Goal: Information Seeking & Learning: Learn about a topic

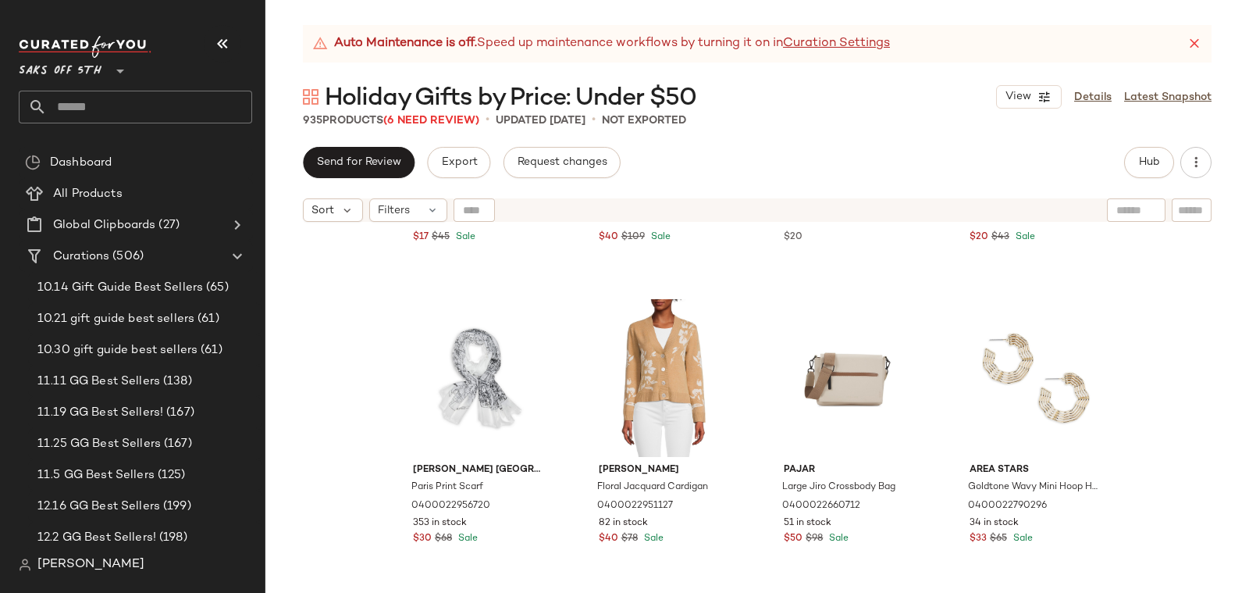
scroll to position [4759, 0]
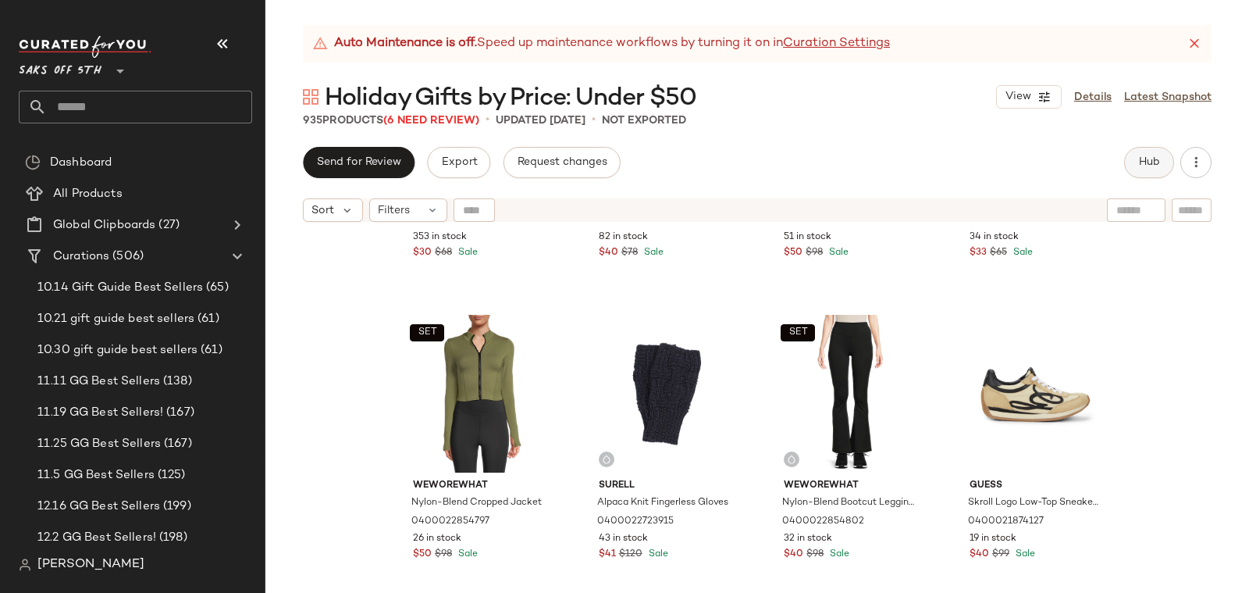
click at [1160, 163] on span "Hub" at bounding box center [1150, 162] width 22 height 12
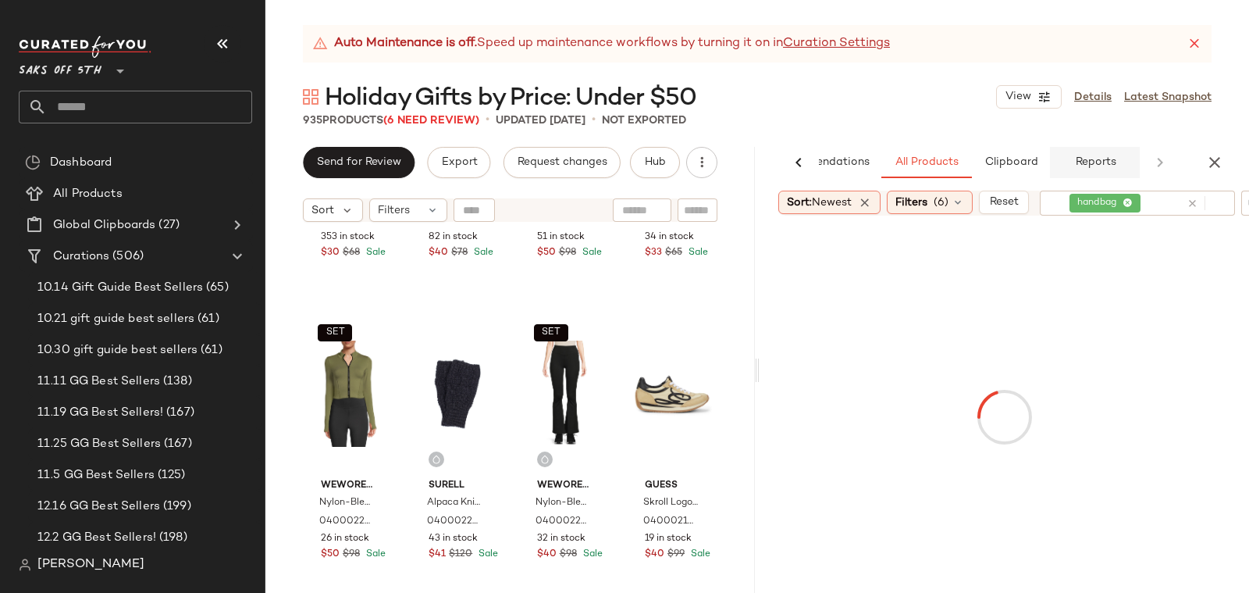
click at [1081, 163] on span "Reports" at bounding box center [1095, 162] width 41 height 12
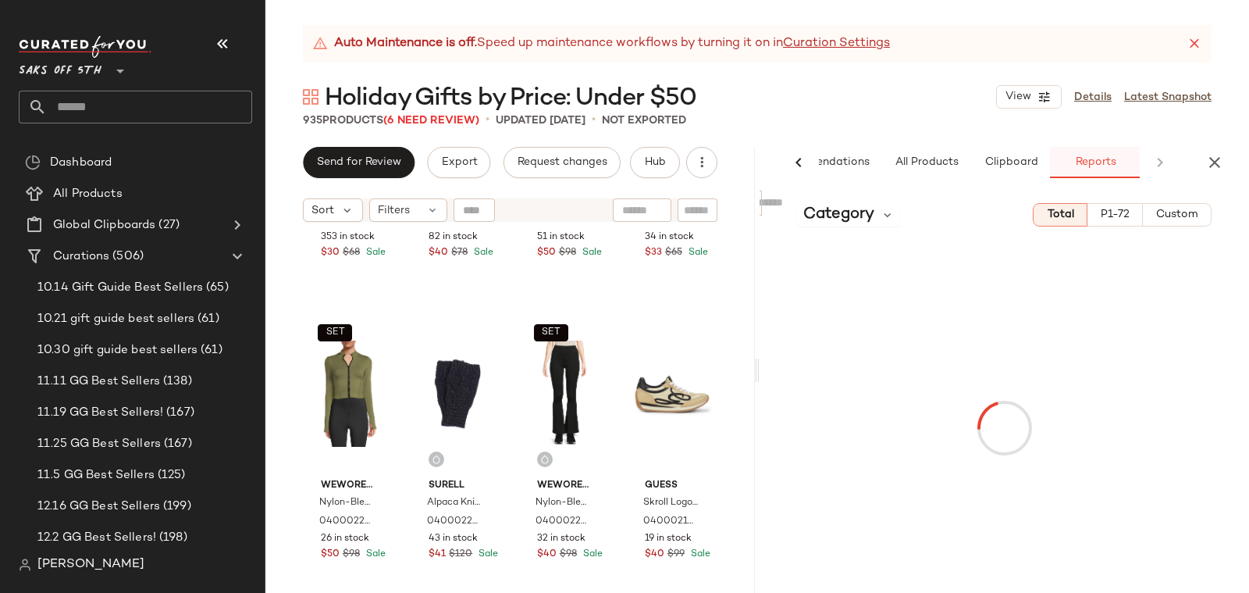
scroll to position [0, 75]
click at [1121, 210] on span "P1-72" at bounding box center [1115, 214] width 30 height 12
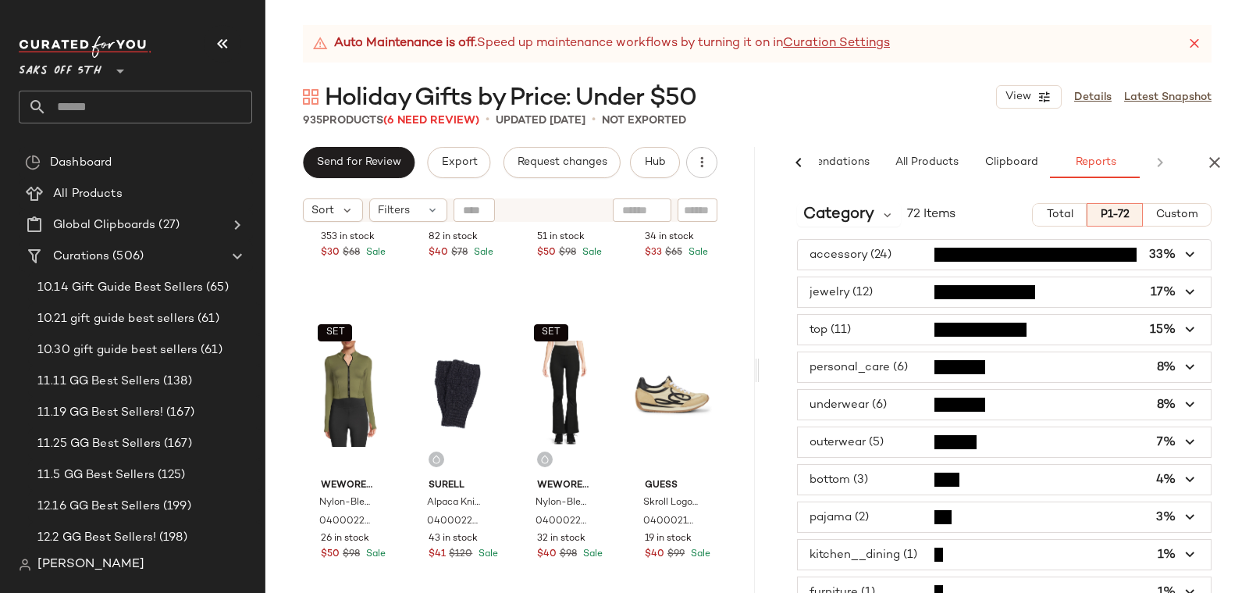
click at [1032, 398] on span "button" at bounding box center [1004, 405] width 413 height 30
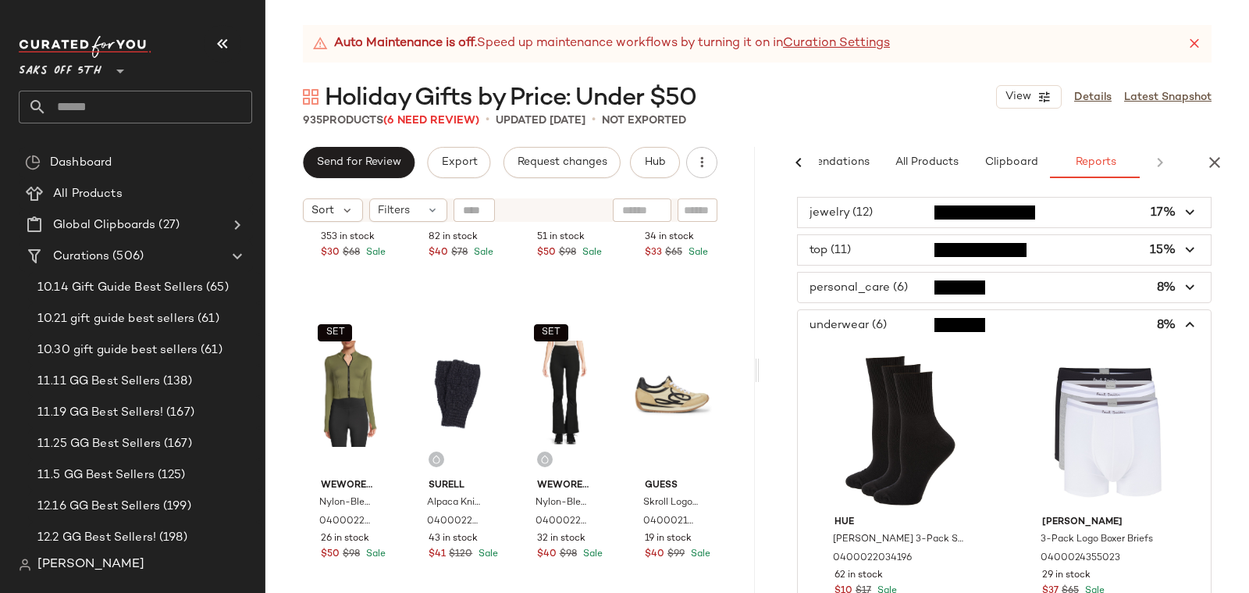
scroll to position [0, 0]
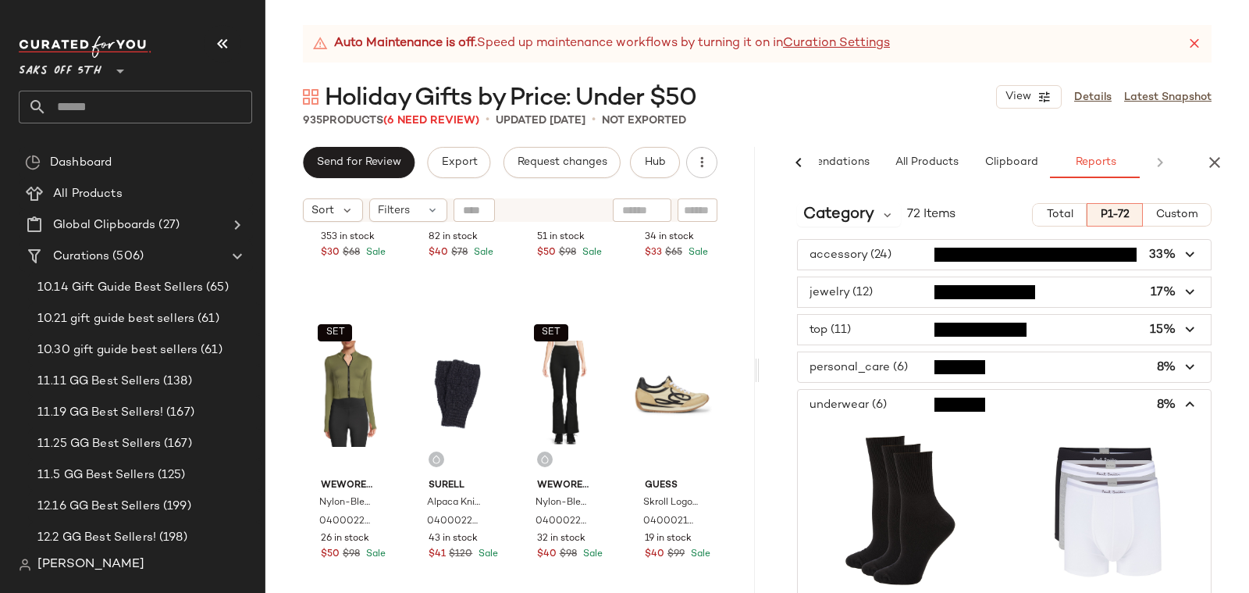
click at [1039, 404] on span "button" at bounding box center [1004, 405] width 413 height 30
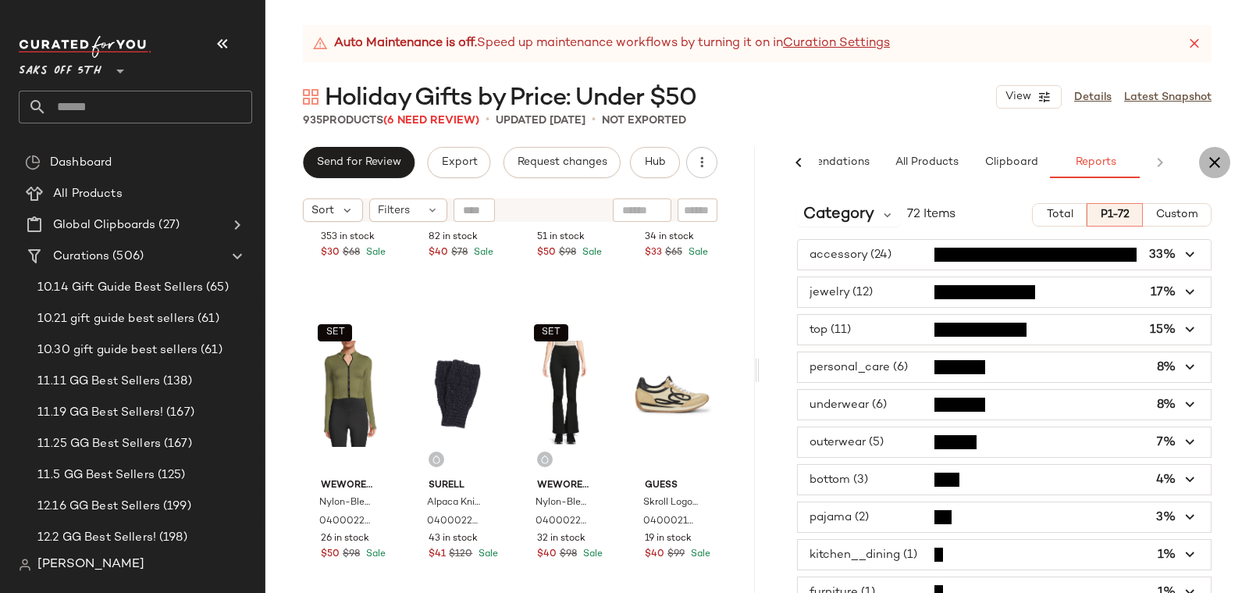
click at [1221, 162] on icon "button" at bounding box center [1215, 162] width 19 height 19
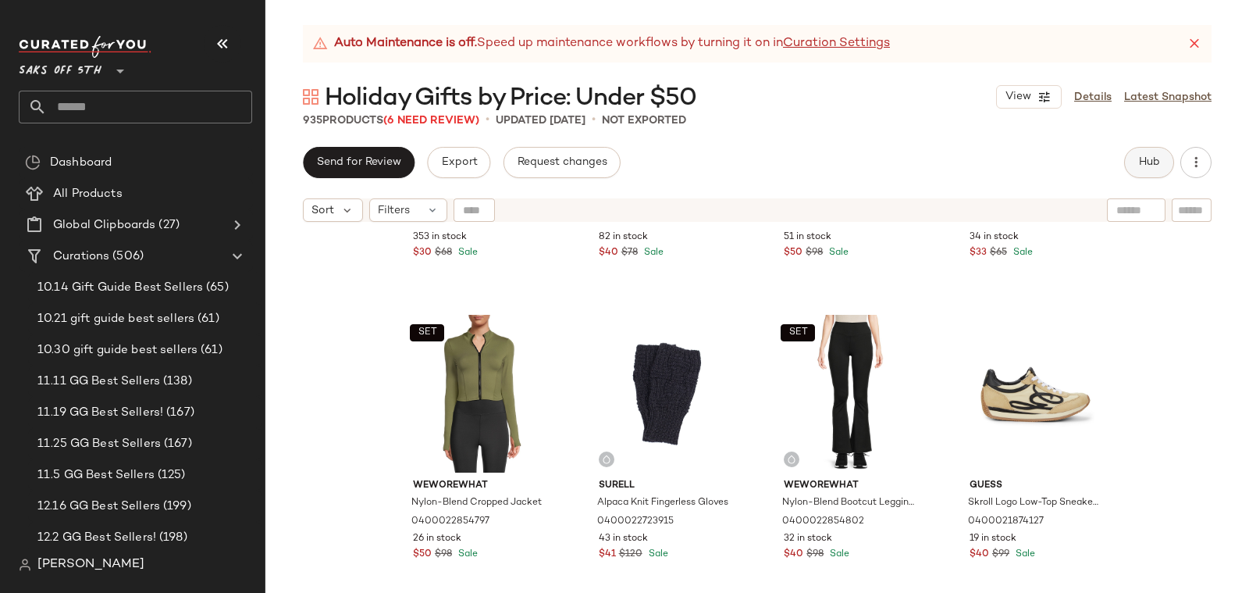
click at [1146, 168] on span "Hub" at bounding box center [1150, 162] width 22 height 12
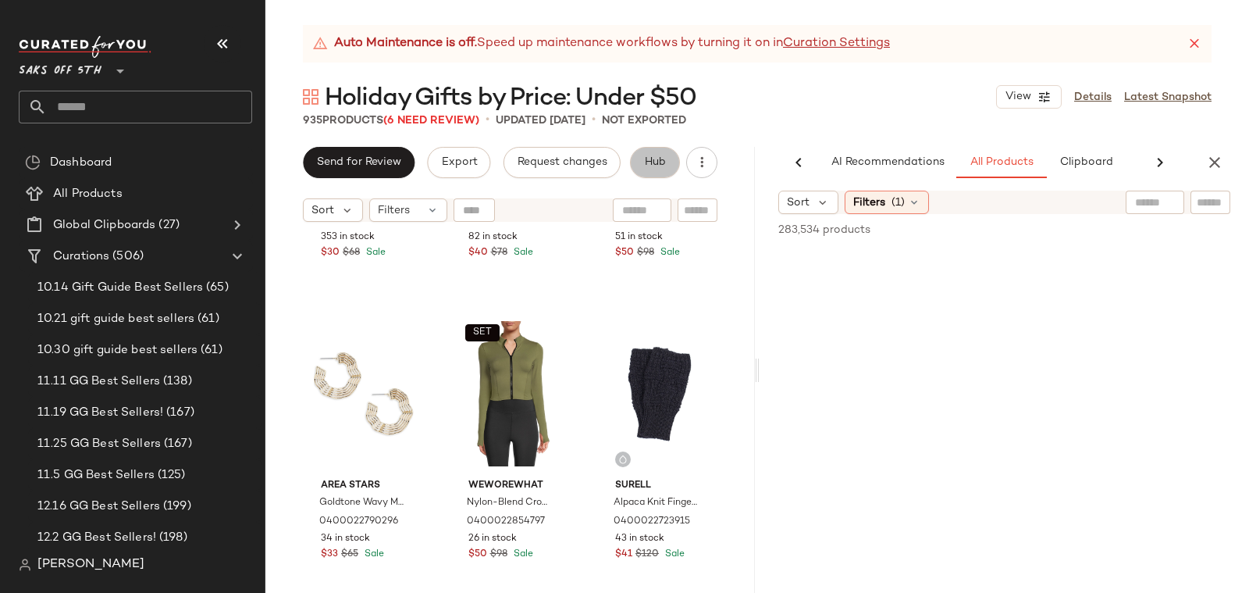
scroll to position [0, 75]
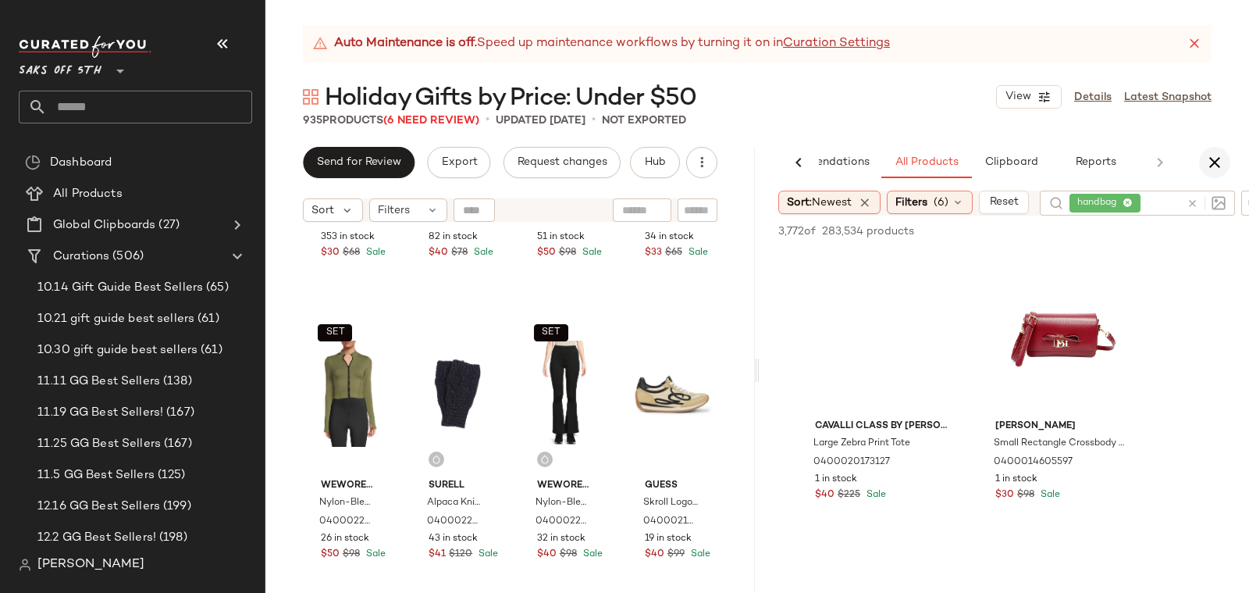
click at [1210, 161] on icon "button" at bounding box center [1215, 162] width 19 height 19
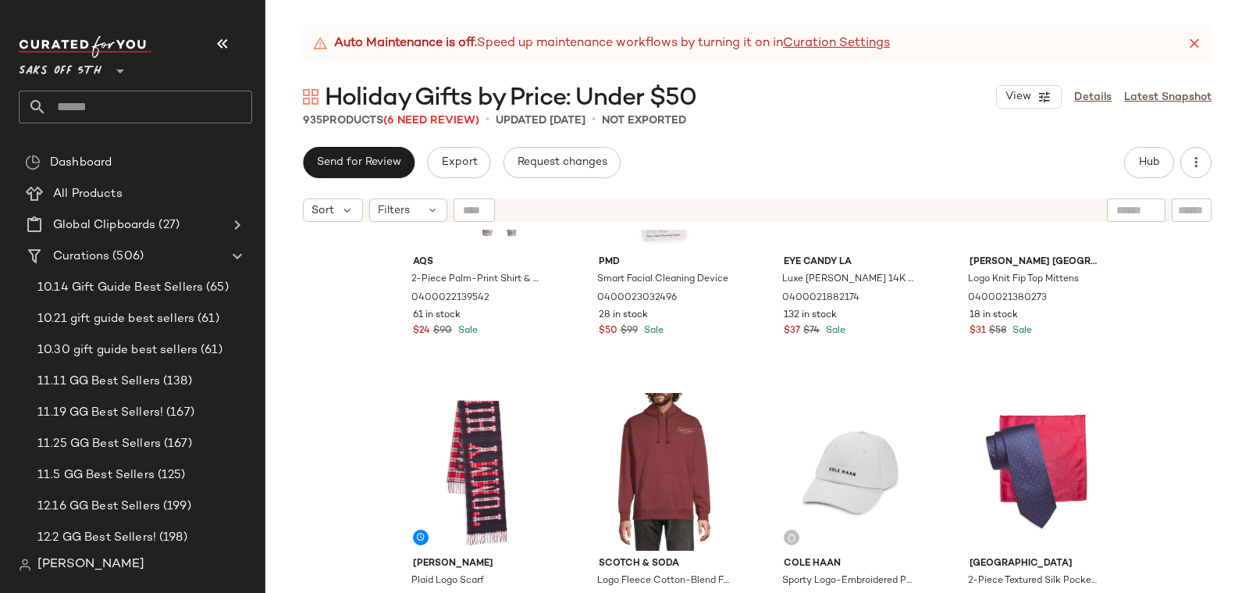
scroll to position [3658, 0]
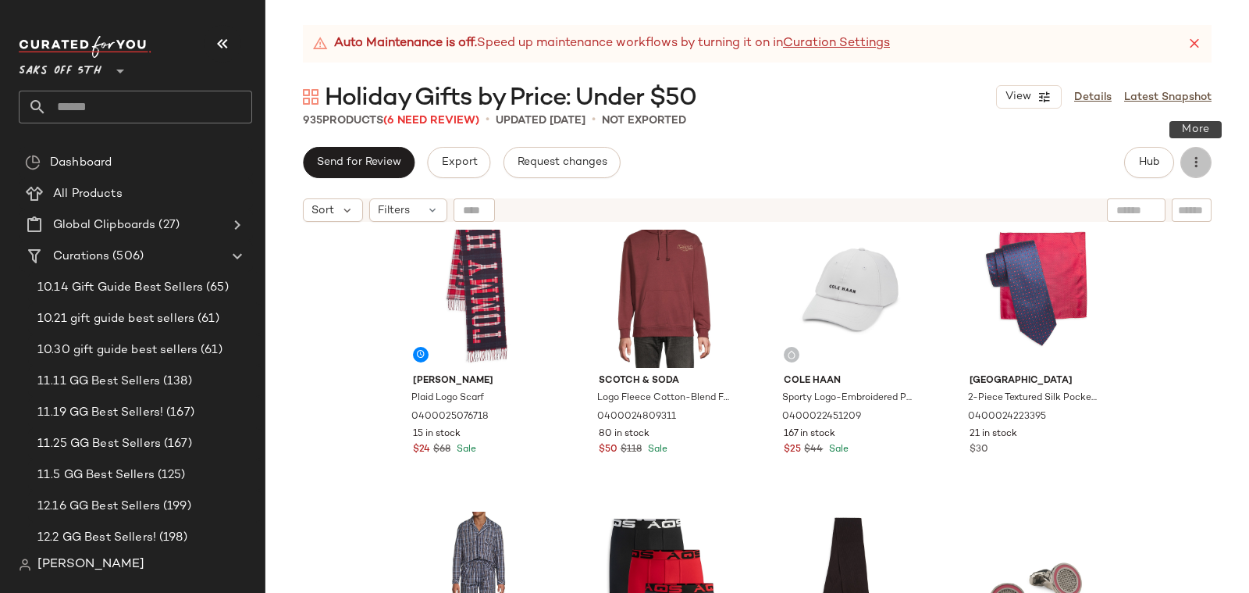
click at [1195, 161] on icon "button" at bounding box center [1197, 163] width 16 height 16
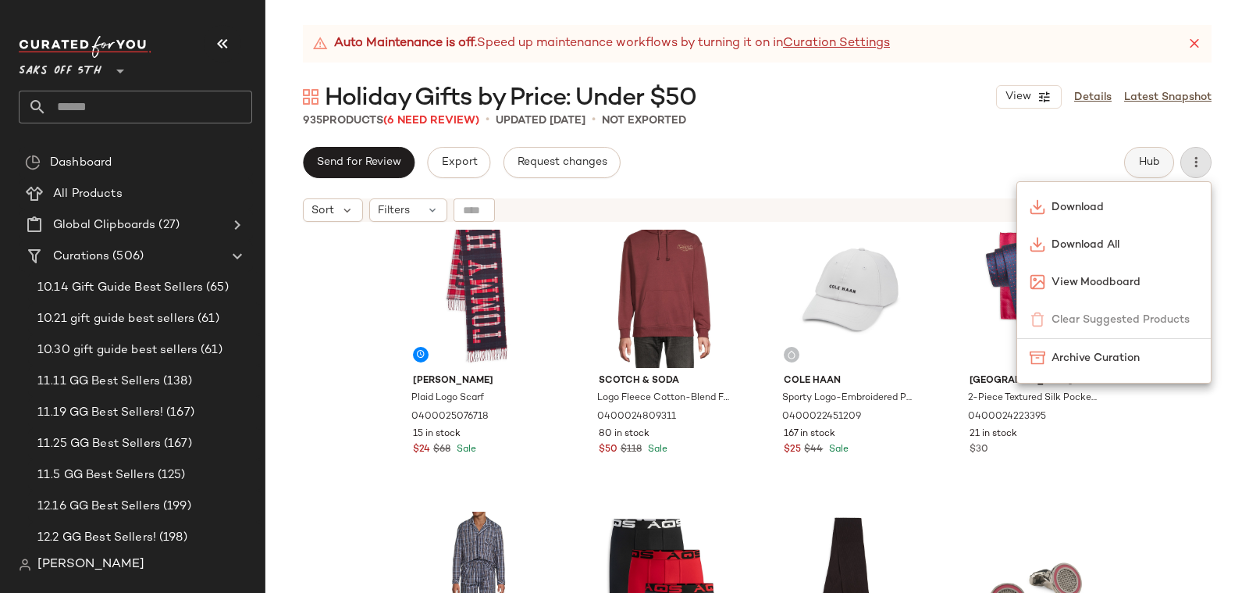
click at [1146, 165] on span "Hub" at bounding box center [1150, 162] width 22 height 12
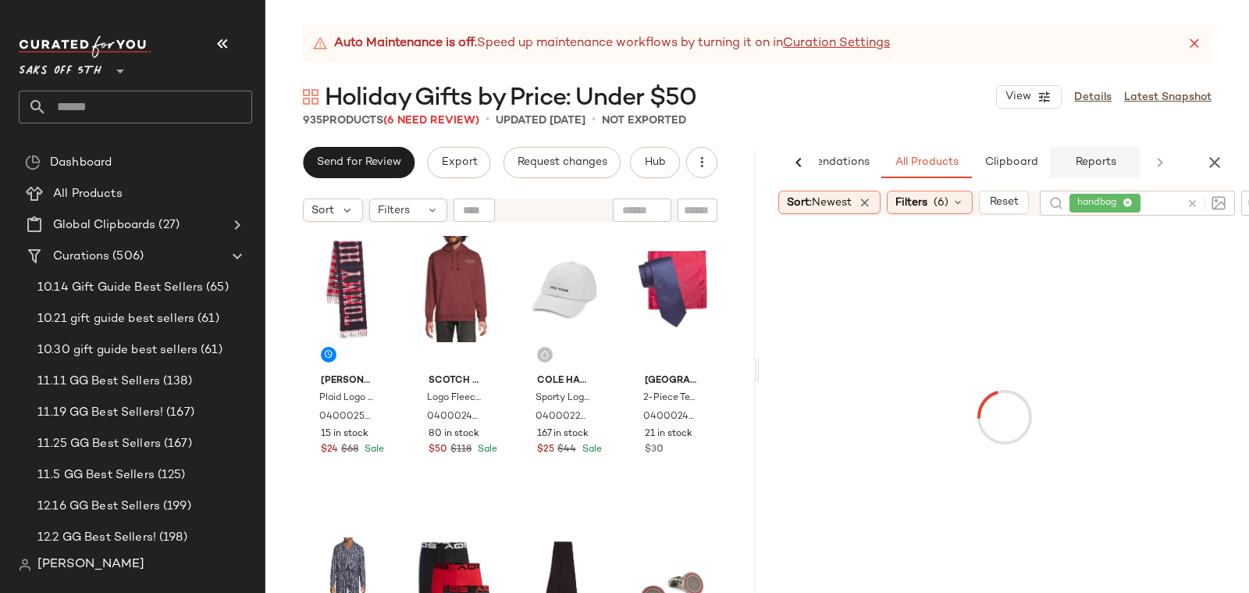
click at [1096, 165] on span "Reports" at bounding box center [1095, 162] width 41 height 12
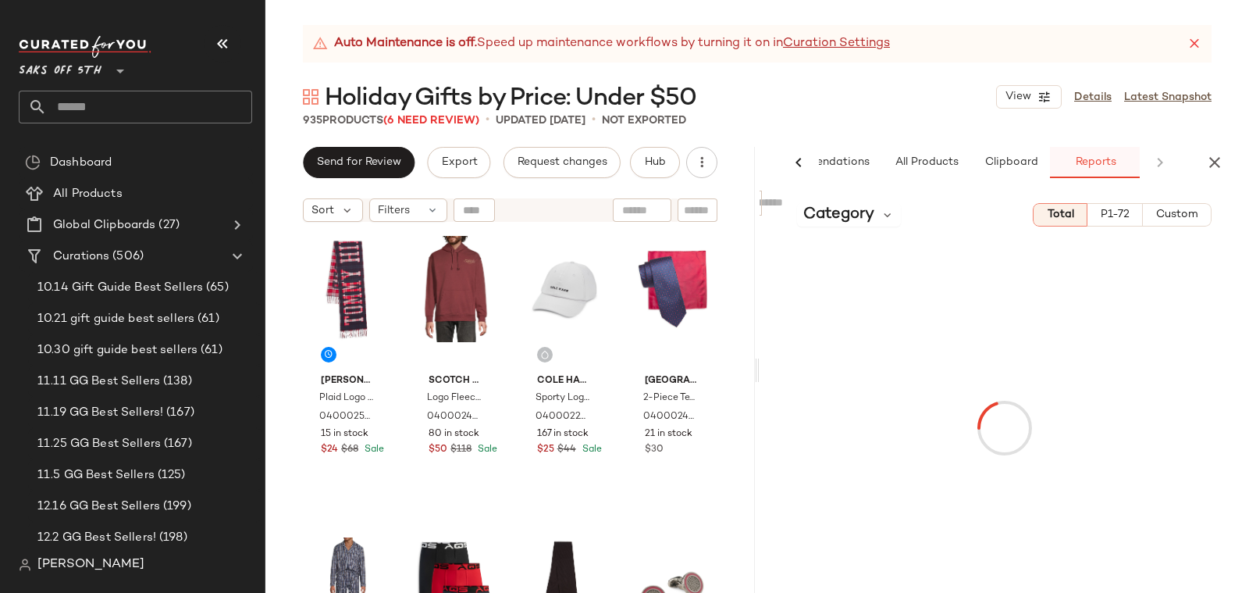
scroll to position [0, 75]
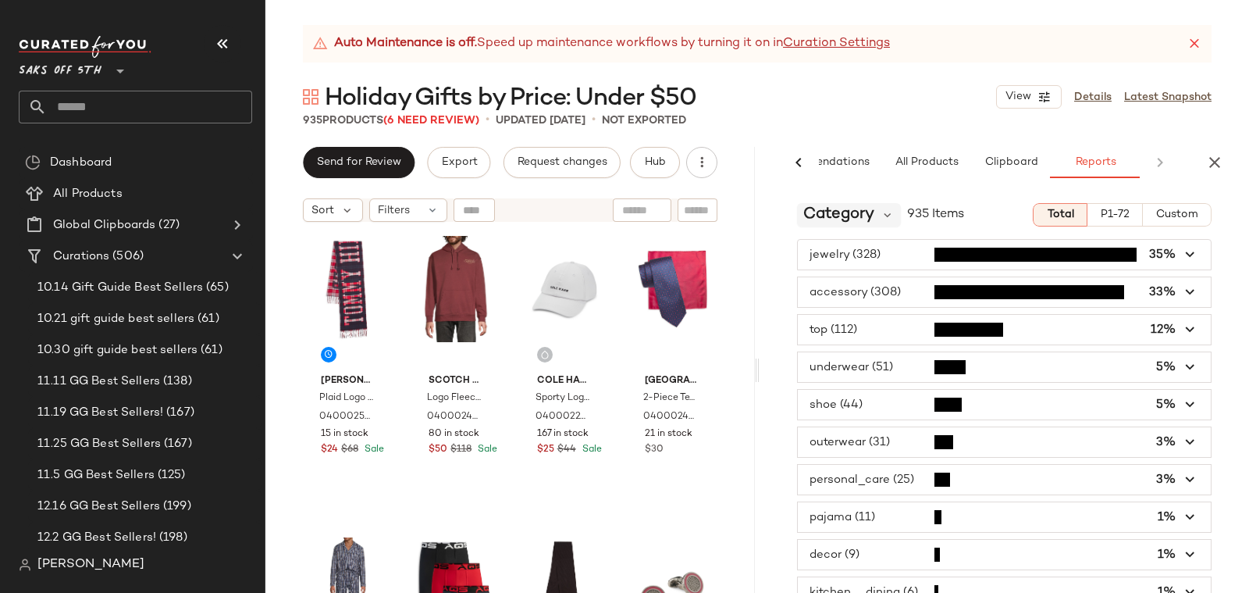
click at [860, 223] on span "Category" at bounding box center [839, 214] width 71 height 23
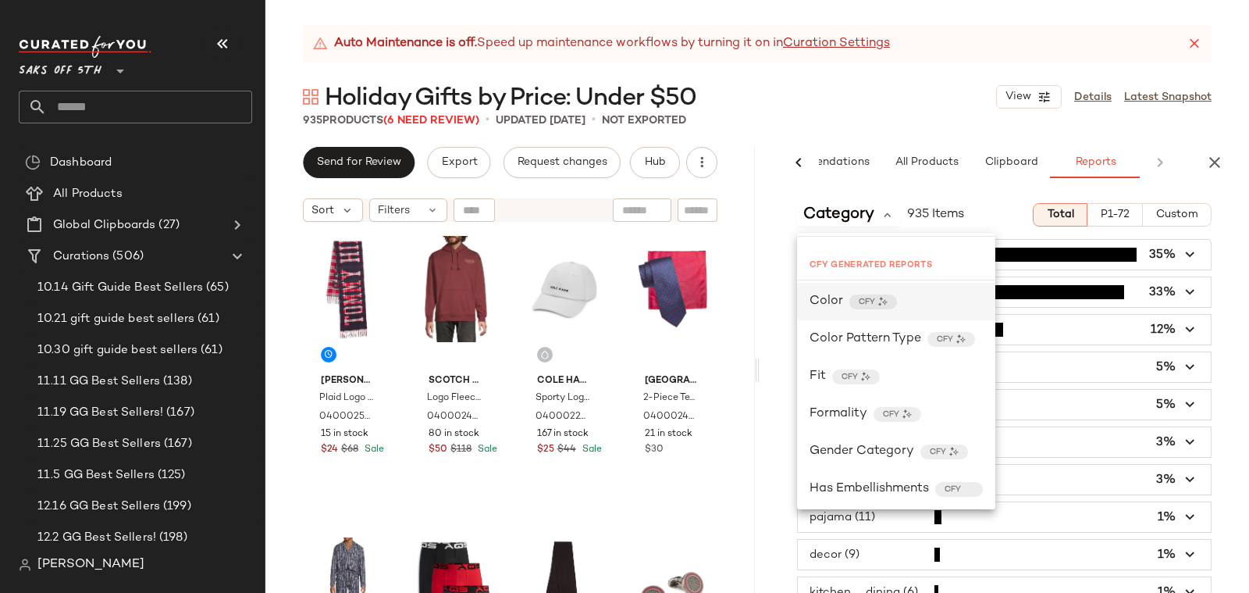
scroll to position [181, 0]
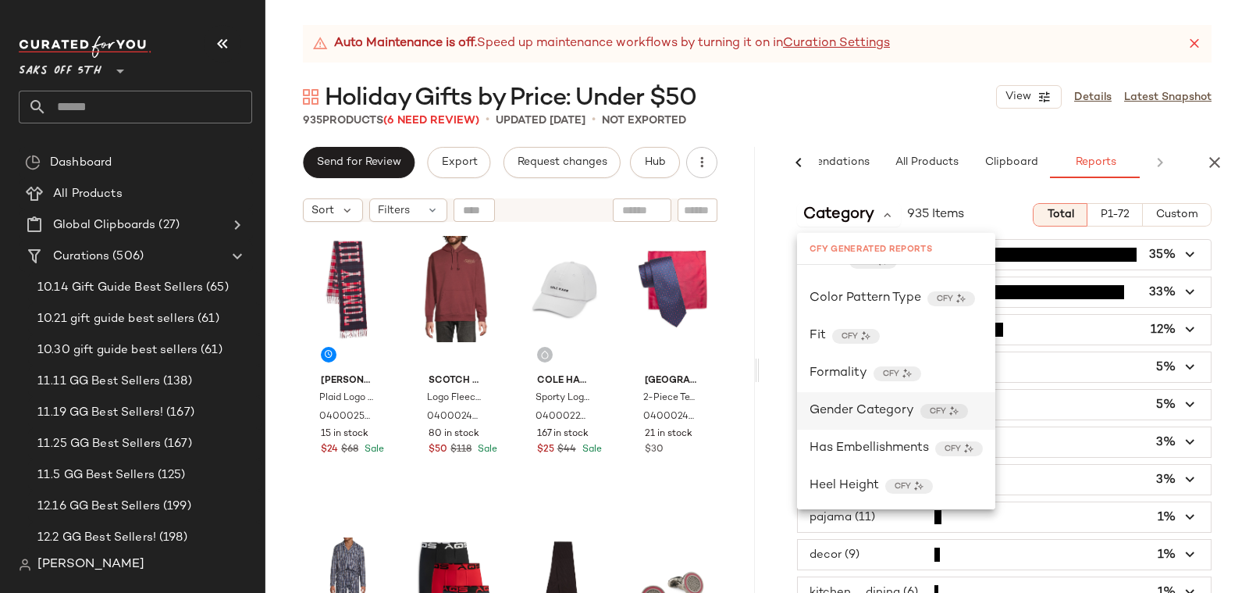
click at [843, 408] on span "Gender Category" at bounding box center [862, 410] width 105 height 19
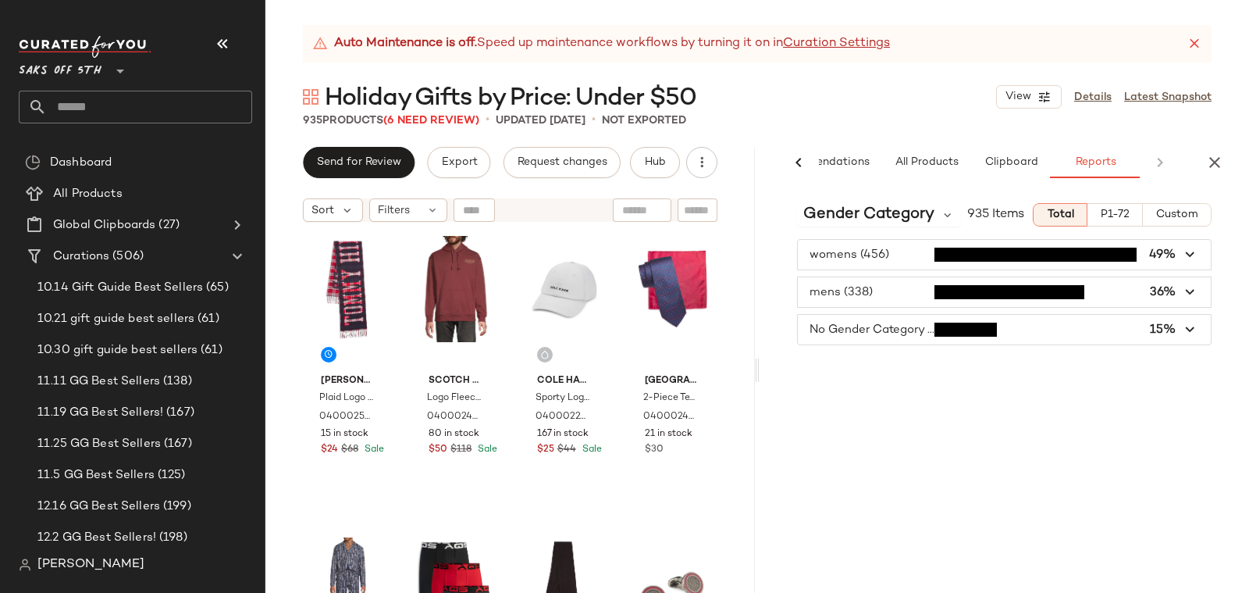
click at [850, 290] on span "button" at bounding box center [1004, 292] width 413 height 30
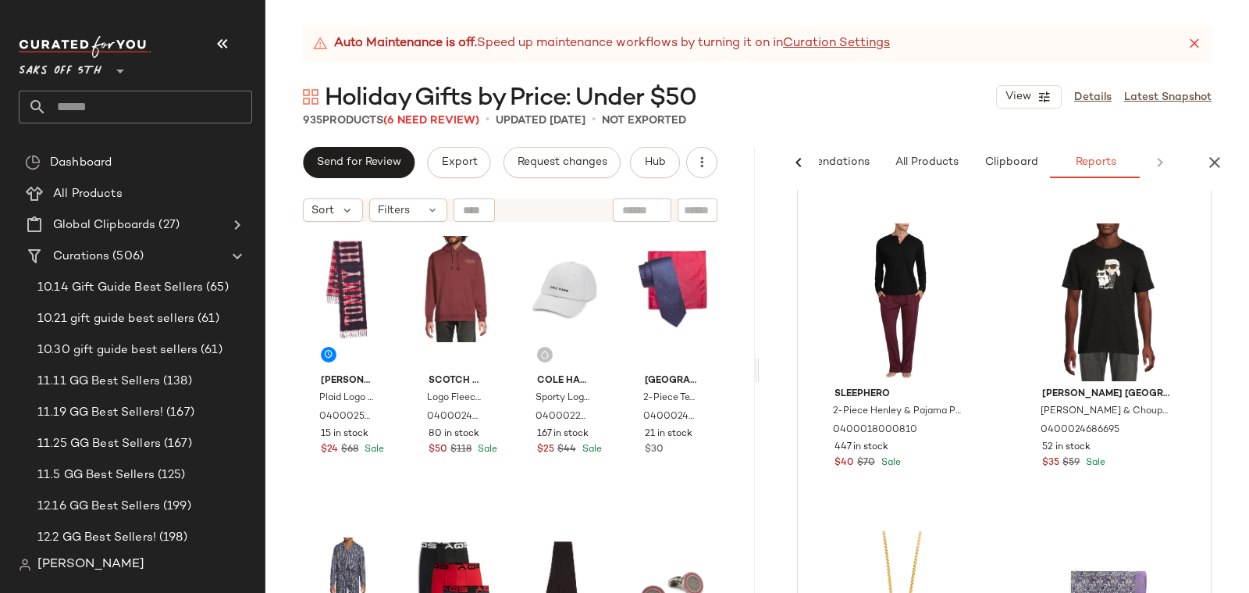
scroll to position [0, 0]
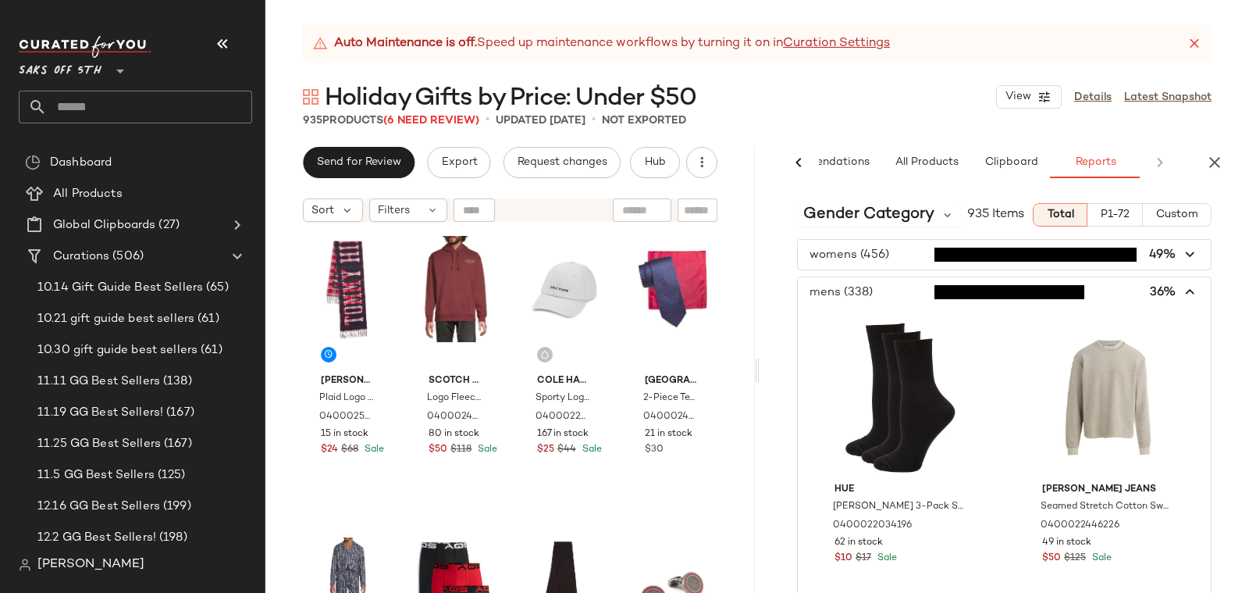
click at [864, 285] on span "button" at bounding box center [1004, 292] width 413 height 30
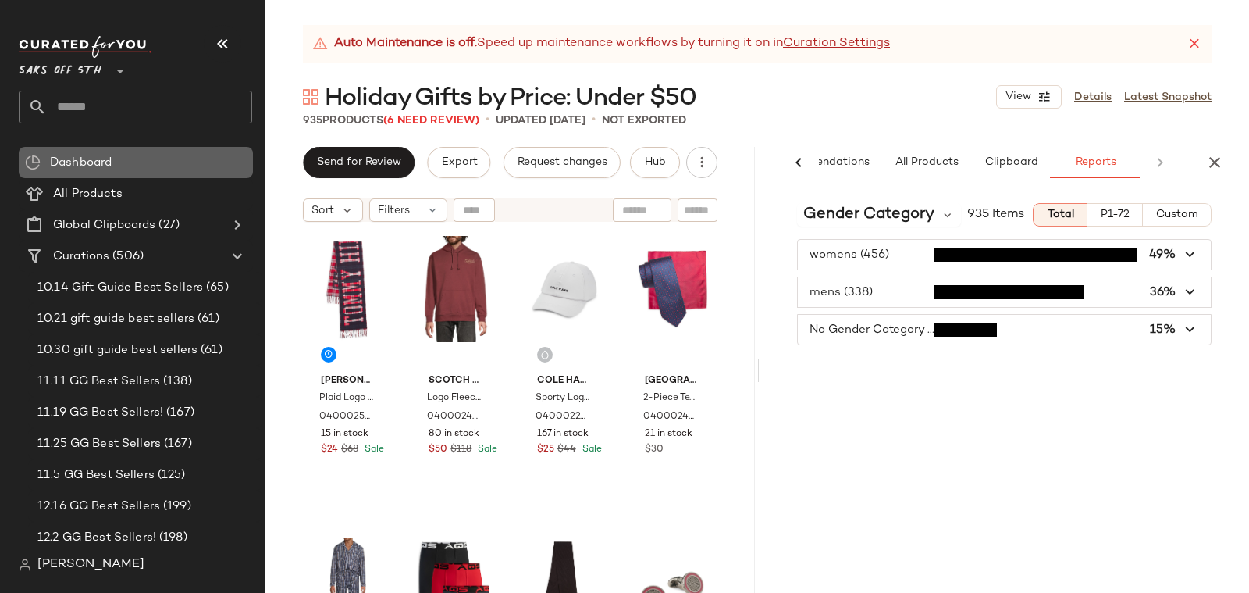
click at [89, 164] on span "Dashboard" at bounding box center [81, 163] width 62 height 18
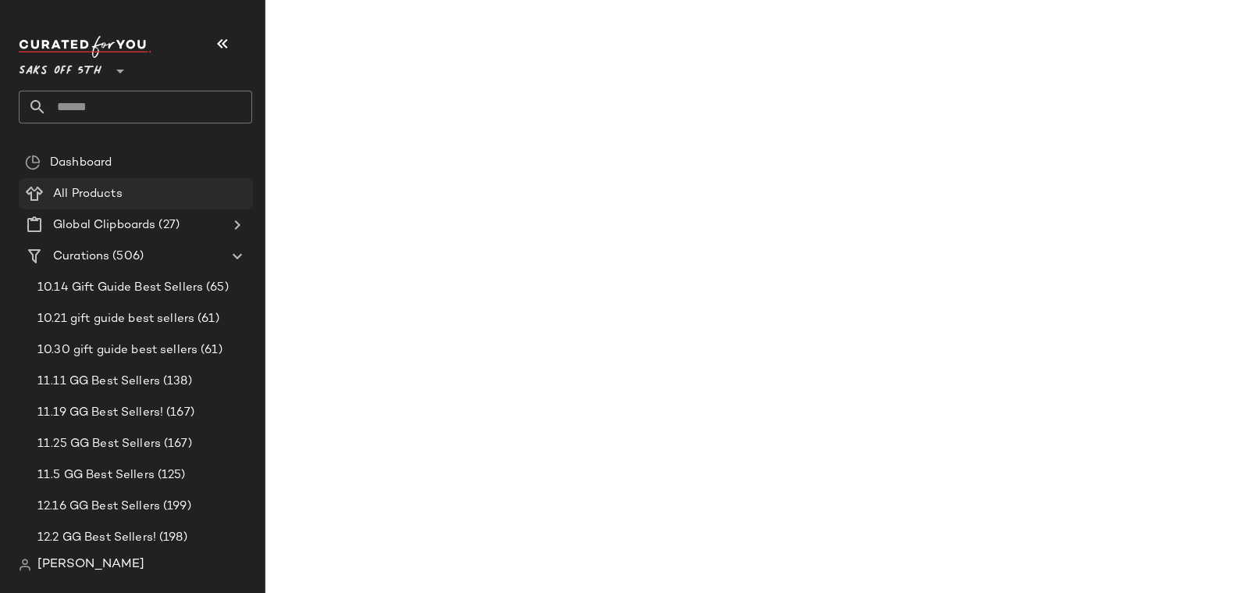
scroll to position [3959, 0]
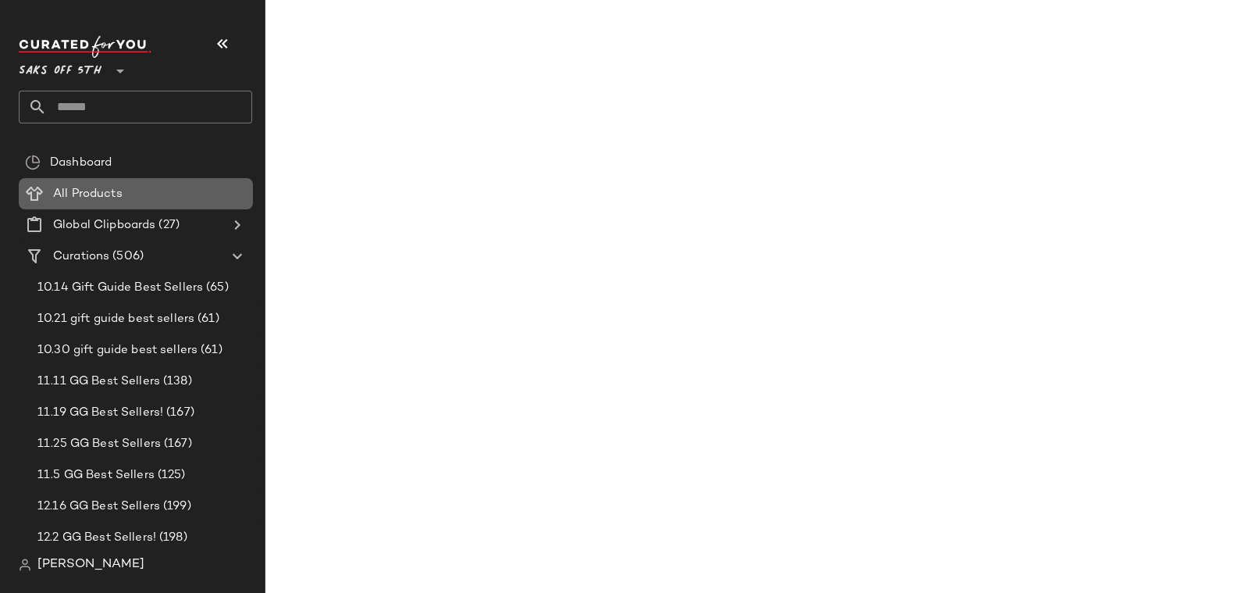
click at [80, 189] on span "All Products" at bounding box center [87, 194] width 69 height 18
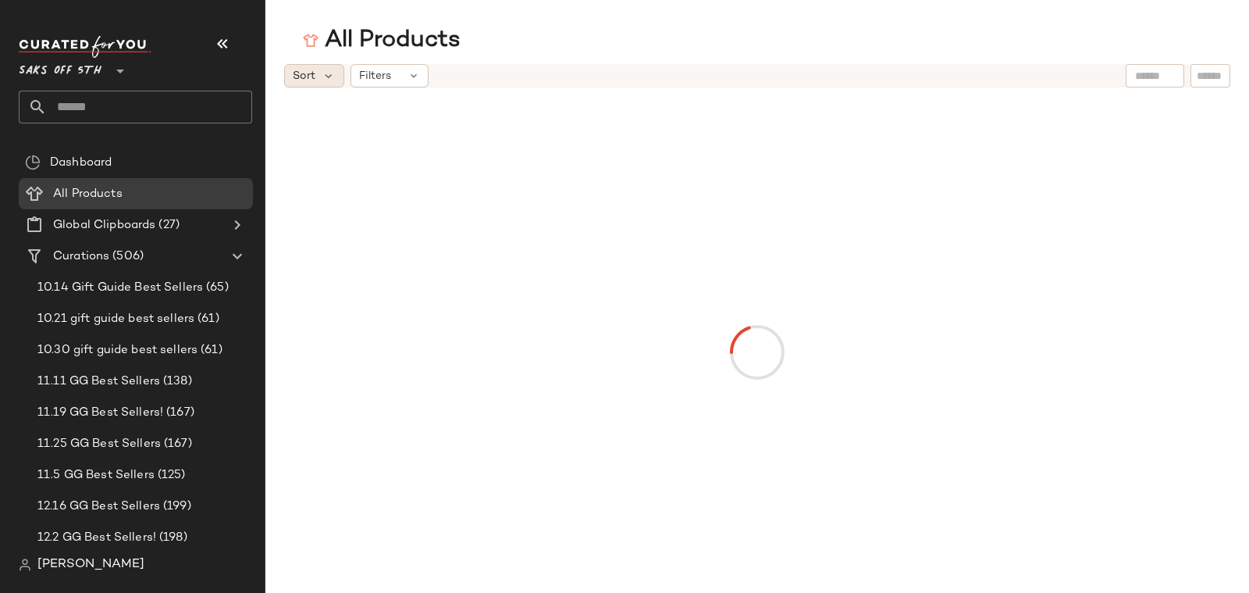
click at [317, 66] on div "Sort" at bounding box center [314, 75] width 60 height 23
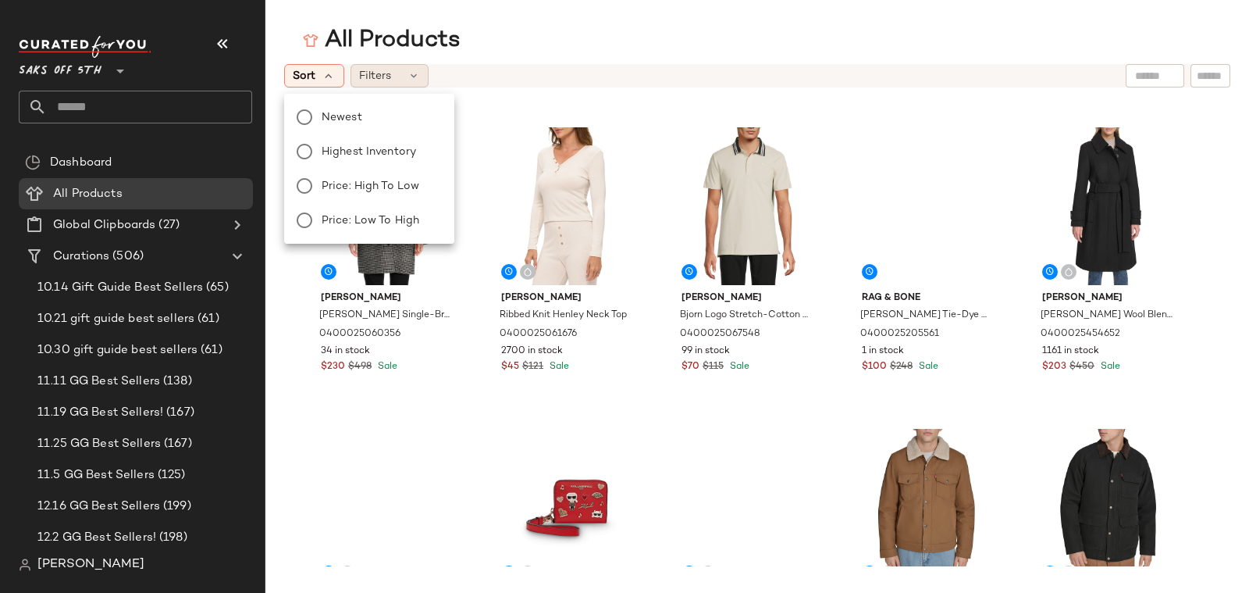
click at [365, 75] on span "Filters" at bounding box center [375, 76] width 32 height 16
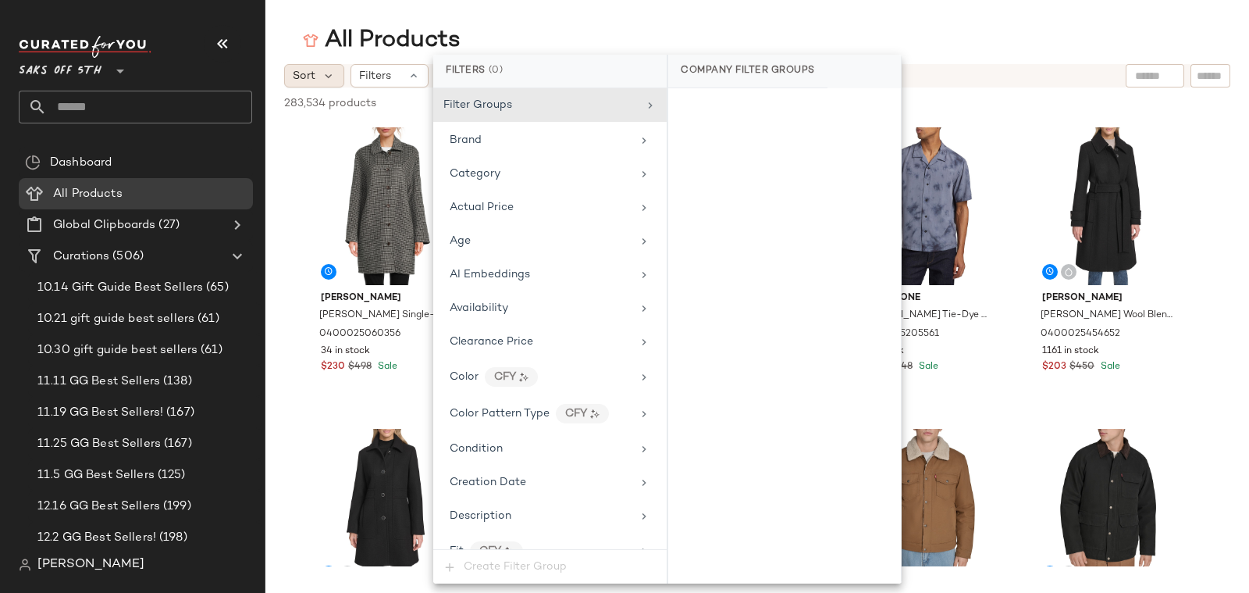
click at [312, 76] on span "Sort" at bounding box center [304, 76] width 23 height 16
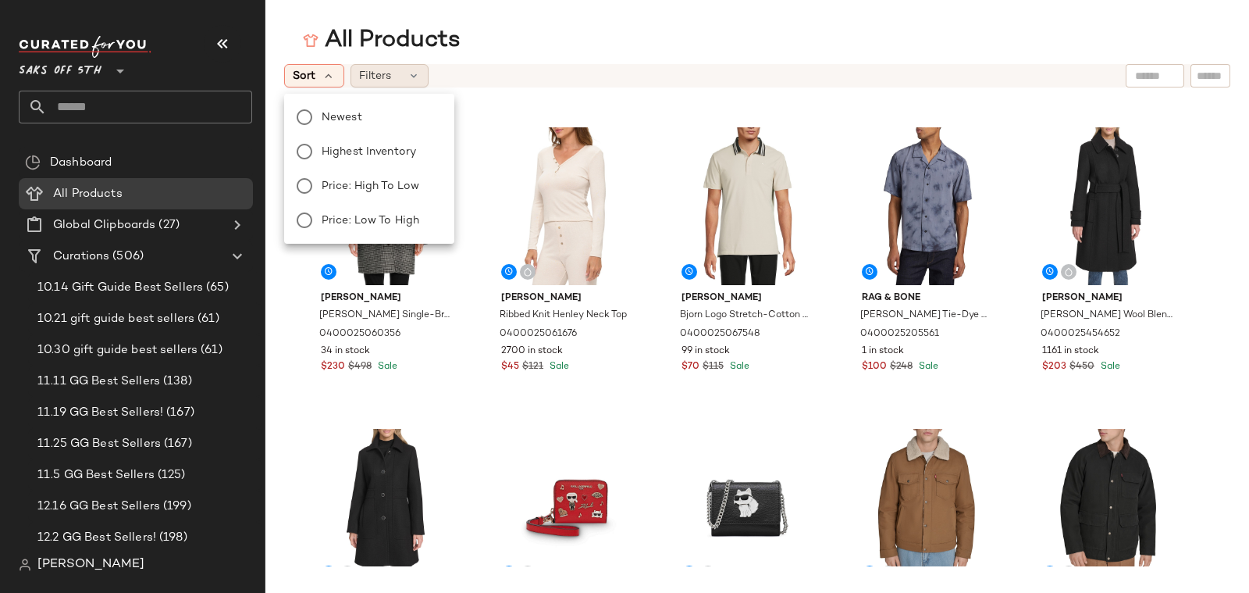
click at [380, 69] on span "Filters" at bounding box center [375, 76] width 32 height 16
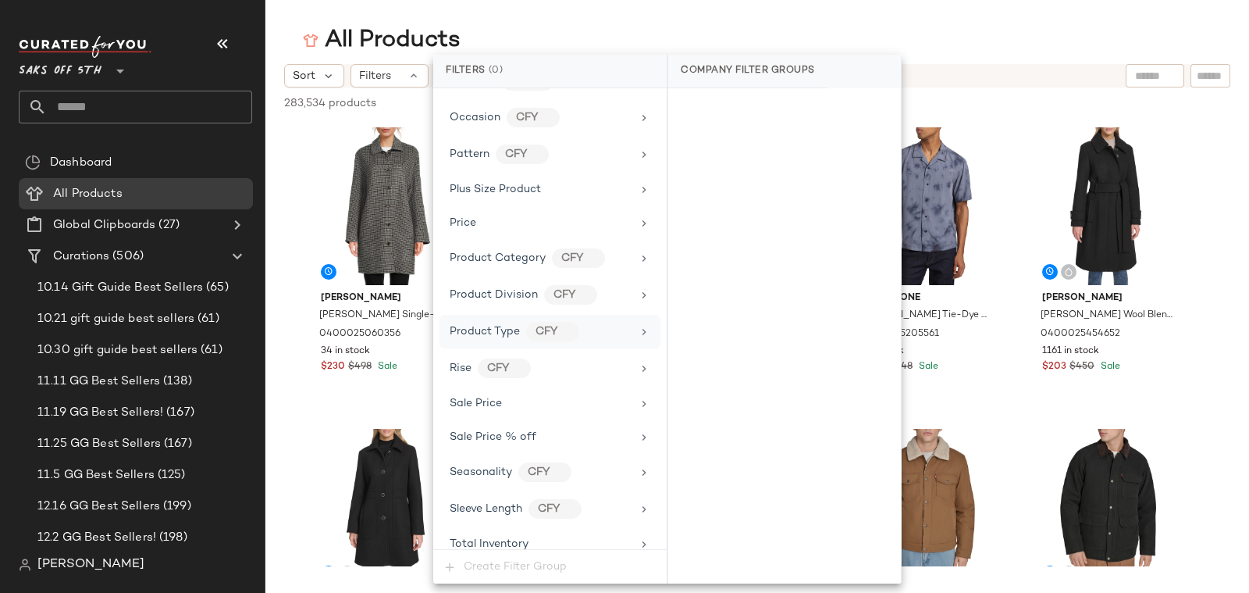
scroll to position [883, 0]
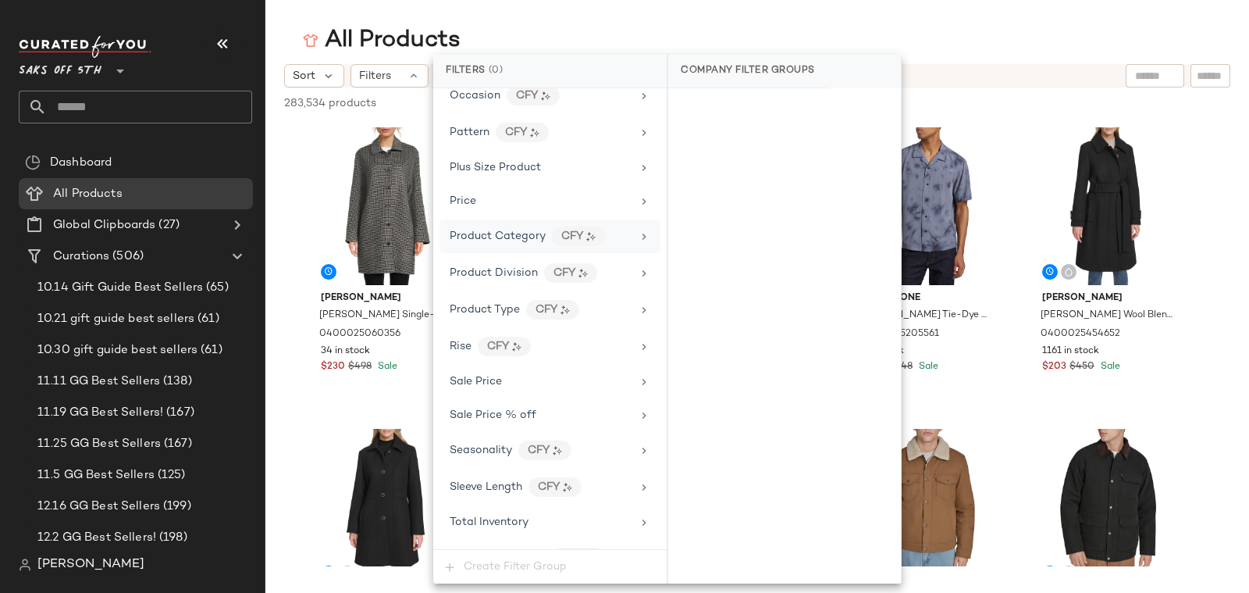
click at [497, 228] on div "Product Category" at bounding box center [498, 236] width 96 height 16
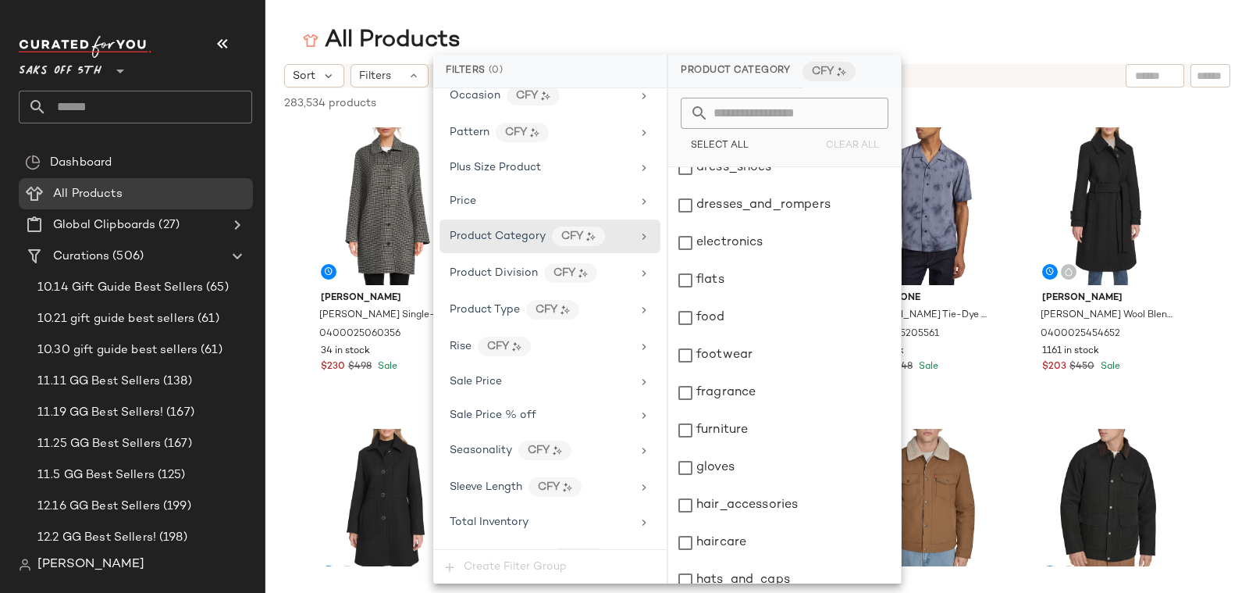
scroll to position [1381, 0]
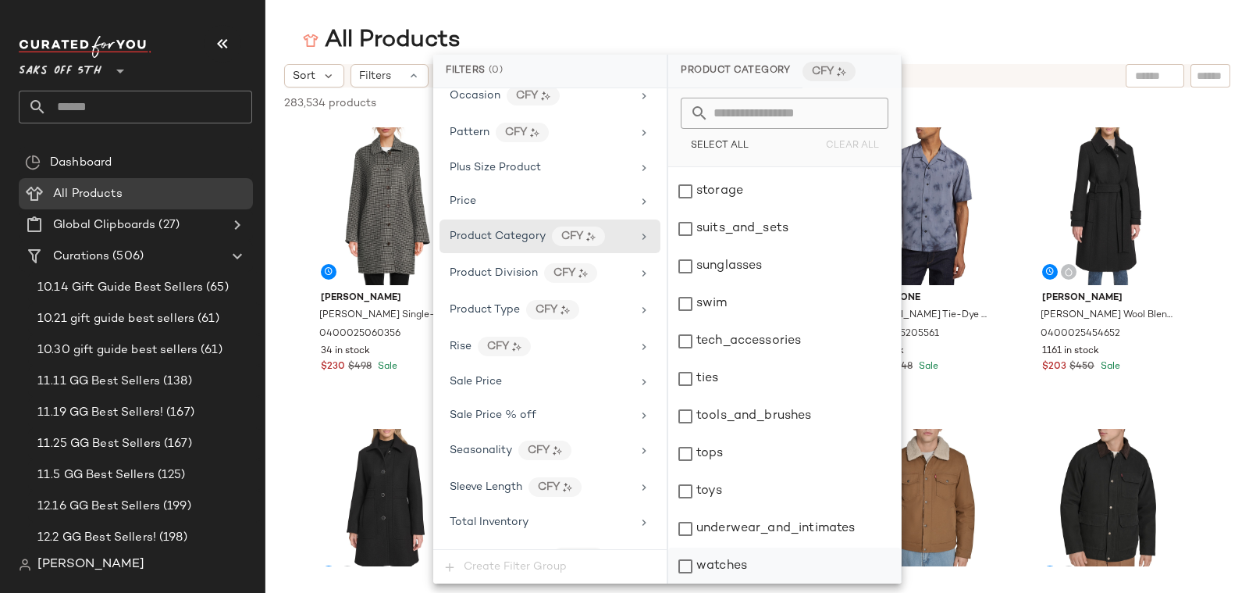
click at [773, 558] on div "watches" at bounding box center [784, 565] width 233 height 37
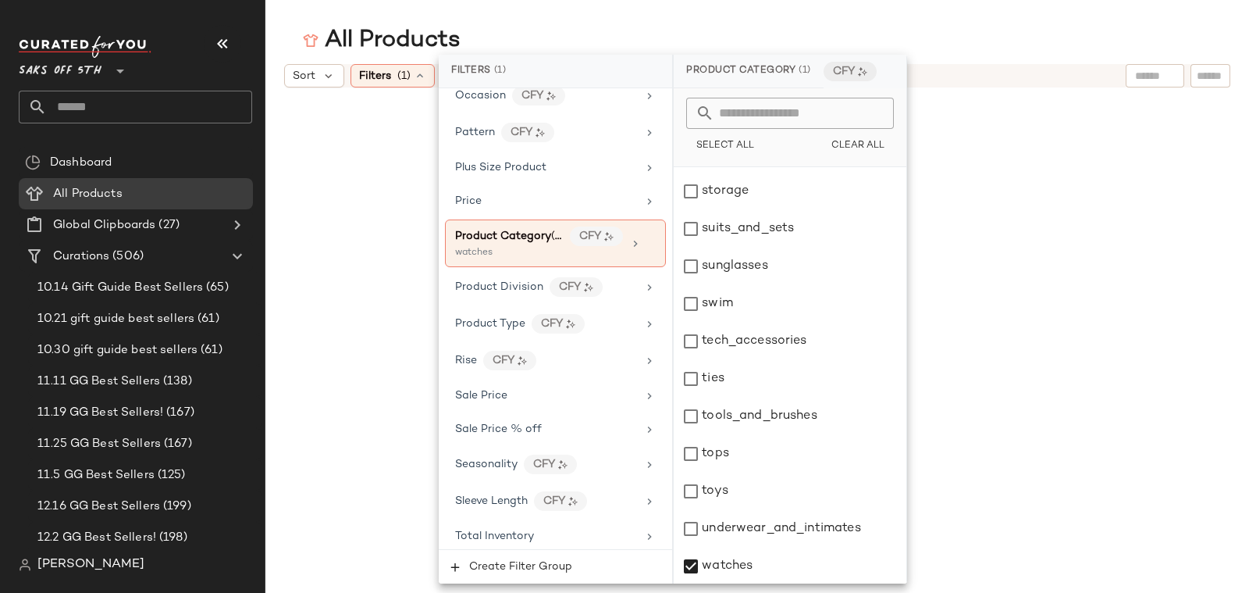
click at [724, 19] on main "All Products Sort Filters (1) Reset" at bounding box center [624, 296] width 1249 height 593
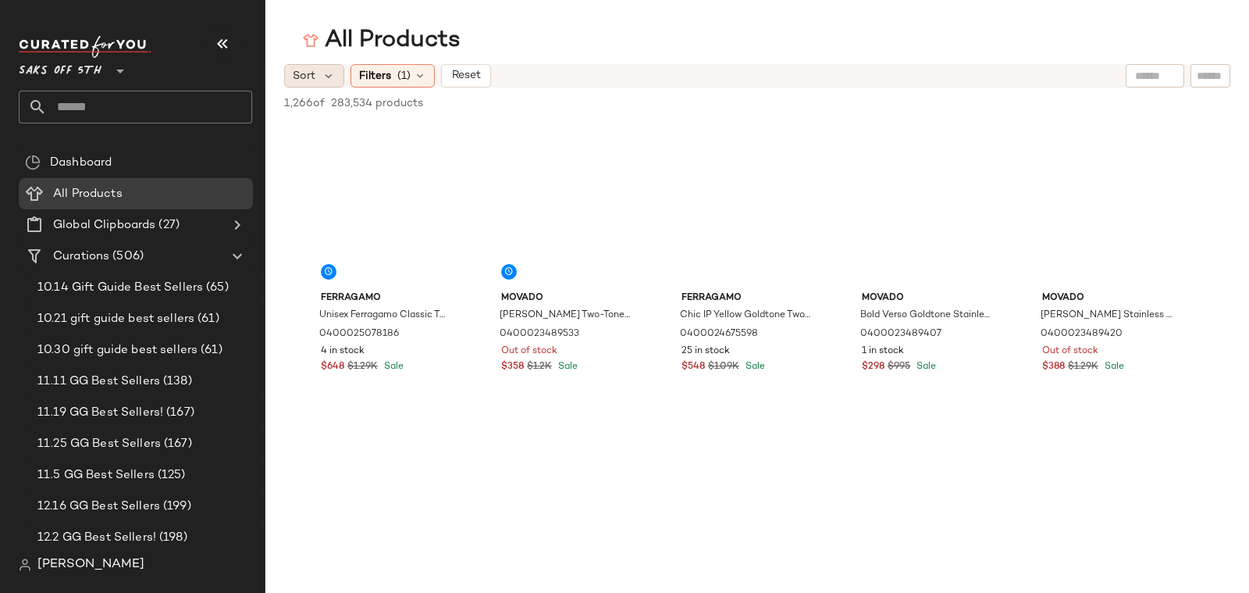
click at [315, 83] on div "Sort" at bounding box center [314, 75] width 60 height 23
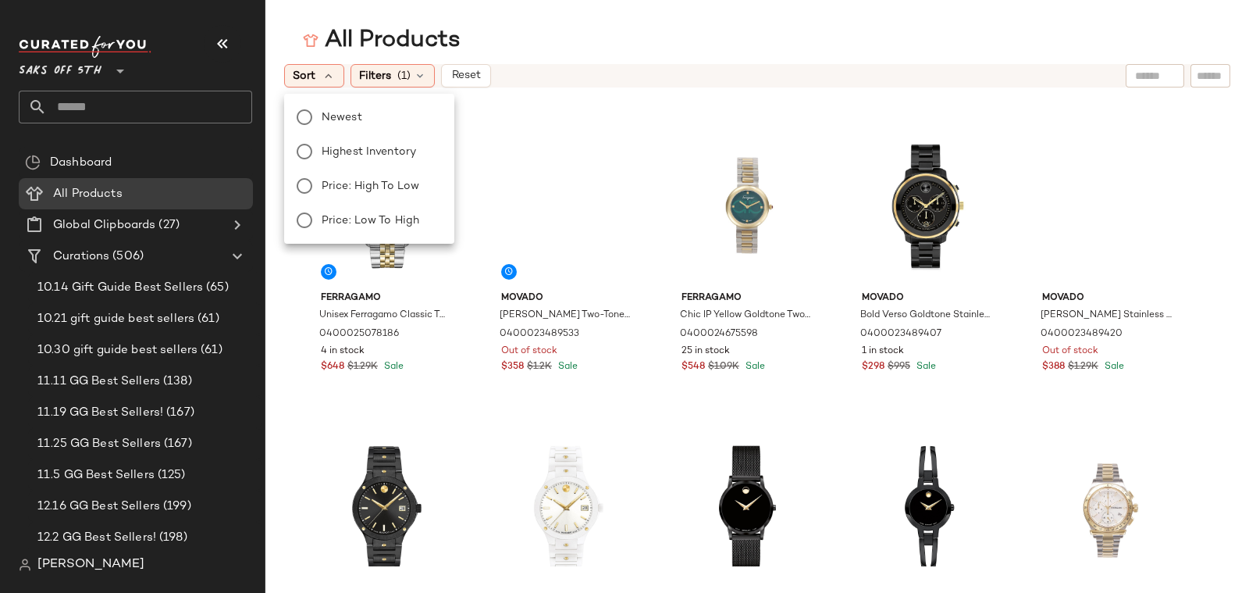
click at [329, 233] on div "Newest Highest Inventory Price: High to Low Price: Low to High" at bounding box center [367, 168] width 173 height 137
click at [347, 224] on span "Price: Low to High" at bounding box center [371, 220] width 98 height 16
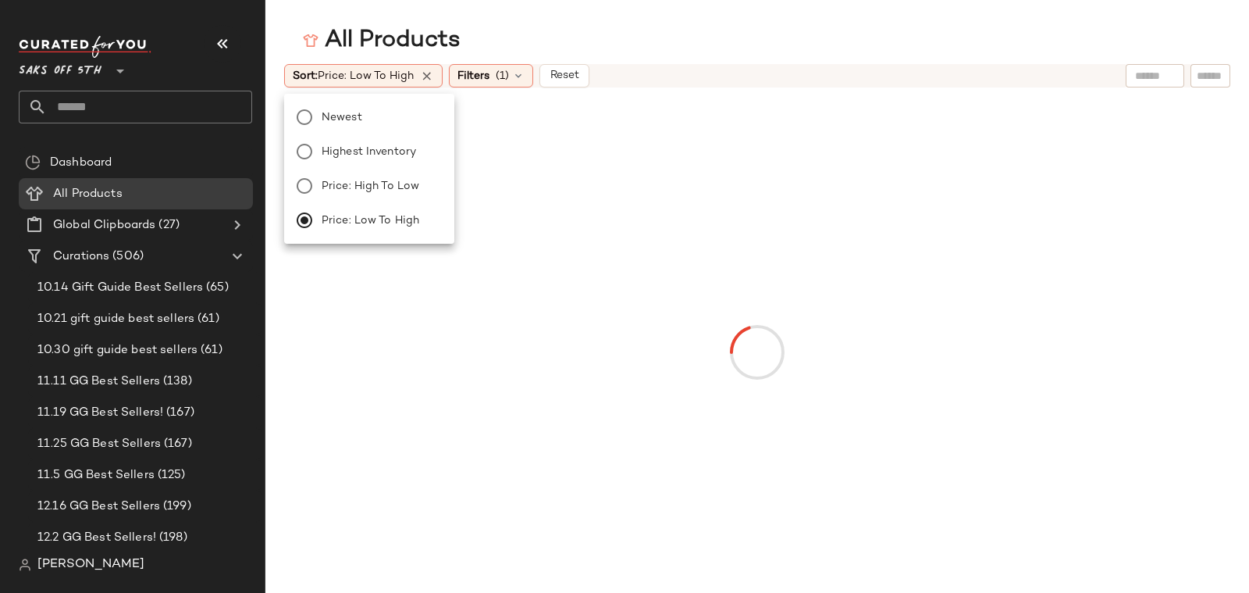
click at [679, 32] on div "All Products" at bounding box center [758, 40] width 984 height 31
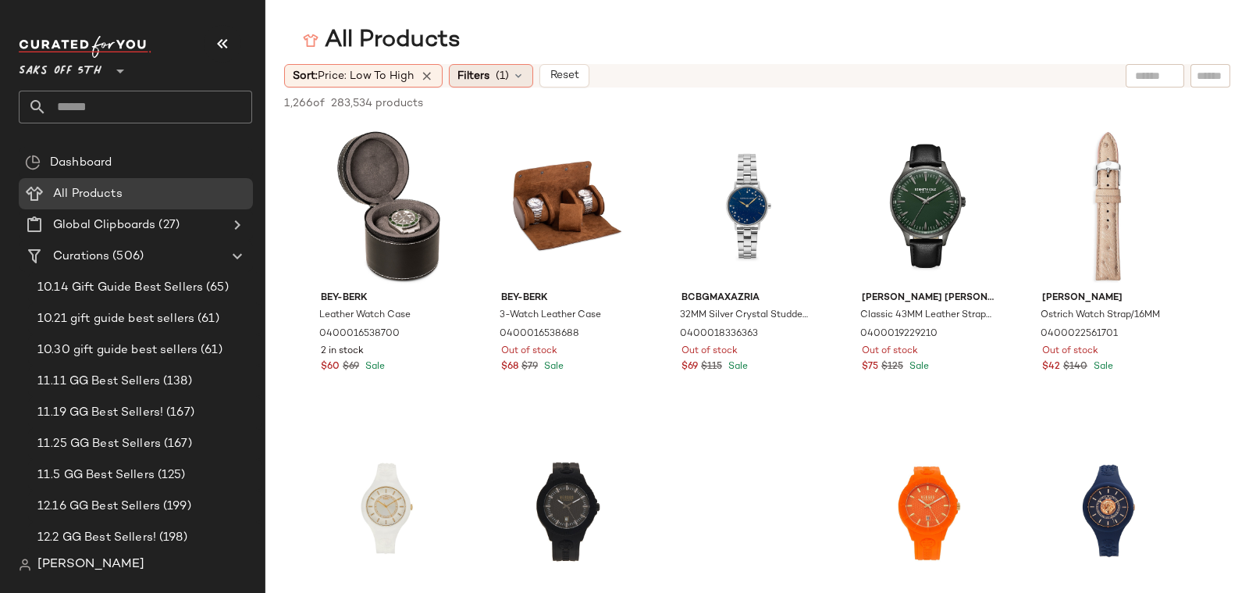
click at [467, 77] on span "Filters" at bounding box center [474, 76] width 32 height 16
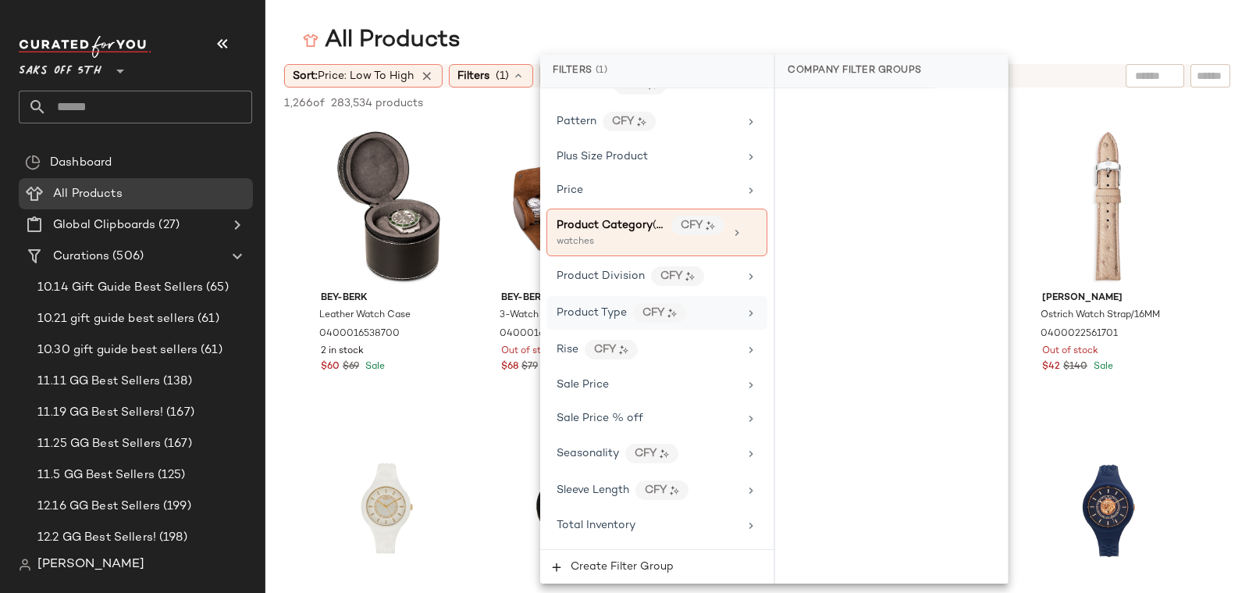
scroll to position [894, 0]
click at [626, 510] on div "Total Inventory" at bounding box center [657, 525] width 221 height 30
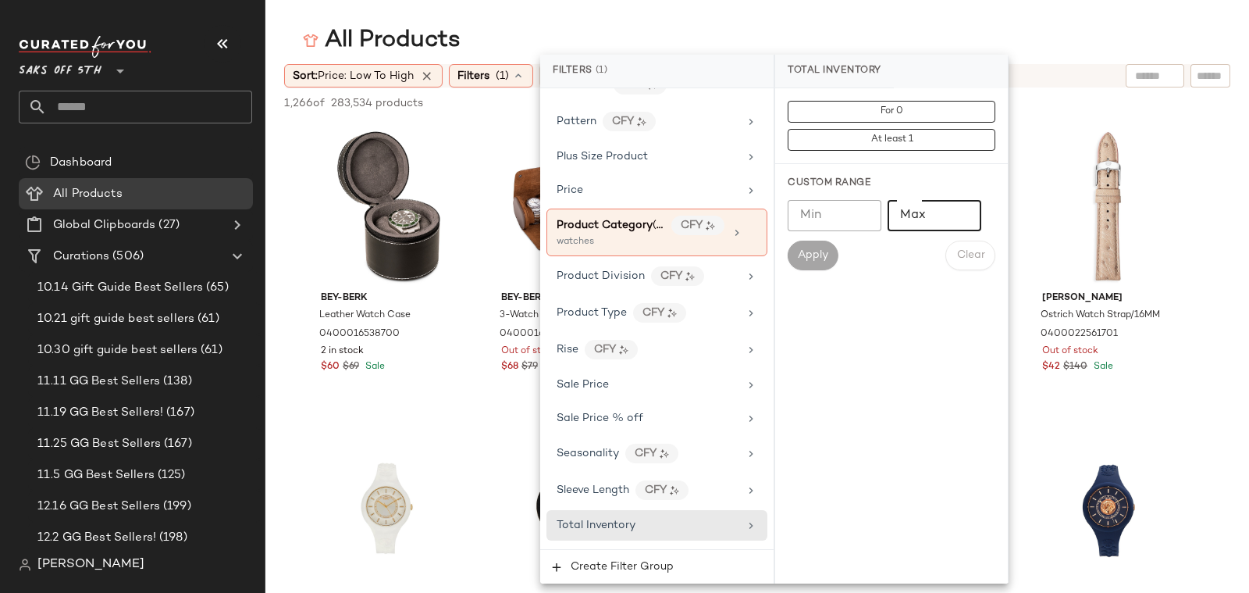
click at [925, 213] on input "Max" at bounding box center [935, 215] width 94 height 31
type input "**"
click at [818, 250] on span "Apply" at bounding box center [812, 255] width 31 height 12
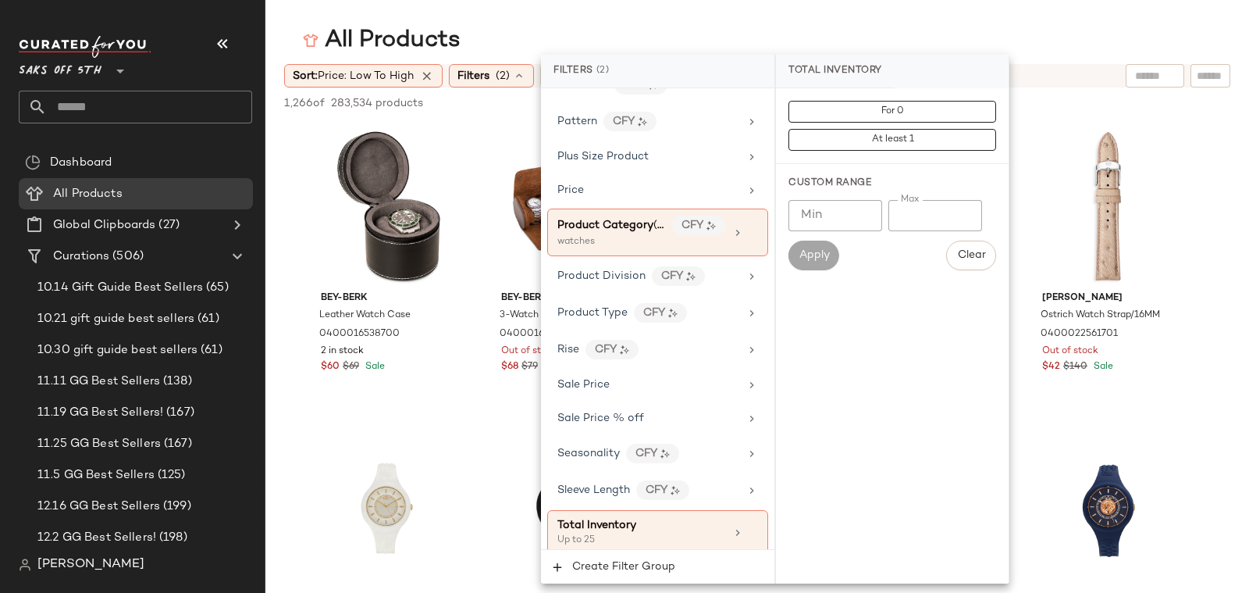
click at [737, 5] on main "All Products Sort: Price: Low to High Filters (2) Reset 1,266 of 283,534 produc…" at bounding box center [624, 296] width 1249 height 593
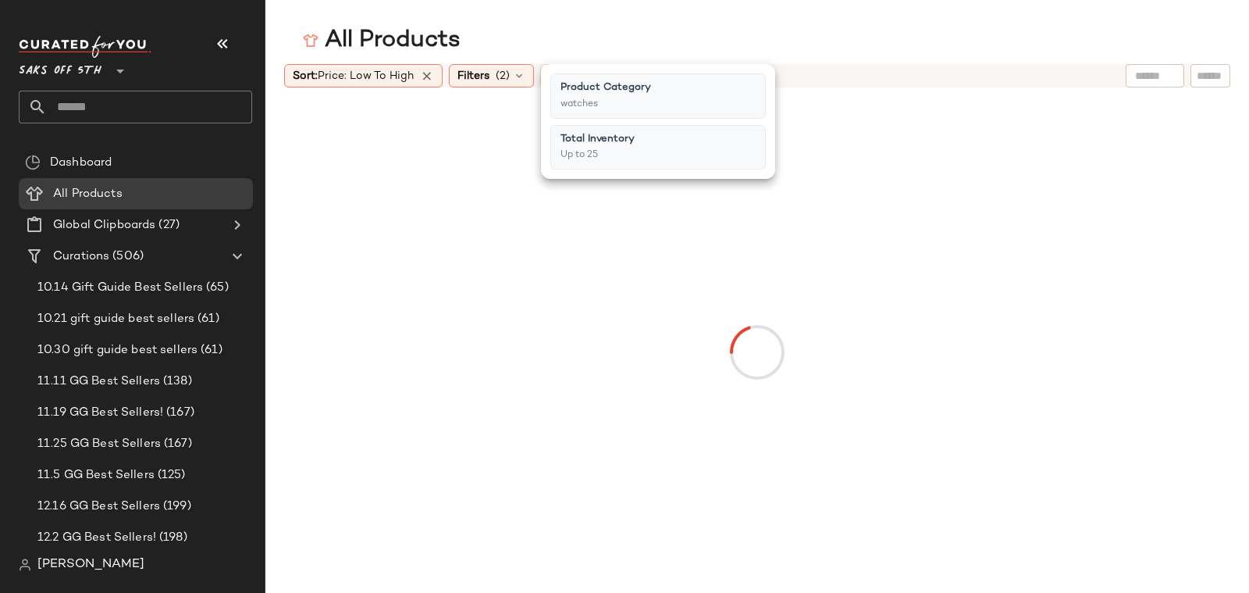
click at [625, 25] on div "All Products" at bounding box center [758, 40] width 984 height 31
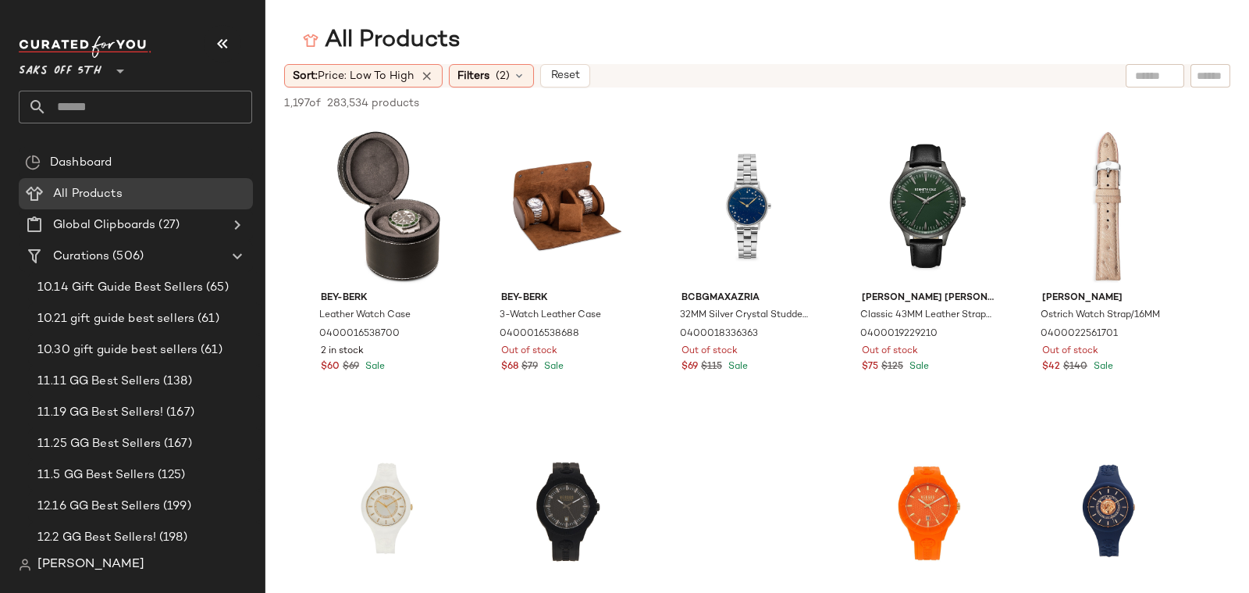
click at [498, 87] on div "1,197 of 283,534 products • 0 selected Deselect All" at bounding box center [758, 104] width 984 height 34
click at [498, 84] on div "Filters (2)" at bounding box center [491, 75] width 85 height 23
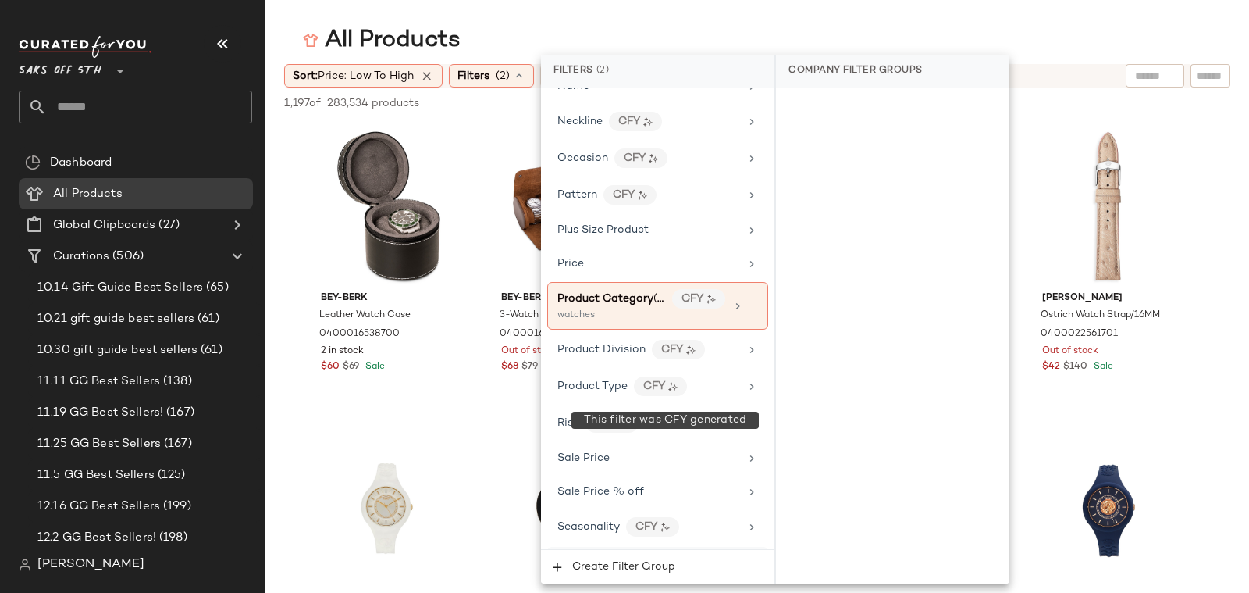
scroll to position [911, 0]
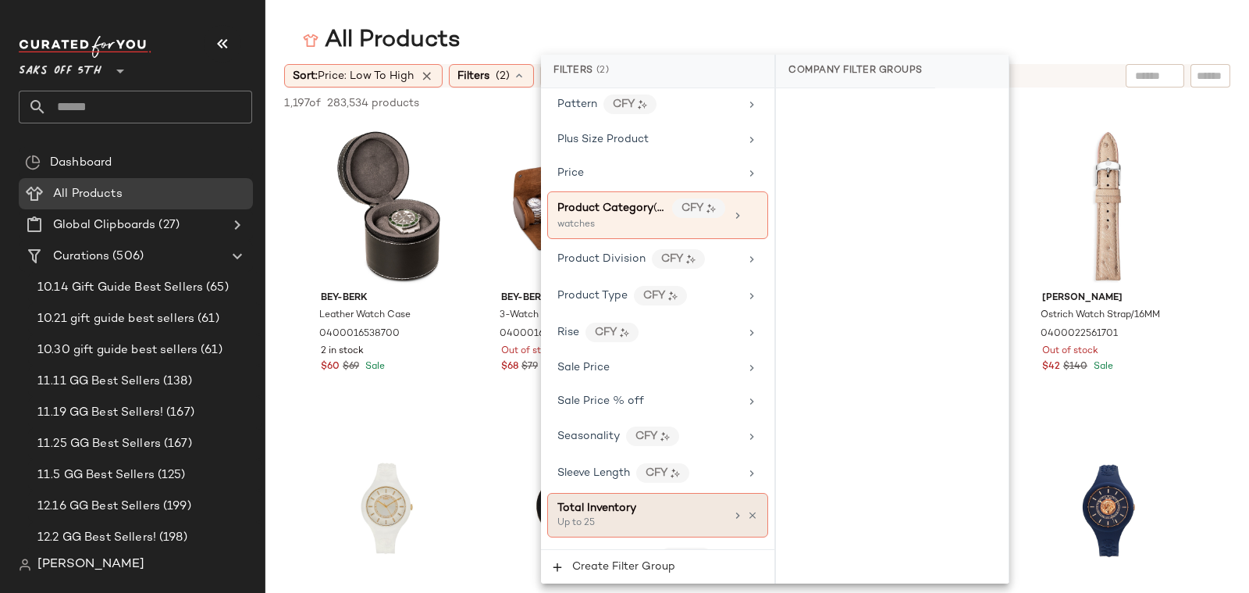
click at [615, 500] on div "Total Inventory" at bounding box center [597, 508] width 79 height 16
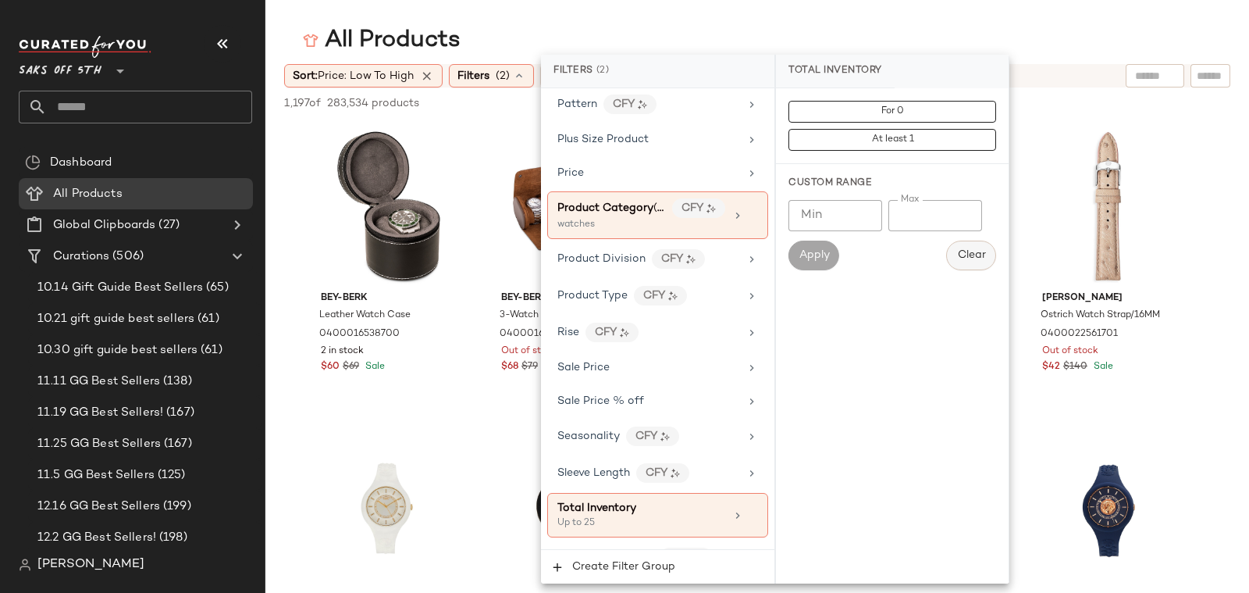
click at [974, 250] on span "Clear" at bounding box center [971, 255] width 29 height 12
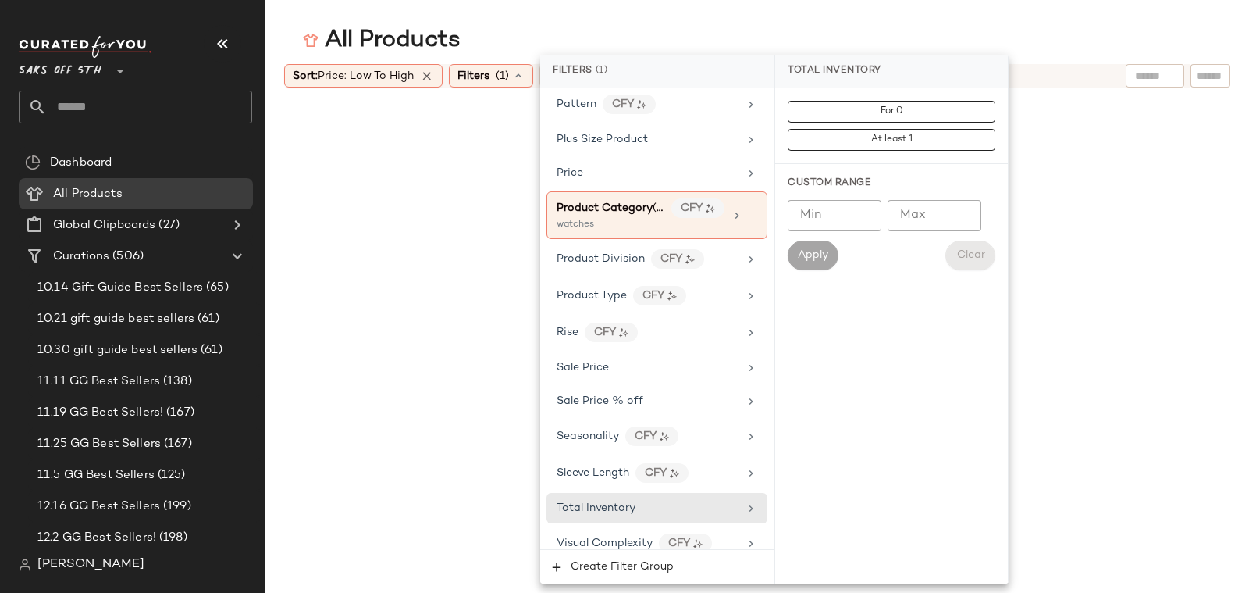
scroll to position [898, 0]
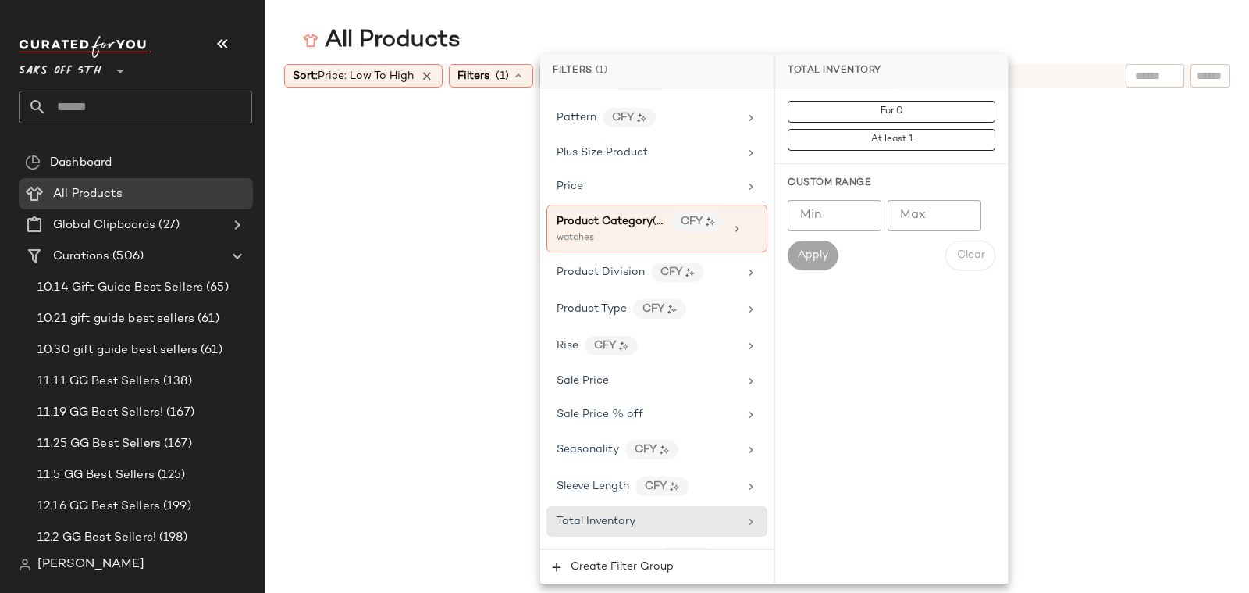
click at [847, 222] on input "Min" at bounding box center [835, 215] width 94 height 31
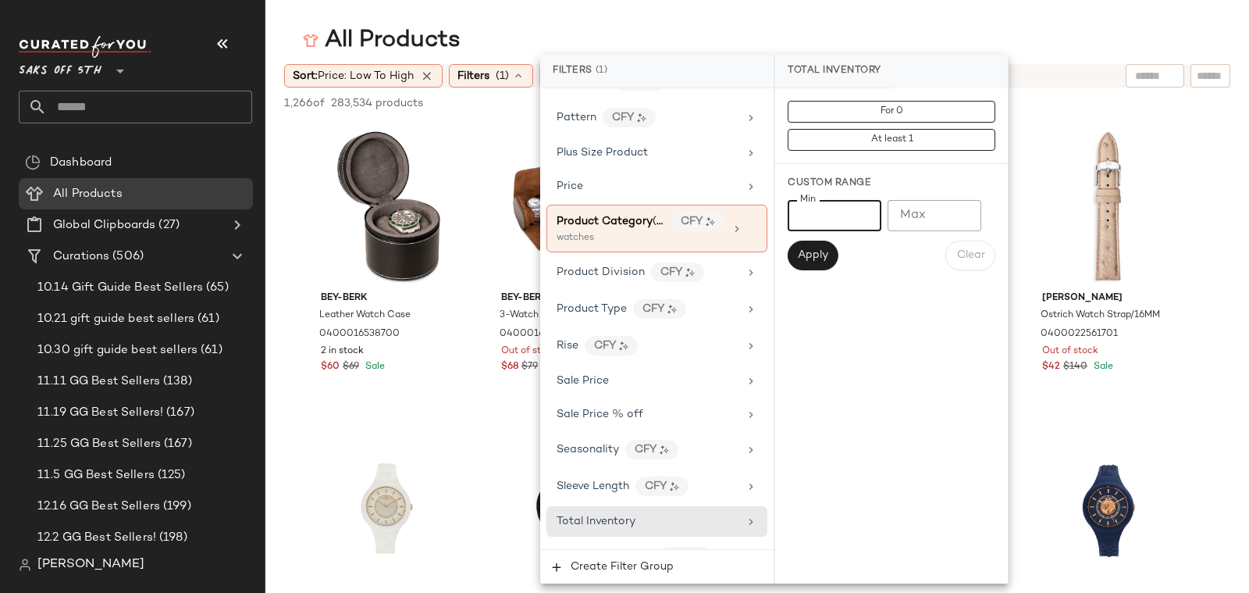
type input "**"
click at [839, 260] on div "Apply Clear" at bounding box center [892, 256] width 208 height 30
click at [832, 260] on button "Apply" at bounding box center [813, 256] width 50 height 30
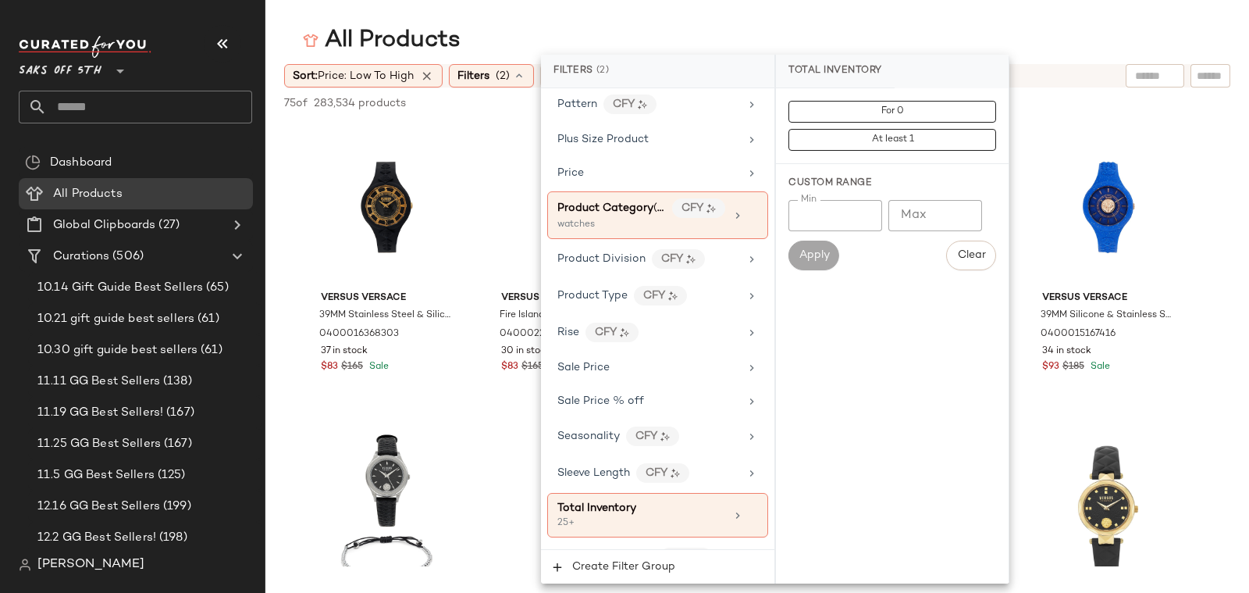
click at [686, 2] on main "All Products Sort: Price: Low to High Filters (2) Reset 75 of 283,534 products …" at bounding box center [624, 296] width 1249 height 593
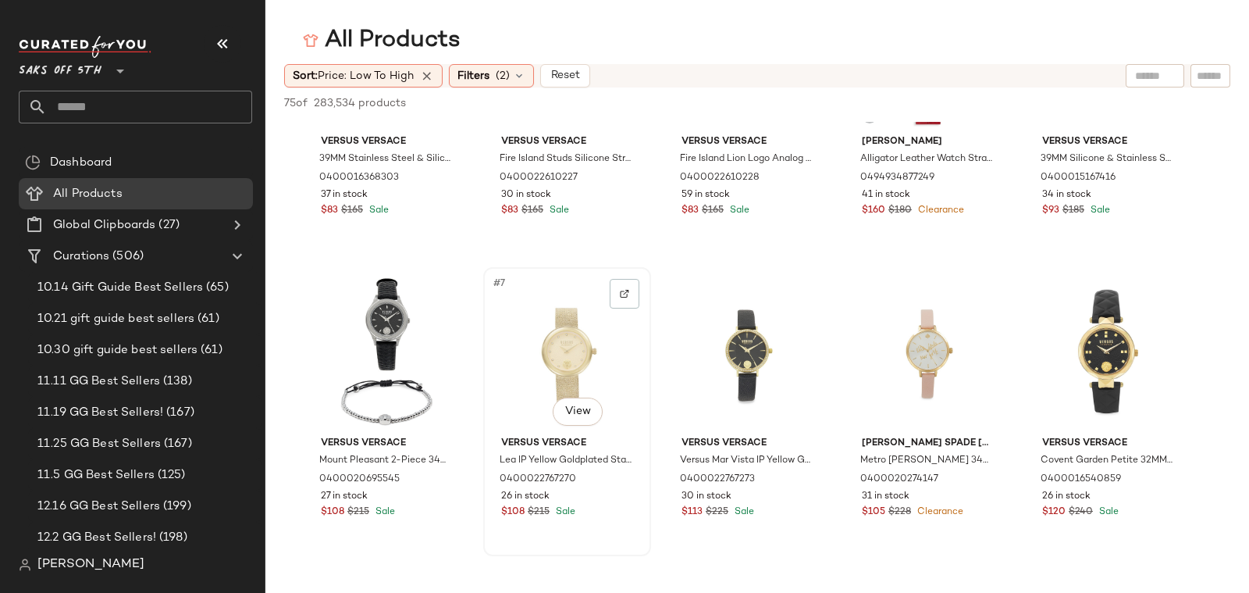
scroll to position [0, 0]
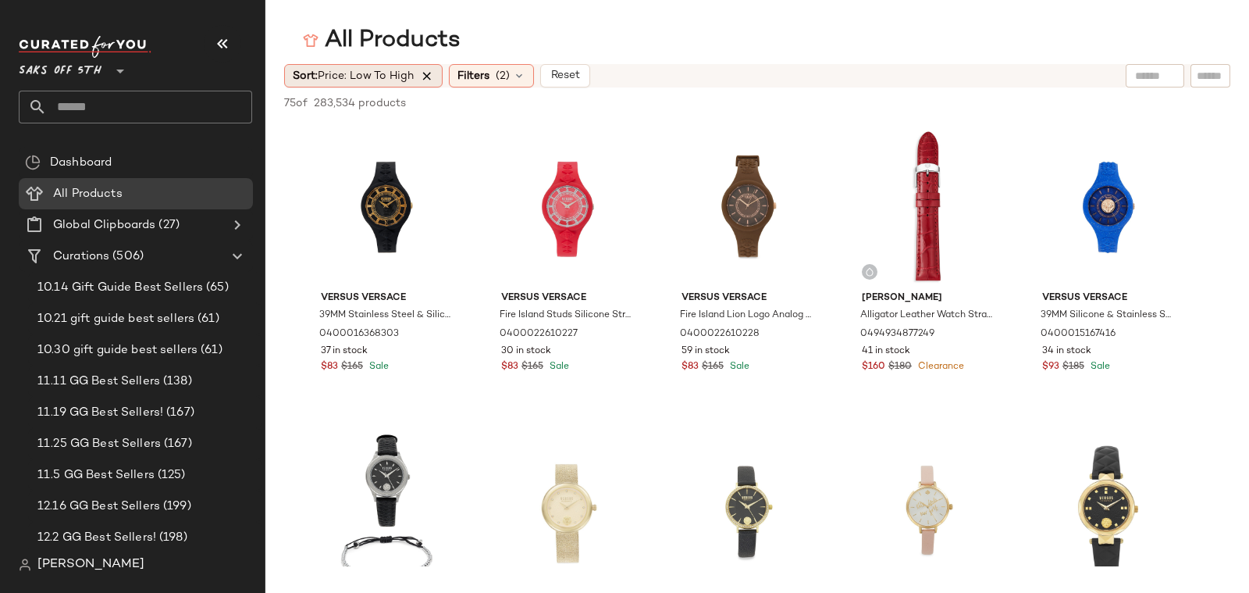
click at [426, 77] on icon at bounding box center [427, 76] width 14 height 14
click at [449, 77] on div "Filters (2)" at bounding box center [491, 75] width 85 height 23
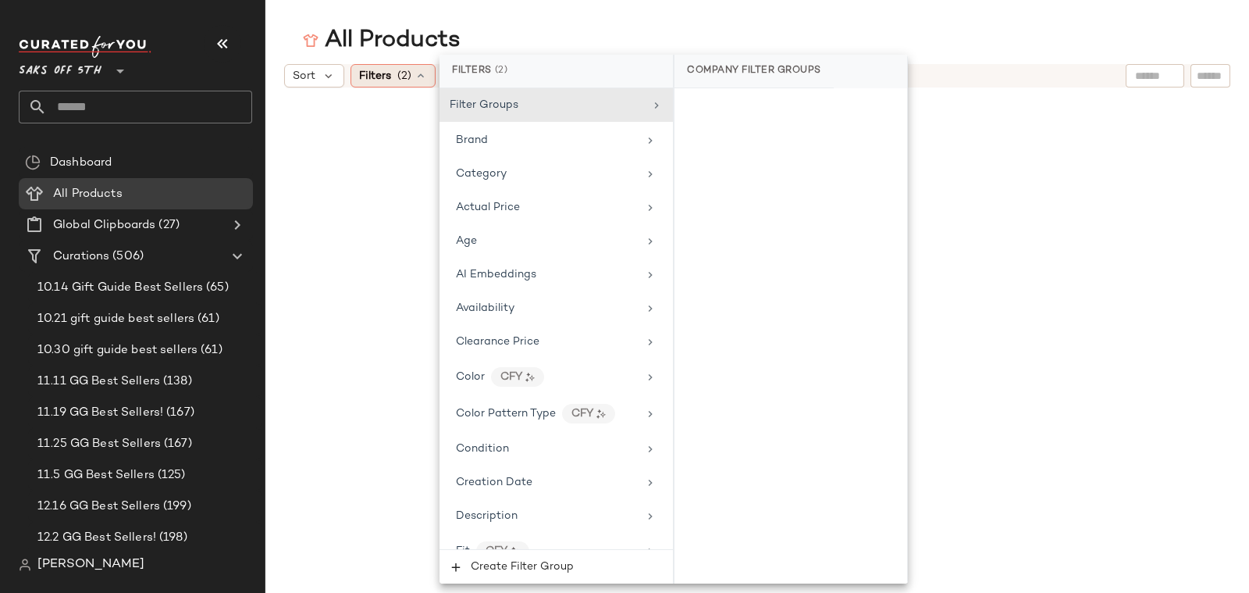
click at [359, 80] on span "Filters" at bounding box center [375, 76] width 32 height 16
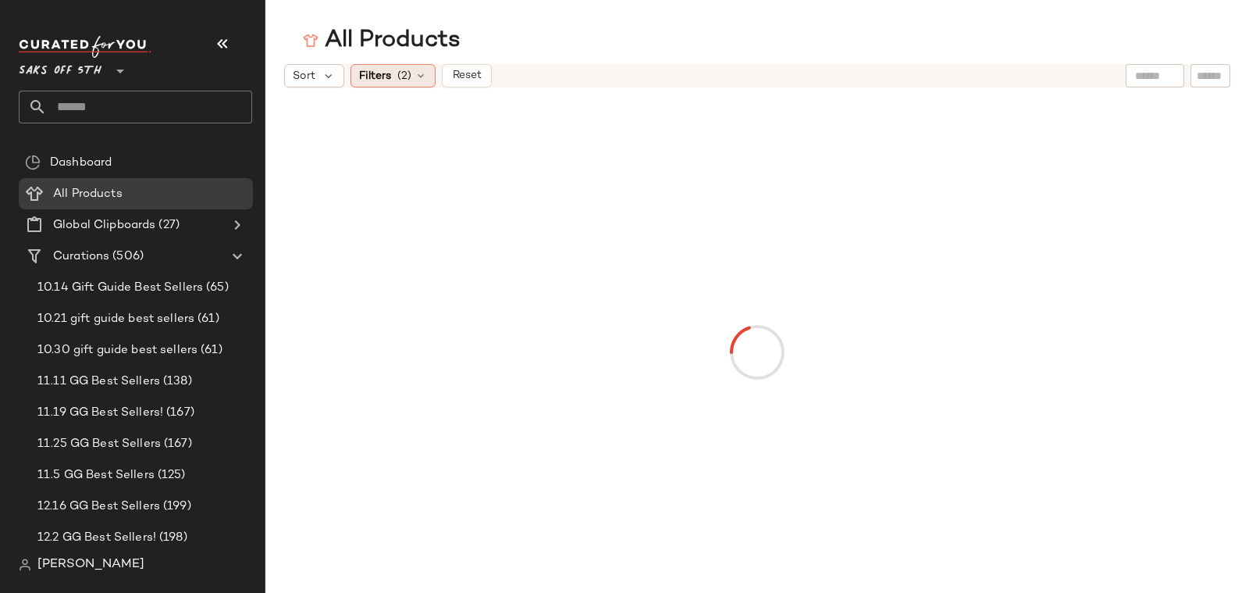
click at [371, 78] on span "Filters" at bounding box center [375, 76] width 32 height 16
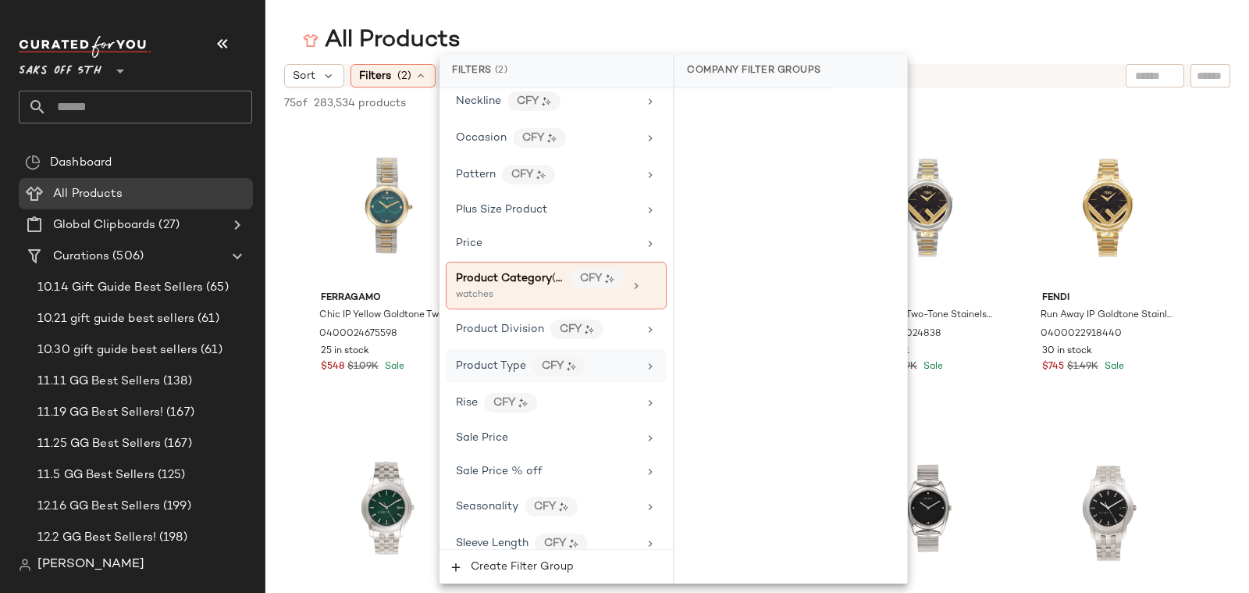
scroll to position [911, 0]
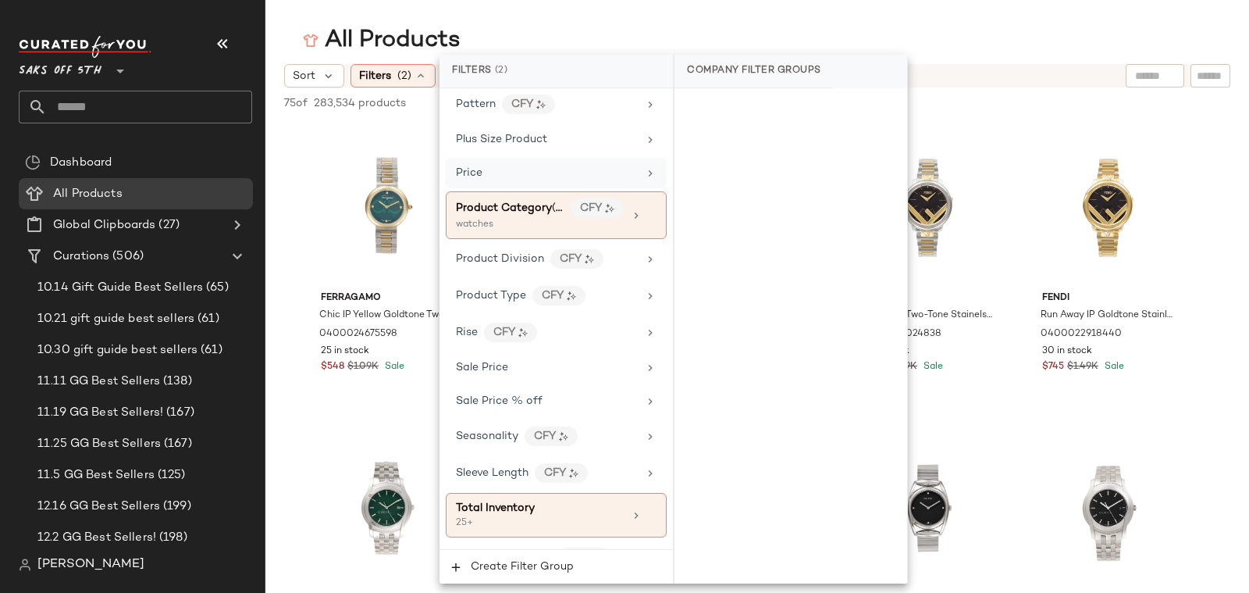
click at [502, 158] on div "Price" at bounding box center [556, 173] width 221 height 30
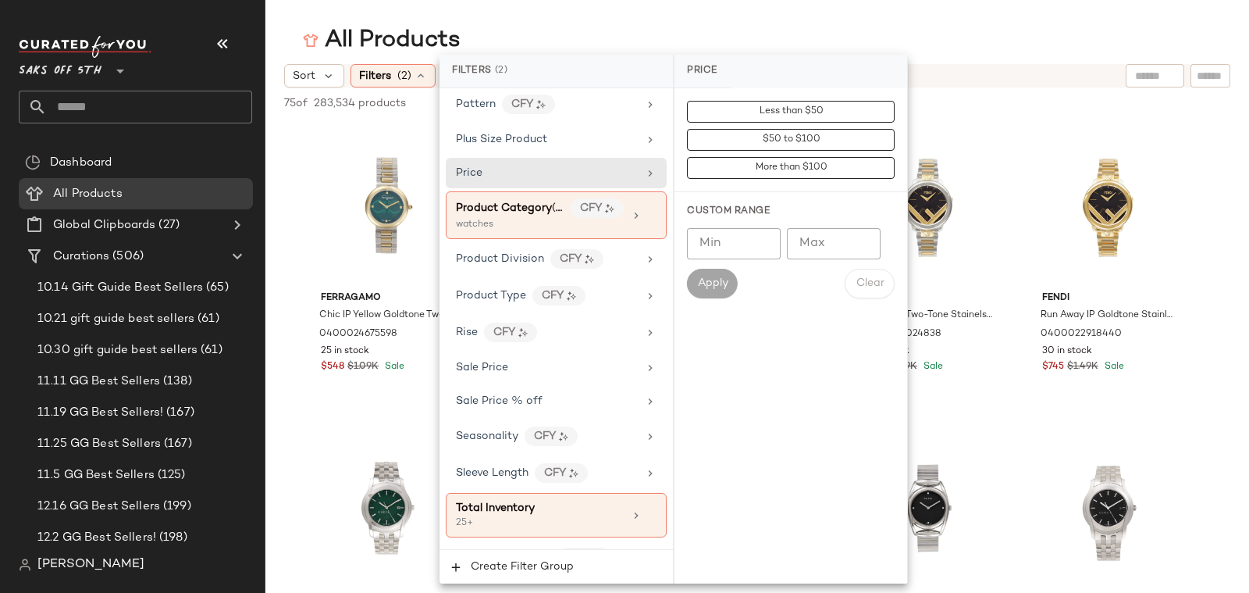
click at [822, 249] on input "Max" at bounding box center [834, 243] width 94 height 31
type input "**"
click at [714, 280] on span "Apply" at bounding box center [712, 283] width 31 height 12
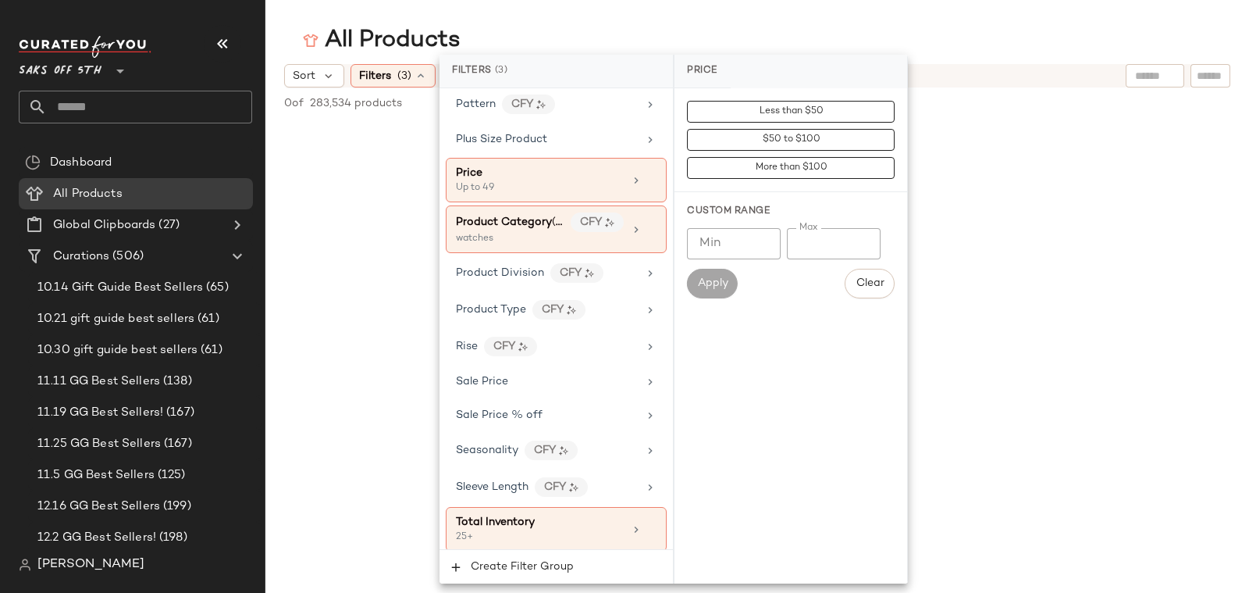
click at [591, 5] on main "All Products Sort Filters (3) Reset 0 of 283,534 products • 0 selected Deselect…" at bounding box center [624, 296] width 1249 height 593
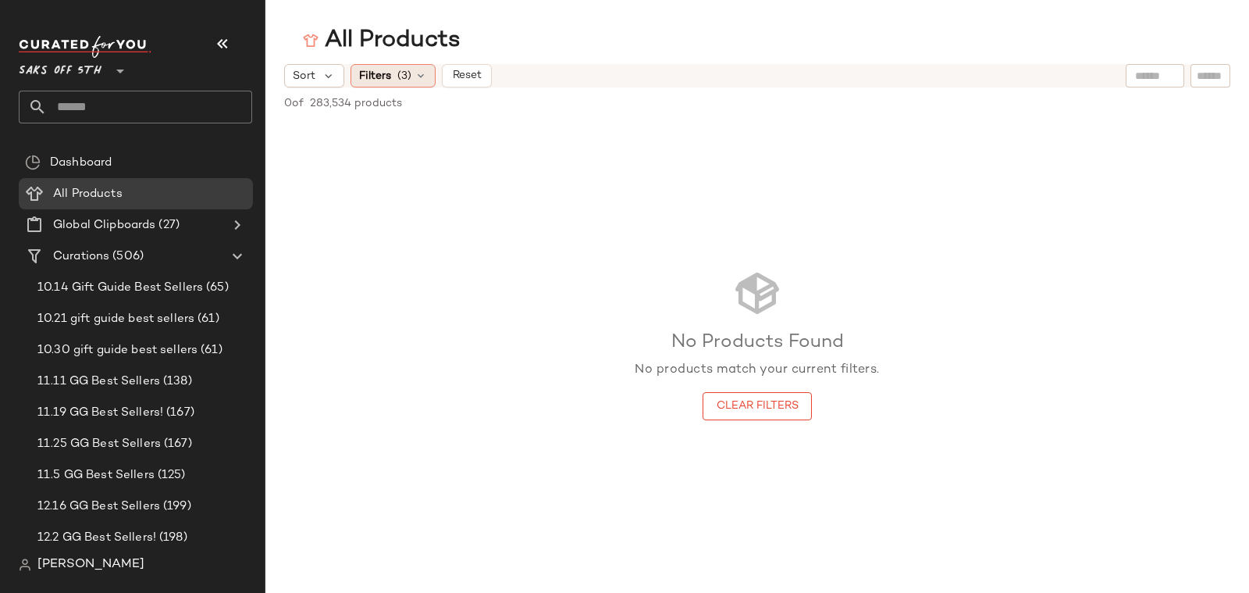
click at [376, 79] on span "Filters" at bounding box center [375, 76] width 32 height 16
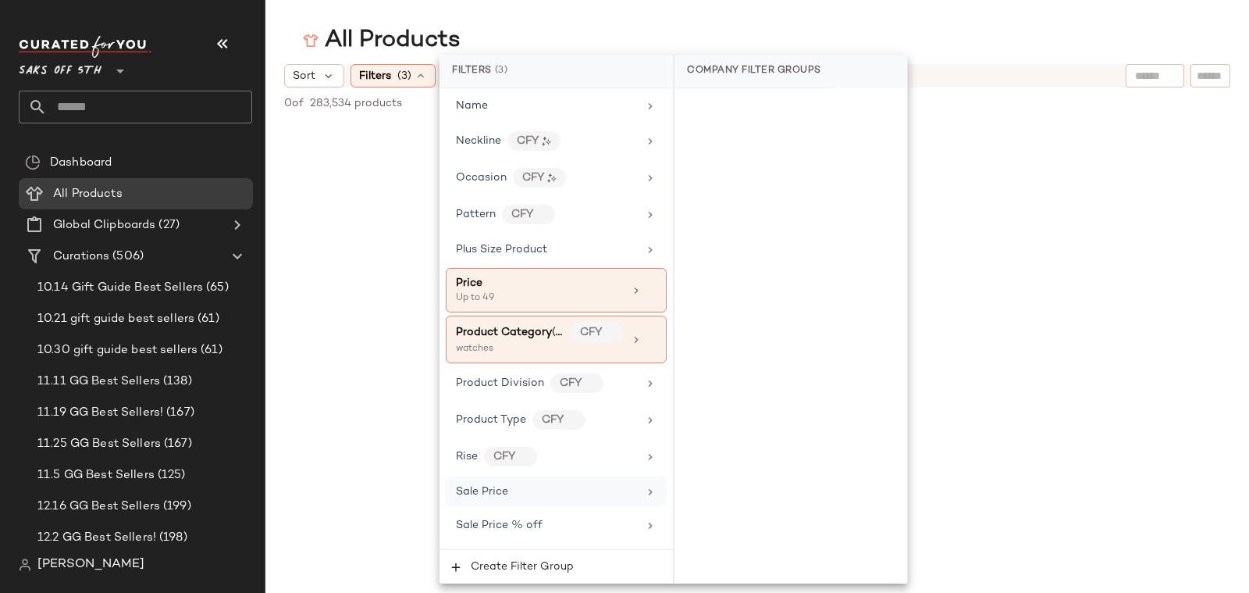
scroll to position [925, 0]
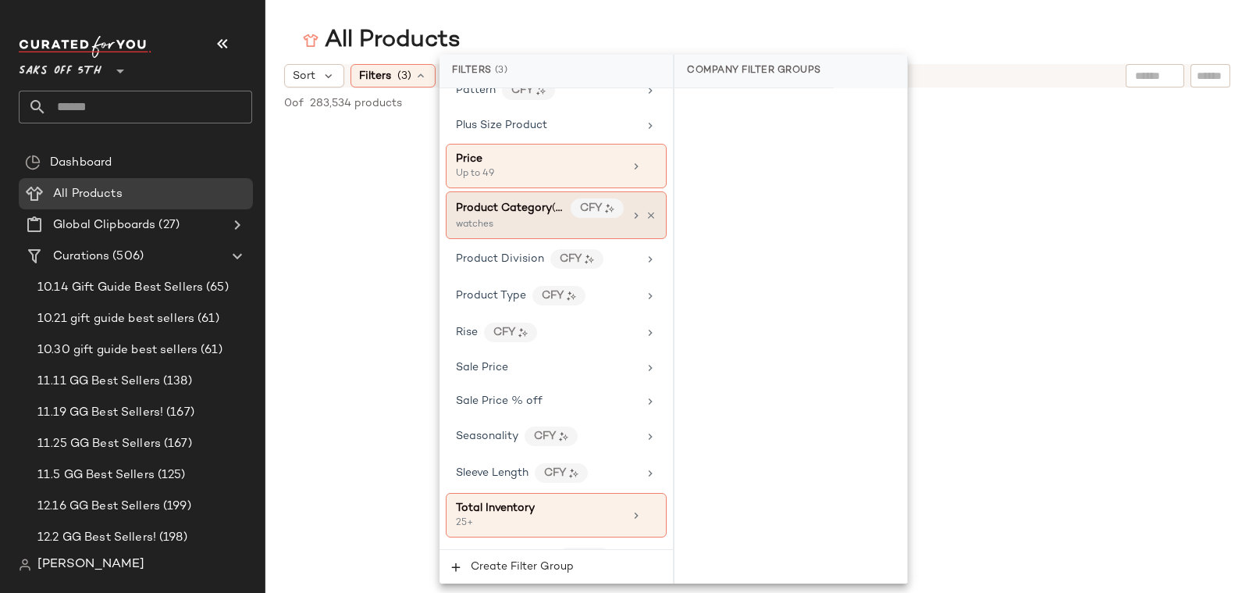
click at [497, 218] on div "watches" at bounding box center [534, 225] width 156 height 14
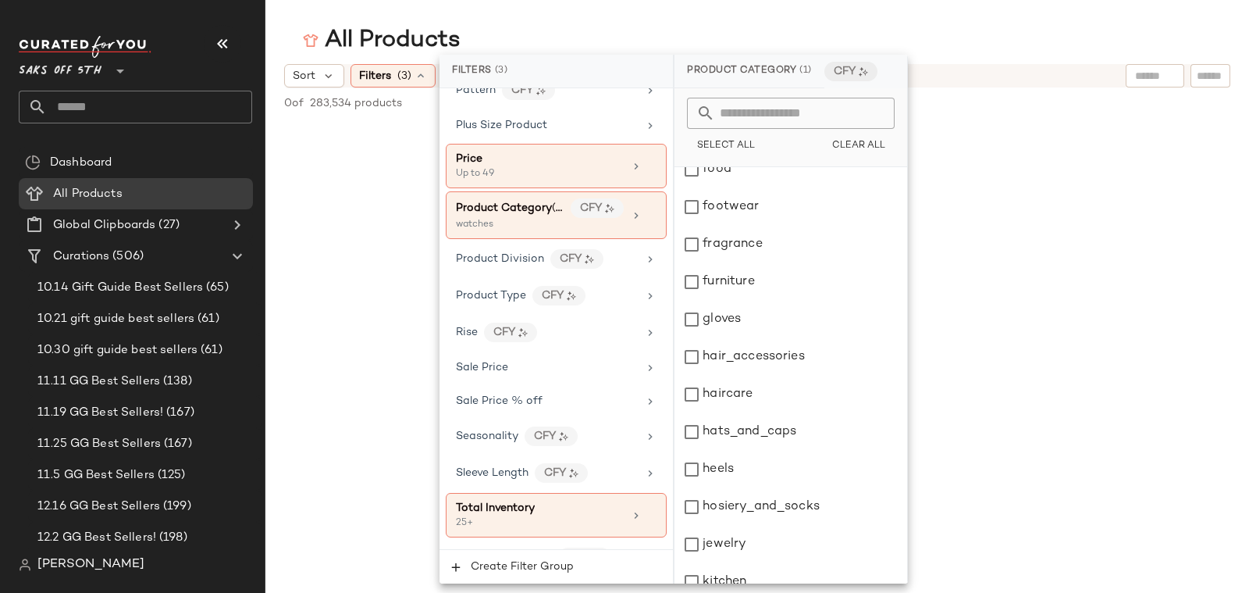
scroll to position [1381, 0]
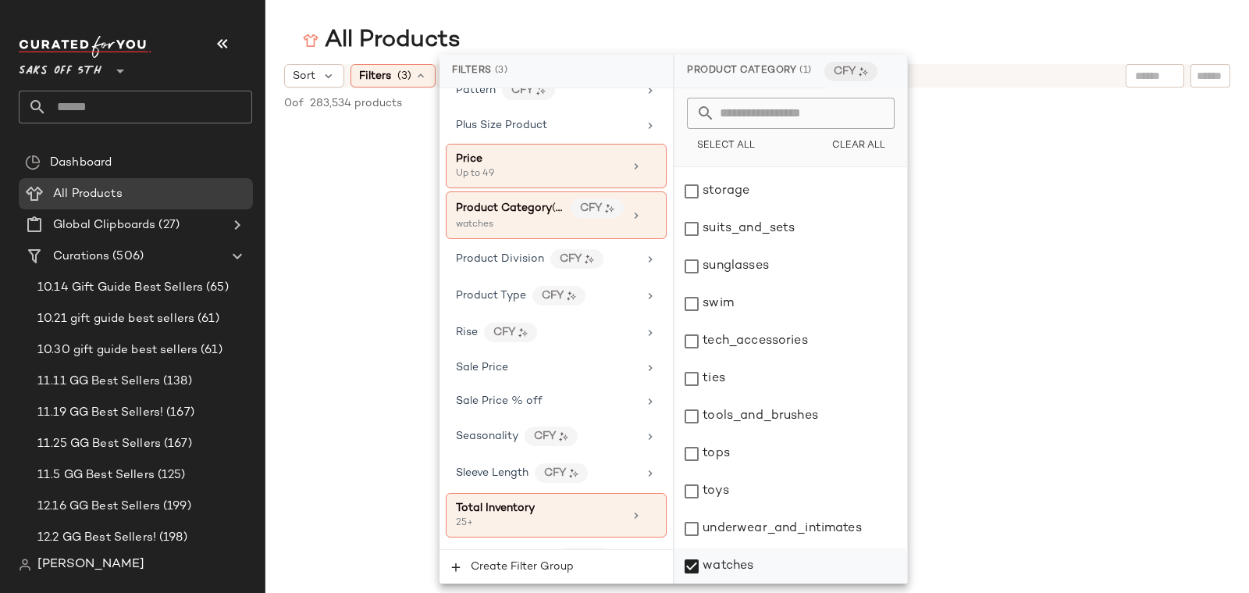
click at [711, 558] on div "watches" at bounding box center [791, 565] width 233 height 37
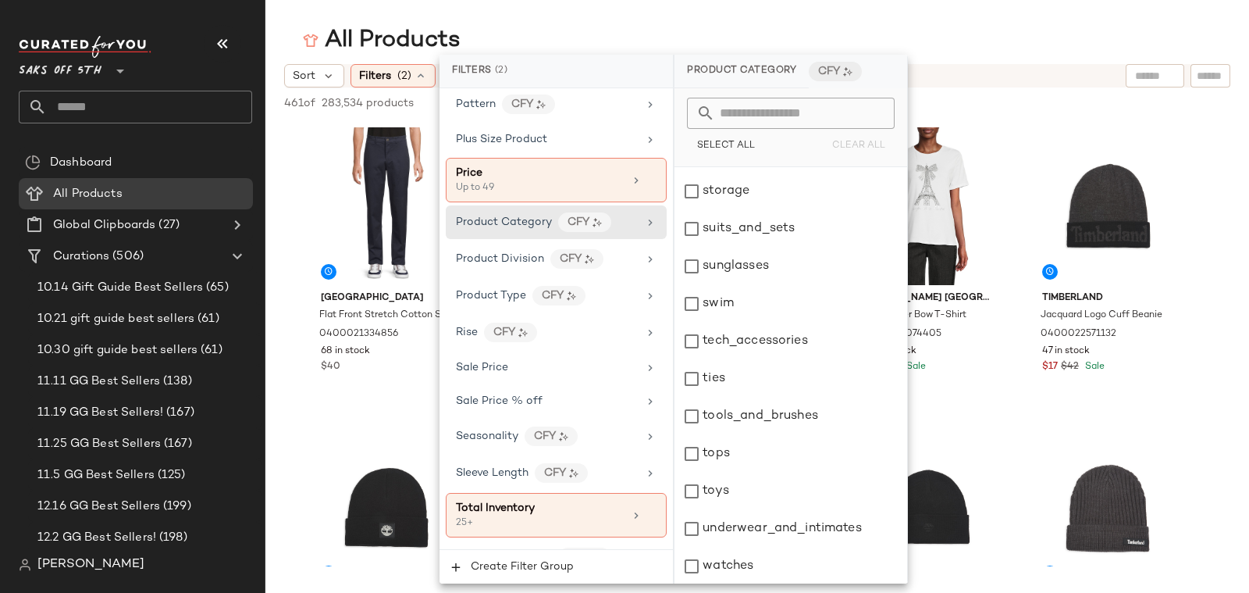
scroll to position [0, 0]
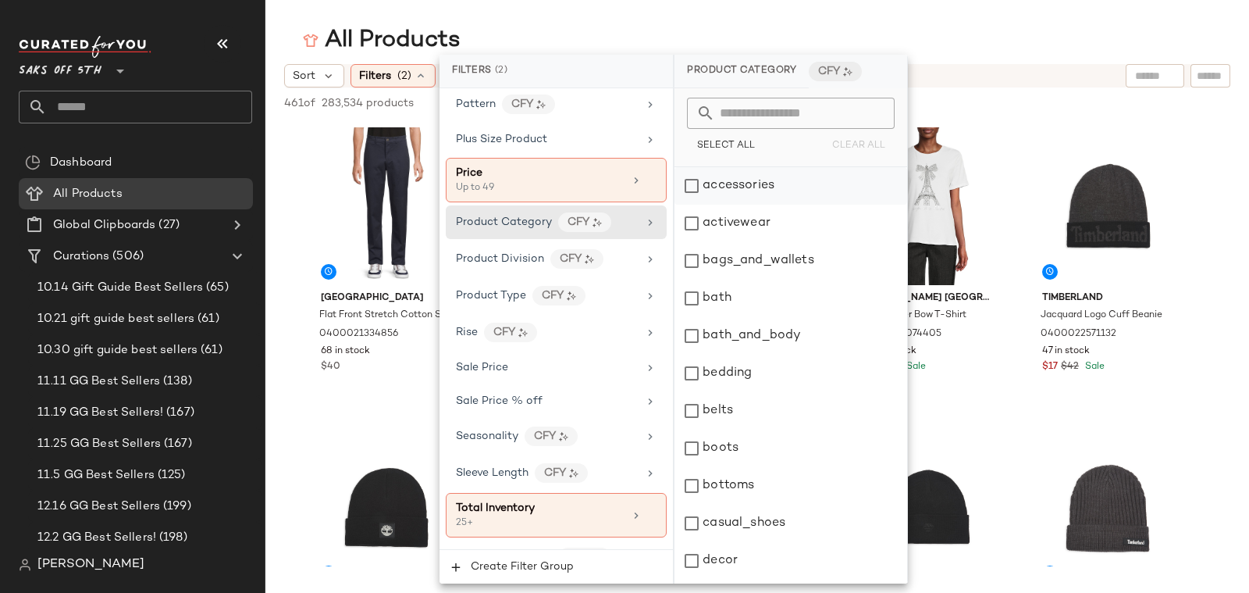
click at [747, 180] on div "accessories" at bounding box center [791, 185] width 233 height 37
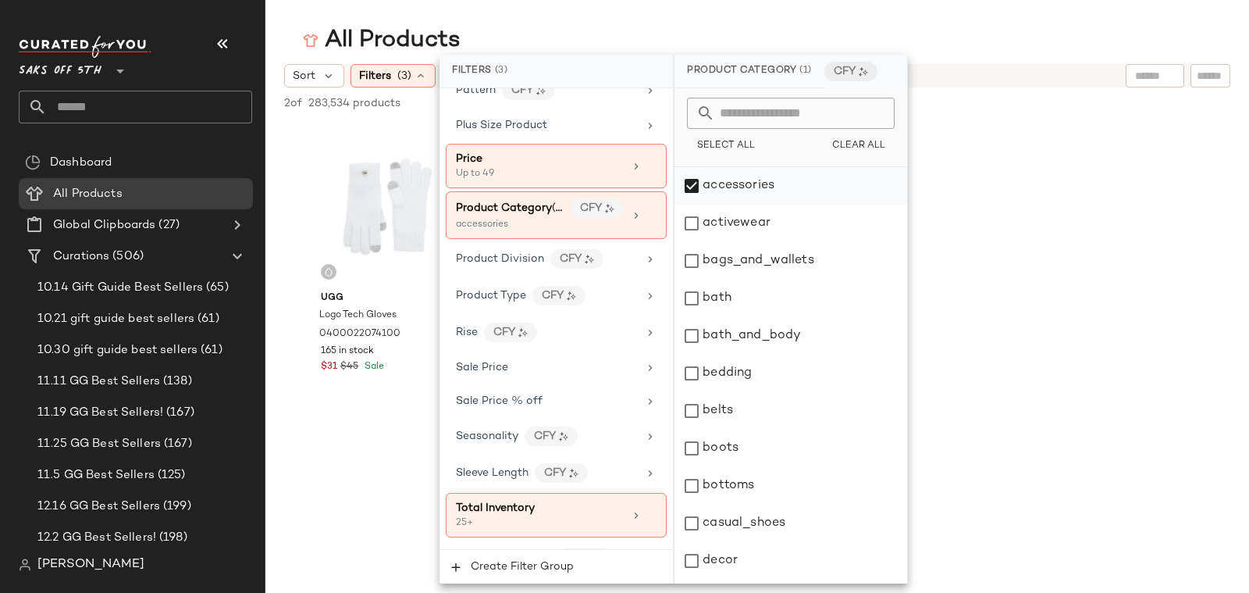
click at [757, 191] on div "accessories" at bounding box center [791, 185] width 233 height 37
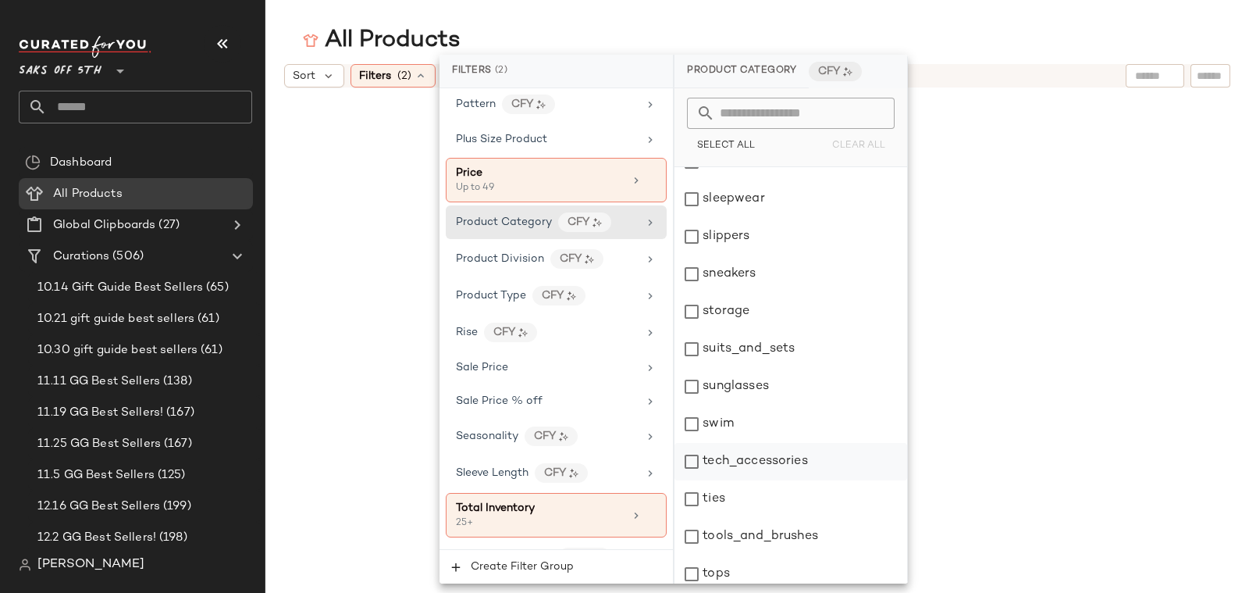
scroll to position [1381, 0]
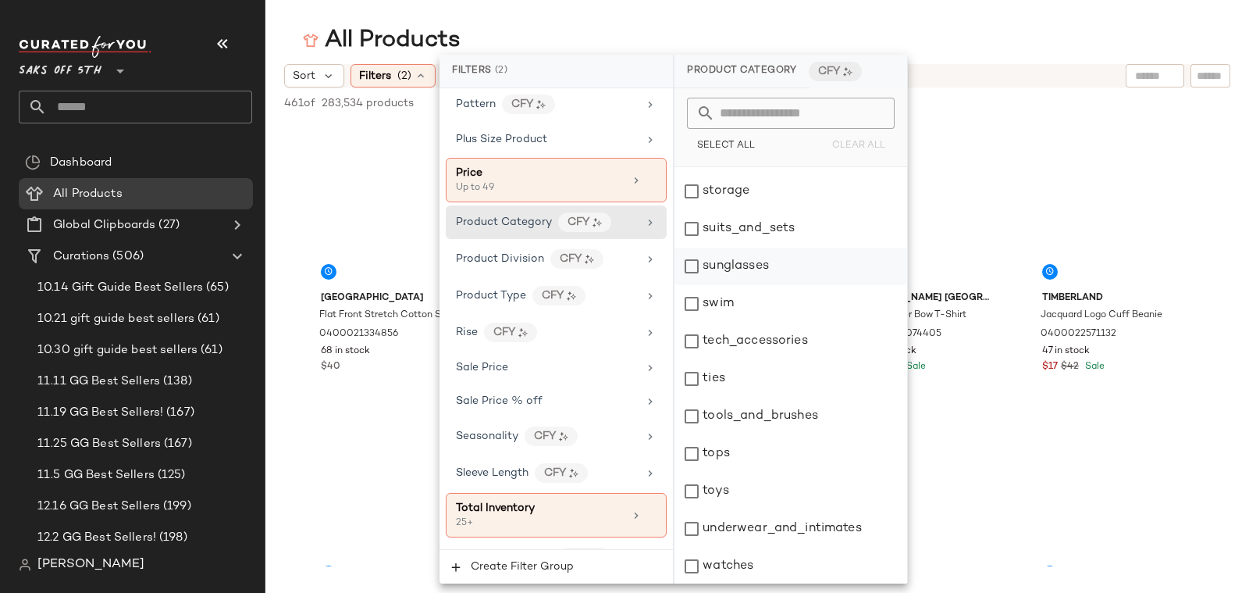
click at [762, 255] on div "sunglasses" at bounding box center [791, 266] width 233 height 37
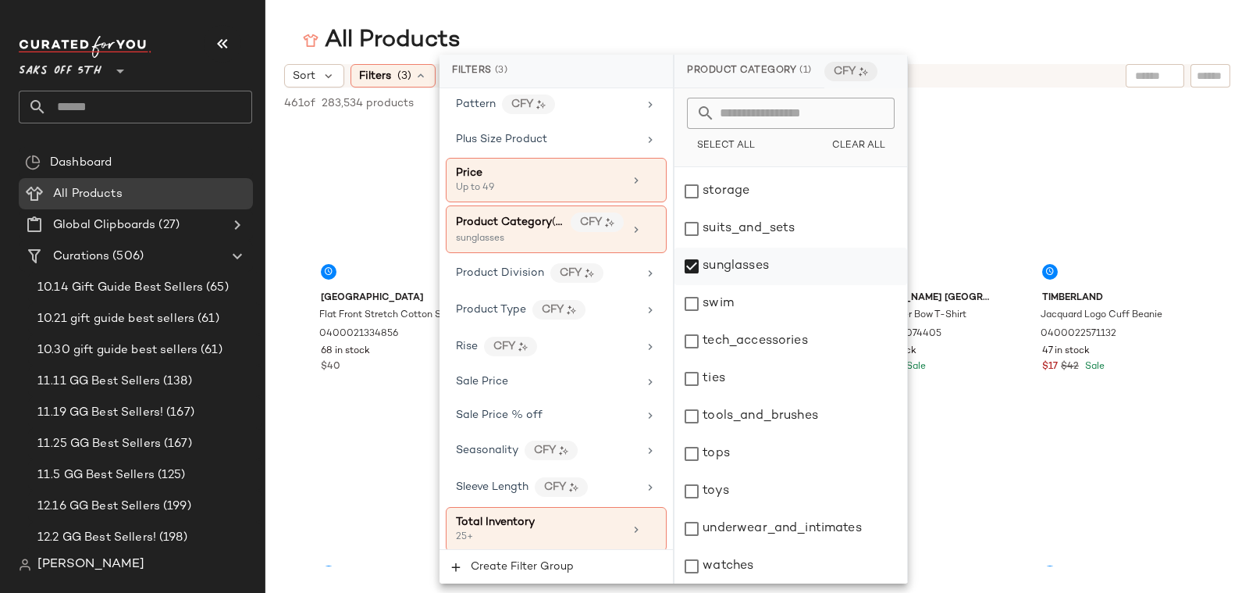
scroll to position [925, 0]
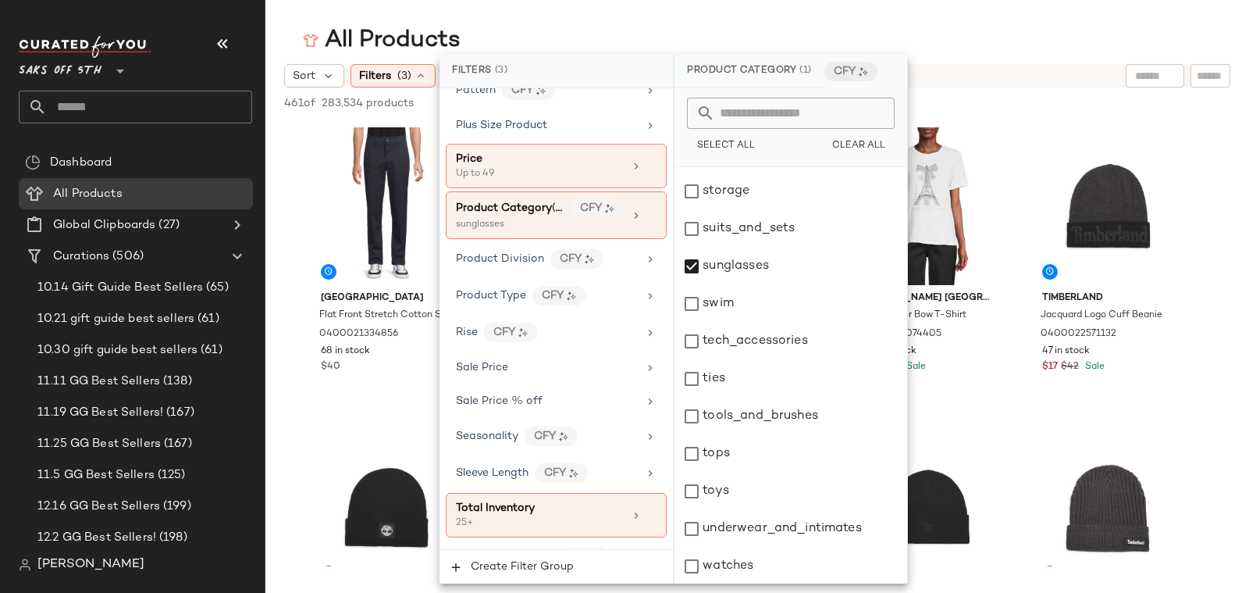
click at [602, 17] on main "All Products Sort Filters (3) Reset 461 of 283,534 products • 0 selected Desele…" at bounding box center [624, 296] width 1249 height 593
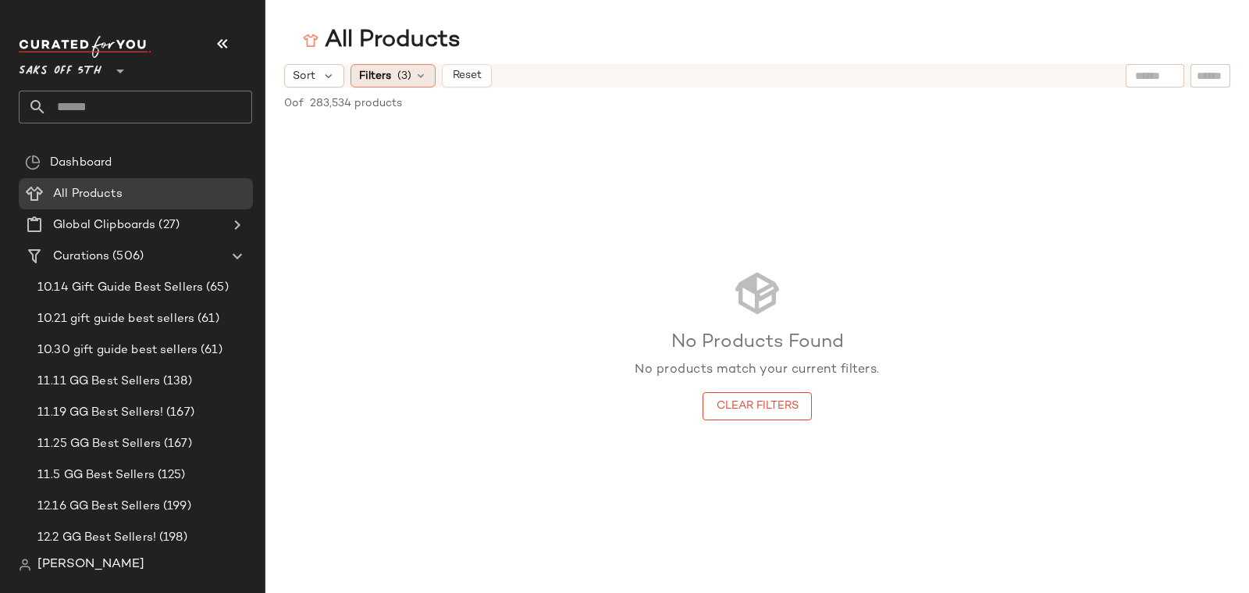
click at [401, 68] on span "(3)" at bounding box center [404, 76] width 14 height 16
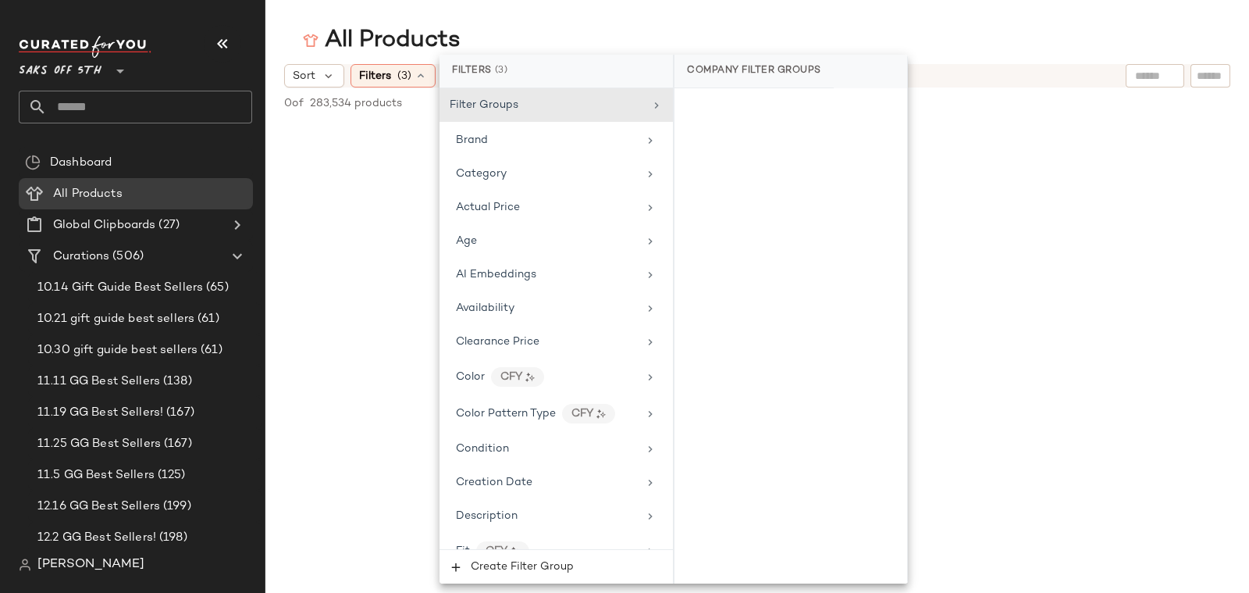
scroll to position [910, 0]
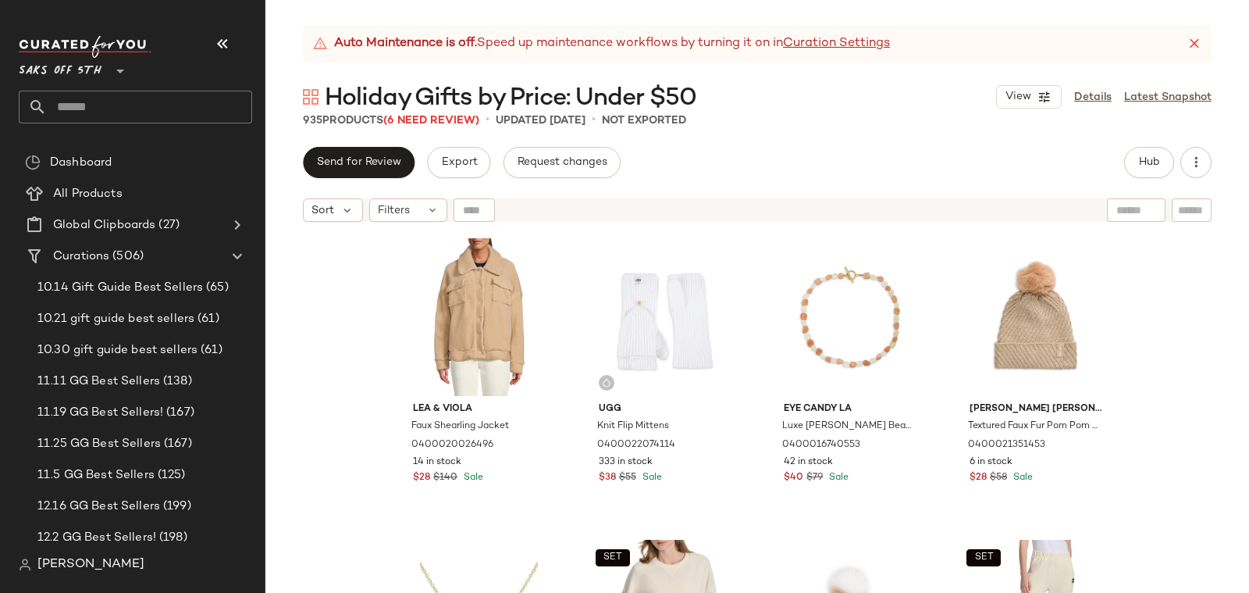
click at [1134, 146] on div "Auto Maintenance is off. Speed up maintenance workflows by turning it on in Cur…" at bounding box center [758, 309] width 984 height 568
click at [1142, 152] on button "Hub" at bounding box center [1149, 162] width 50 height 31
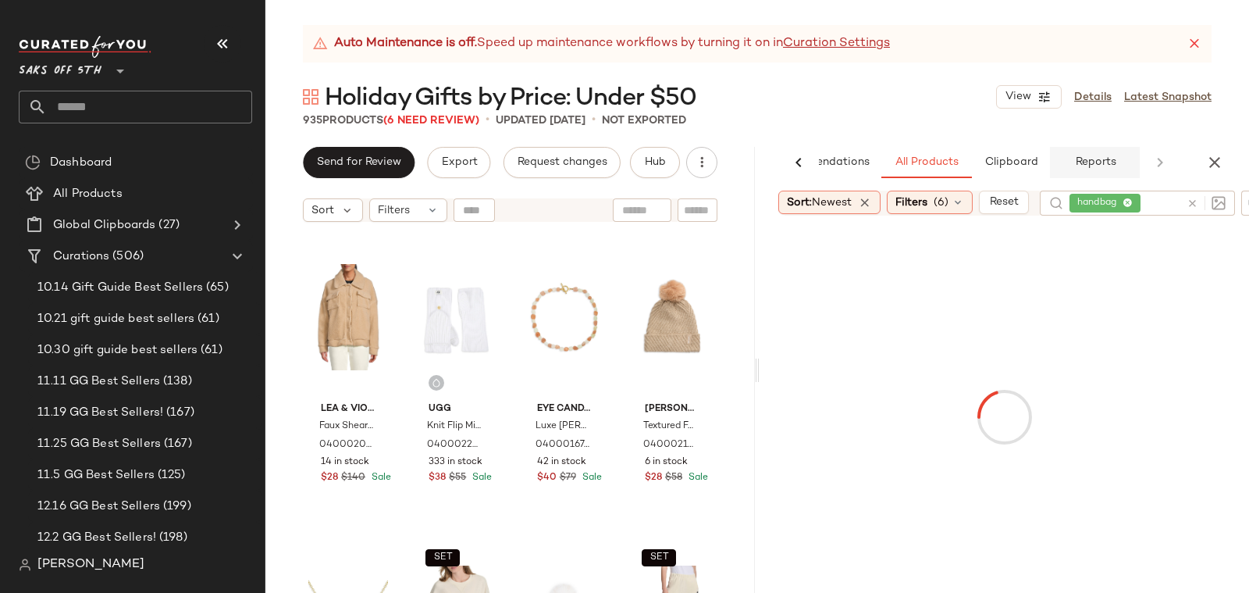
click at [1092, 156] on span "Reports" at bounding box center [1095, 162] width 41 height 12
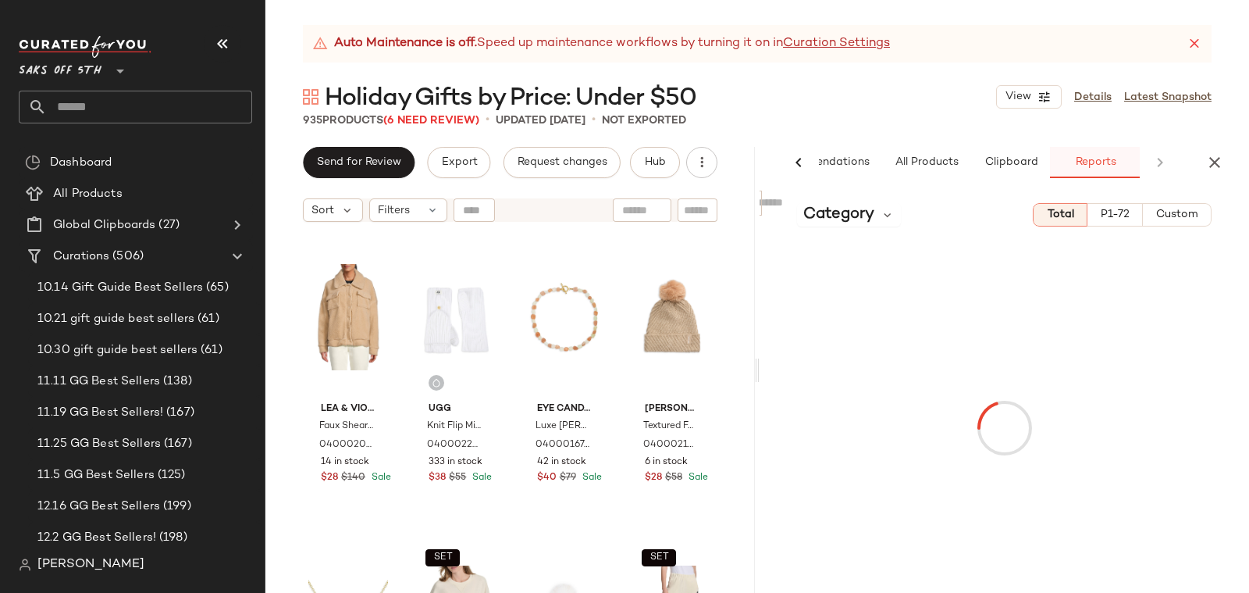
scroll to position [0, 75]
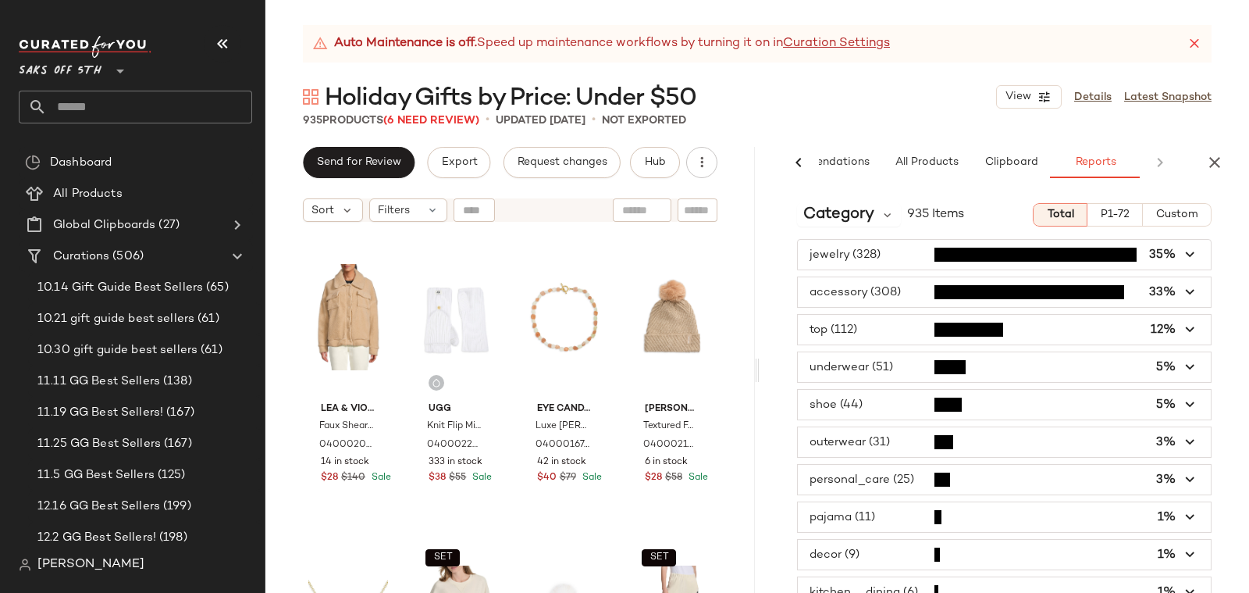
click at [1102, 211] on span "P1-72" at bounding box center [1115, 214] width 30 height 12
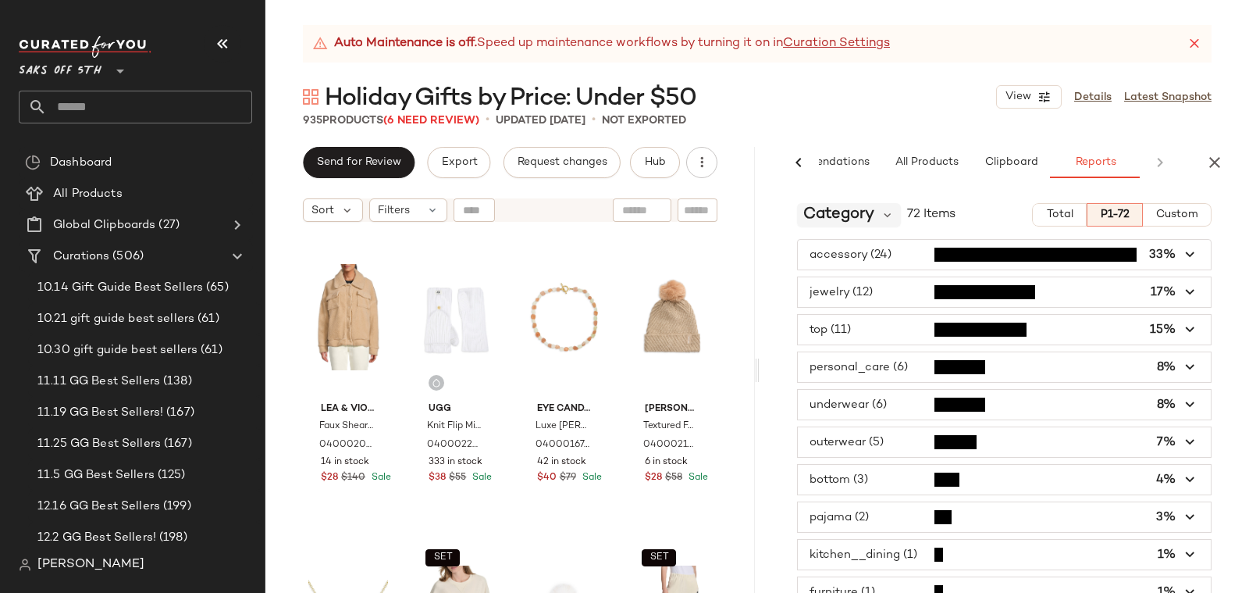
click at [839, 212] on span "Category" at bounding box center [839, 214] width 71 height 23
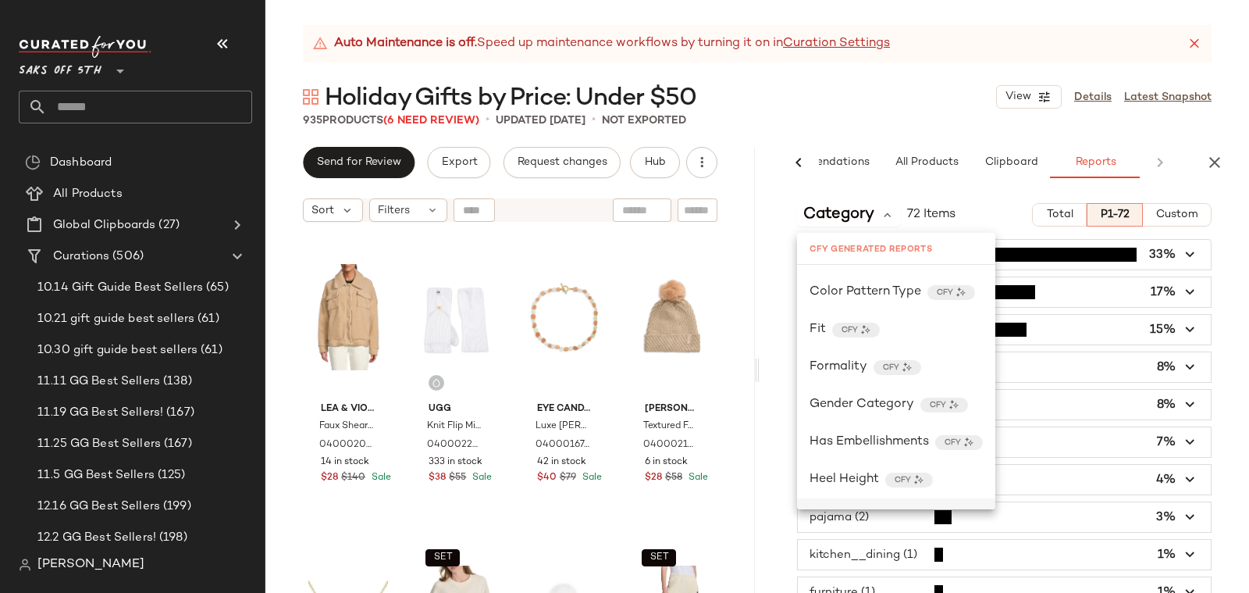
scroll to position [266, 0]
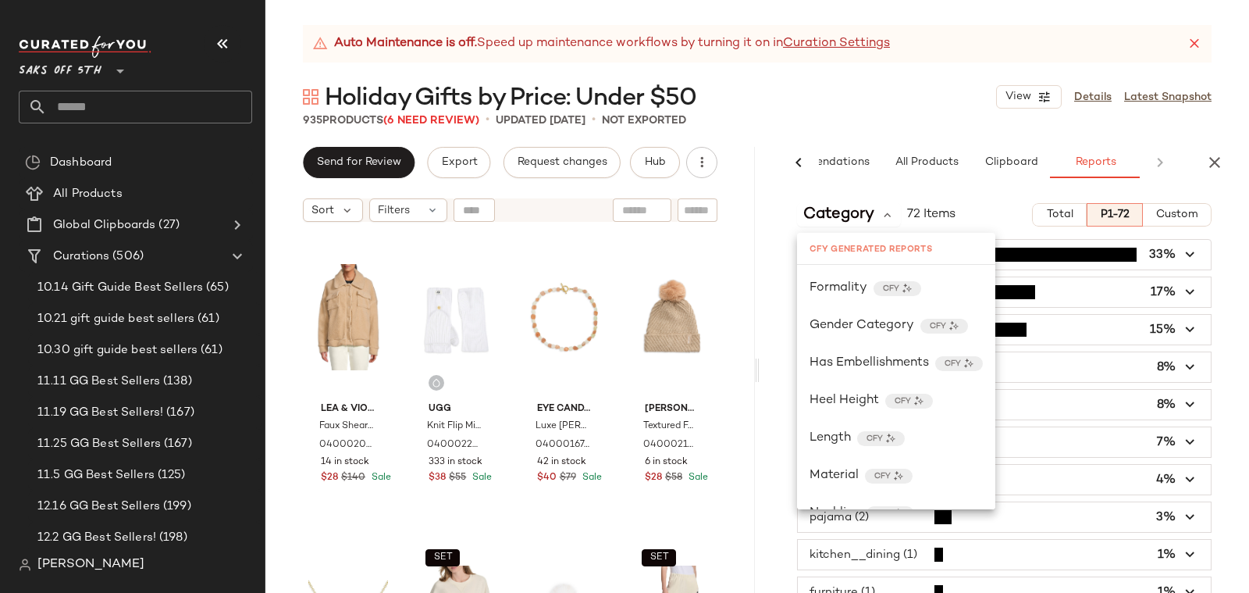
click at [829, 189] on div "AI Recommendations All Products Clipboard Reports Sort: Newest Filters (6) Rese…" at bounding box center [1005, 370] width 490 height 446
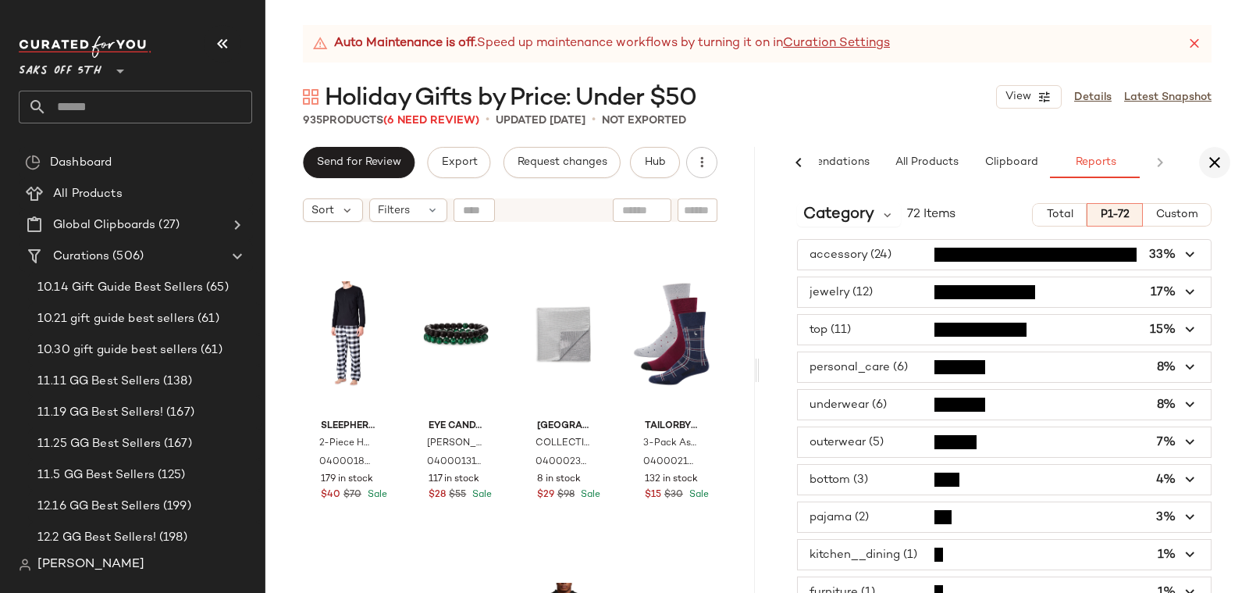
scroll to position [8143, 0]
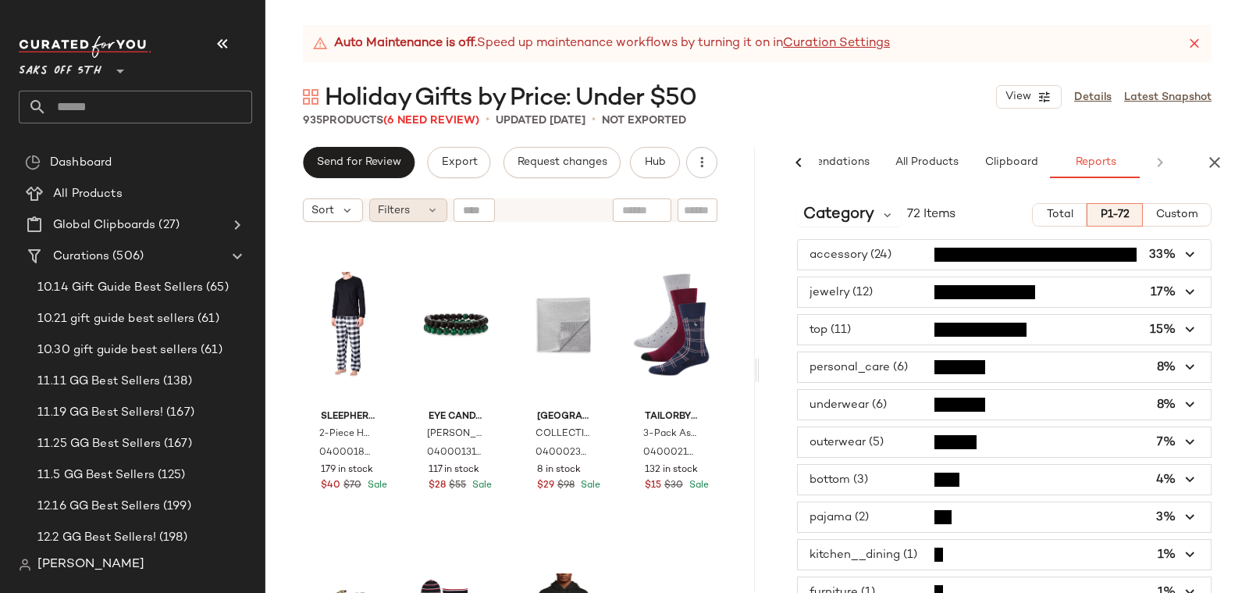
click at [371, 209] on div "Filters" at bounding box center [408, 209] width 78 height 23
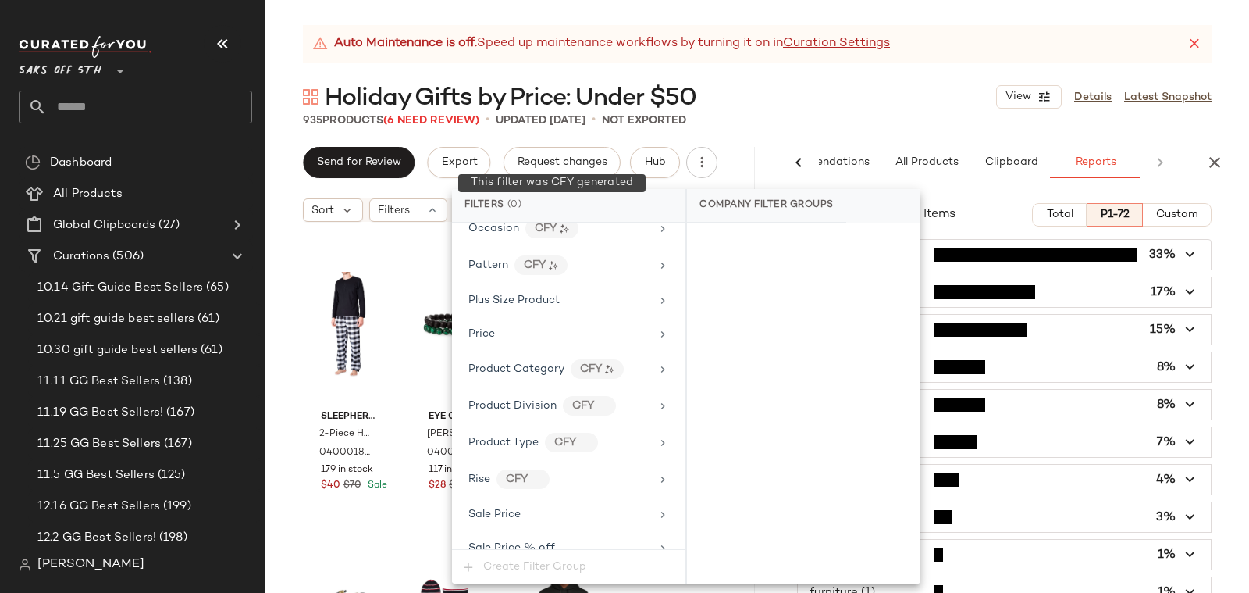
scroll to position [1050, 0]
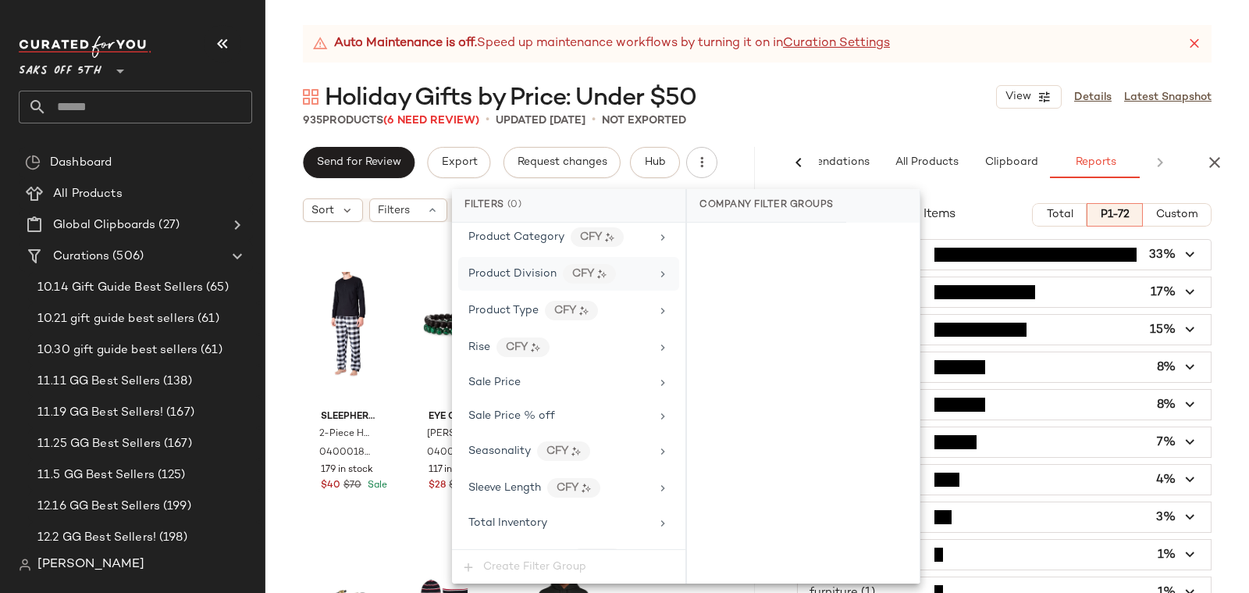
click at [527, 257] on div "Product Division CFY" at bounding box center [568, 274] width 221 height 34
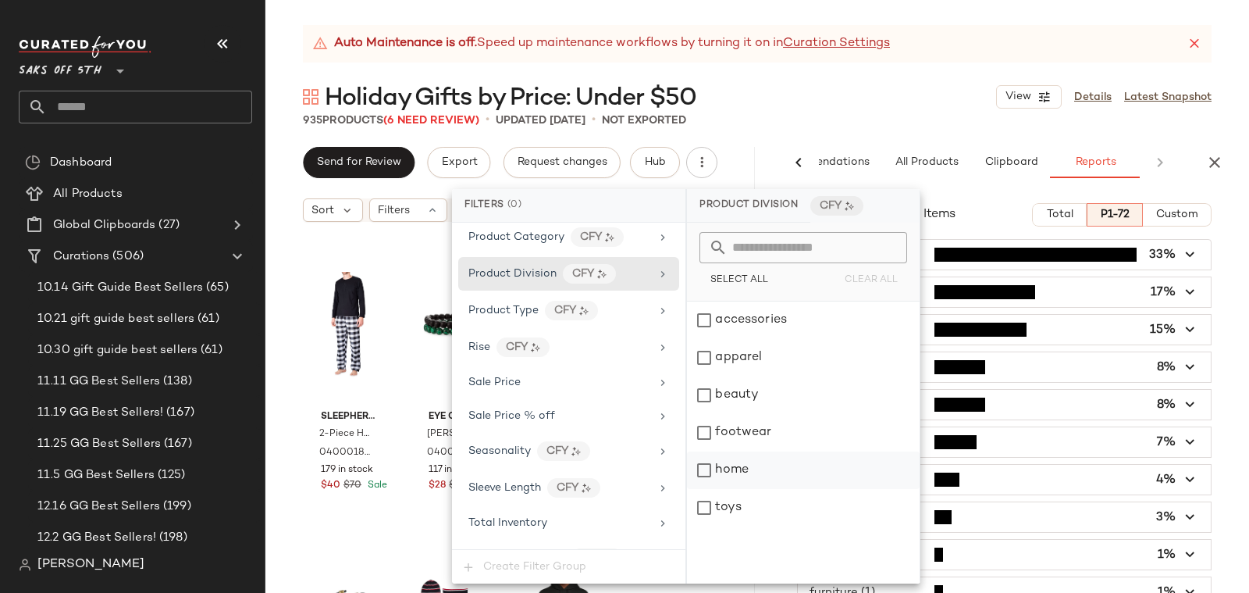
click at [740, 472] on div "home" at bounding box center [803, 469] width 233 height 37
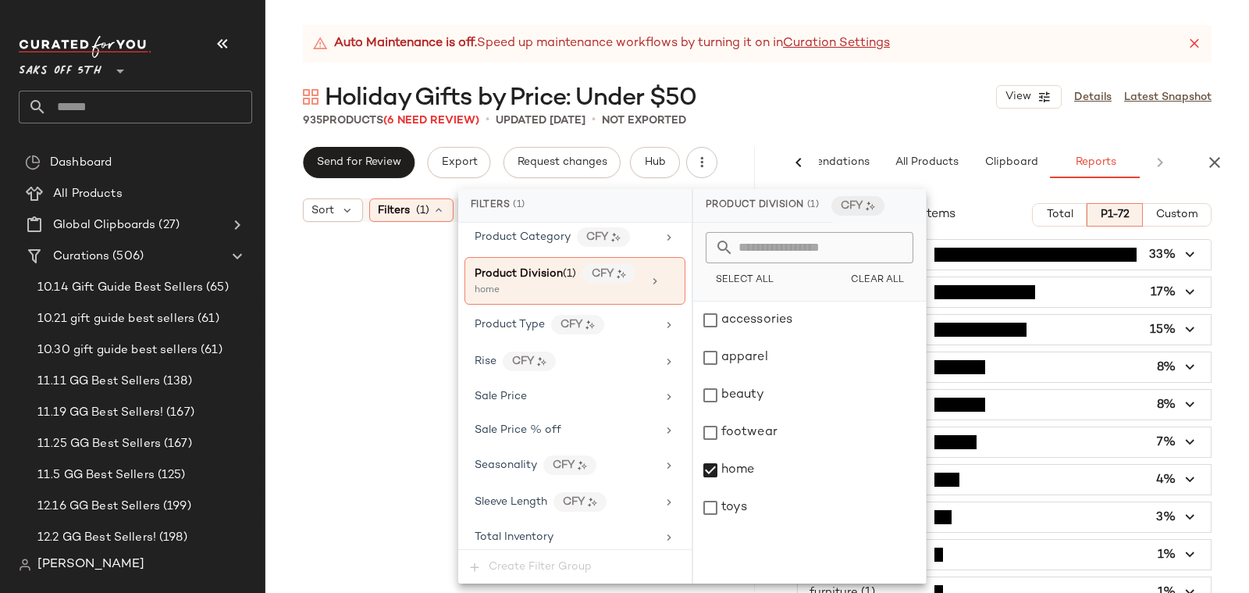
click at [811, 79] on div "Auto Maintenance is off. Speed up maintenance workflows by turning it on in Cur…" at bounding box center [758, 309] width 984 height 568
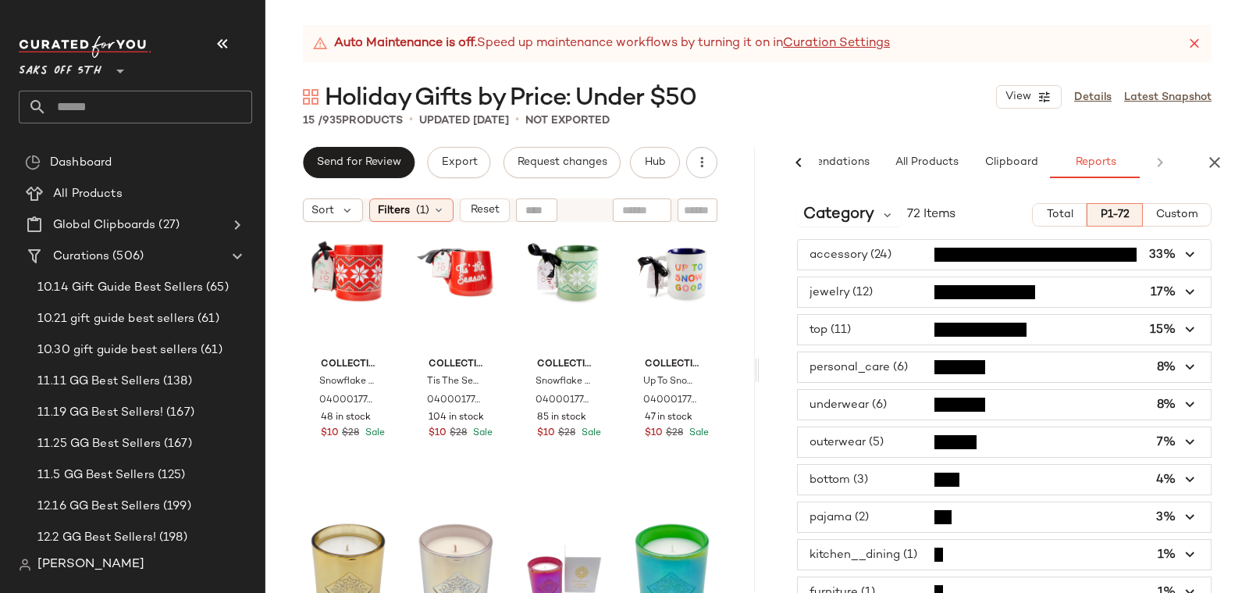
scroll to position [0, 0]
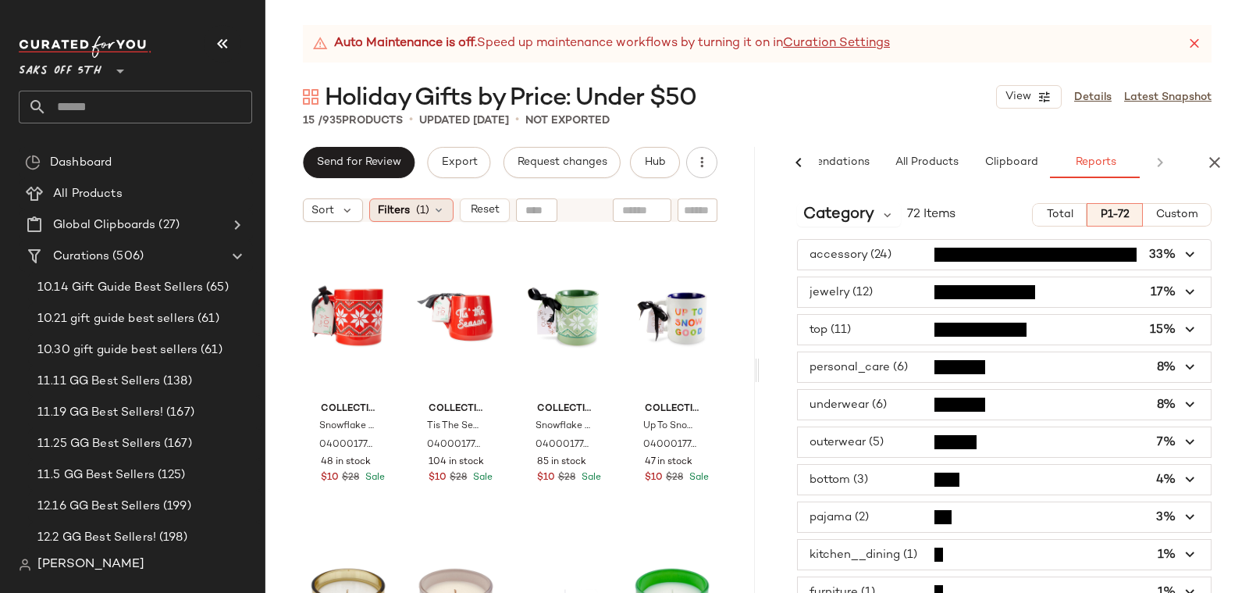
click at [397, 210] on span "Filters" at bounding box center [394, 210] width 32 height 16
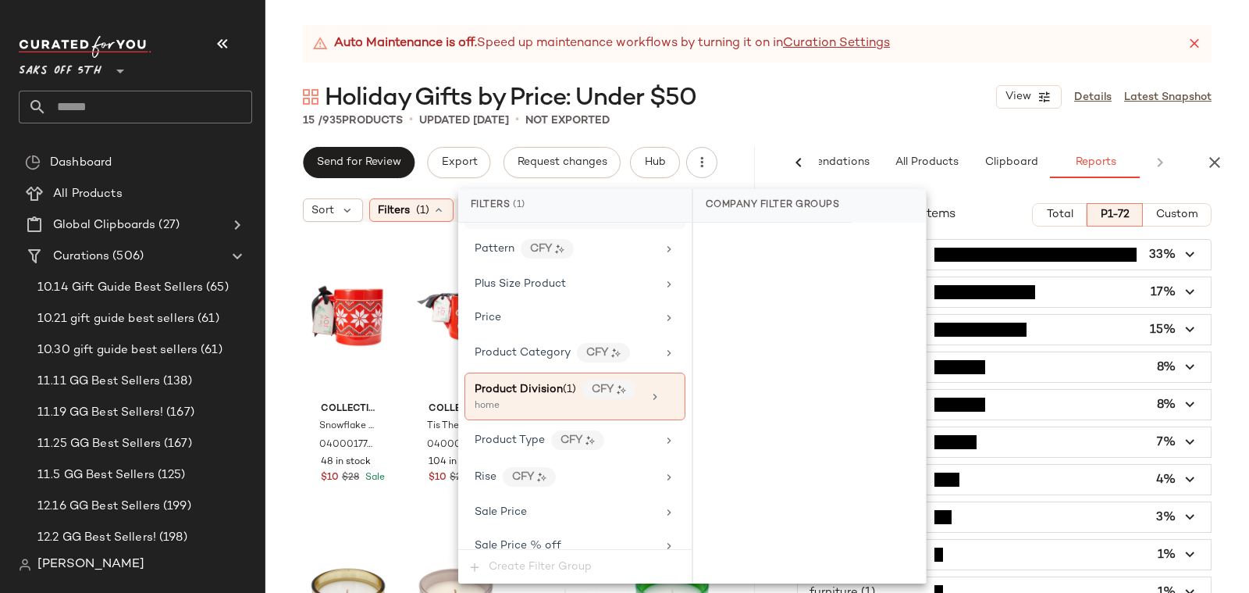
scroll to position [1064, 0]
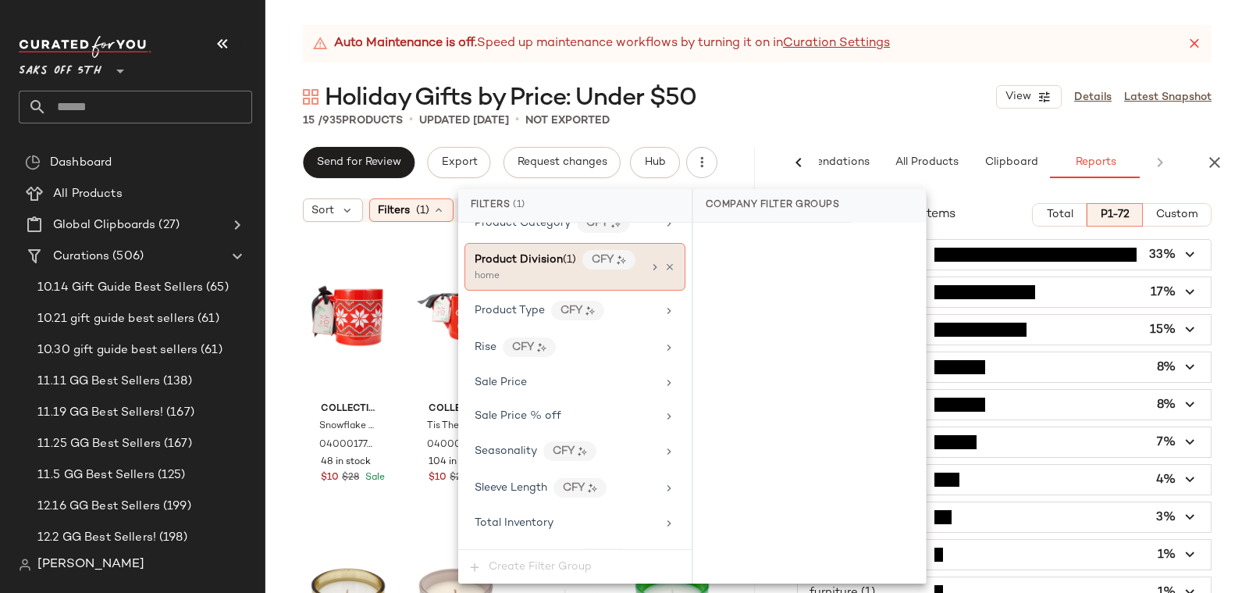
click at [525, 254] on span "Product Division" at bounding box center [519, 260] width 88 height 12
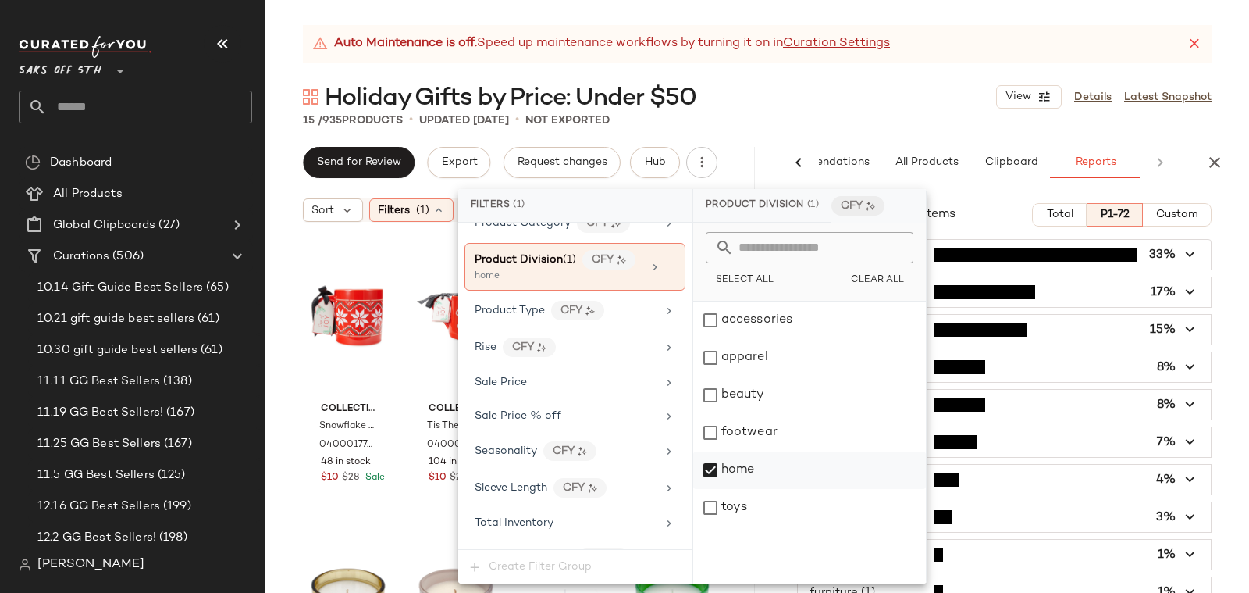
click at [754, 471] on div "home" at bounding box center [809, 469] width 233 height 37
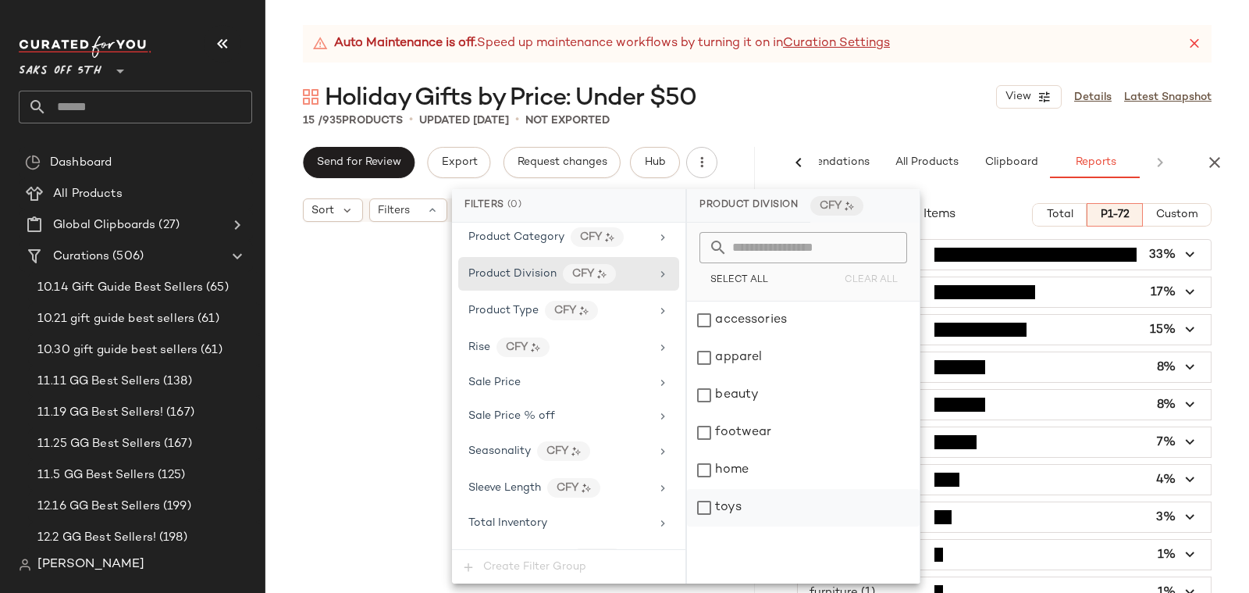
click at [736, 510] on div "toys" at bounding box center [803, 507] width 233 height 37
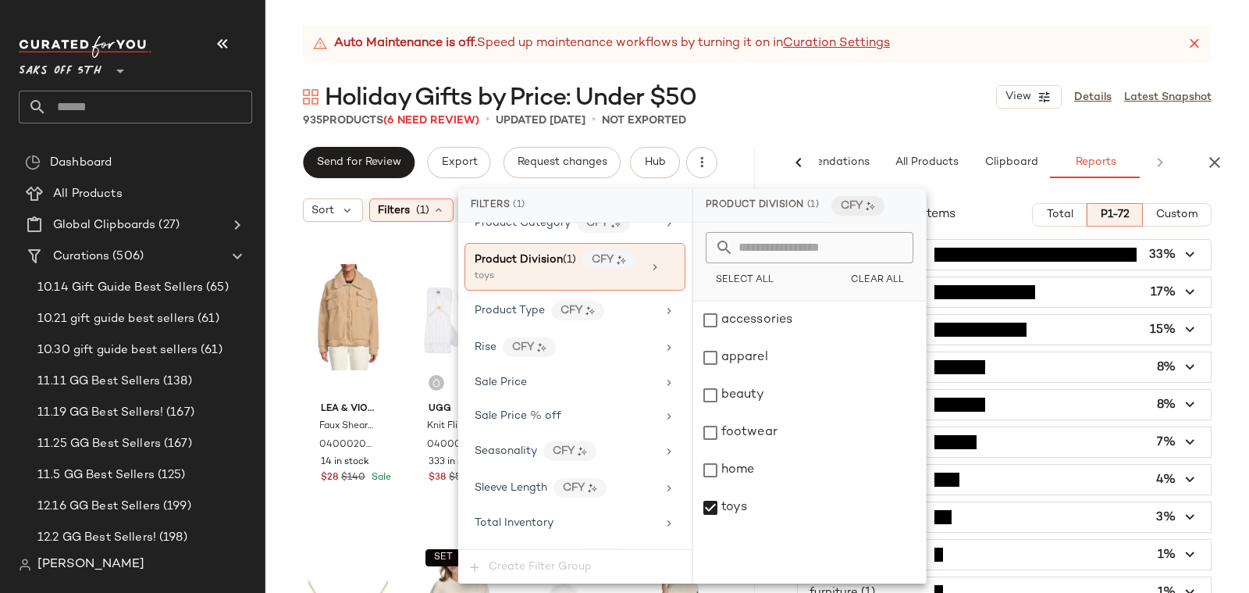
click at [765, 93] on div "Holiday Gifts by Price: Under $50 View Details Latest Snapshot" at bounding box center [758, 96] width 984 height 31
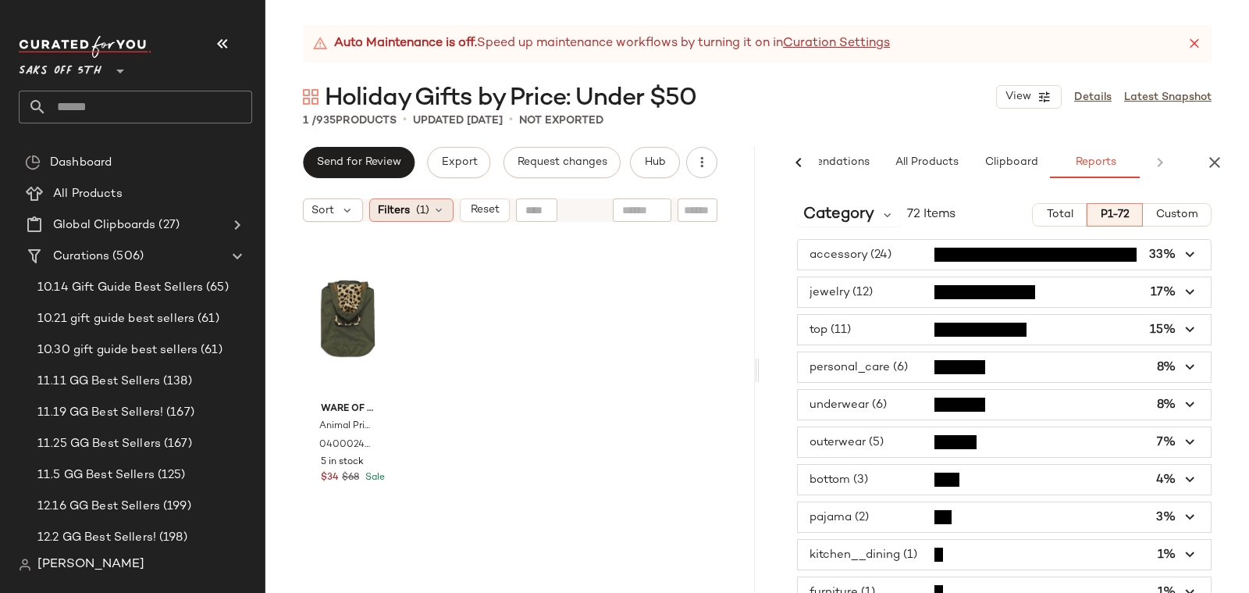
click at [403, 219] on div "Filters (1)" at bounding box center [411, 209] width 84 height 23
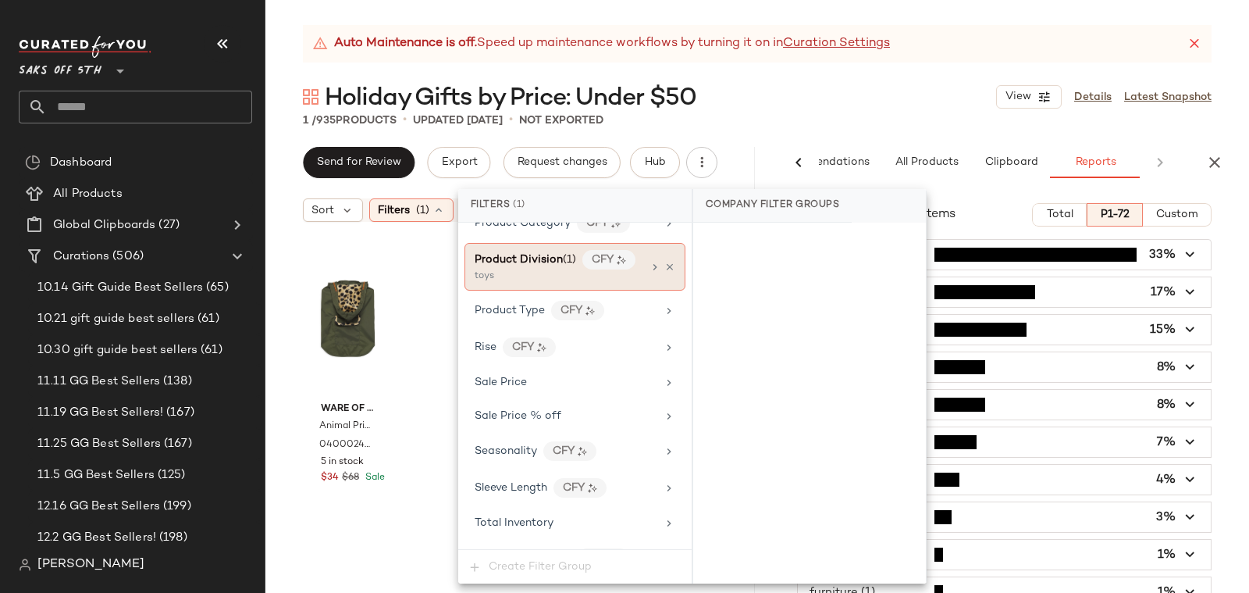
click at [521, 254] on span "Product Division" at bounding box center [519, 260] width 88 height 12
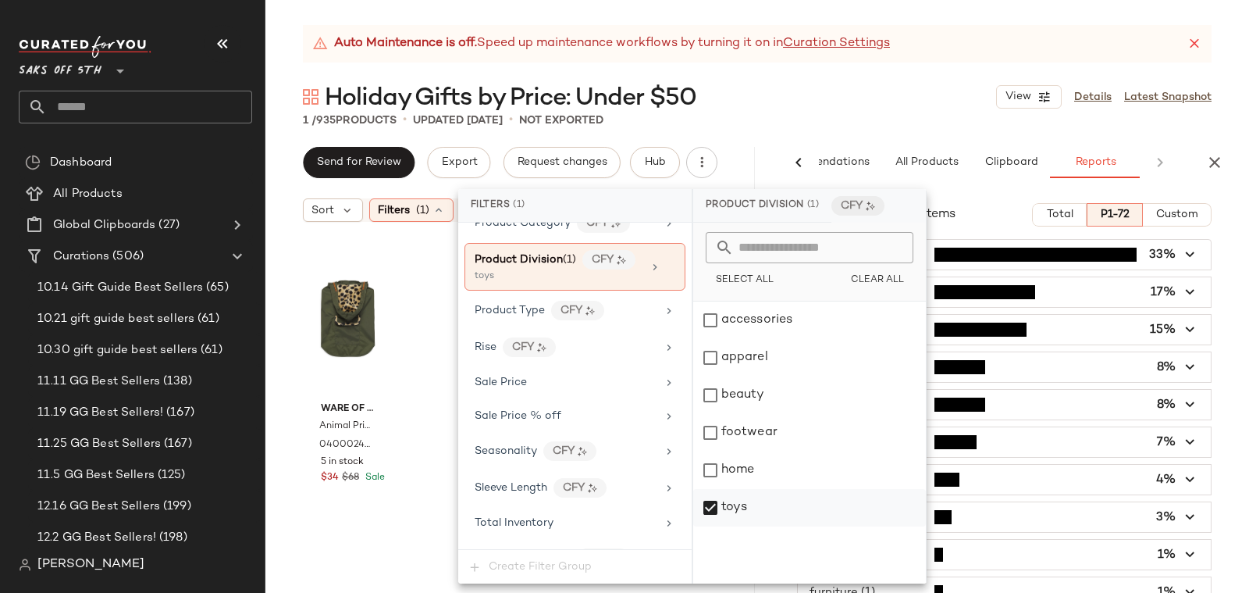
click at [755, 507] on div "toys" at bounding box center [809, 507] width 233 height 37
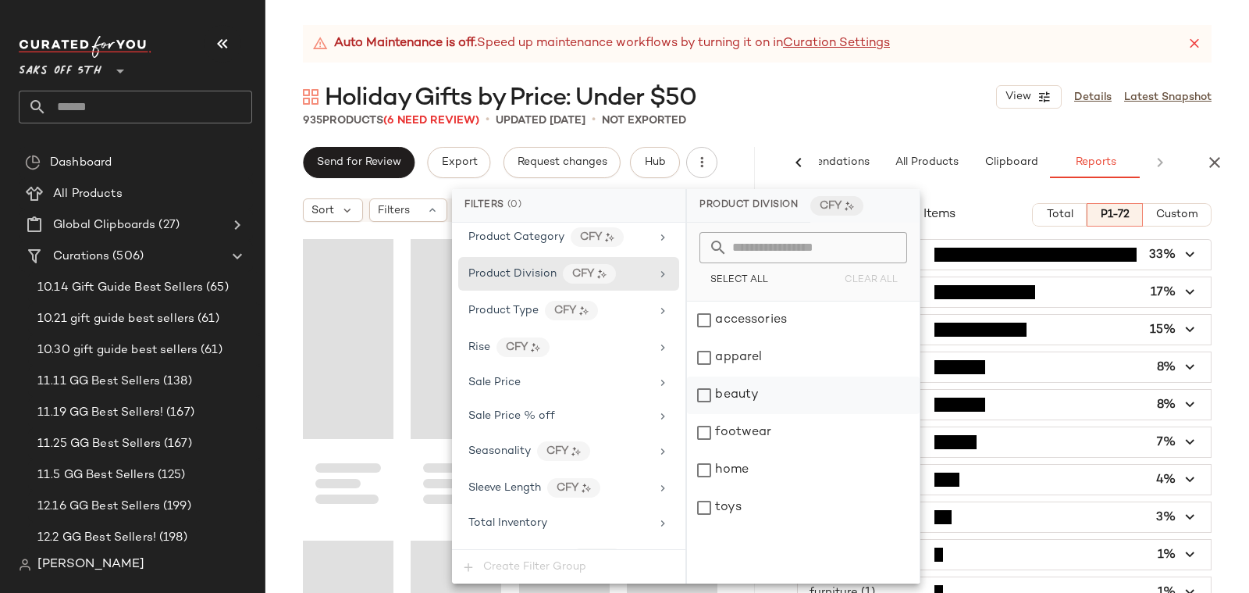
click at [751, 401] on div "beauty" at bounding box center [803, 394] width 233 height 37
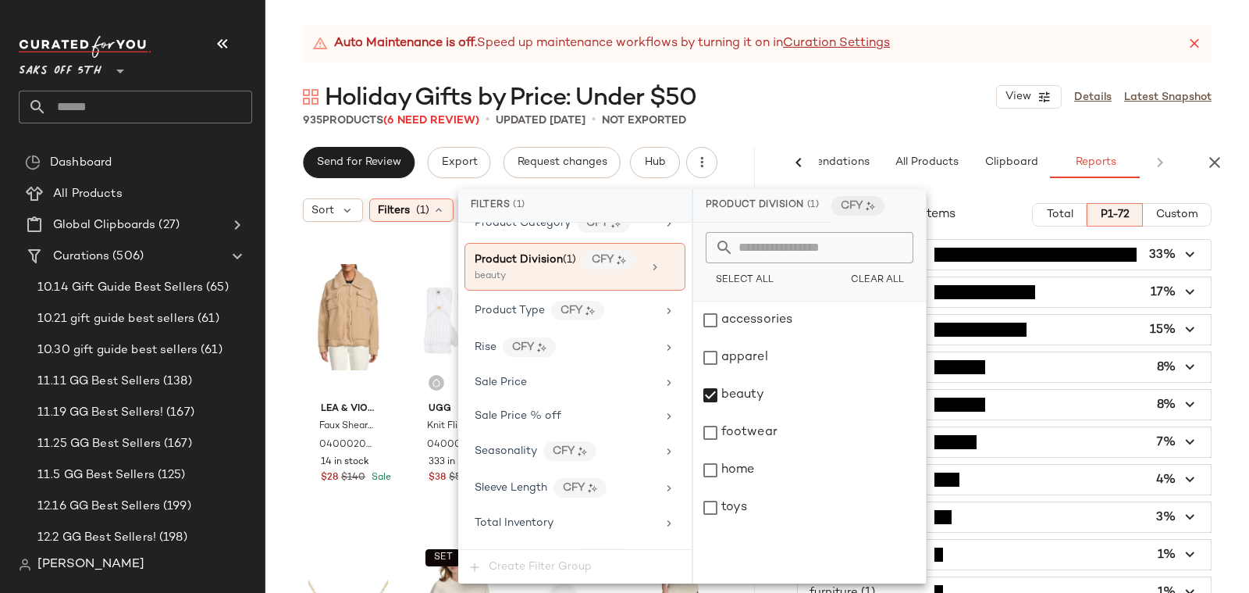
click at [797, 94] on div "Holiday Gifts by Price: Under $50 View Details Latest Snapshot" at bounding box center [758, 96] width 984 height 31
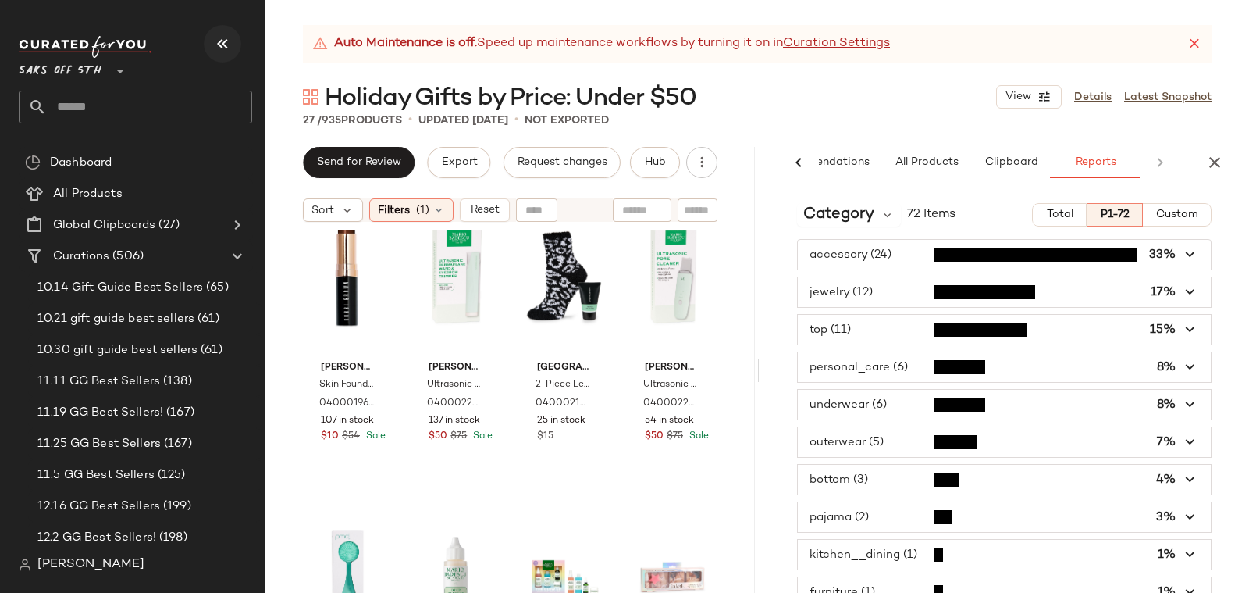
scroll to position [0, 0]
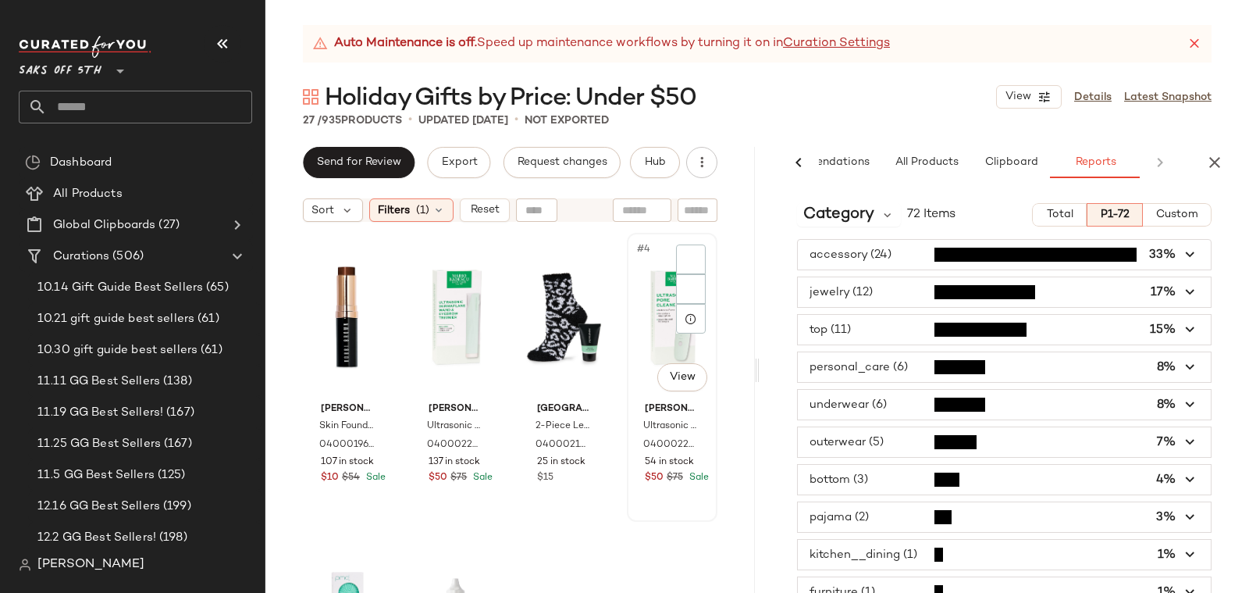
click at [655, 325] on div "#4 View" at bounding box center [673, 317] width 80 height 158
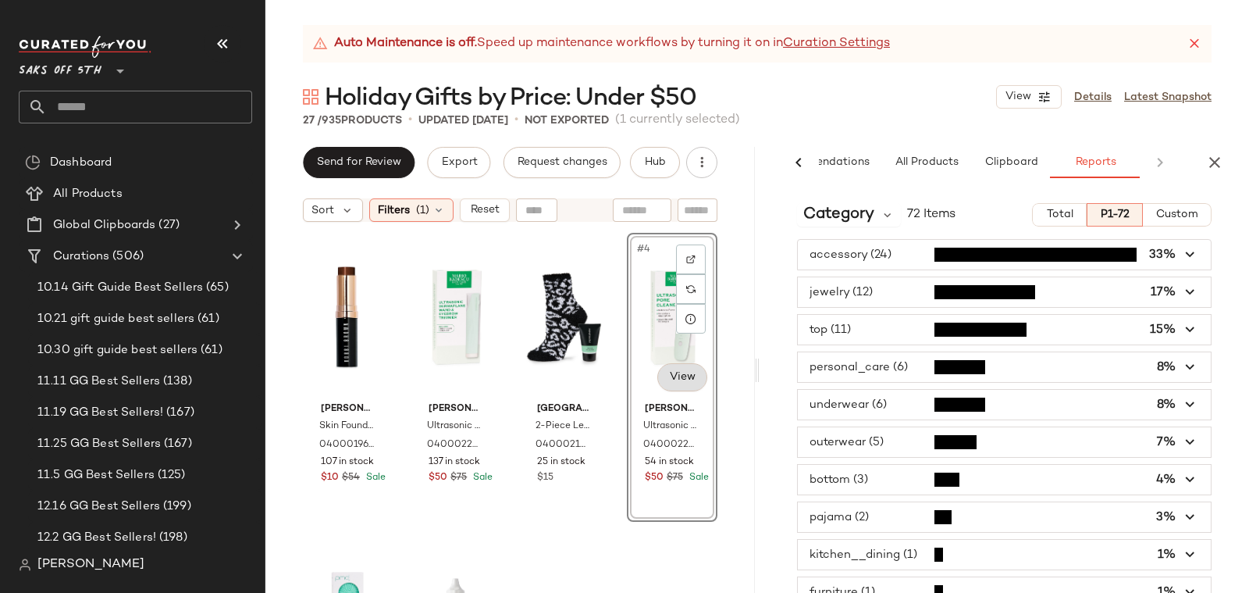
click at [678, 376] on body "Saks OFF 5TH ** Dashboard All Products Global Clipboards (27) Curations (506) 1…" at bounding box center [624, 296] width 1249 height 593
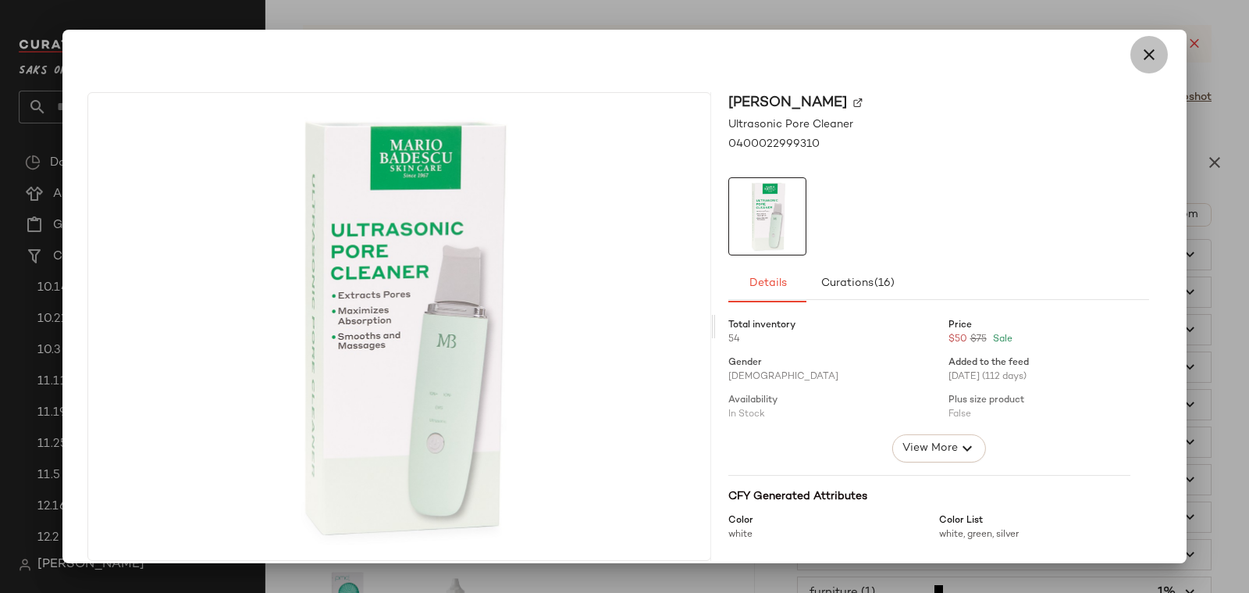
click at [1142, 45] on icon "button" at bounding box center [1149, 54] width 19 height 19
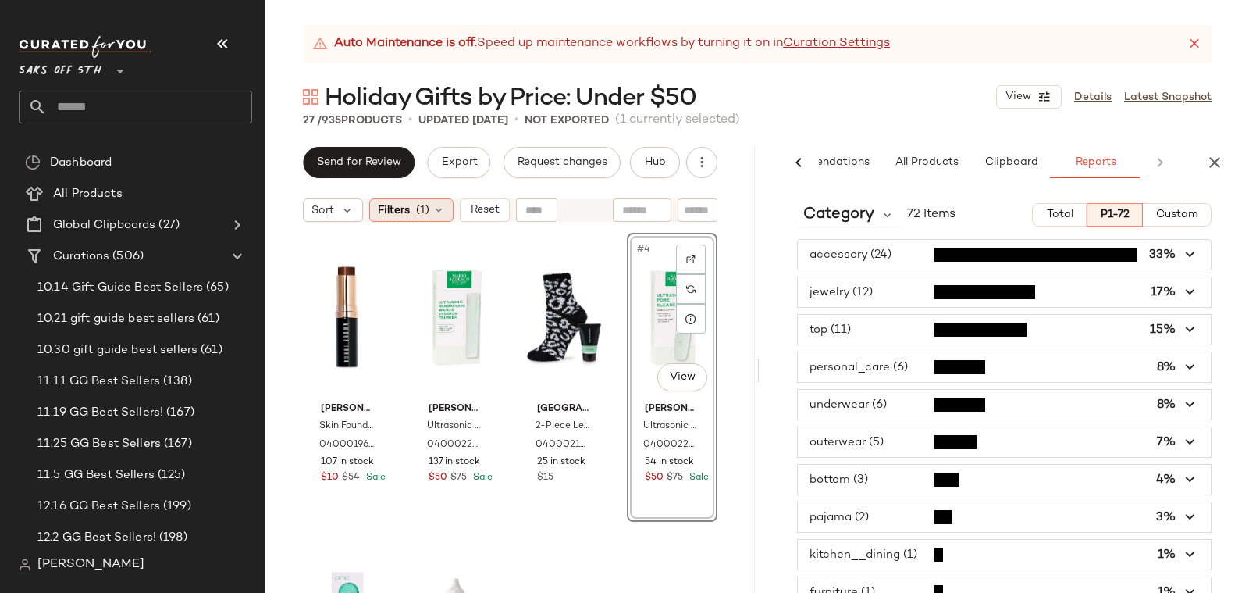
click at [437, 200] on div "Filters (1)" at bounding box center [411, 209] width 84 height 23
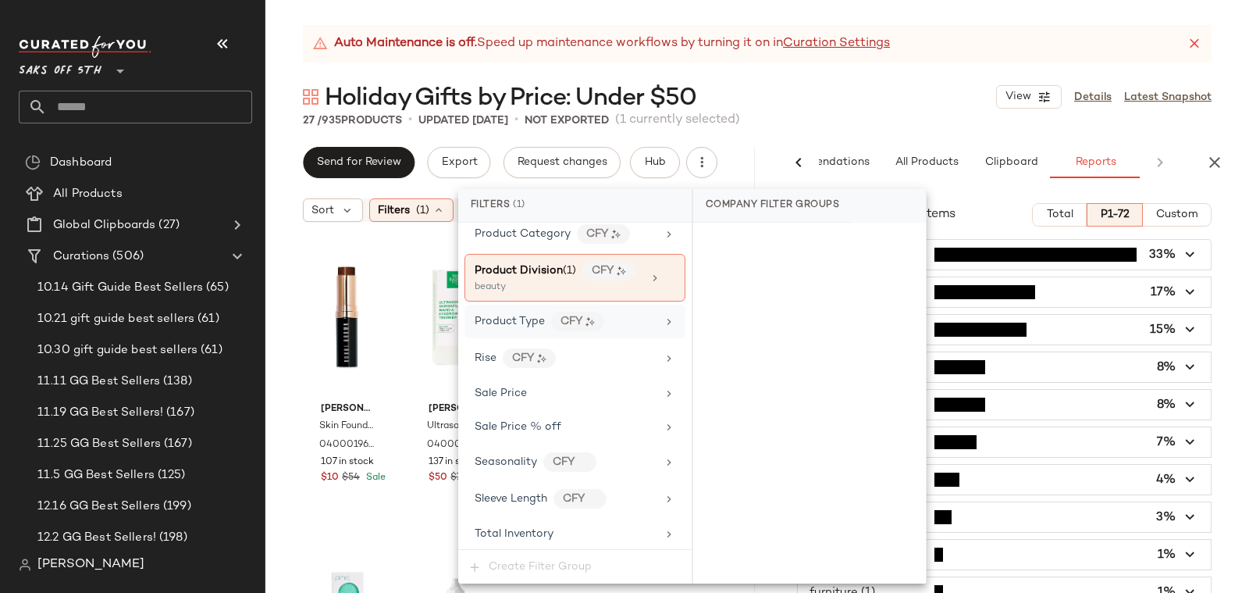
scroll to position [1064, 0]
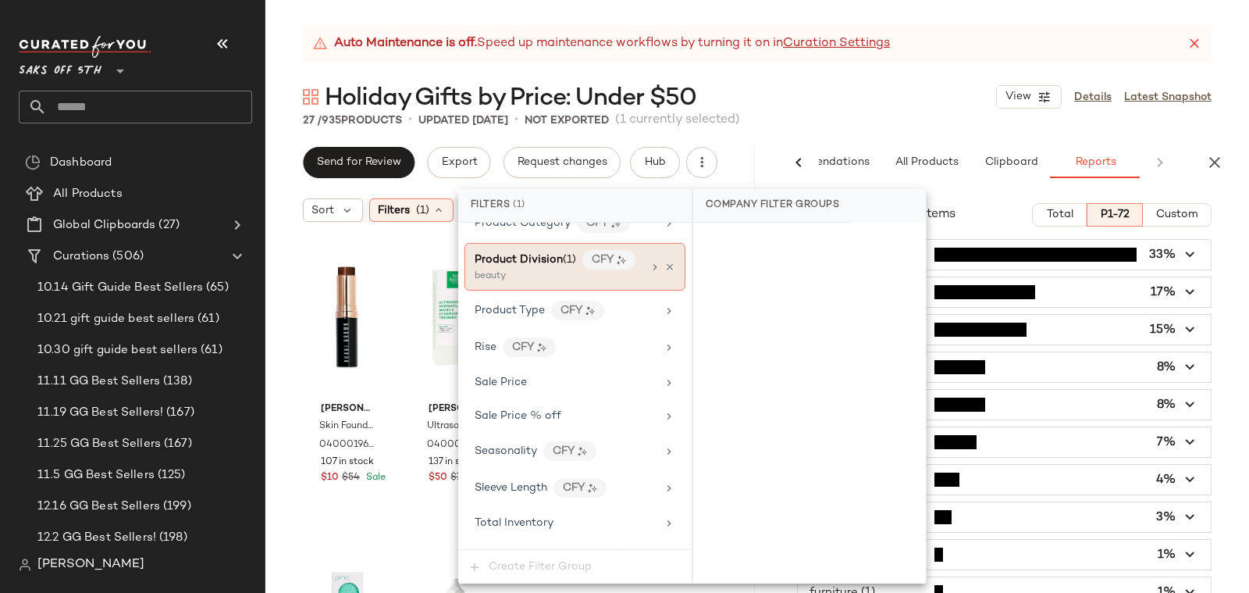
click at [522, 250] on div "Product Division (1) CFY" at bounding box center [559, 260] width 168 height 20
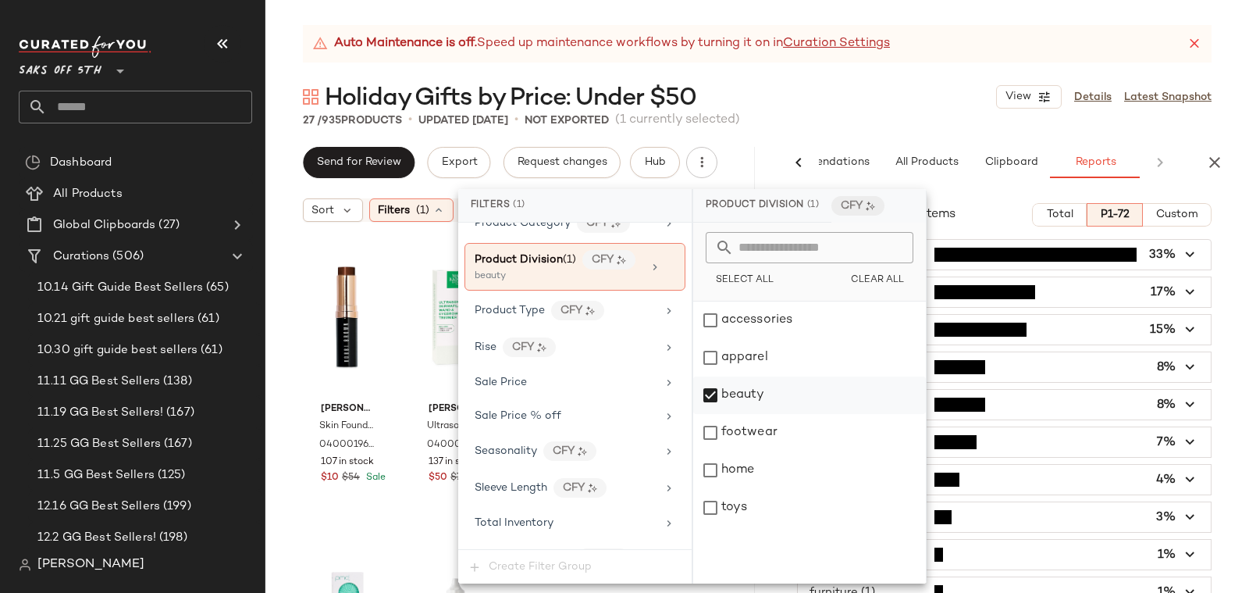
click at [745, 402] on div "beauty" at bounding box center [809, 394] width 233 height 37
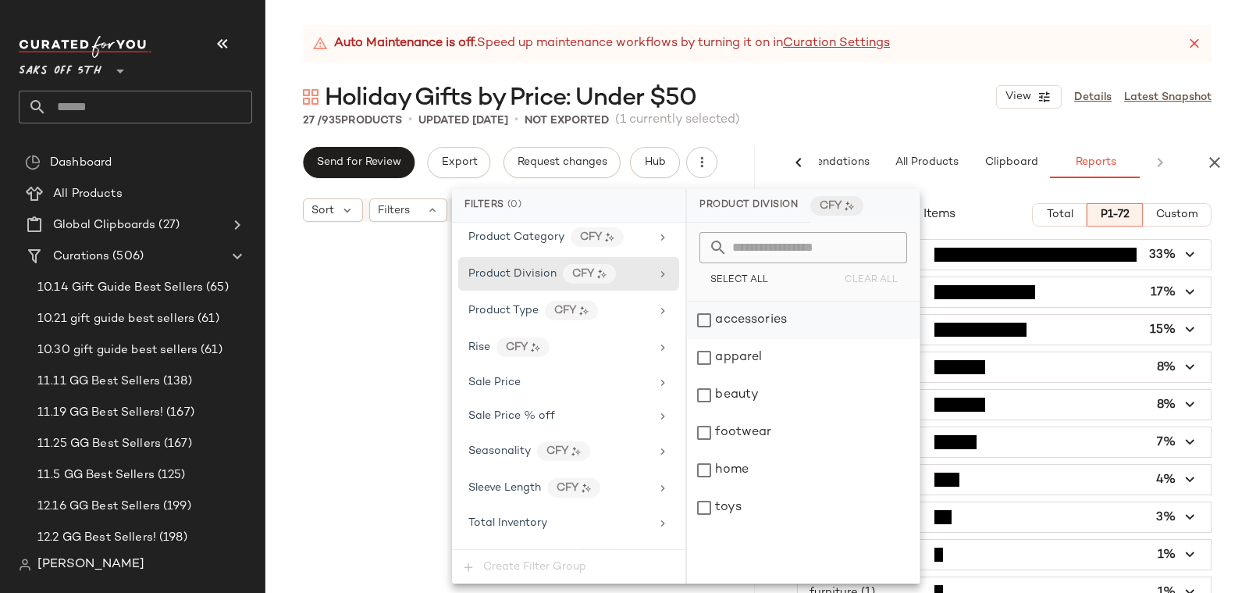
click at [741, 315] on div "accessories" at bounding box center [803, 319] width 233 height 37
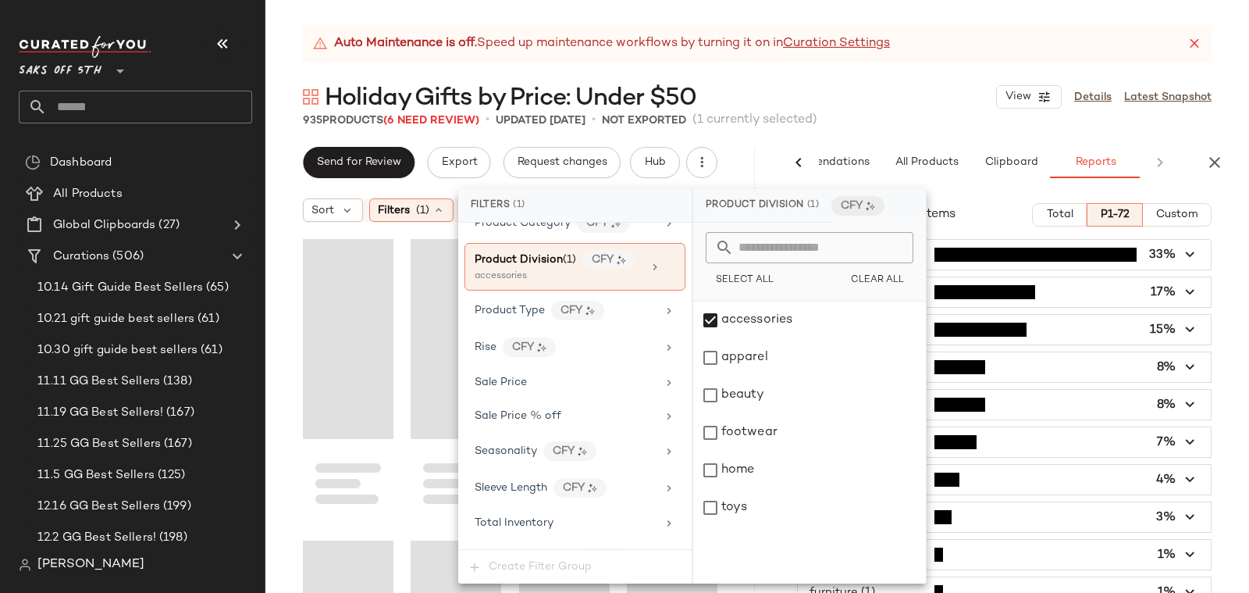
scroll to position [2712, 0]
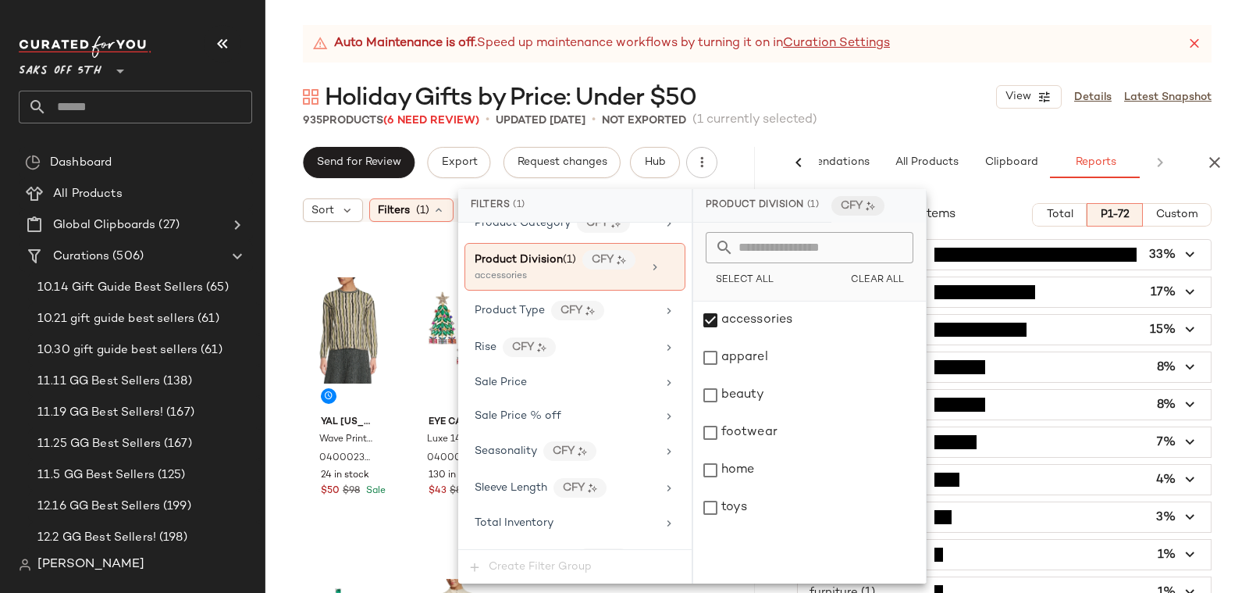
click at [789, 93] on div "Holiday Gifts by Price: Under $50 View Details Latest Snapshot" at bounding box center [758, 96] width 984 height 31
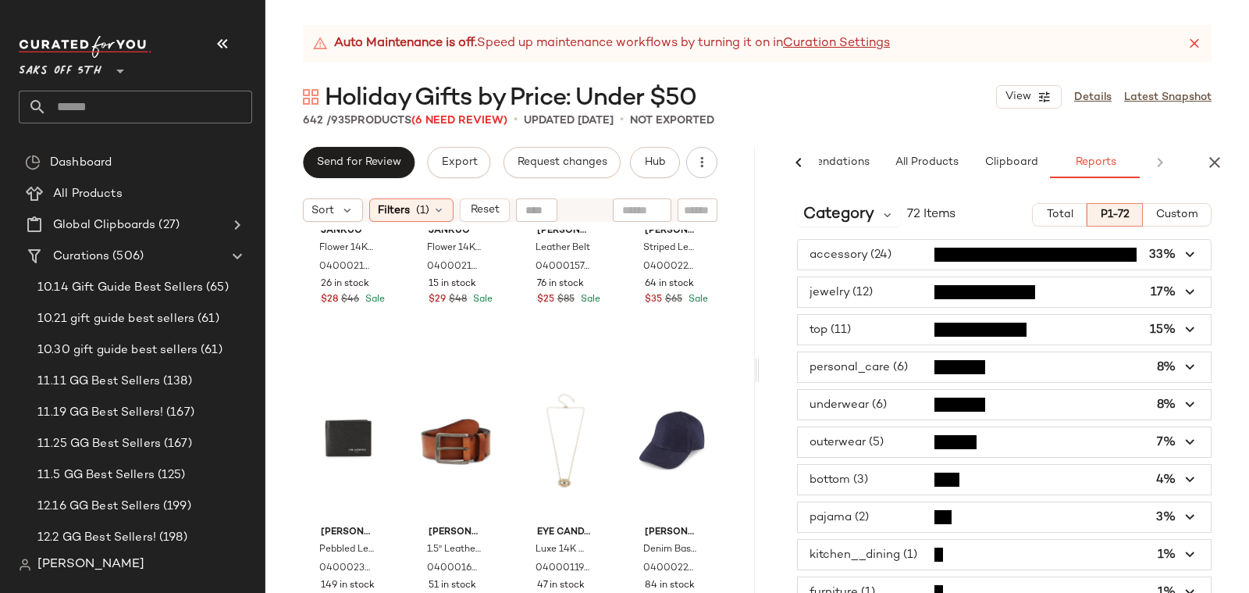
scroll to position [43694, 0]
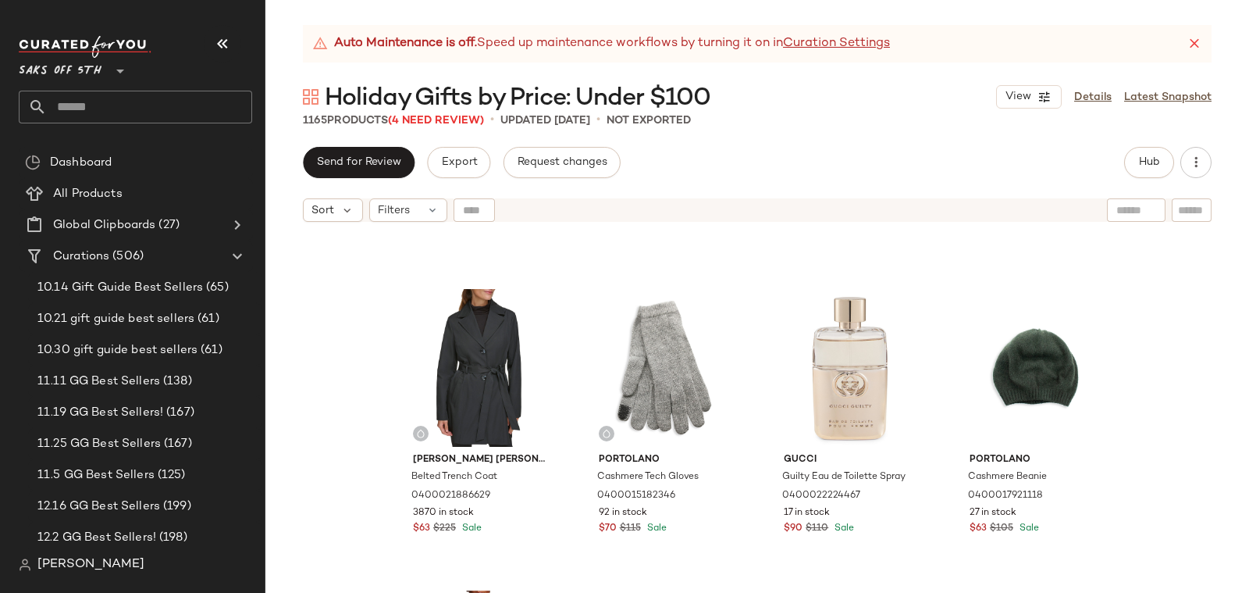
scroll to position [1166, 0]
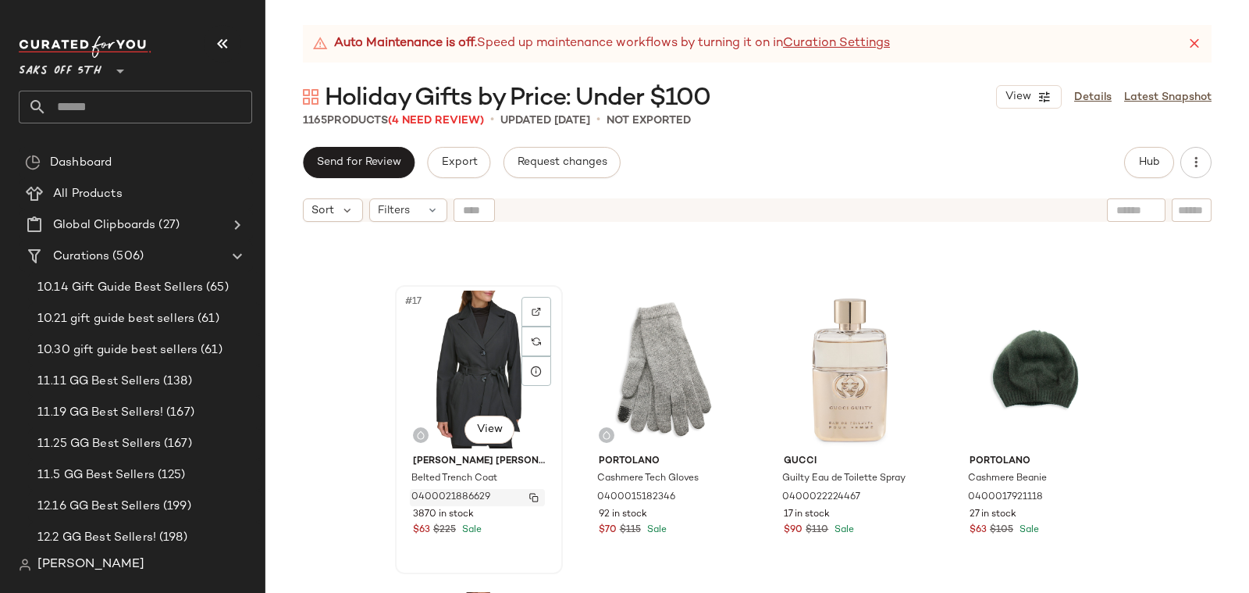
click at [444, 493] on span "0400021886629" at bounding box center [451, 497] width 79 height 14
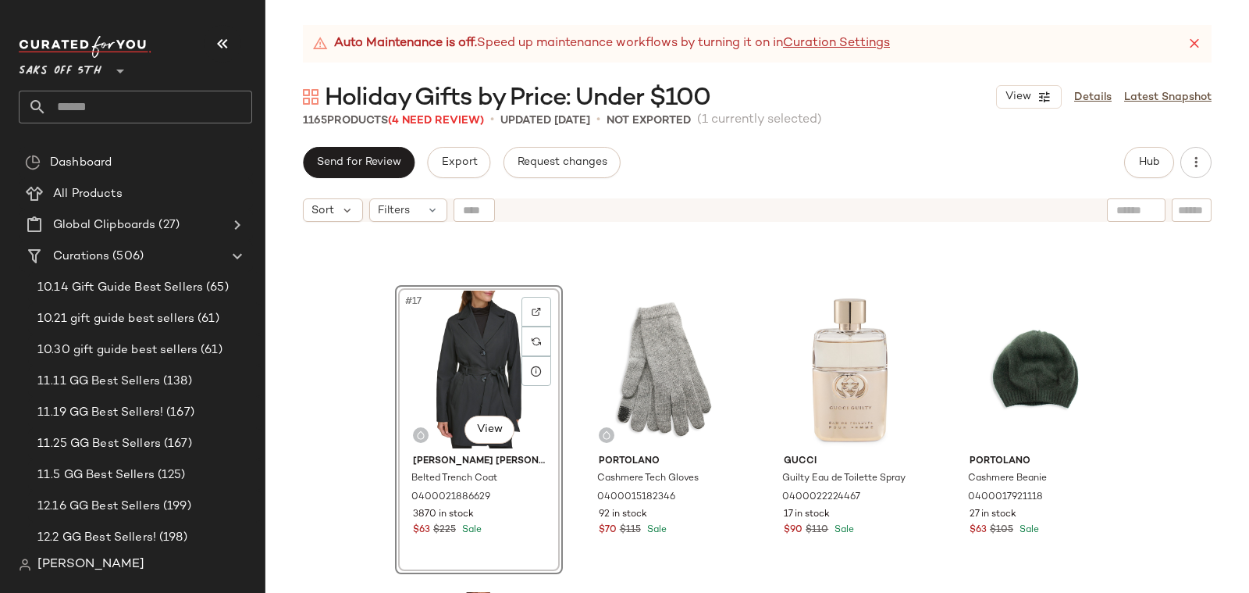
click at [351, 360] on div "#17 View Kenneth Cole Belted Trench Coat 0400021886629 3870 in stock $63 $225 S…" at bounding box center [758, 431] width 984 height 402
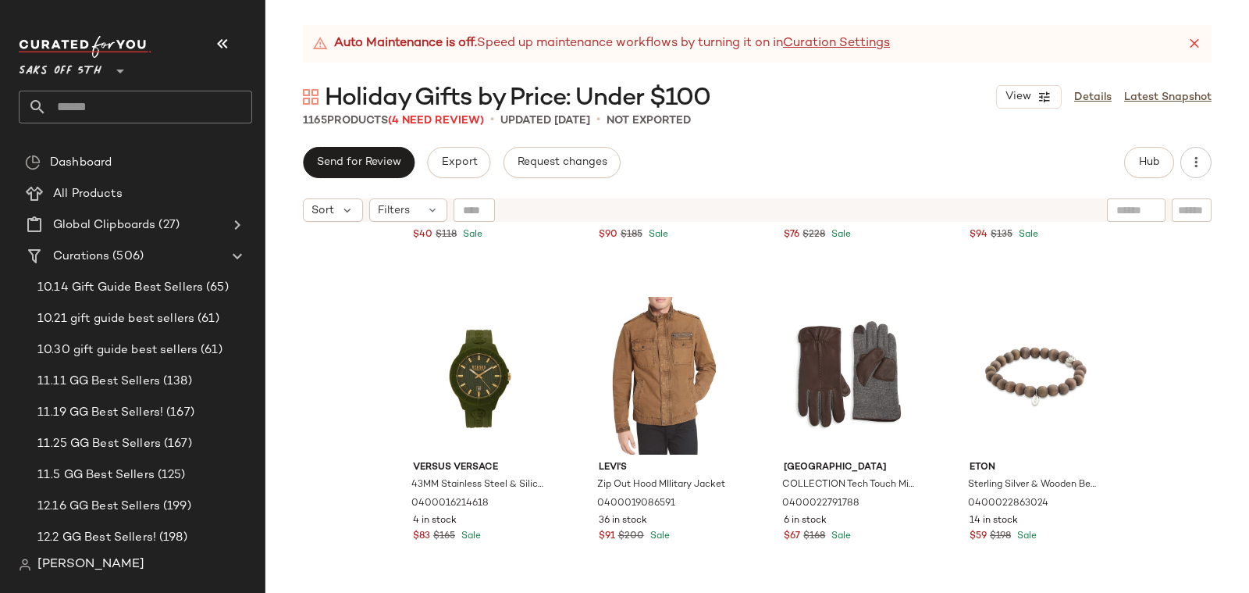
scroll to position [1802, 0]
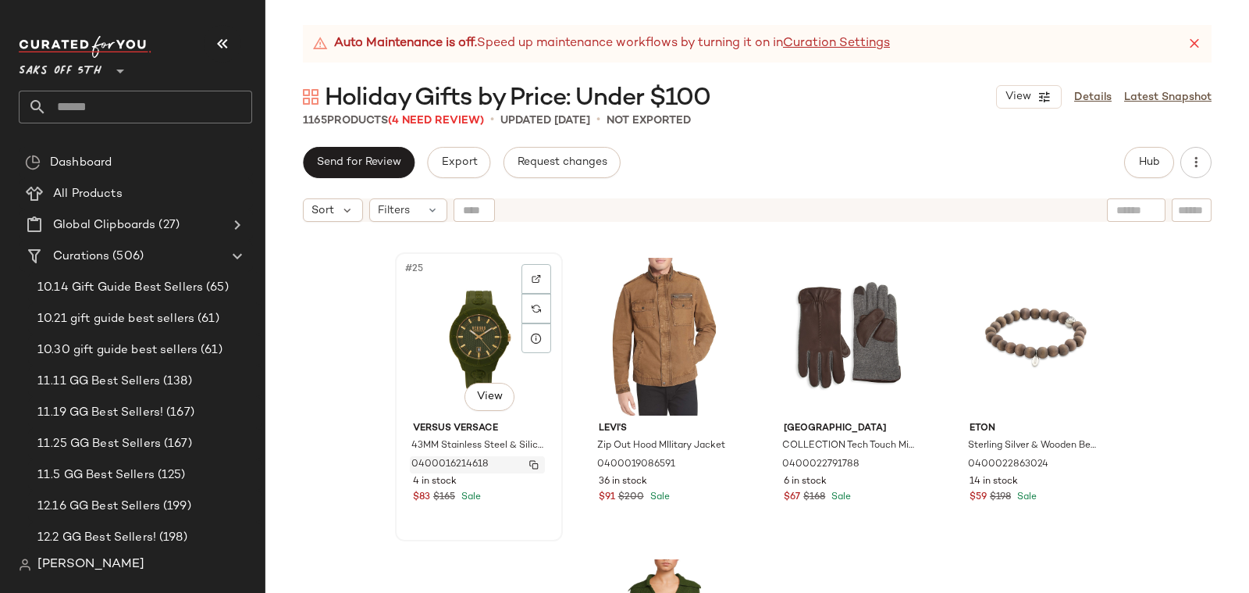
click at [459, 460] on span "0400016214618" at bounding box center [450, 465] width 77 height 14
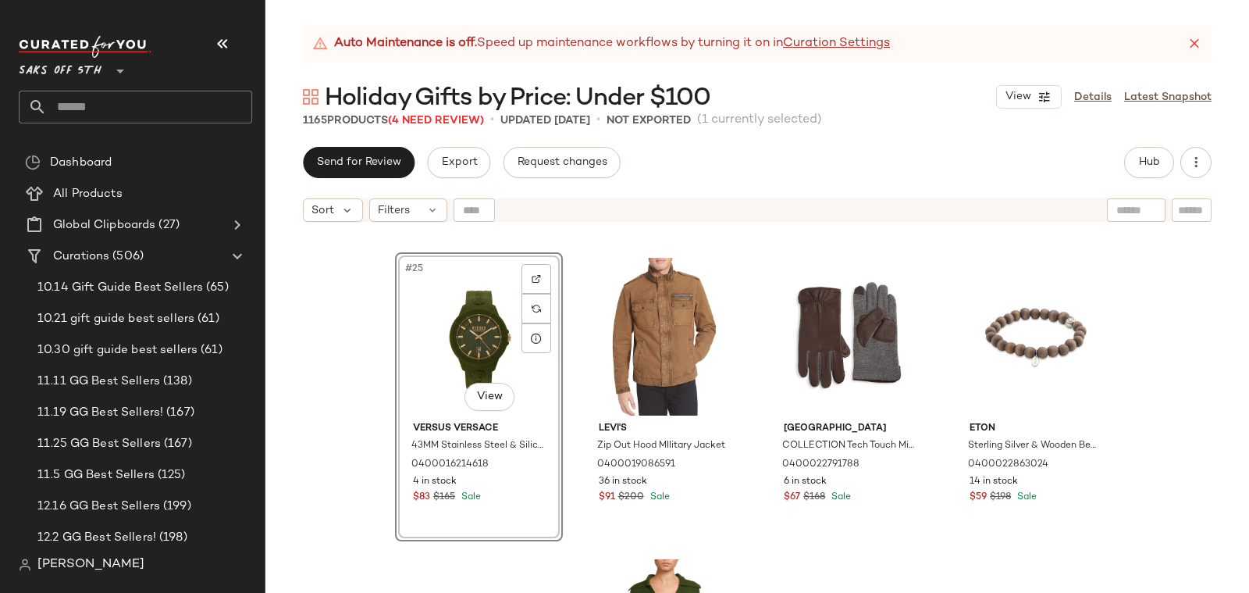
click at [308, 401] on div "WeWoreWhat Off-the-Shoulder Ribbed Sweater 0400023131243 48 in stock $40 $118 S…" at bounding box center [758, 431] width 984 height 402
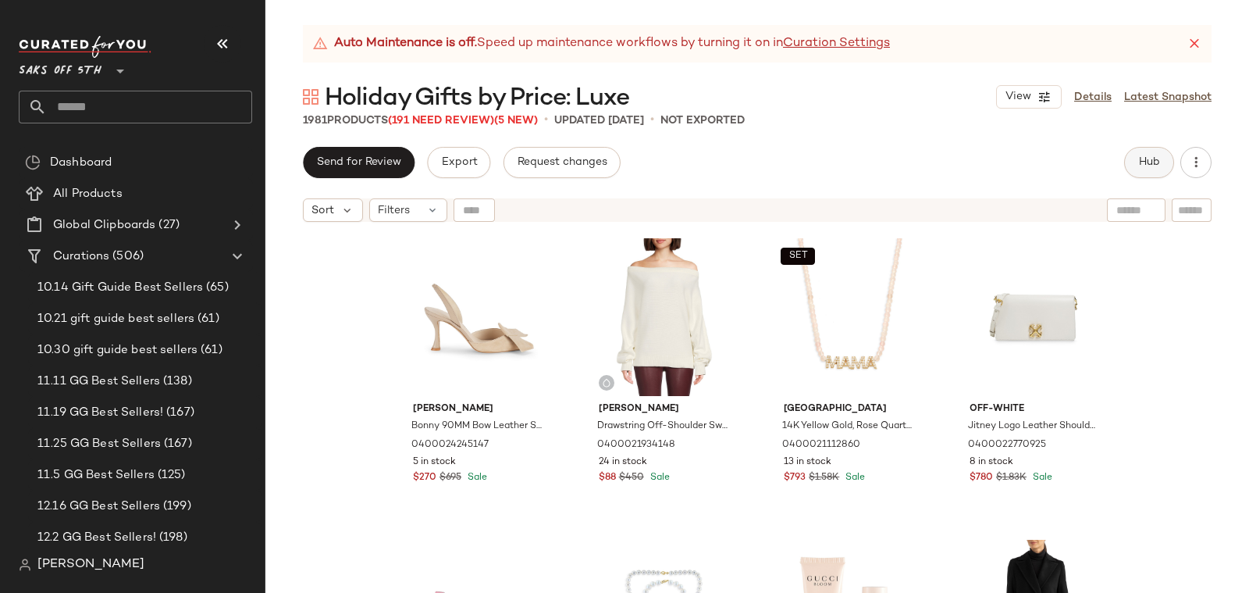
click at [1138, 159] on button "Hub" at bounding box center [1149, 162] width 50 height 31
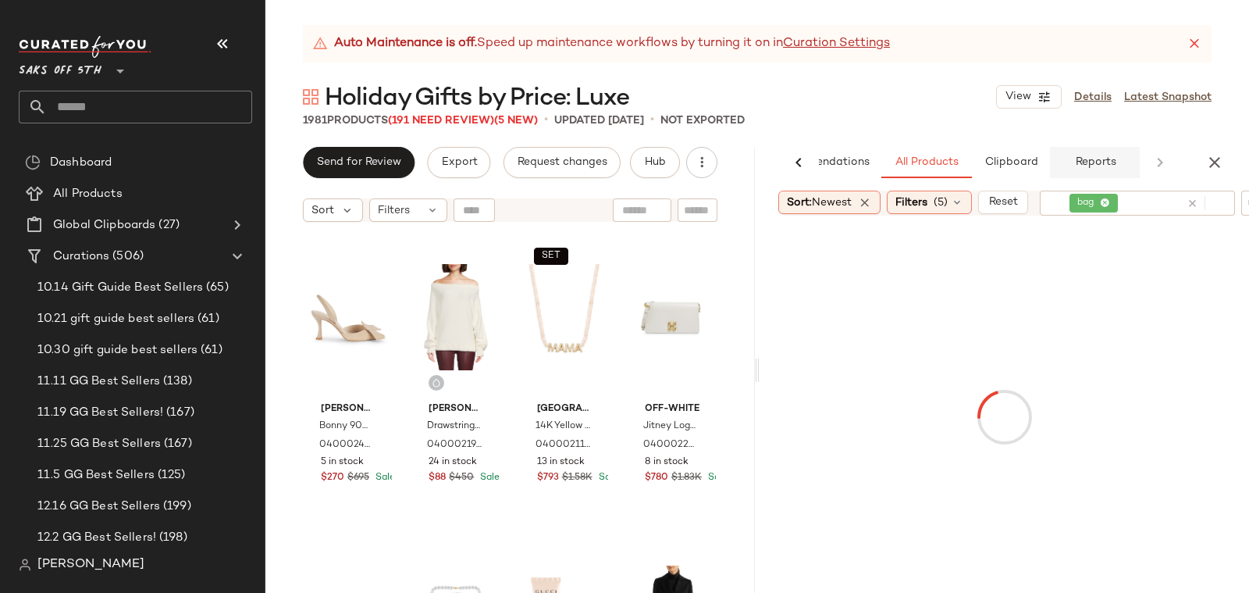
click at [1077, 169] on button "Reports" at bounding box center [1095, 162] width 91 height 31
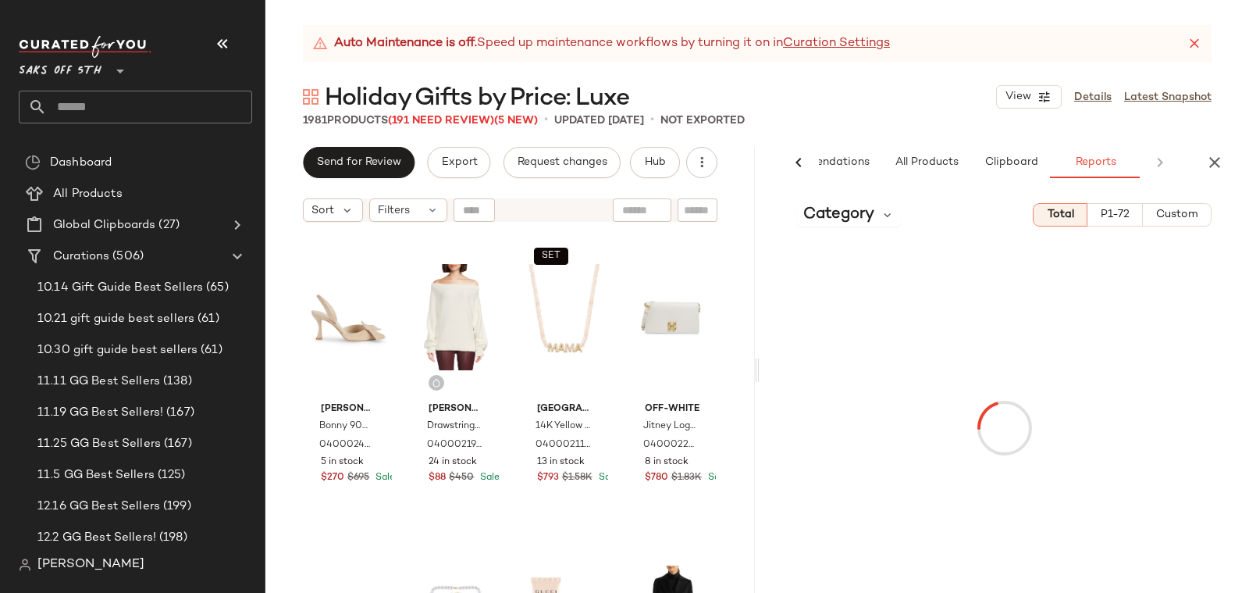
scroll to position [0, 75]
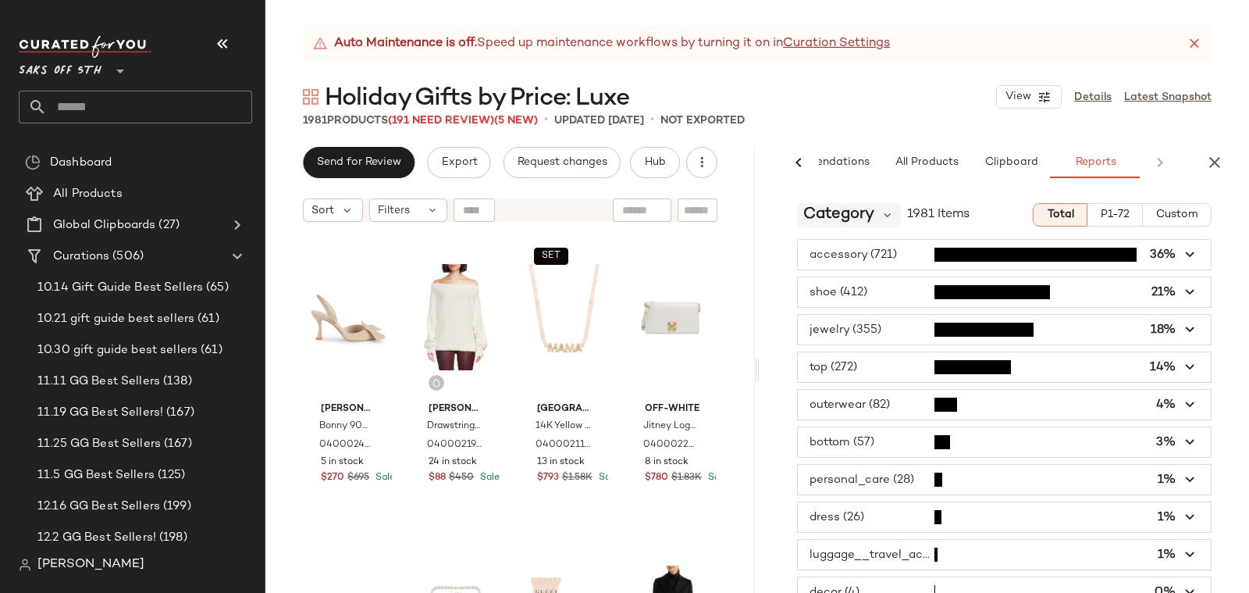
click at [848, 219] on span "Category" at bounding box center [839, 214] width 71 height 23
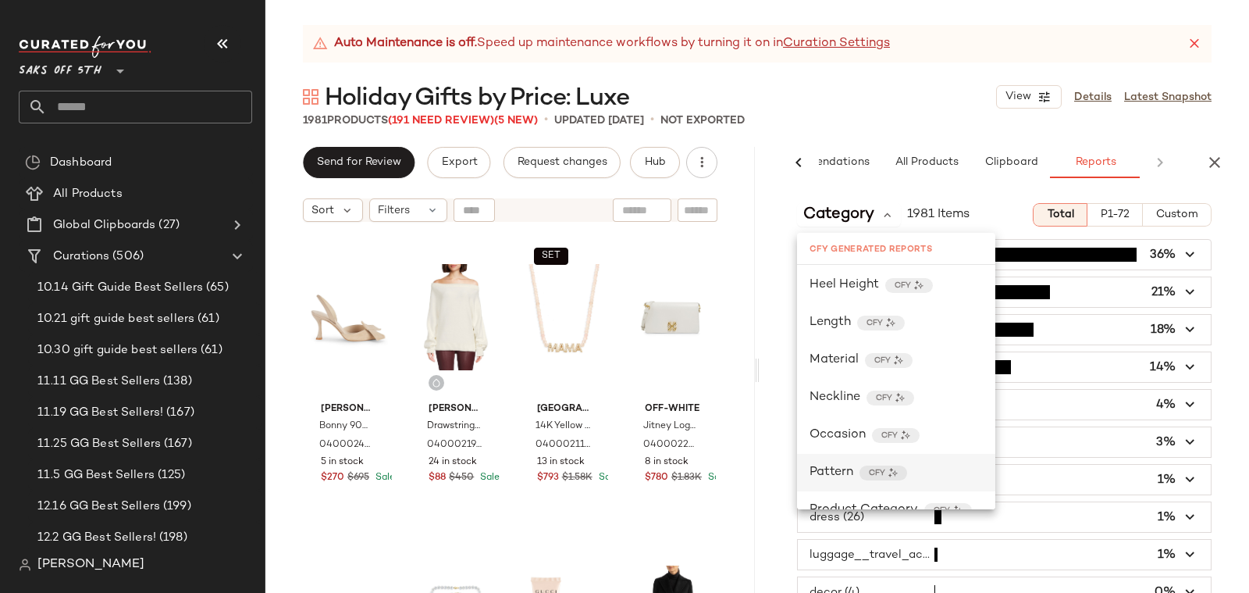
scroll to position [378, 0]
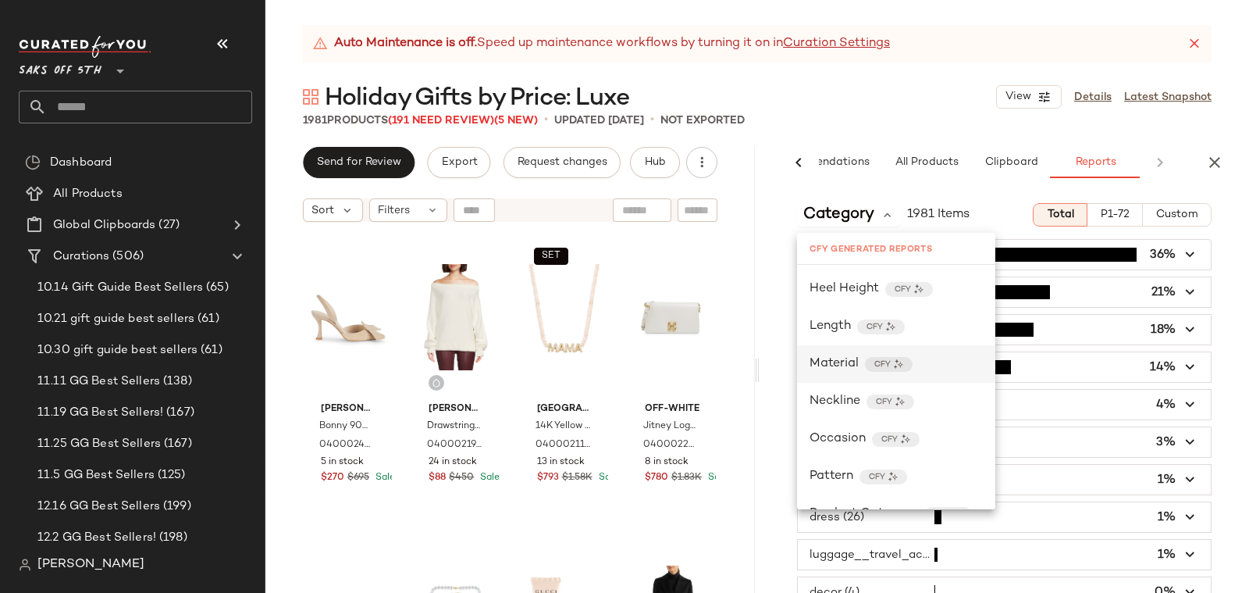
click at [836, 355] on span "Material" at bounding box center [834, 364] width 49 height 19
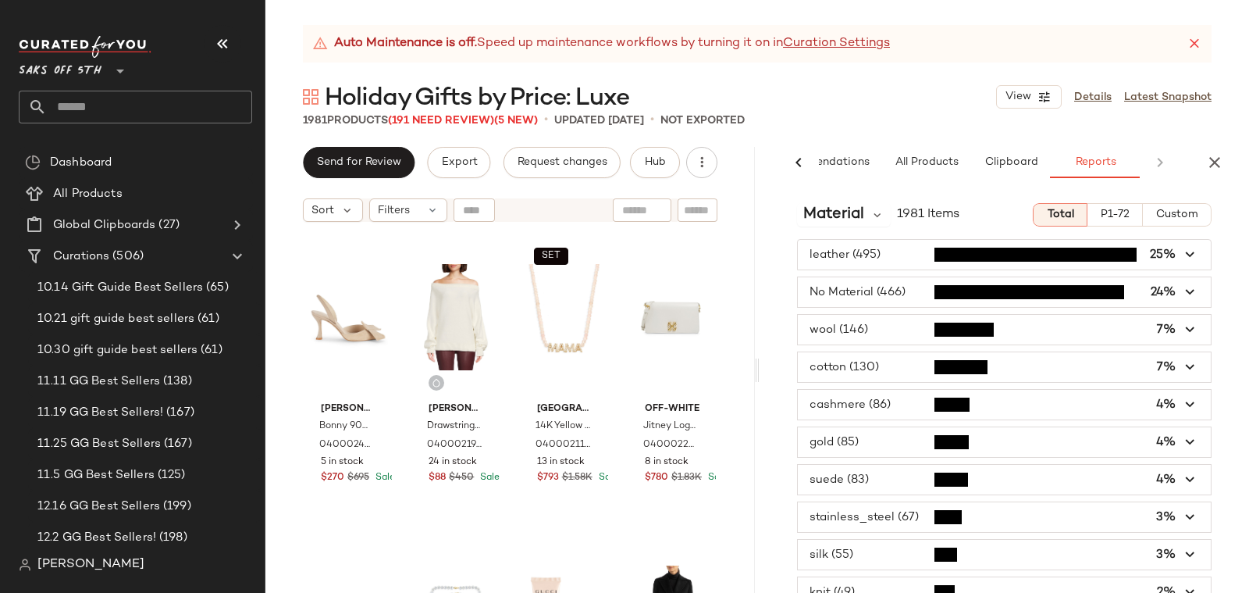
click at [864, 401] on span "button" at bounding box center [1004, 405] width 413 height 30
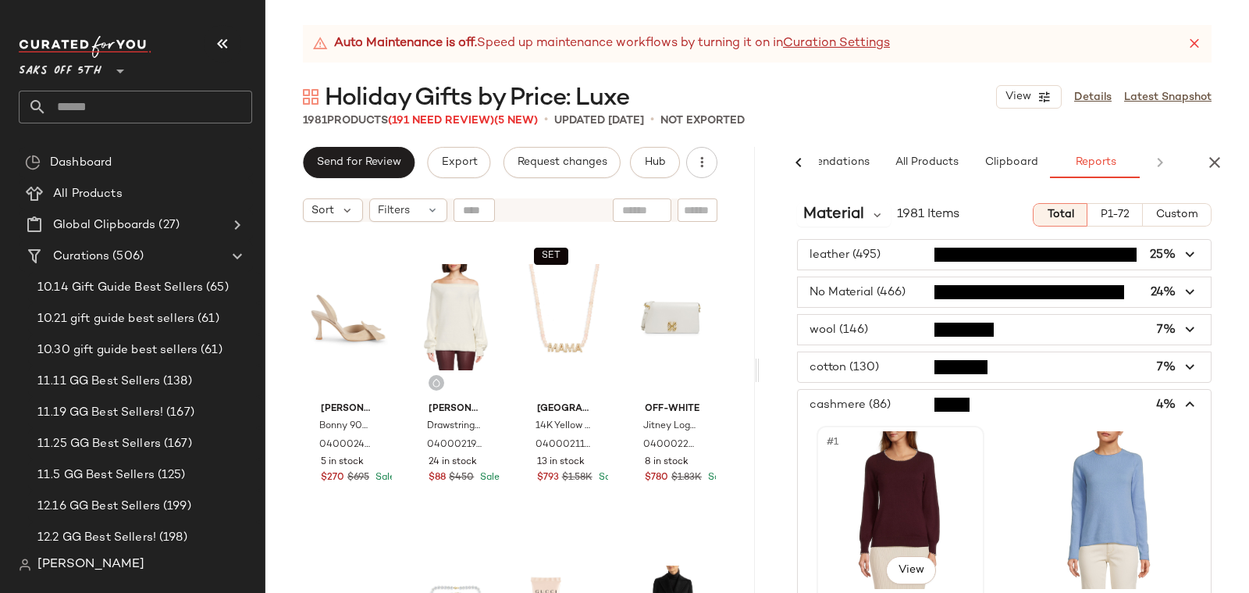
click at [885, 437] on div "#1 View" at bounding box center [900, 510] width 157 height 158
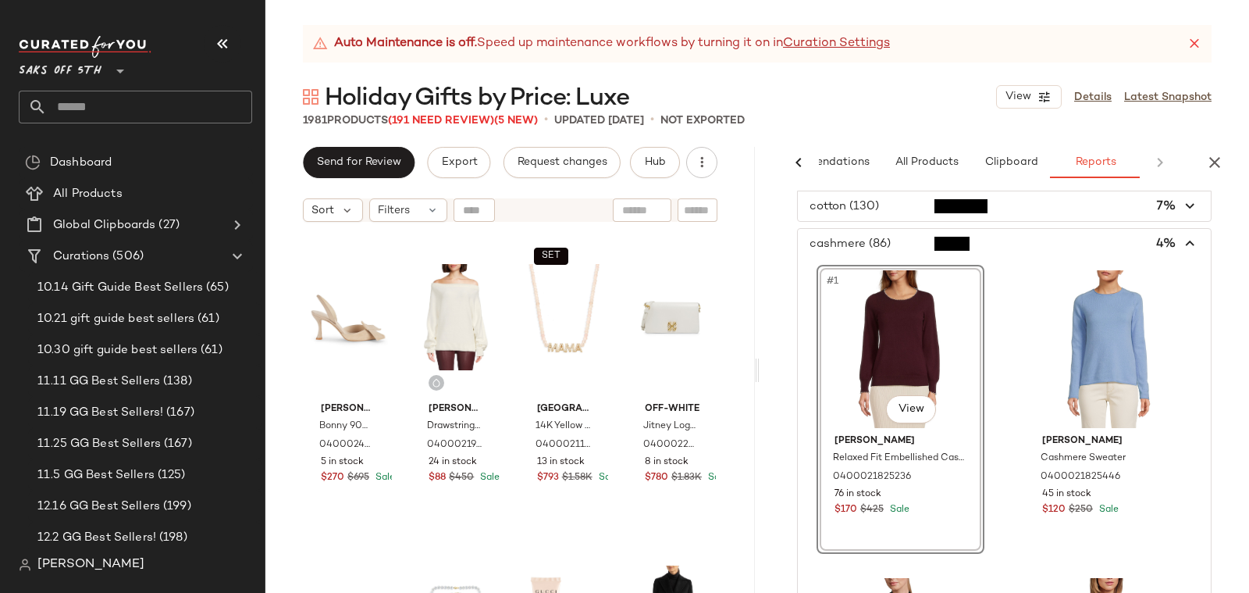
scroll to position [187, 0]
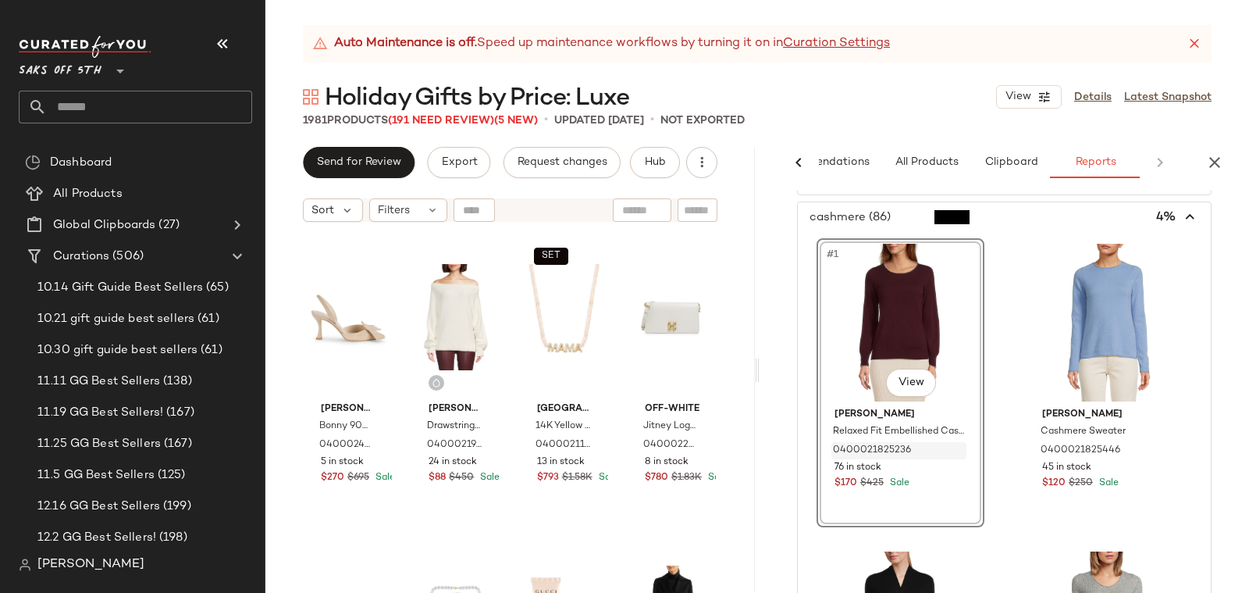
click at [879, 442] on div "0400021825236" at bounding box center [899, 450] width 135 height 17
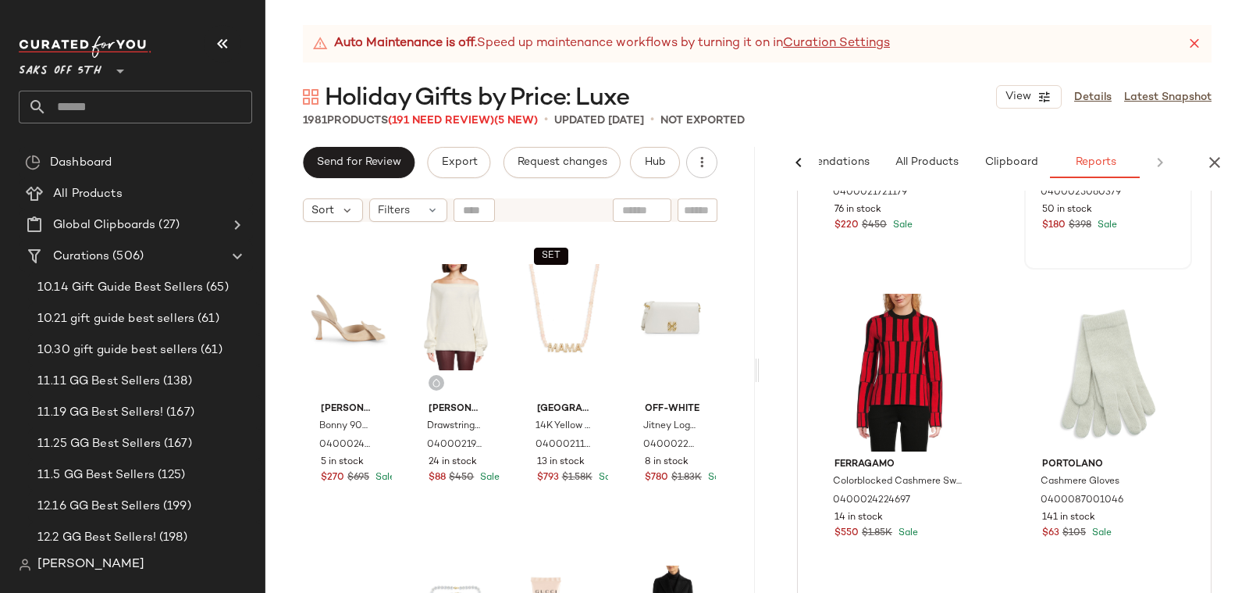
scroll to position [2048, 0]
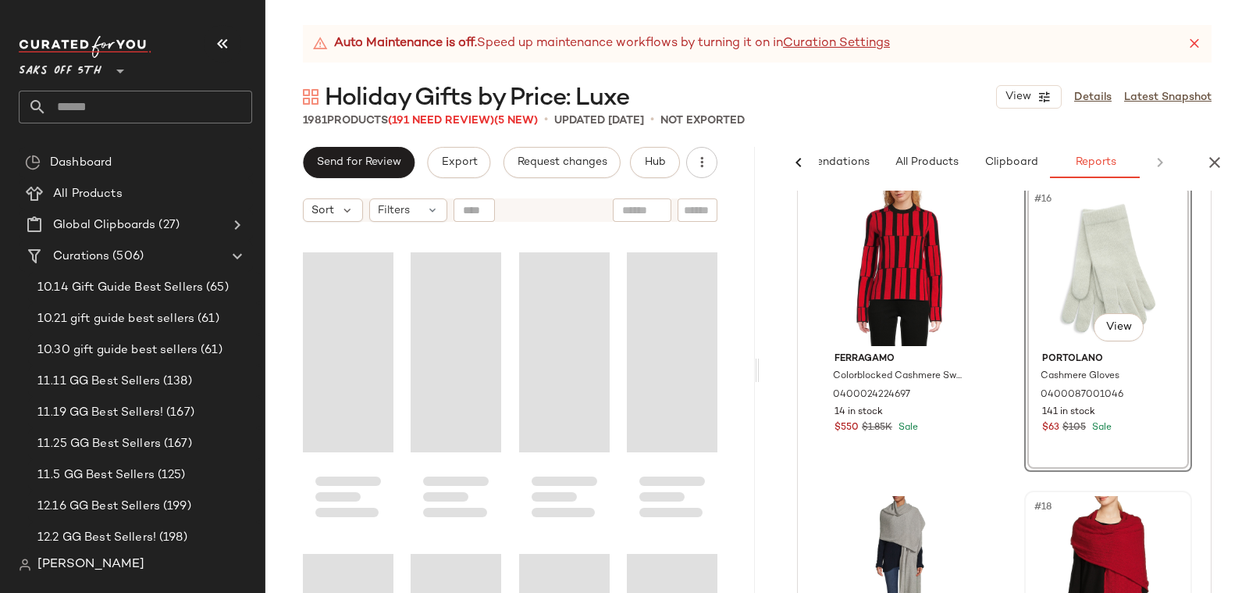
scroll to position [2410, 0]
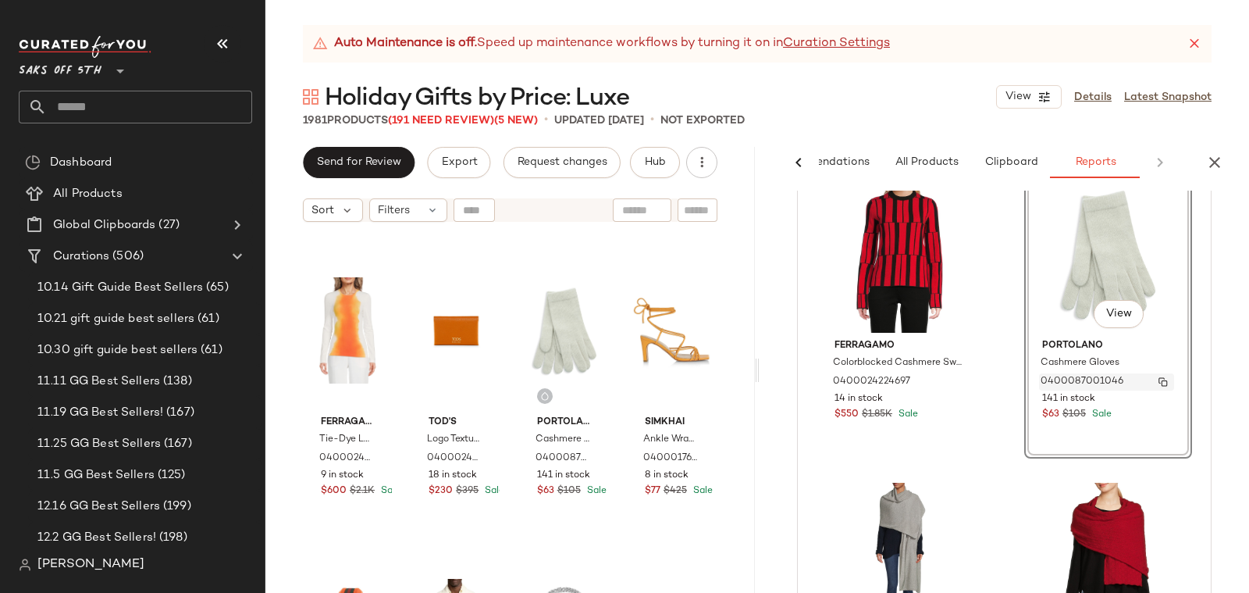
click at [1053, 376] on span "0400087001046" at bounding box center [1082, 382] width 83 height 14
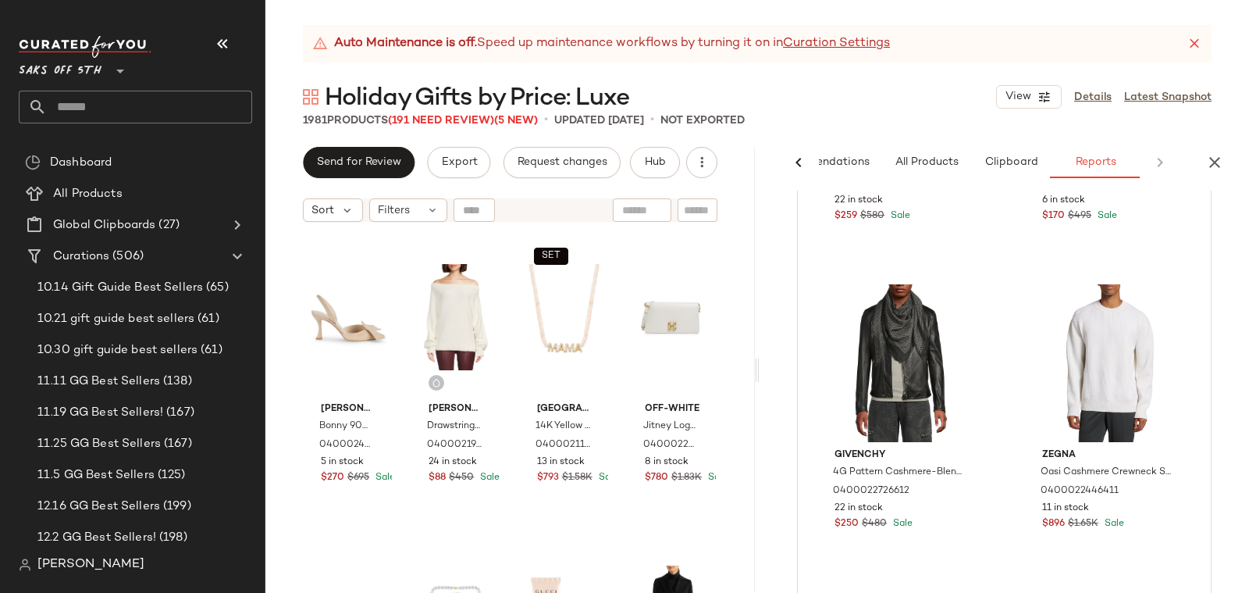
scroll to position [5072, 0]
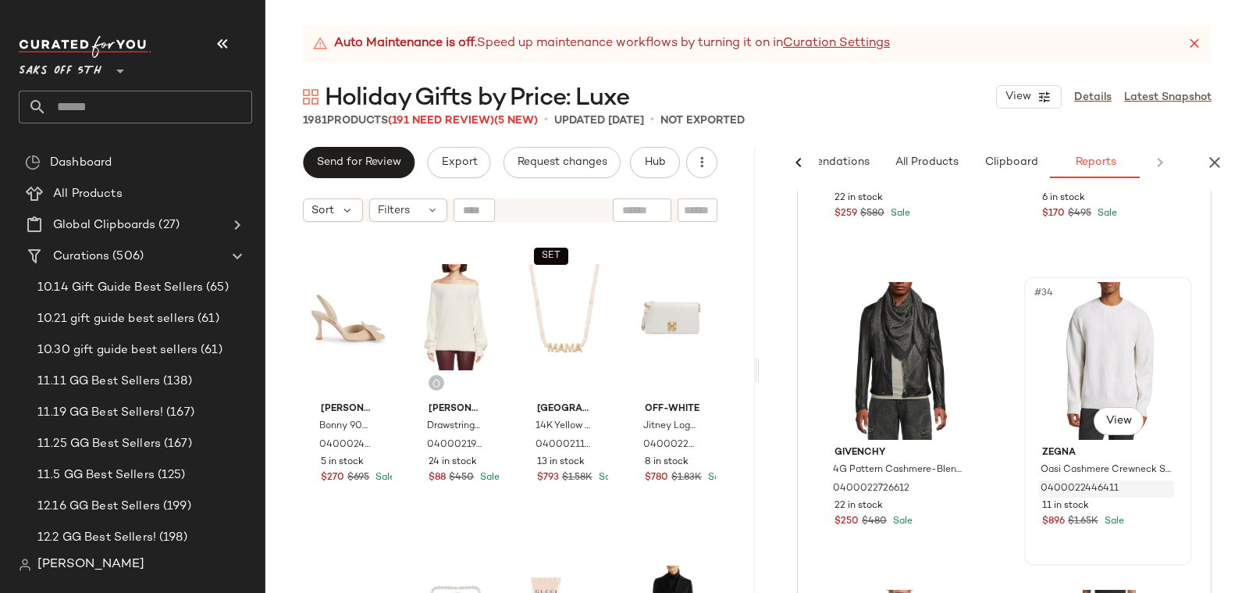
click at [1050, 483] on span "0400022446411" at bounding box center [1080, 489] width 78 height 14
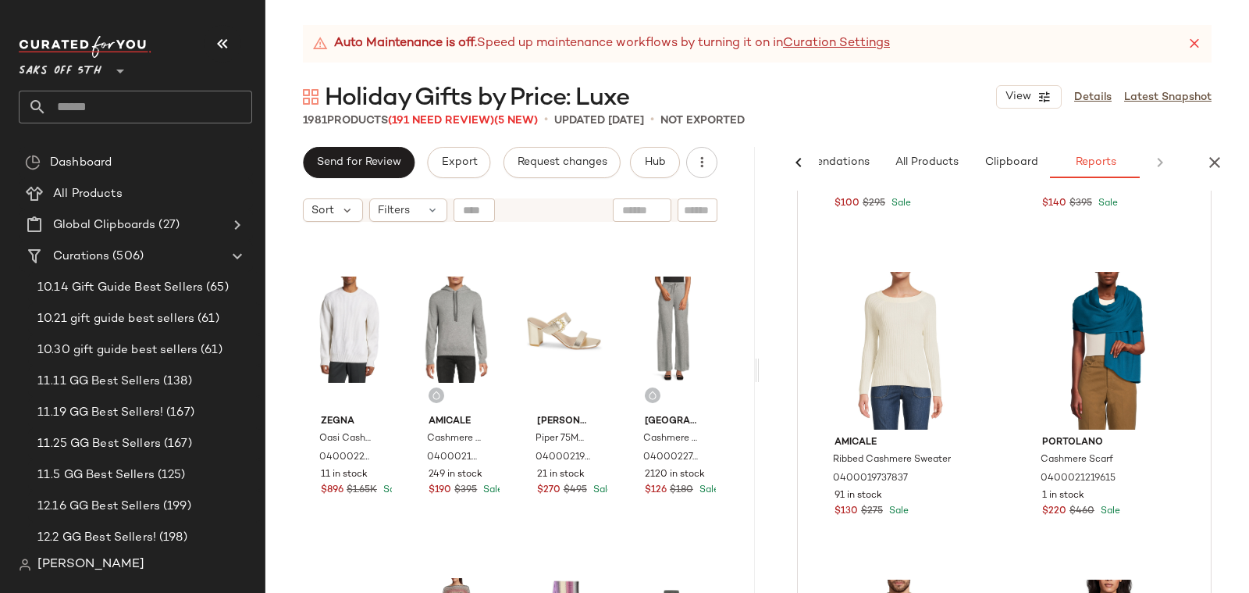
scroll to position [775, 0]
click at [872, 467] on span "Ribbed Cashmere Sweater" at bounding box center [884, 467] width 102 height 28
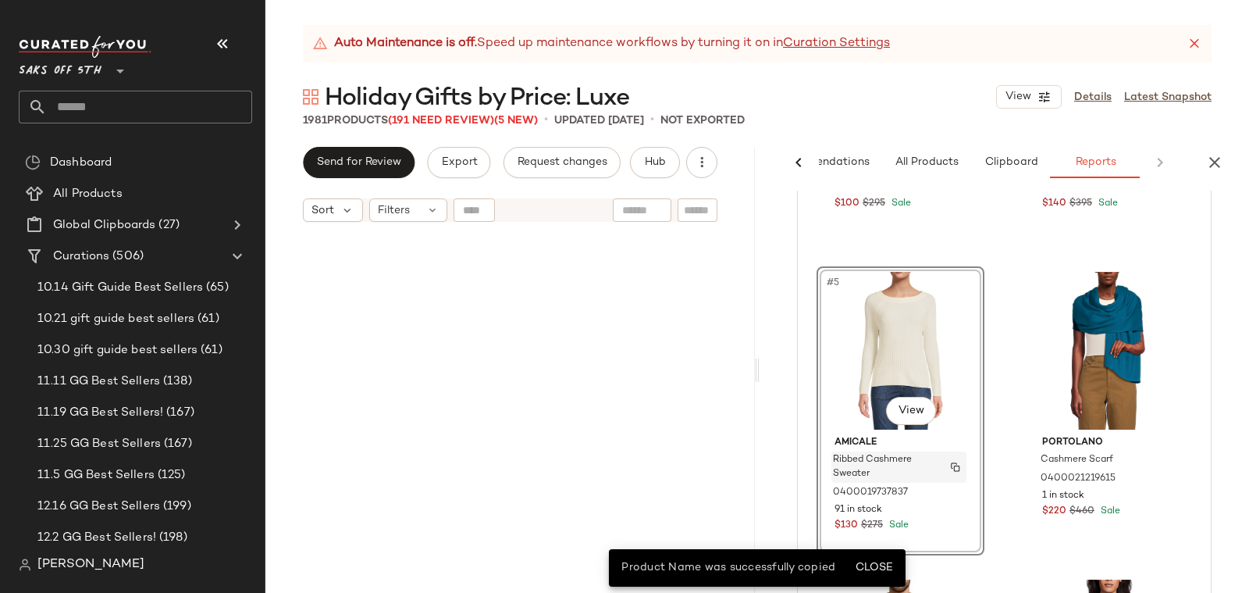
scroll to position [3014, 0]
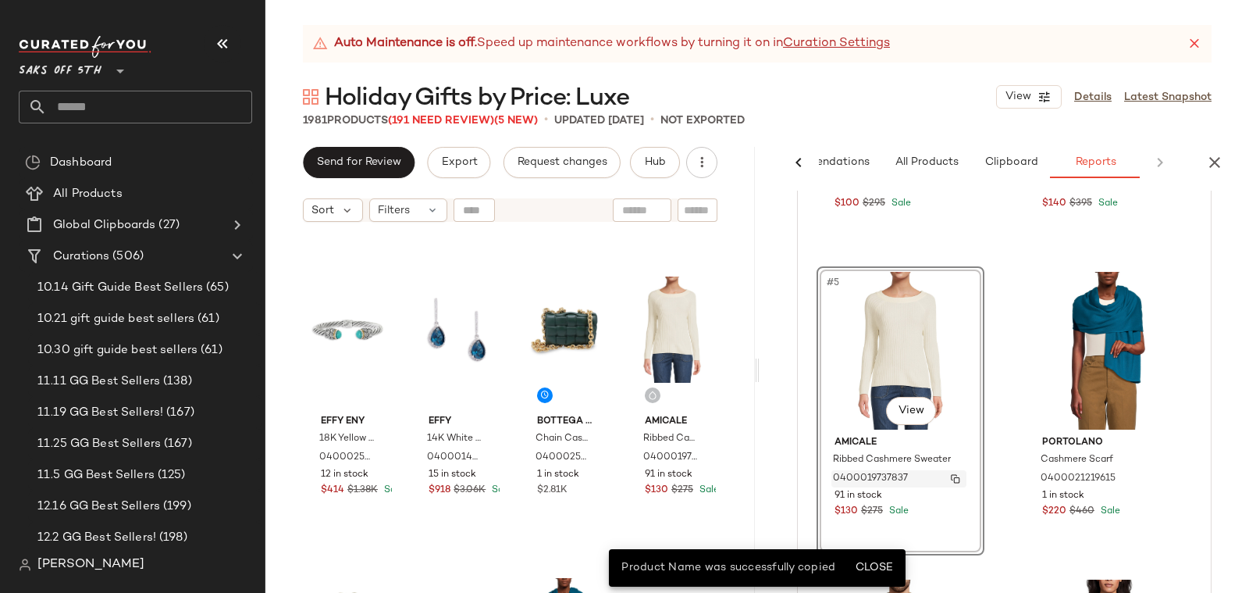
click at [878, 472] on span "0400019737837" at bounding box center [870, 479] width 75 height 14
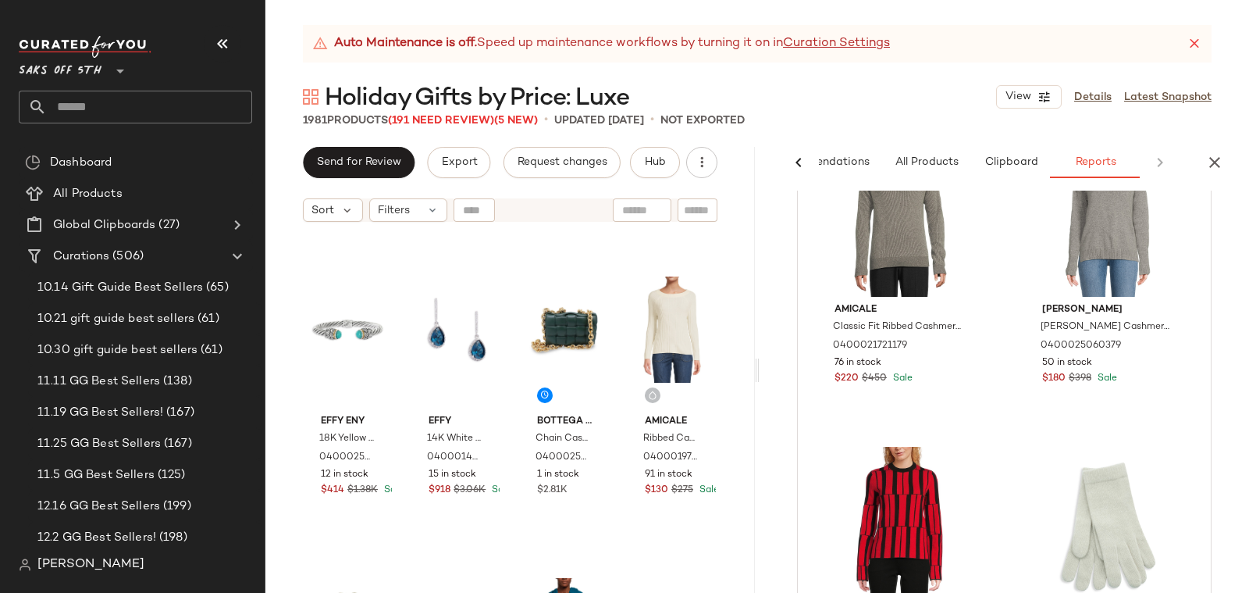
scroll to position [2251, 0]
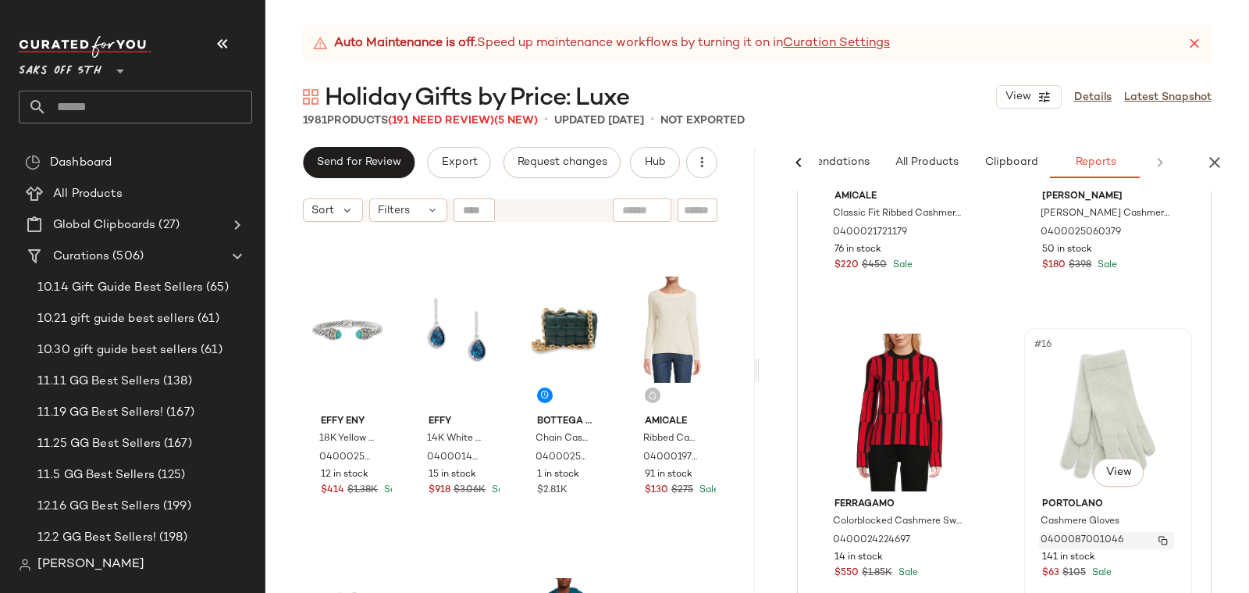
click at [1055, 536] on span "0400087001046" at bounding box center [1082, 540] width 83 height 14
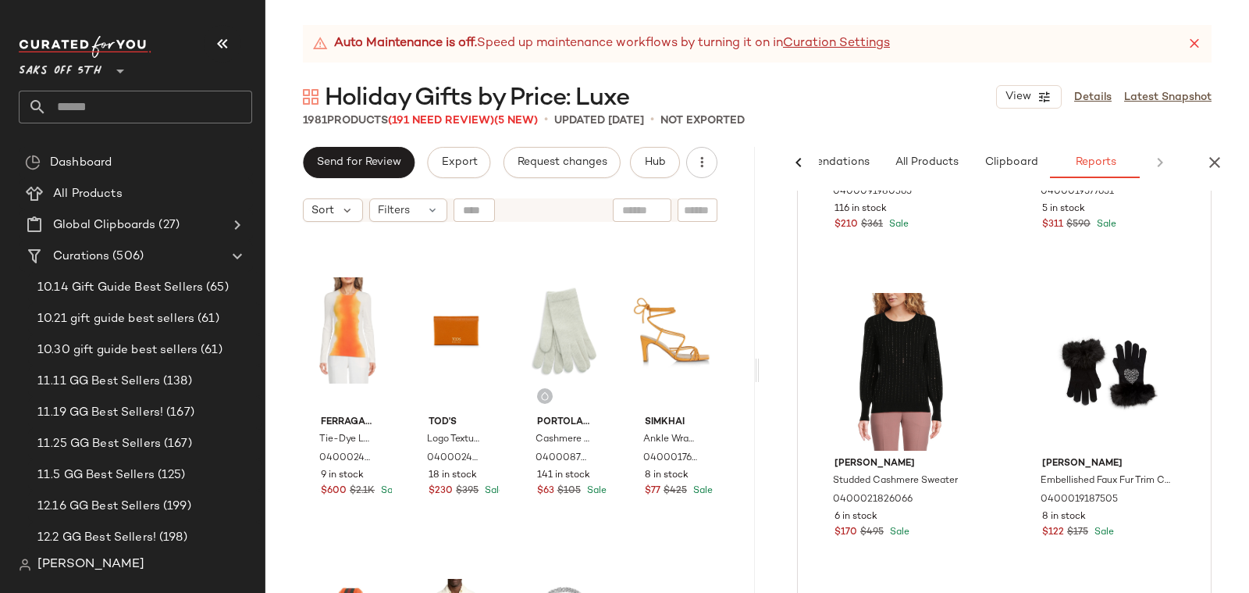
scroll to position [3241, 0]
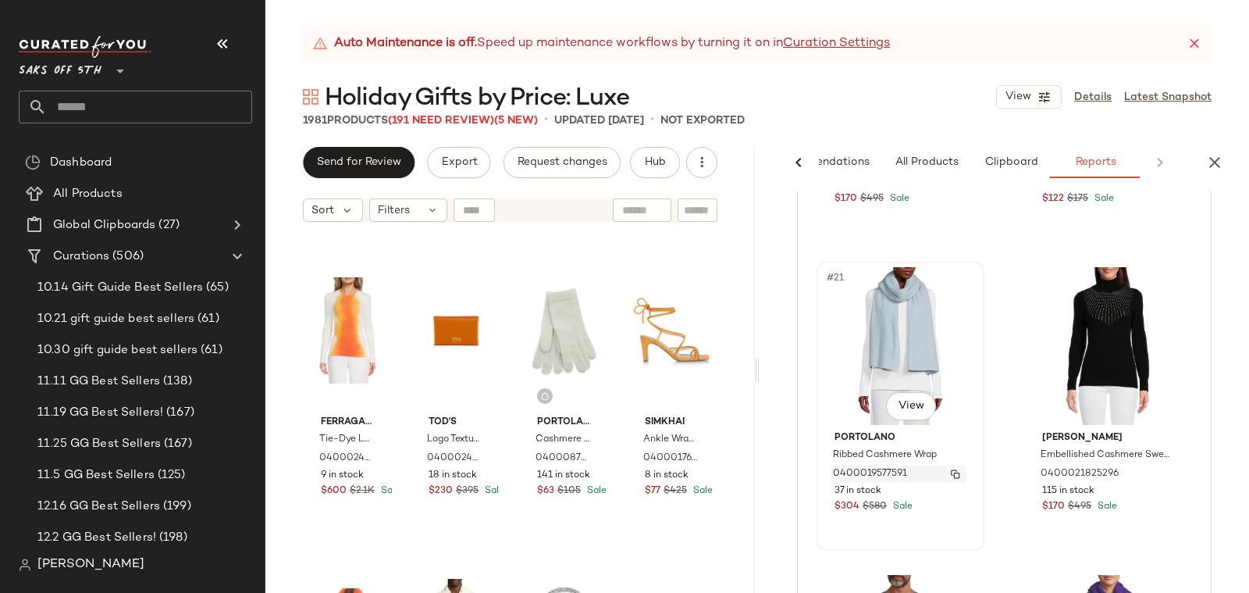
click at [882, 475] on span "0400019577591" at bounding box center [870, 474] width 74 height 14
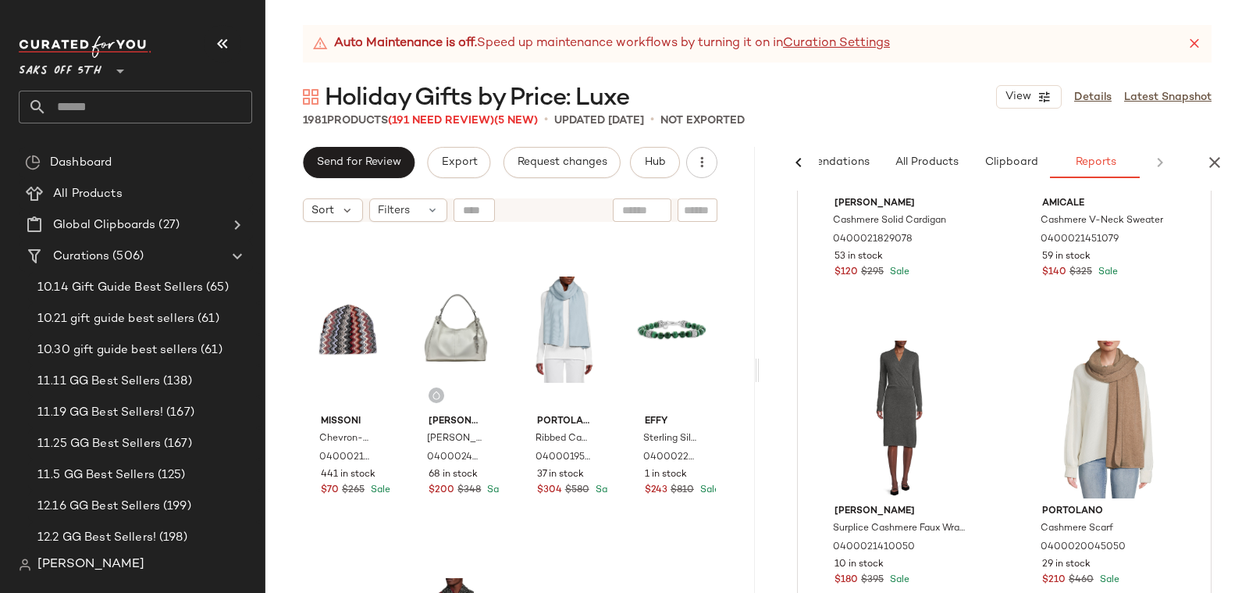
scroll to position [8123, 0]
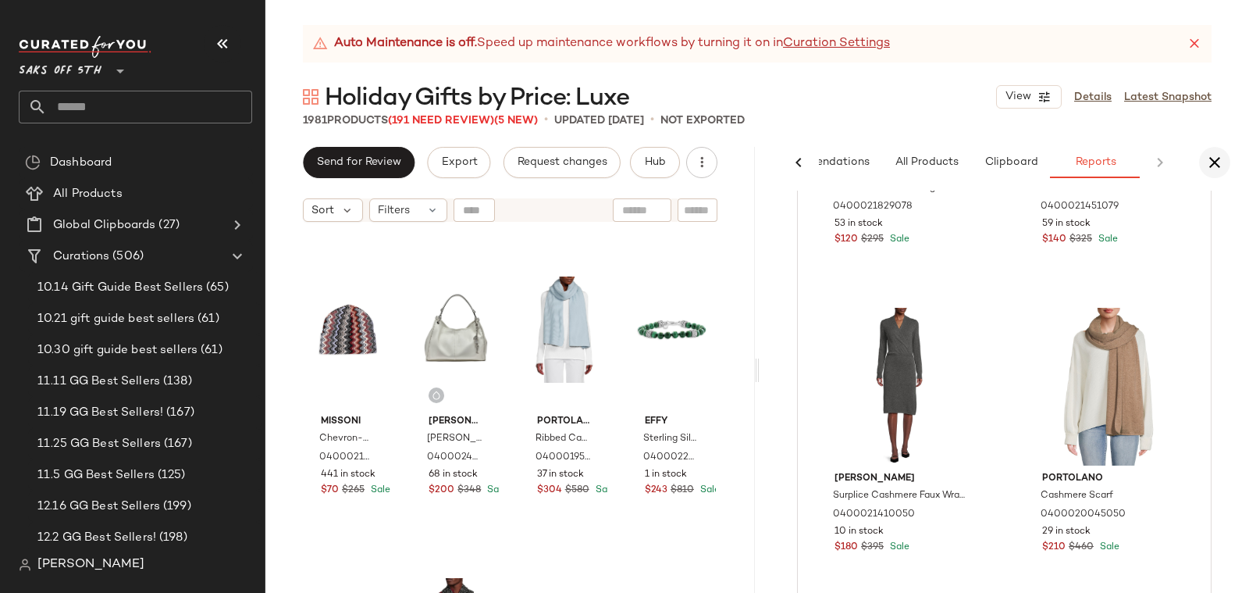
click at [1221, 163] on icon "button" at bounding box center [1215, 162] width 19 height 19
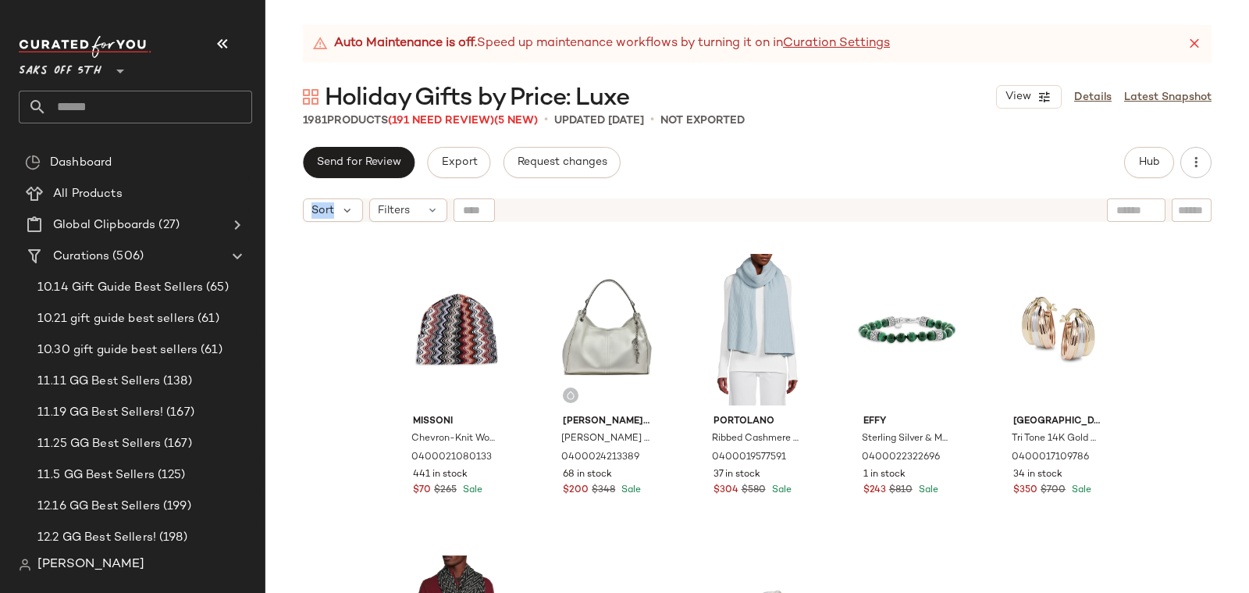
click at [1221, 163] on div "Send for Review Export Request changes Hub Sort Filters Missoni Chevron-Knit Wo…" at bounding box center [758, 370] width 984 height 446
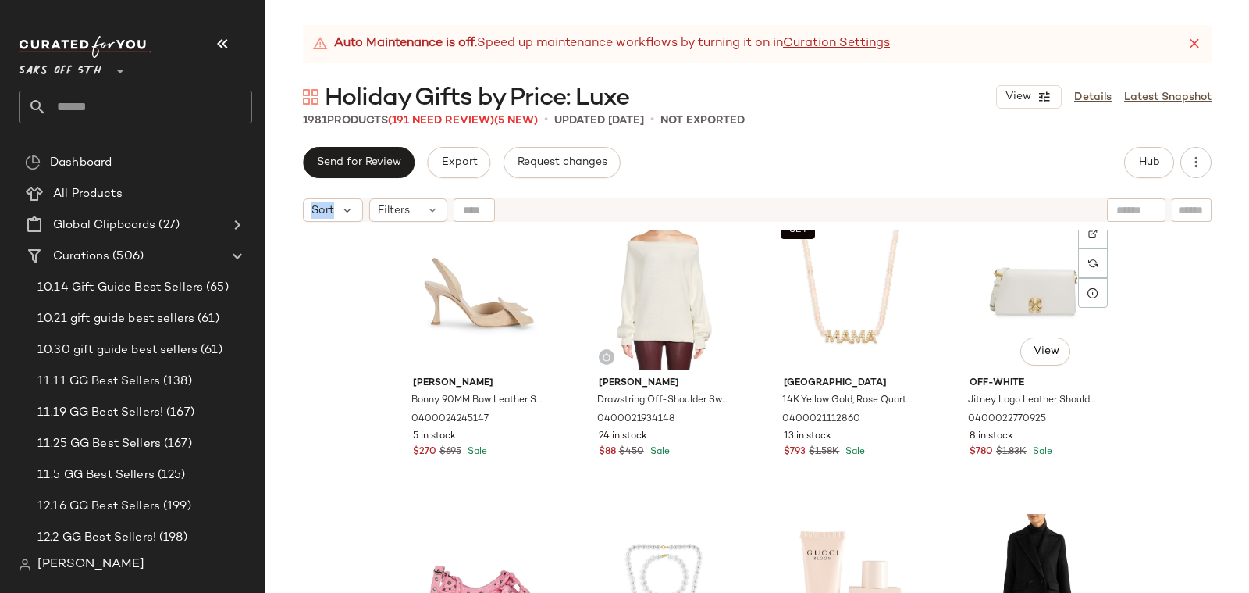
scroll to position [0, 0]
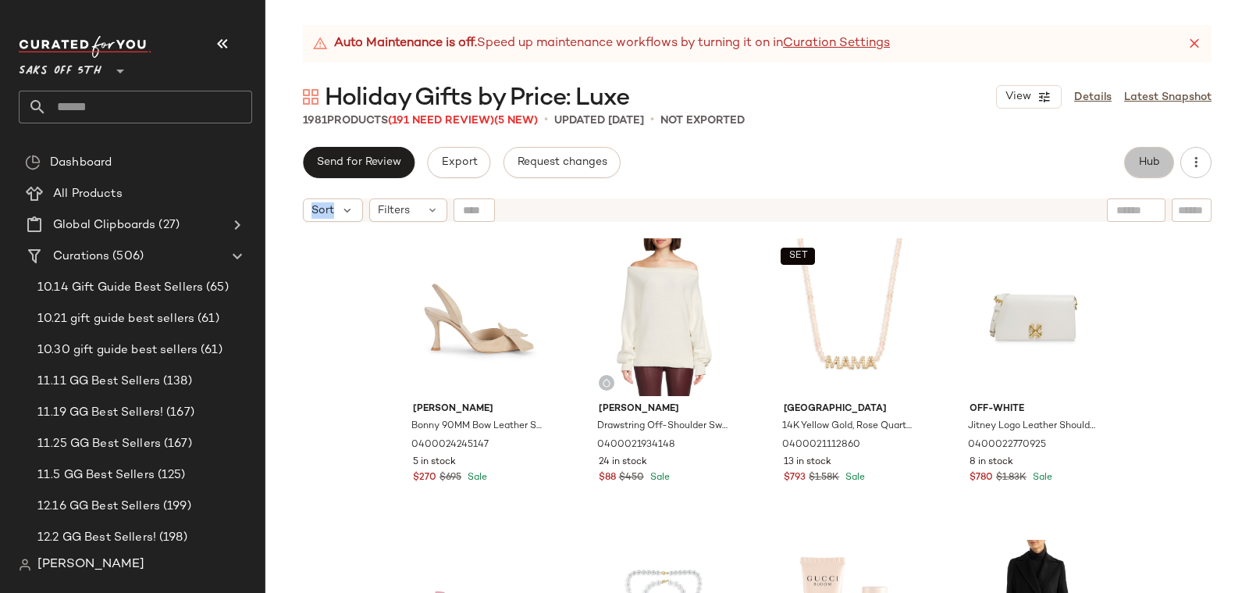
click at [1131, 155] on button "Hub" at bounding box center [1149, 162] width 50 height 31
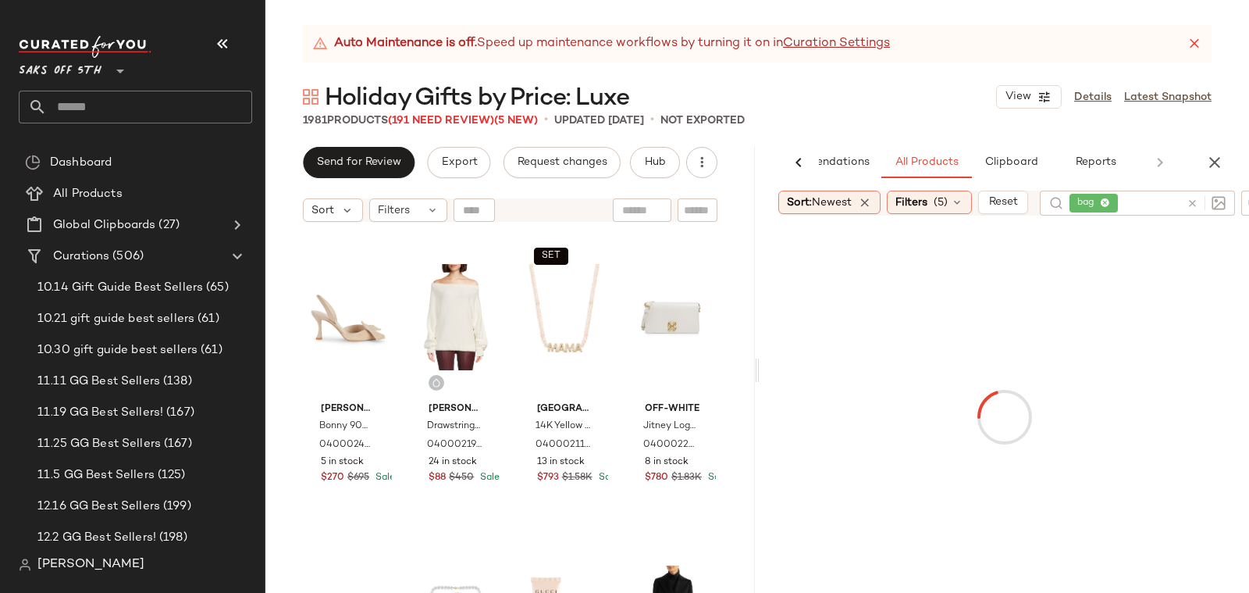
click at [1089, 145] on div "Auto Maintenance is off. Speed up maintenance workflows by turning it on in Cur…" at bounding box center [758, 309] width 984 height 568
click at [1085, 167] on span "Reports" at bounding box center [1095, 162] width 41 height 12
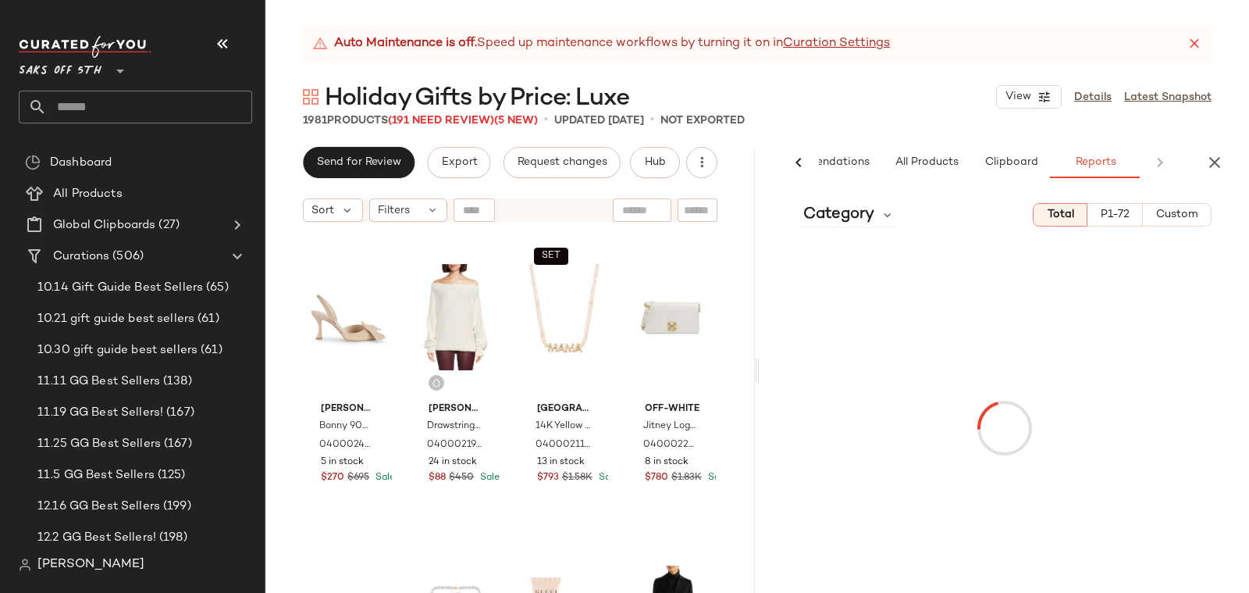
scroll to position [0, 75]
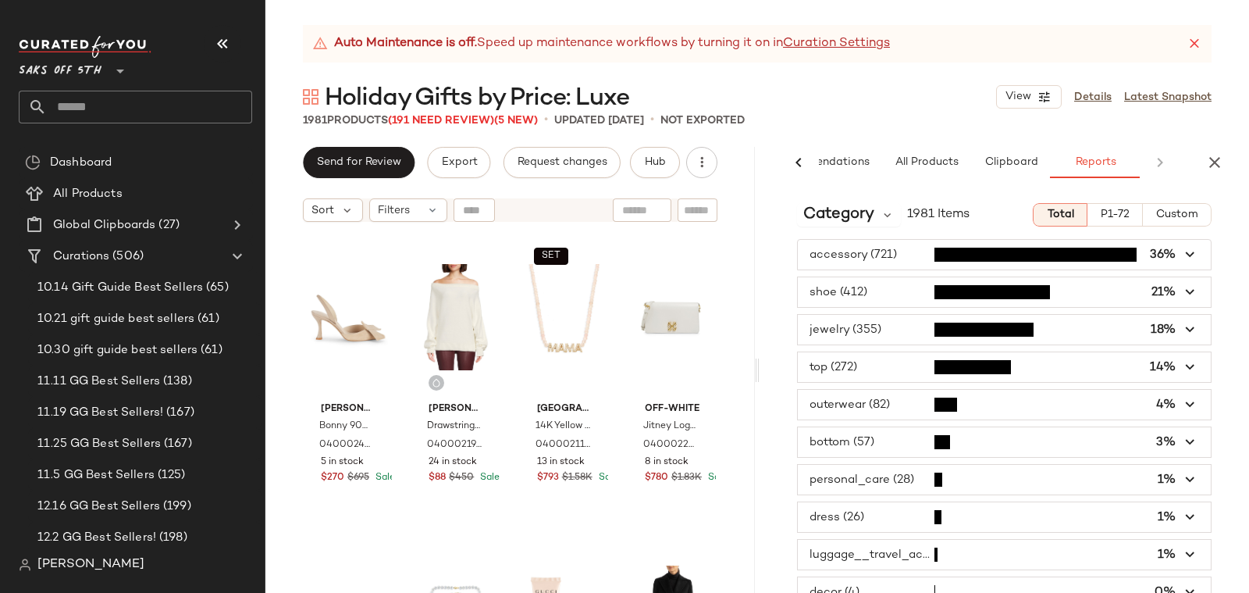
click at [831, 226] on div "Category 1981 Items Total P1-72 Custom accessory (721) 36% shoe (412) 21% jewel…" at bounding box center [1005, 392] width 490 height 402
click at [1118, 219] on span "P1-72" at bounding box center [1115, 214] width 30 height 12
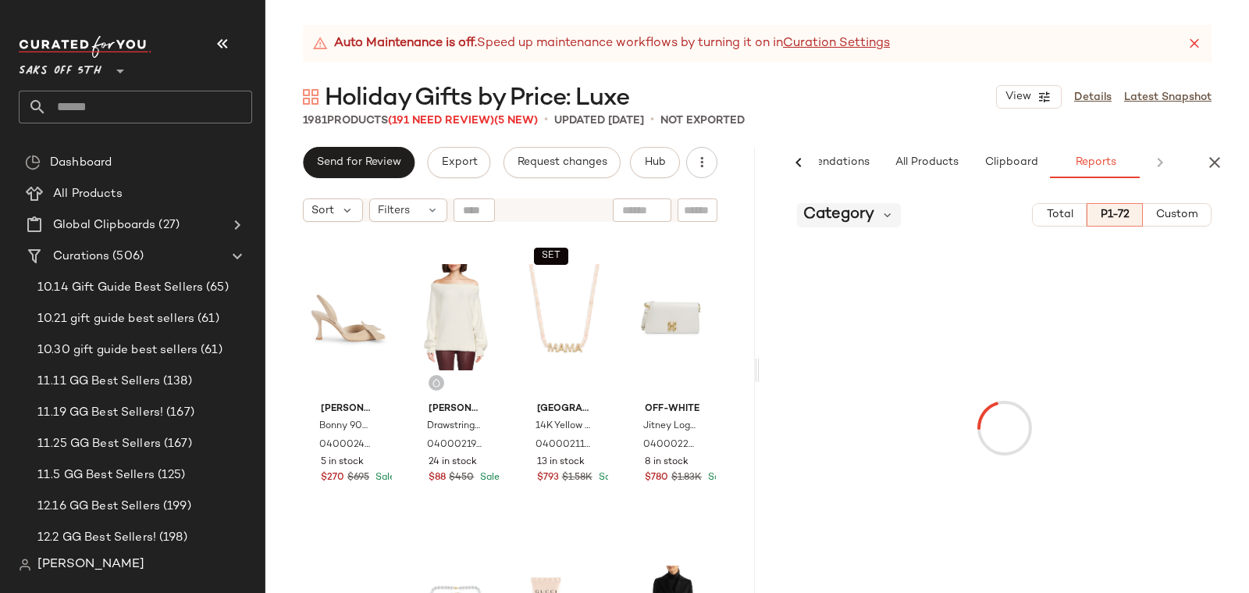
click at [871, 216] on span "Category" at bounding box center [839, 214] width 71 height 23
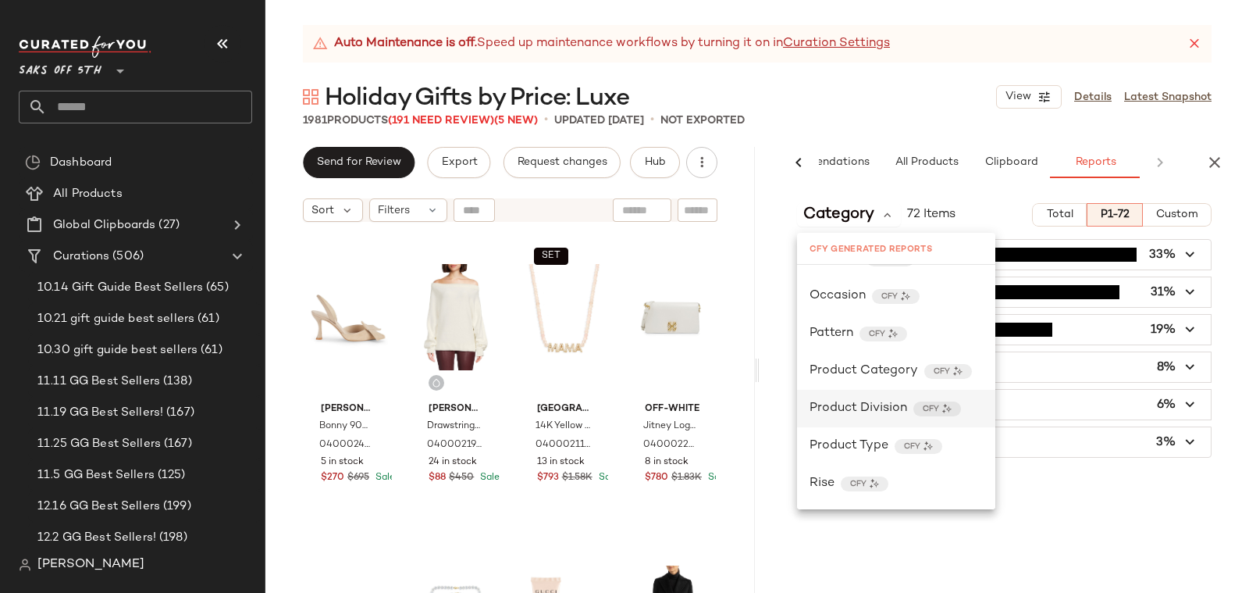
scroll to position [432, 0]
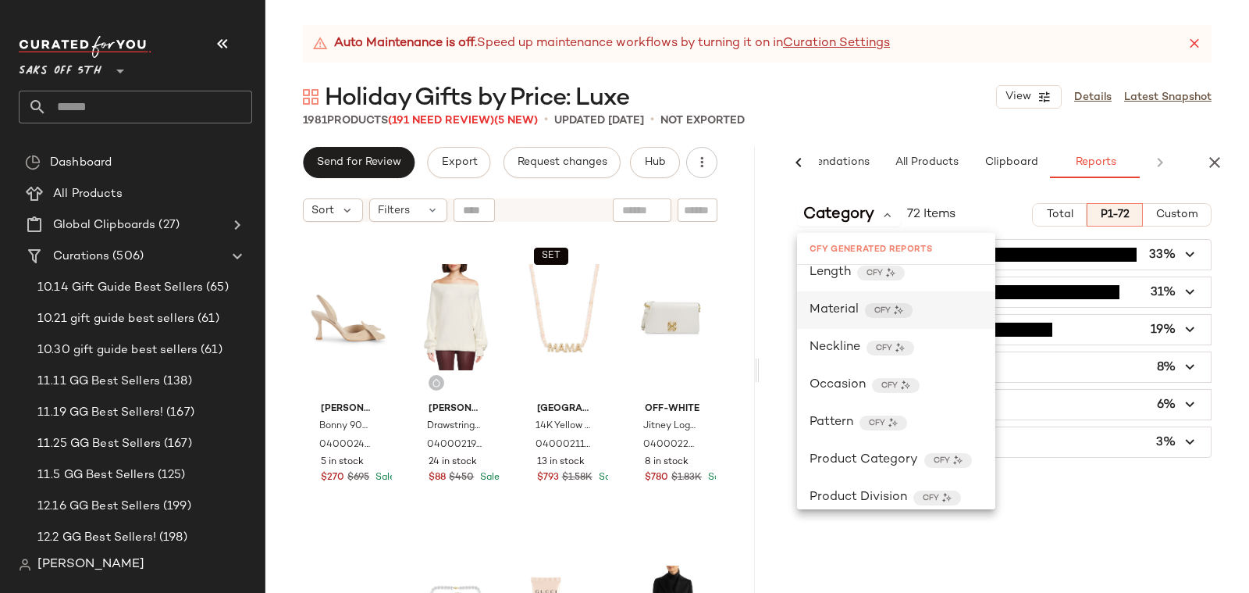
click at [826, 303] on span "Material" at bounding box center [834, 310] width 49 height 19
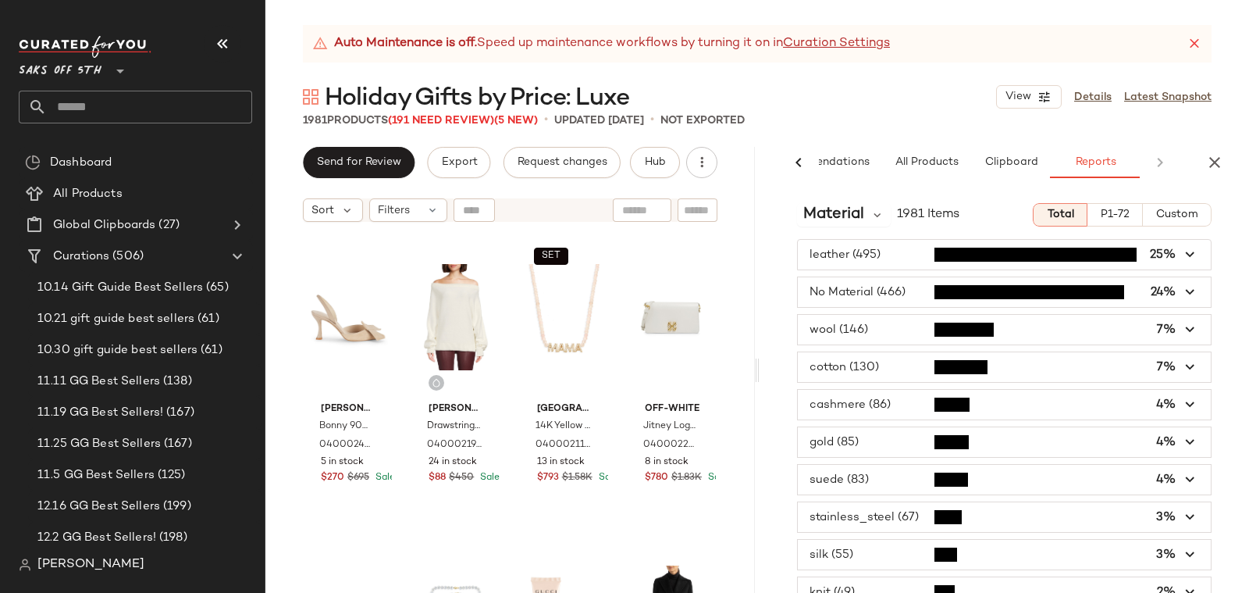
click at [820, 401] on span "button" at bounding box center [1004, 405] width 413 height 30
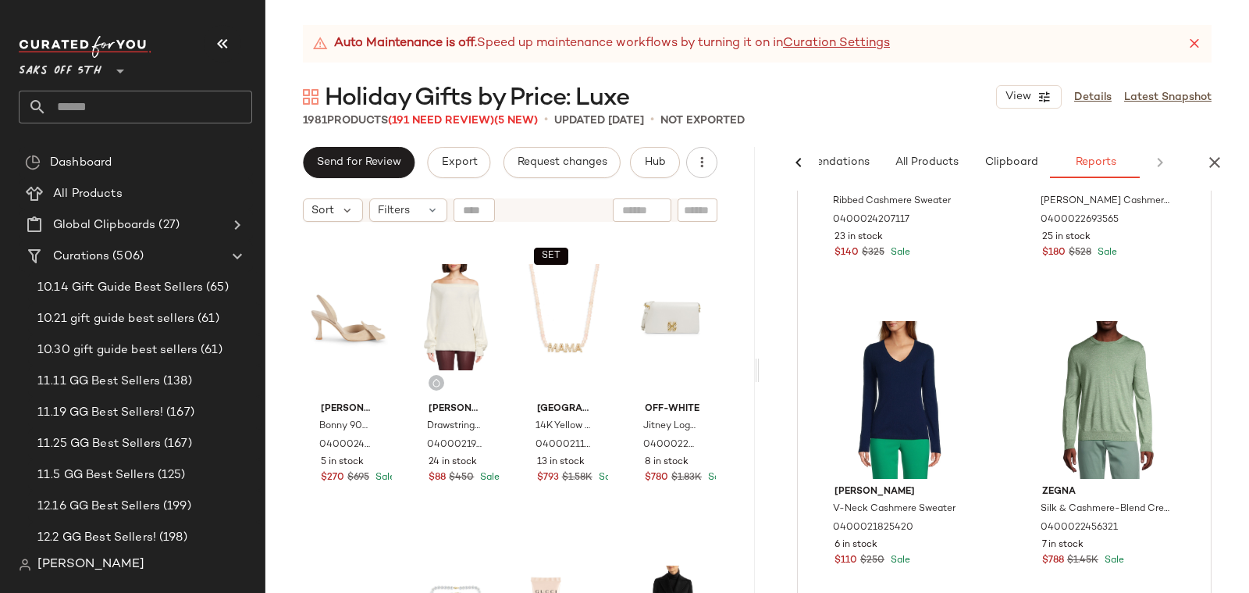
scroll to position [0, 0]
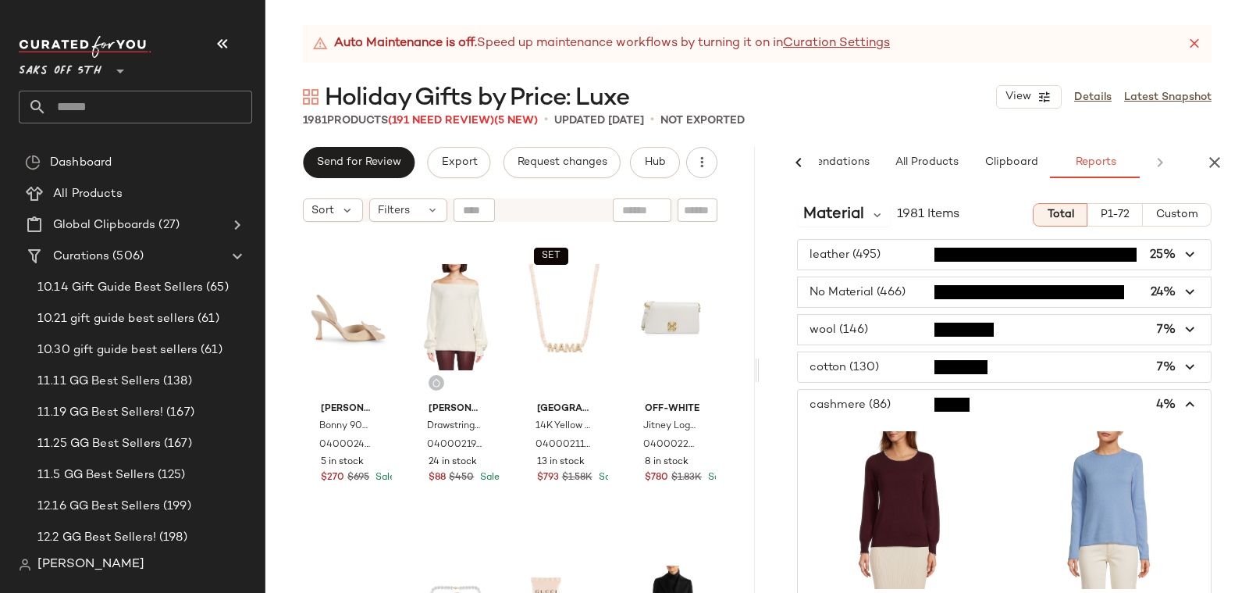
click at [833, 407] on span "button" at bounding box center [1004, 405] width 413 height 30
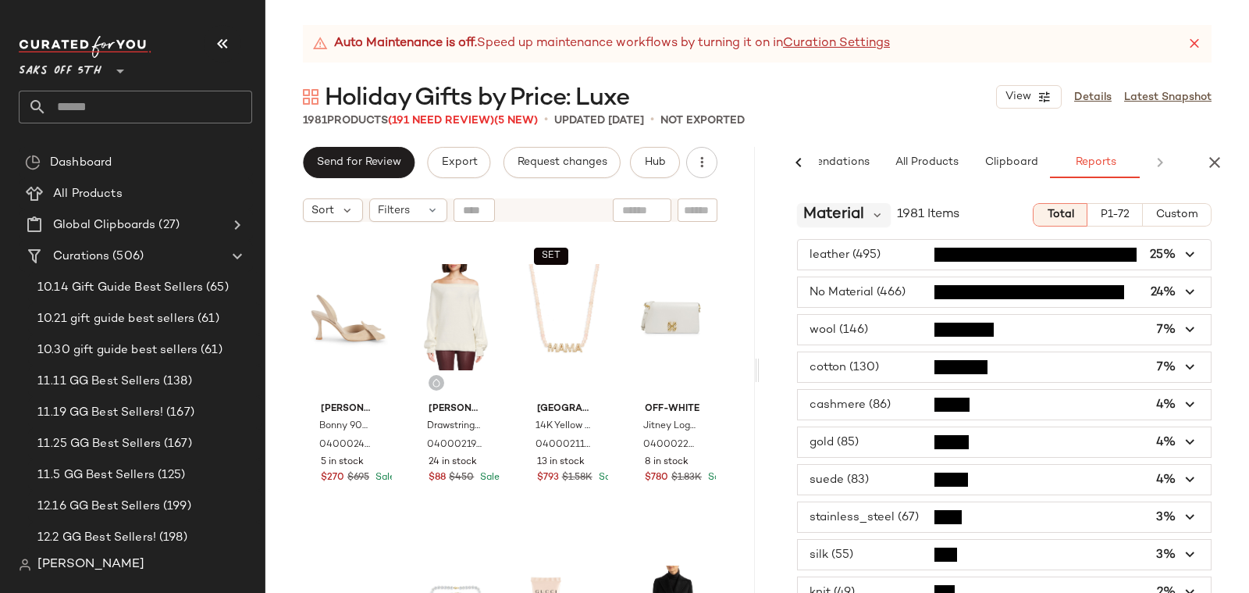
click at [838, 212] on span "Material" at bounding box center [834, 214] width 61 height 23
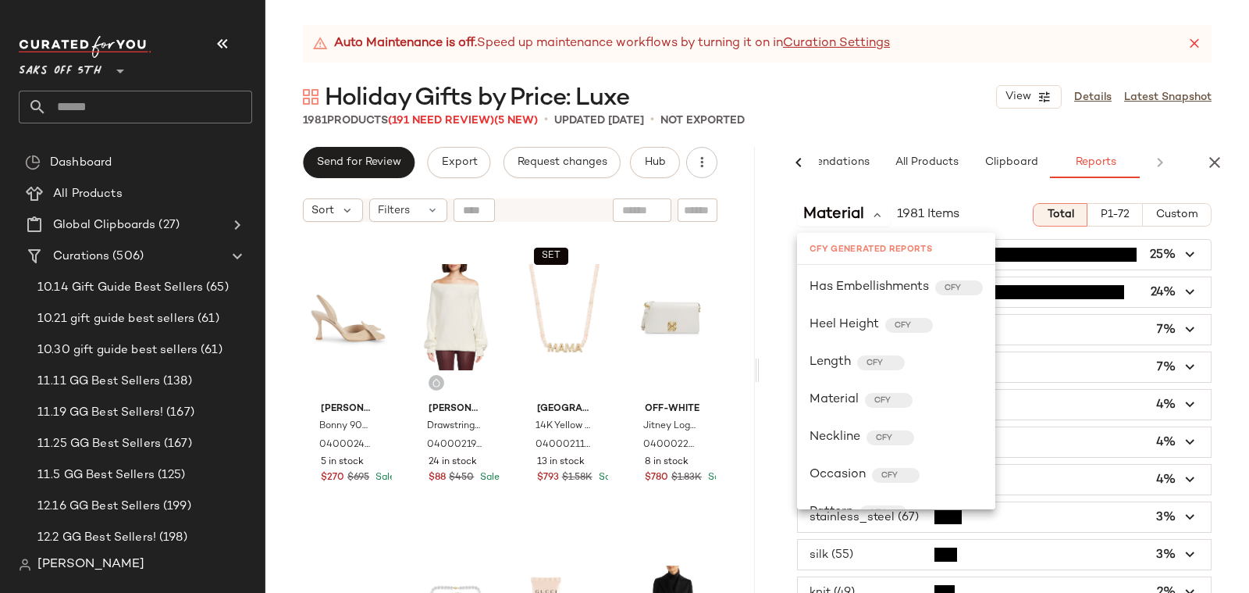
scroll to position [594, 0]
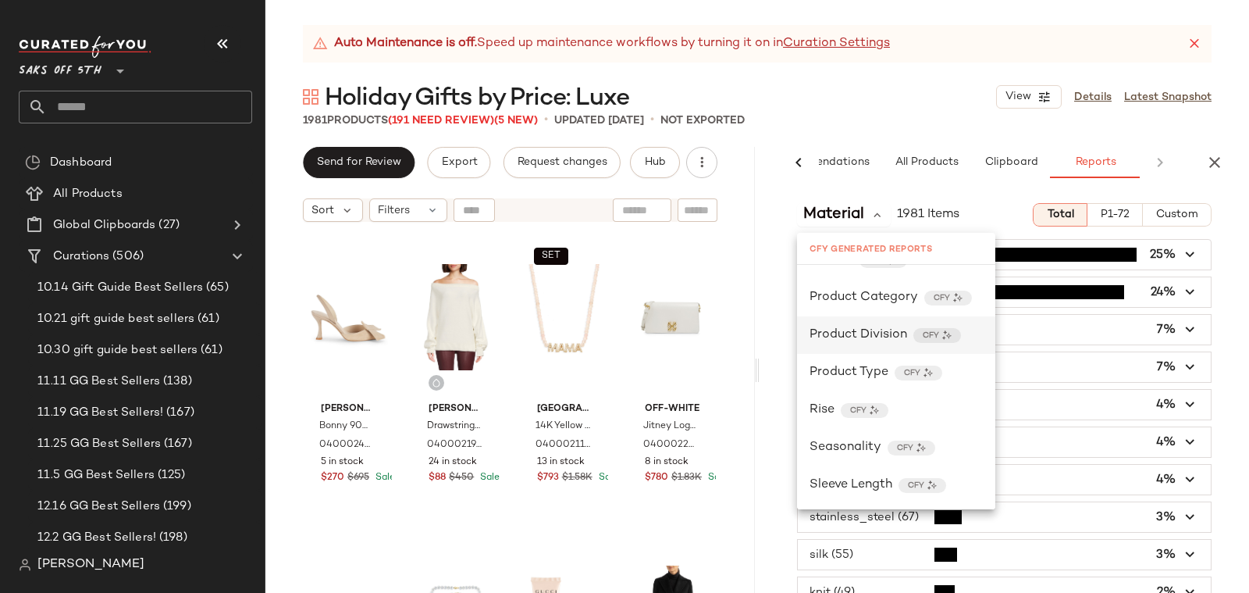
click at [840, 328] on span "Product Division" at bounding box center [859, 335] width 98 height 19
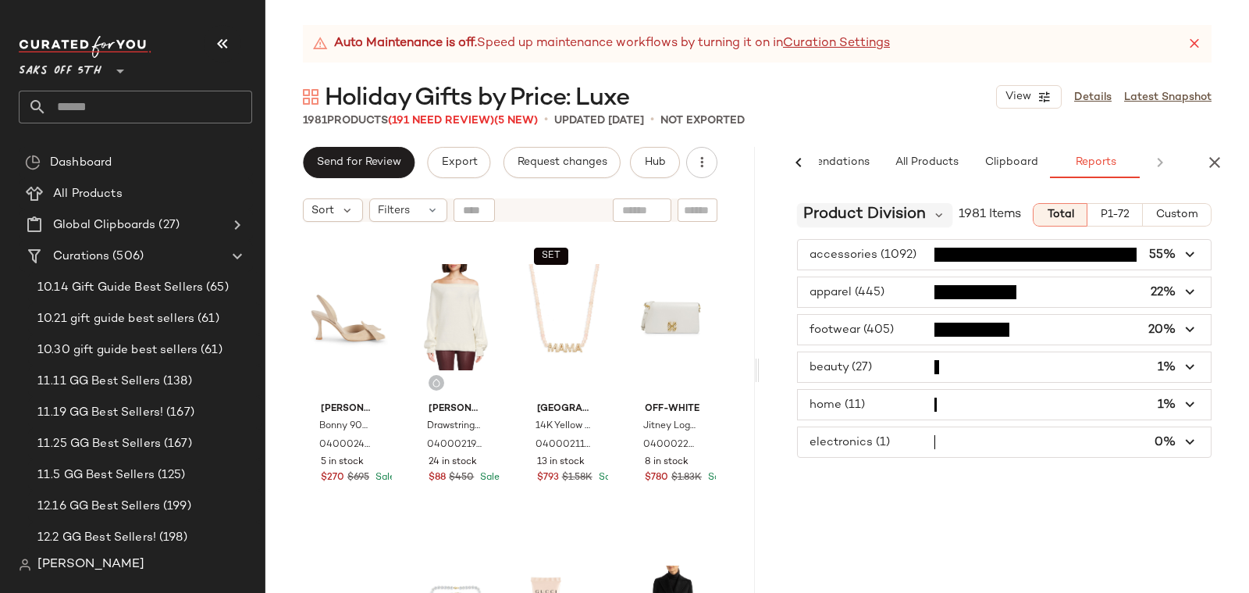
click at [855, 215] on span "Product Division" at bounding box center [865, 214] width 123 height 23
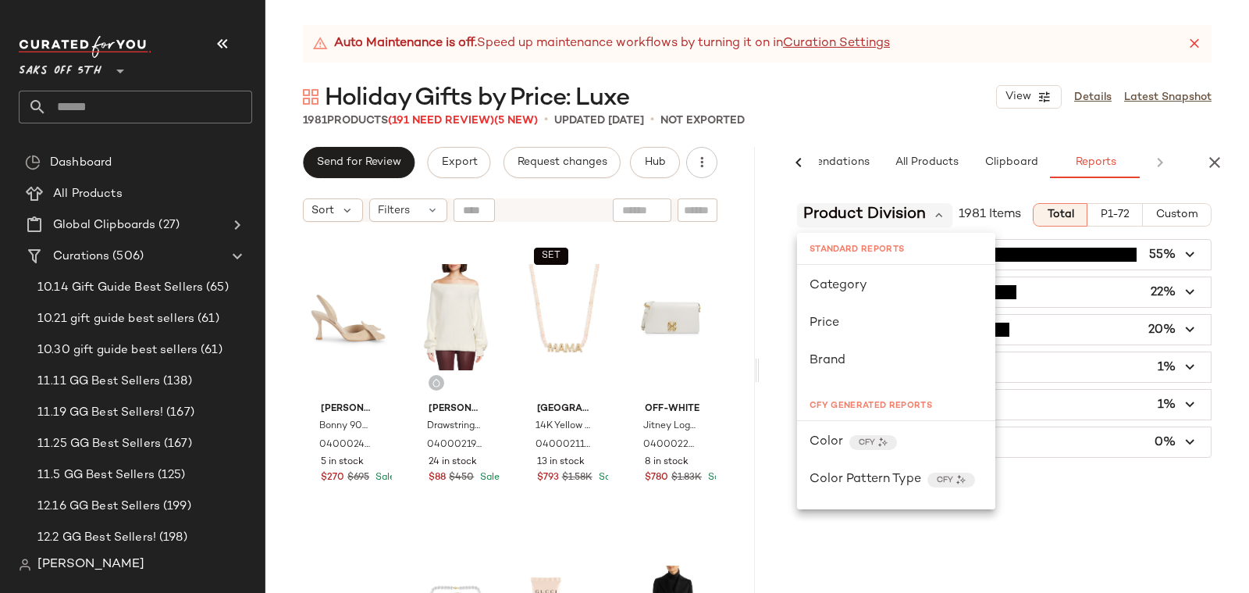
click at [855, 215] on span "Product Division" at bounding box center [865, 214] width 123 height 23
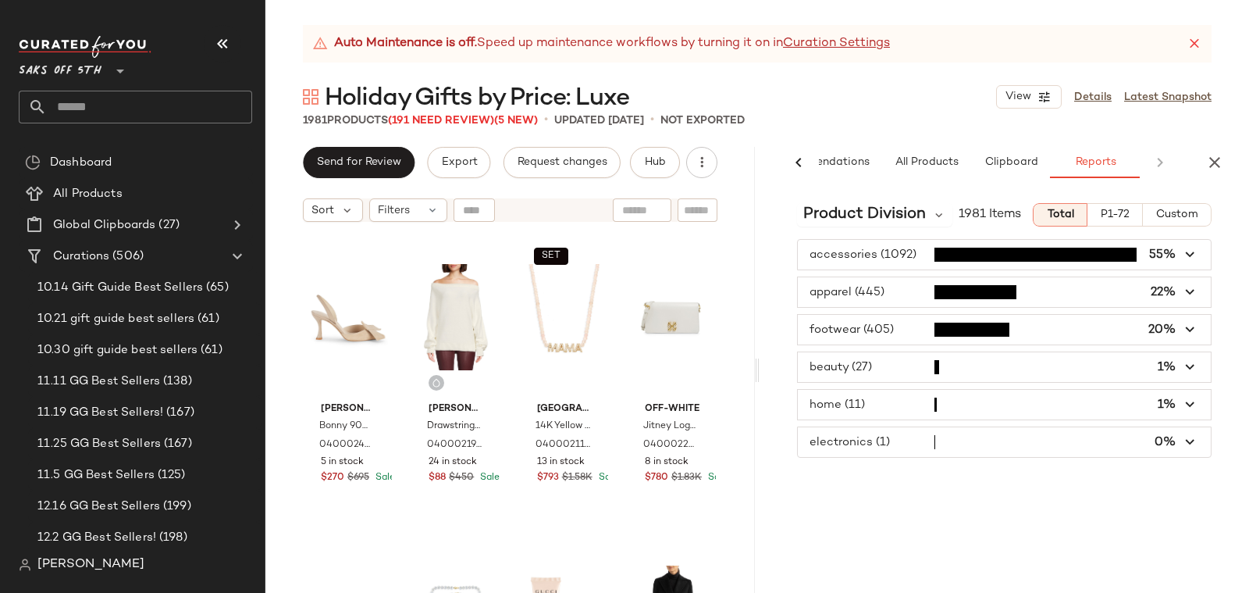
click at [871, 373] on span "button" at bounding box center [1004, 367] width 413 height 30
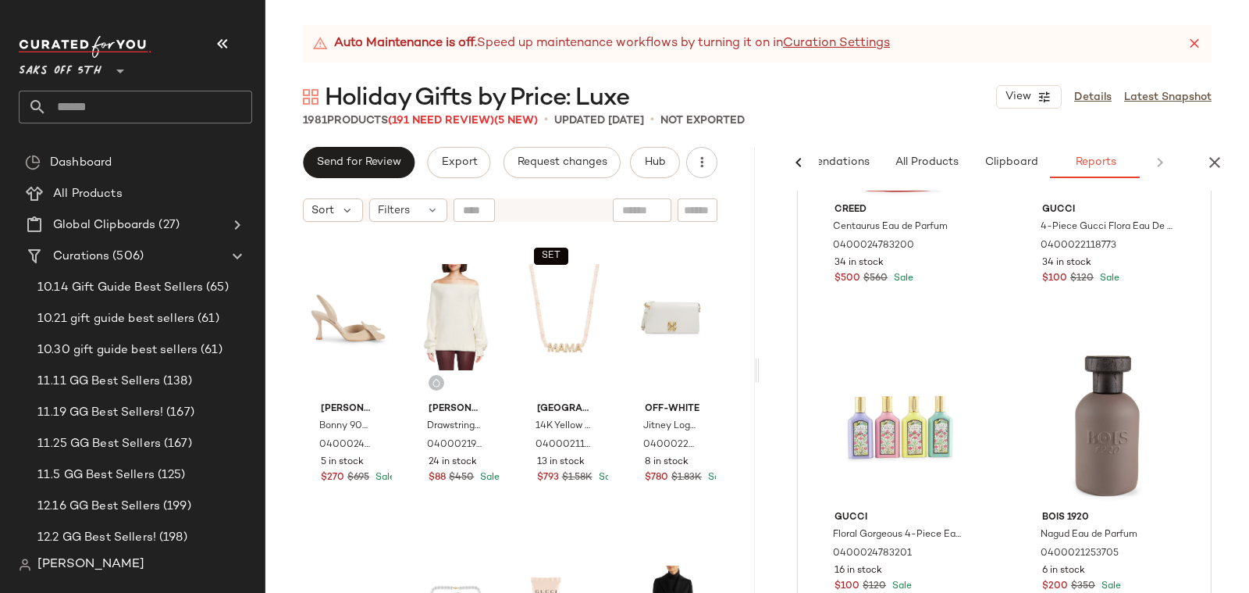
scroll to position [0, 0]
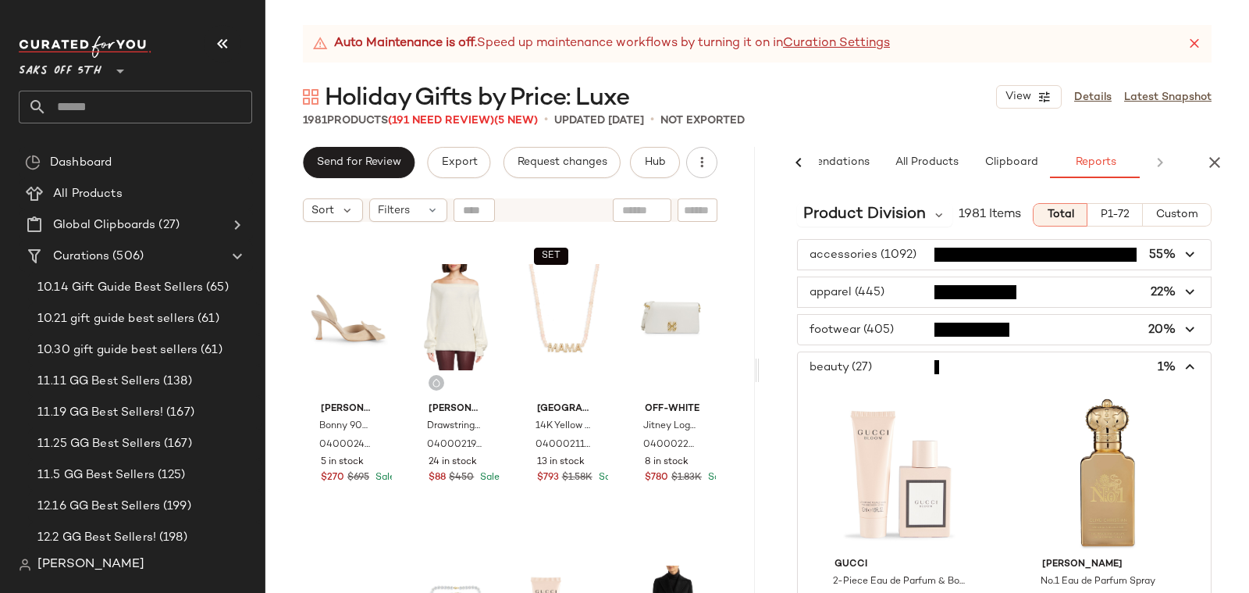
drag, startPoint x: 848, startPoint y: 355, endPoint x: 875, endPoint y: 286, distance: 74.7
click at [848, 355] on span "button" at bounding box center [1004, 367] width 413 height 30
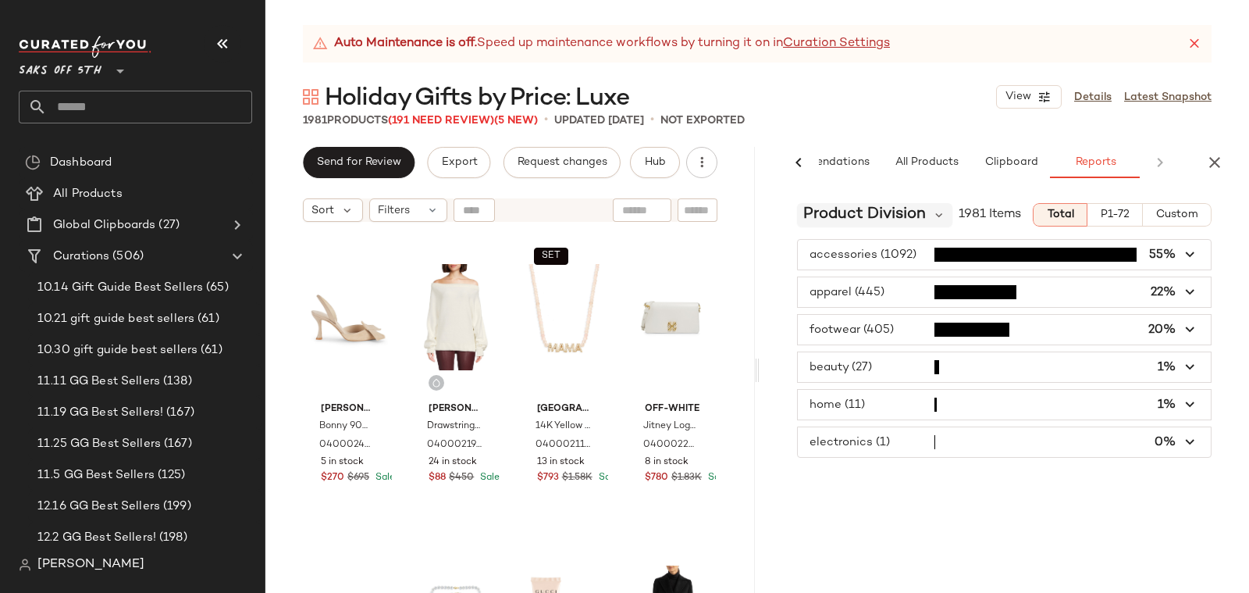
click at [902, 213] on span "Product Division" at bounding box center [865, 214] width 123 height 23
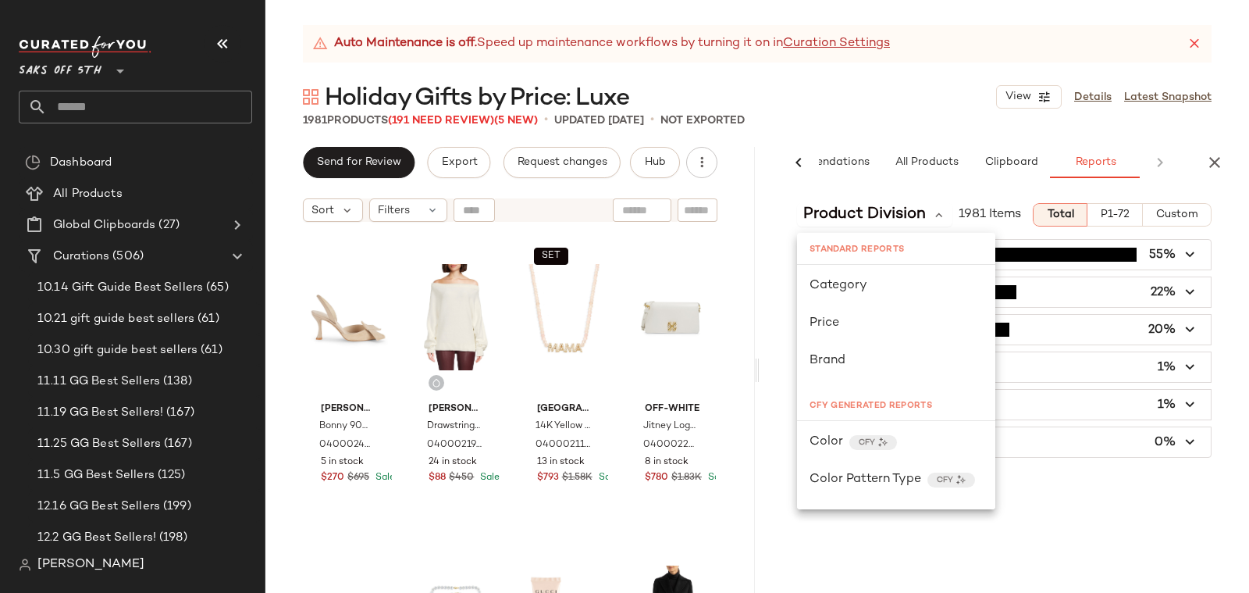
click at [830, 106] on div "Holiday Gifts by Price: Luxe View Details Latest Snapshot" at bounding box center [758, 96] width 984 height 31
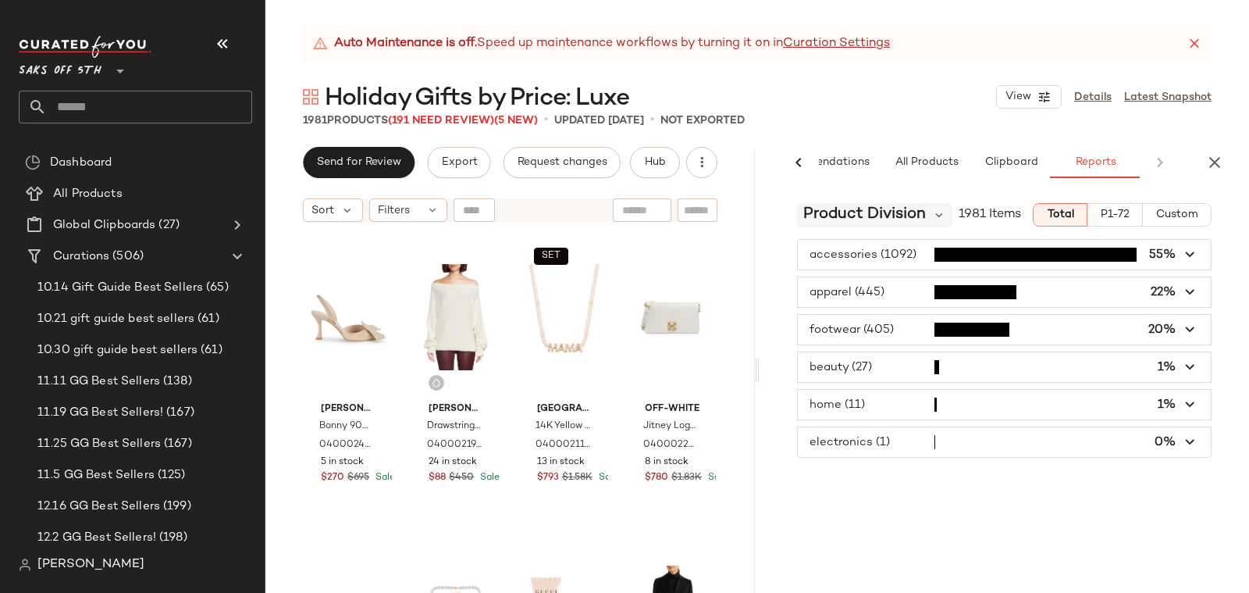
click at [901, 219] on span "Product Division" at bounding box center [865, 214] width 123 height 23
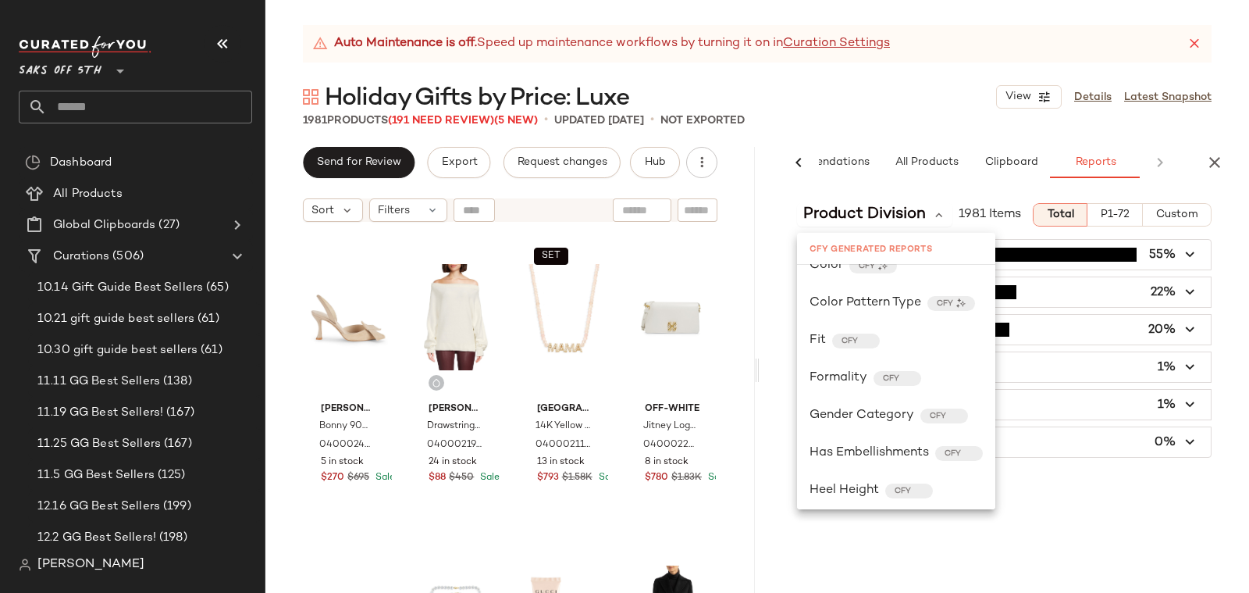
scroll to position [594, 0]
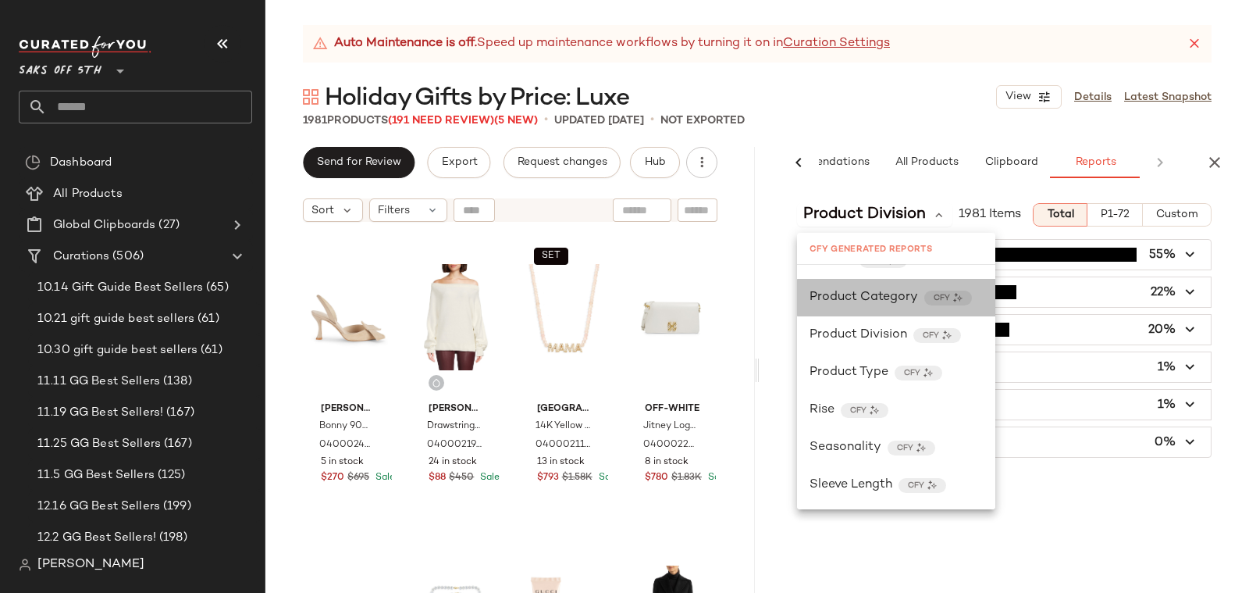
click at [868, 291] on span "Product Category" at bounding box center [864, 297] width 109 height 19
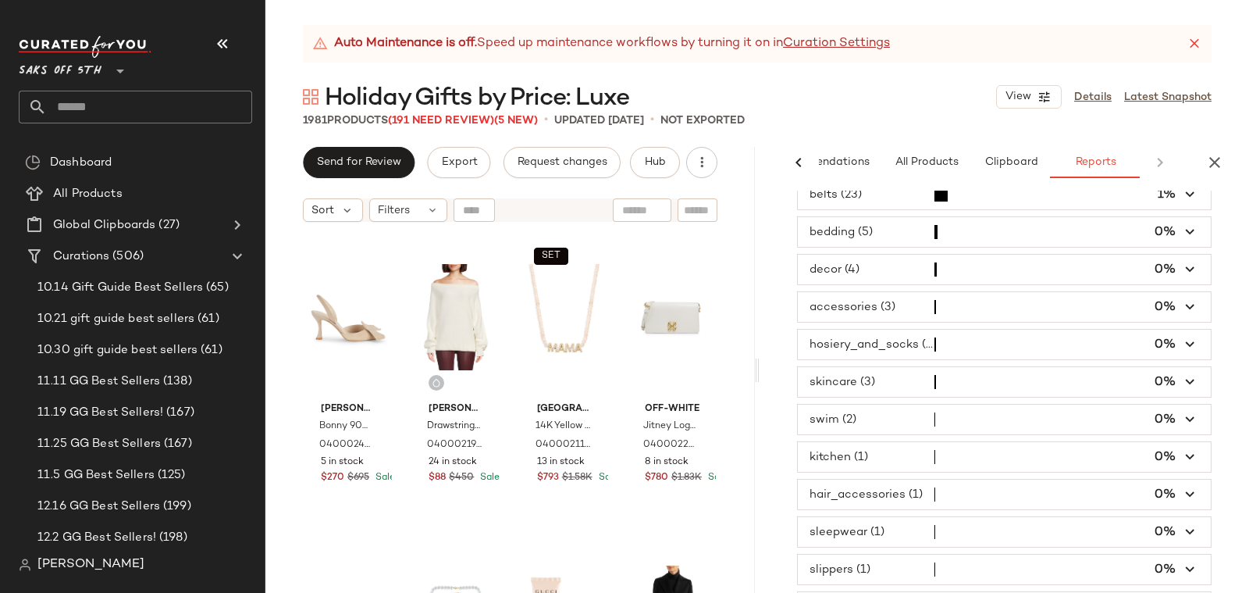
scroll to position [720, 0]
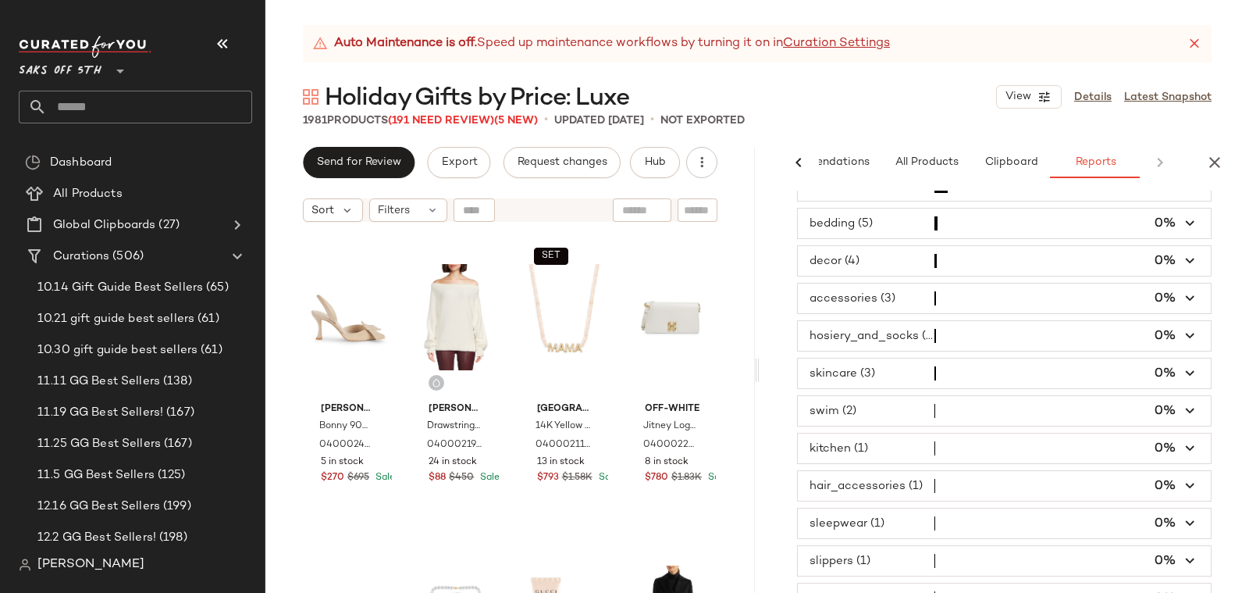
click at [871, 583] on span "button" at bounding box center [1004, 598] width 413 height 30
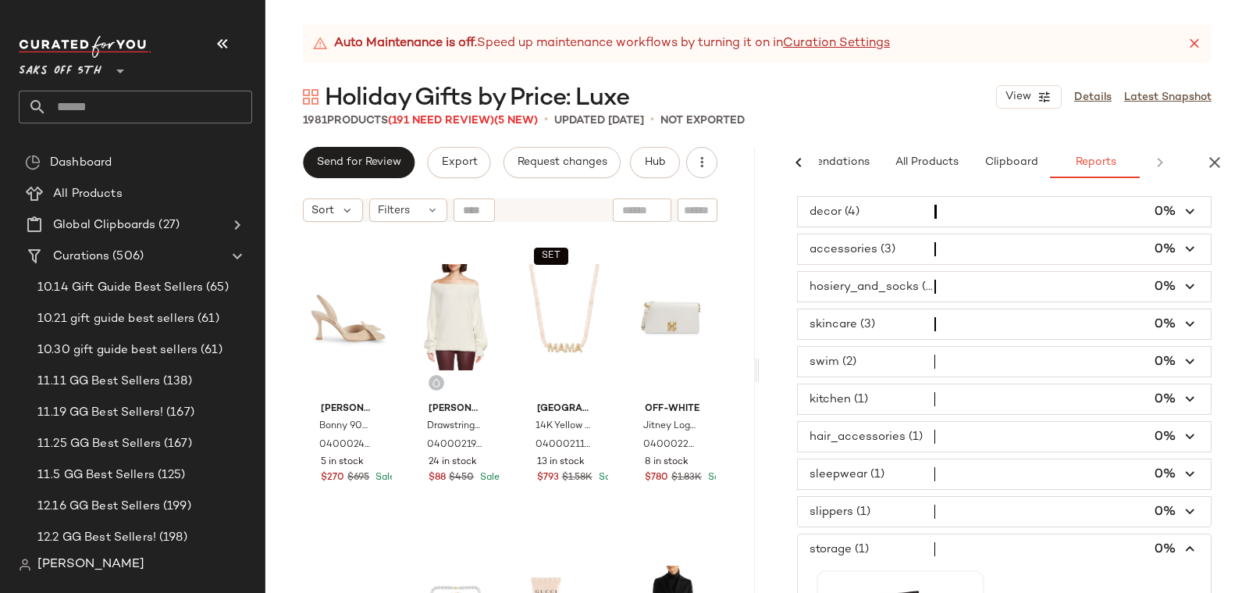
scroll to position [803, 0]
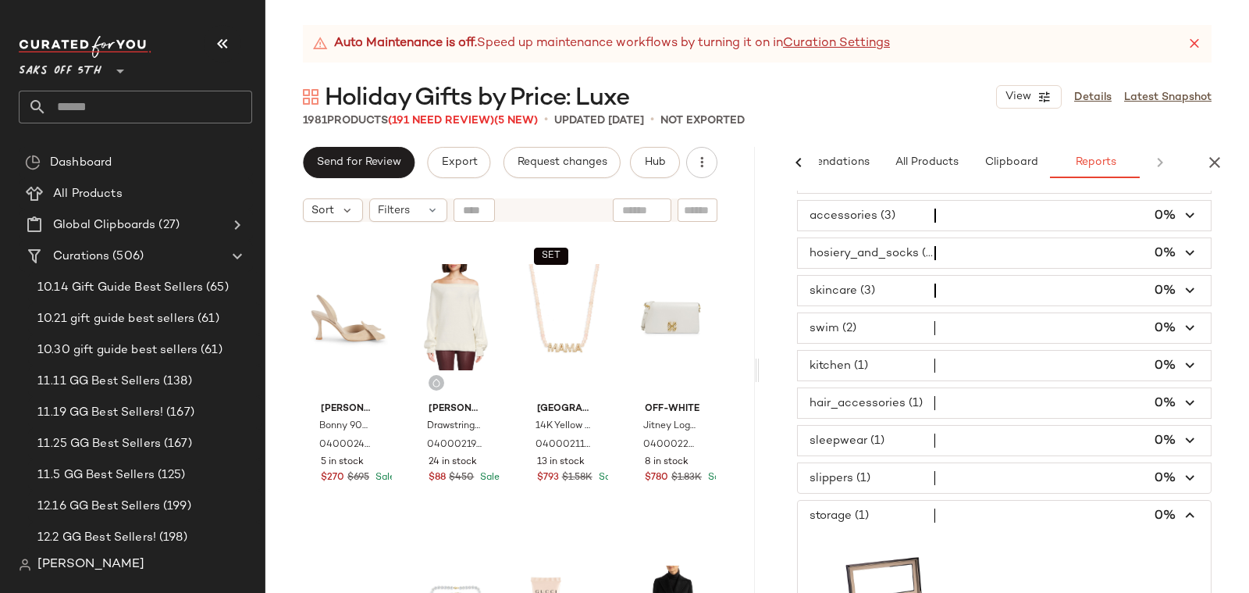
click at [883, 463] on span "button" at bounding box center [1004, 478] width 413 height 30
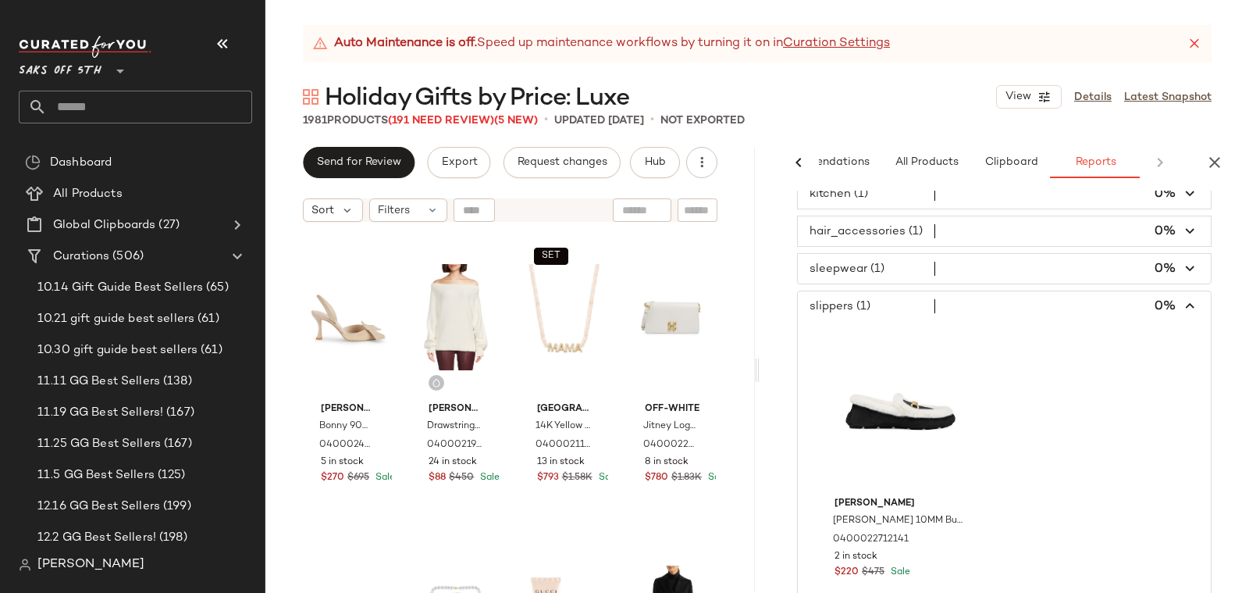
scroll to position [926, 0]
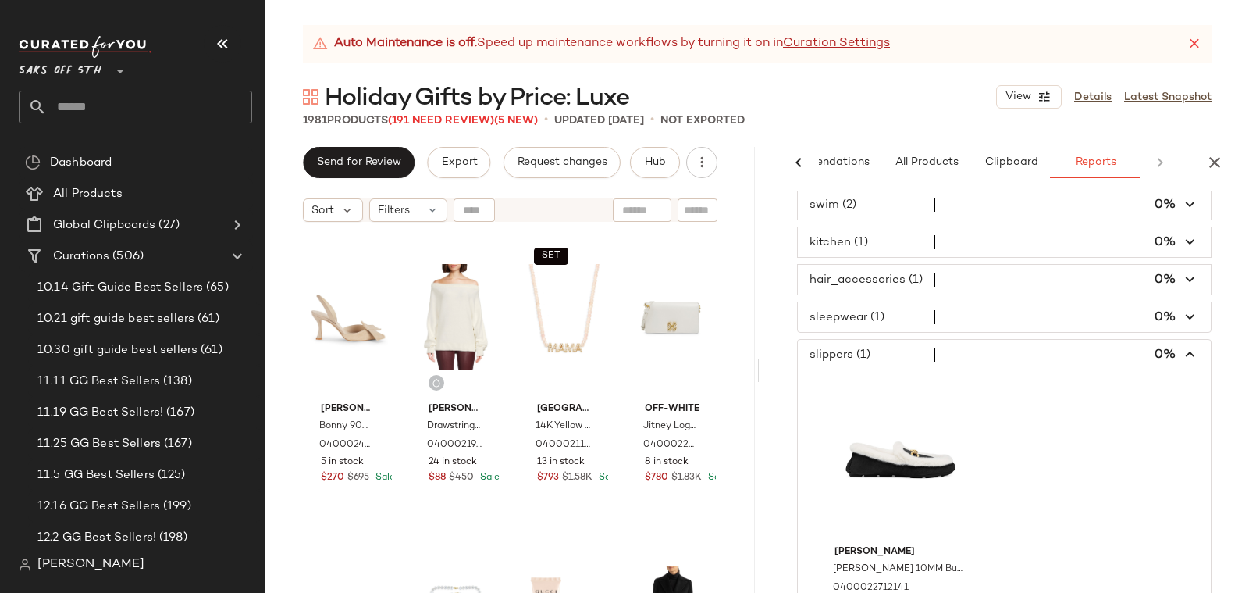
click at [857, 302] on span "button" at bounding box center [1004, 317] width 413 height 30
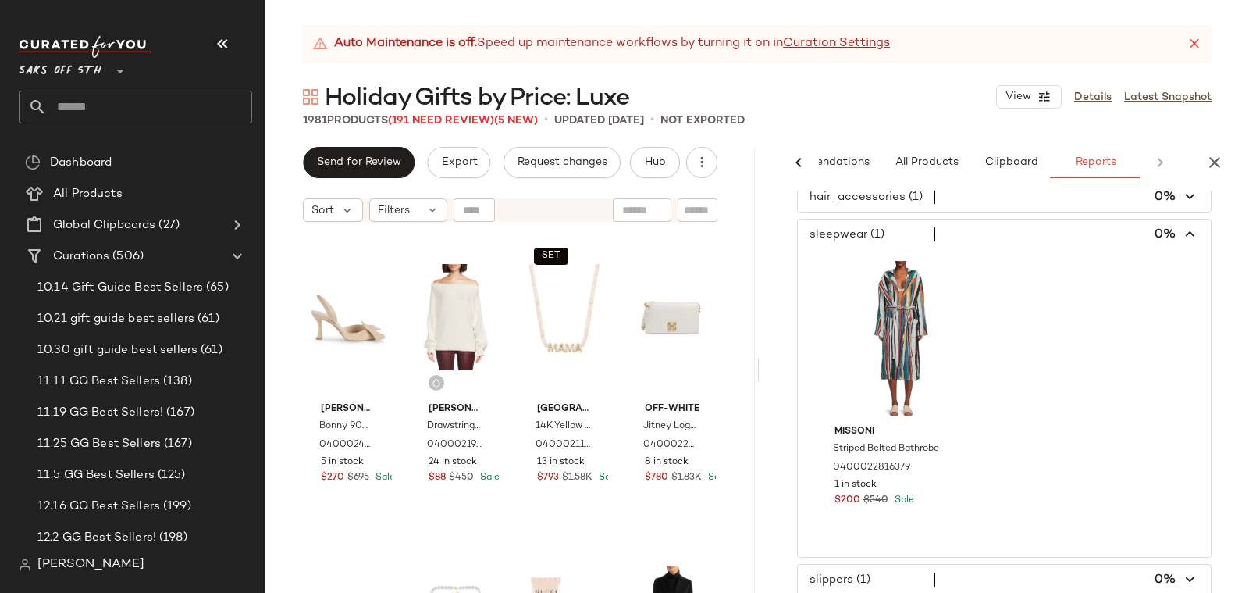
scroll to position [980, 0]
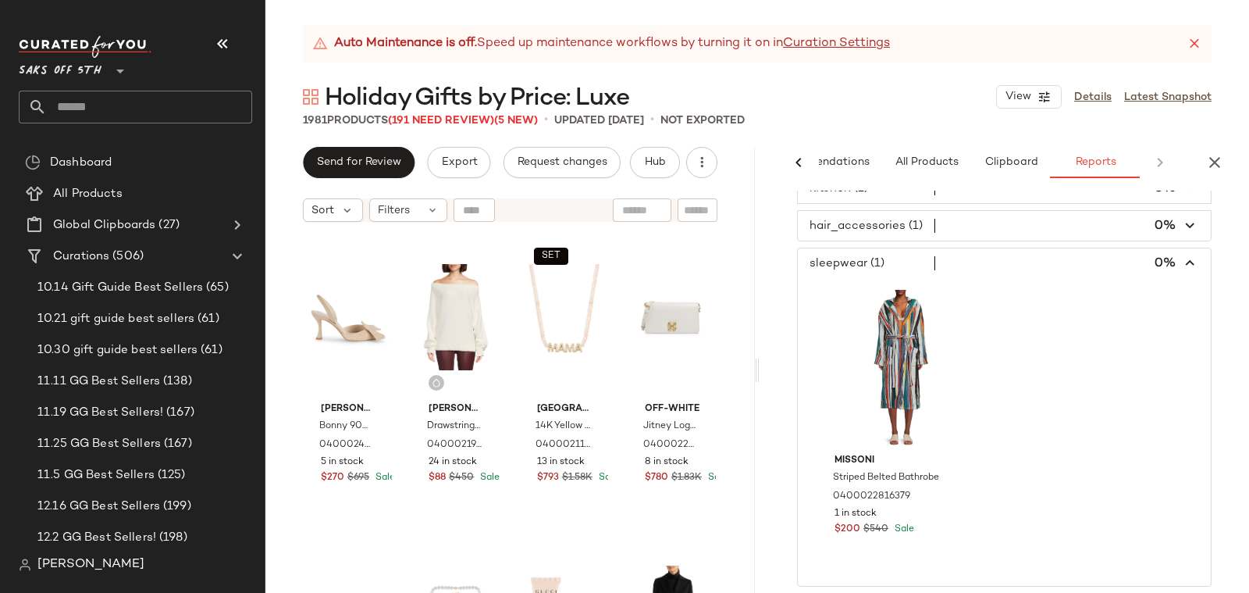
click at [881, 248] on span "button" at bounding box center [1004, 263] width 413 height 30
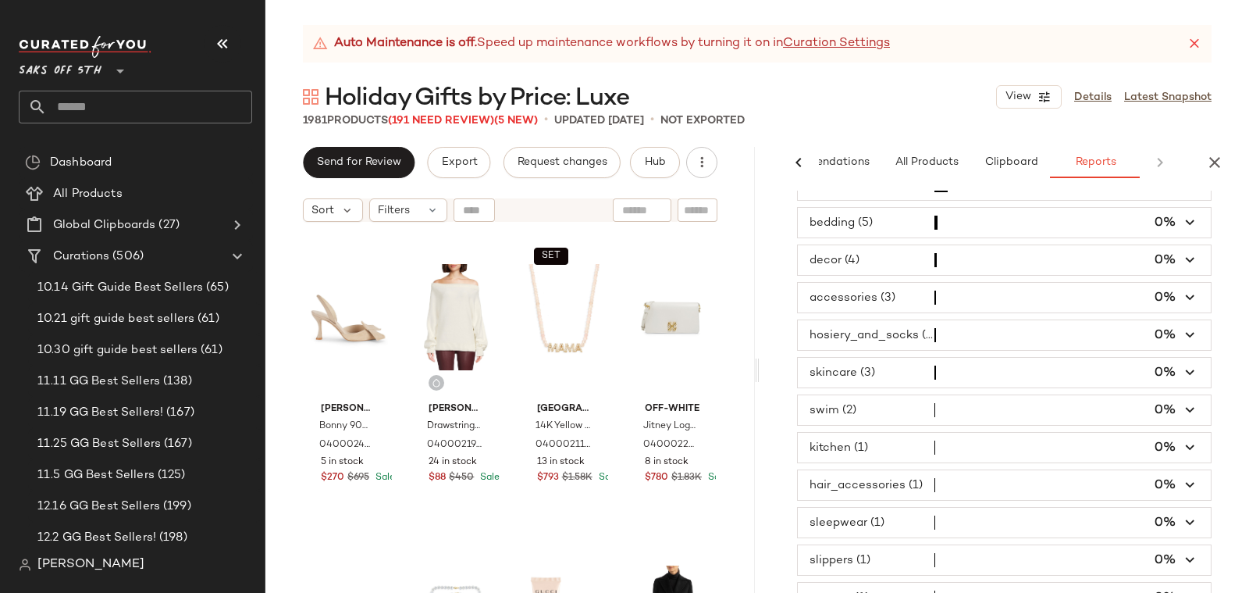
scroll to position [720, 0]
click at [879, 471] on span "button" at bounding box center [1004, 486] width 413 height 30
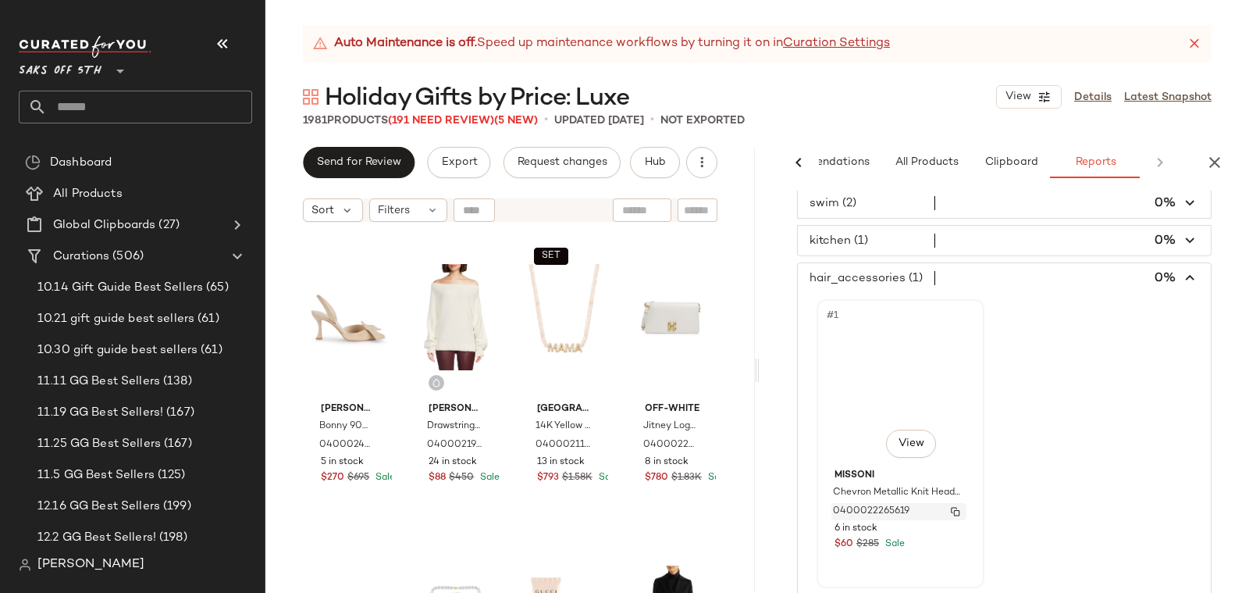
scroll to position [894, 0]
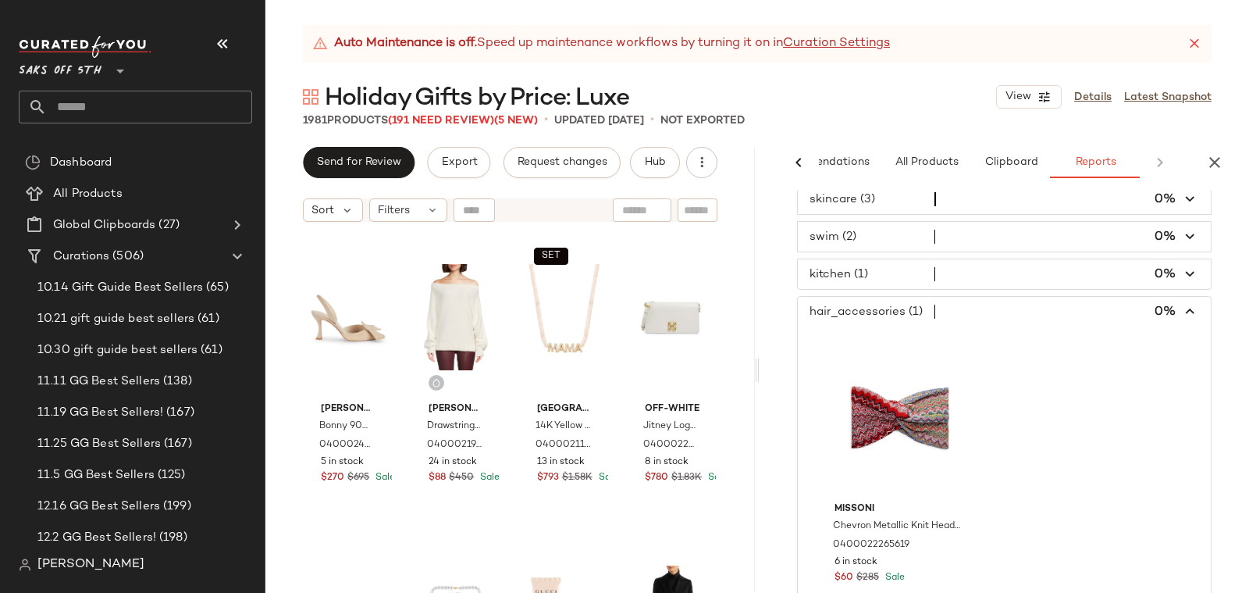
click at [857, 259] on span "button" at bounding box center [1004, 274] width 413 height 30
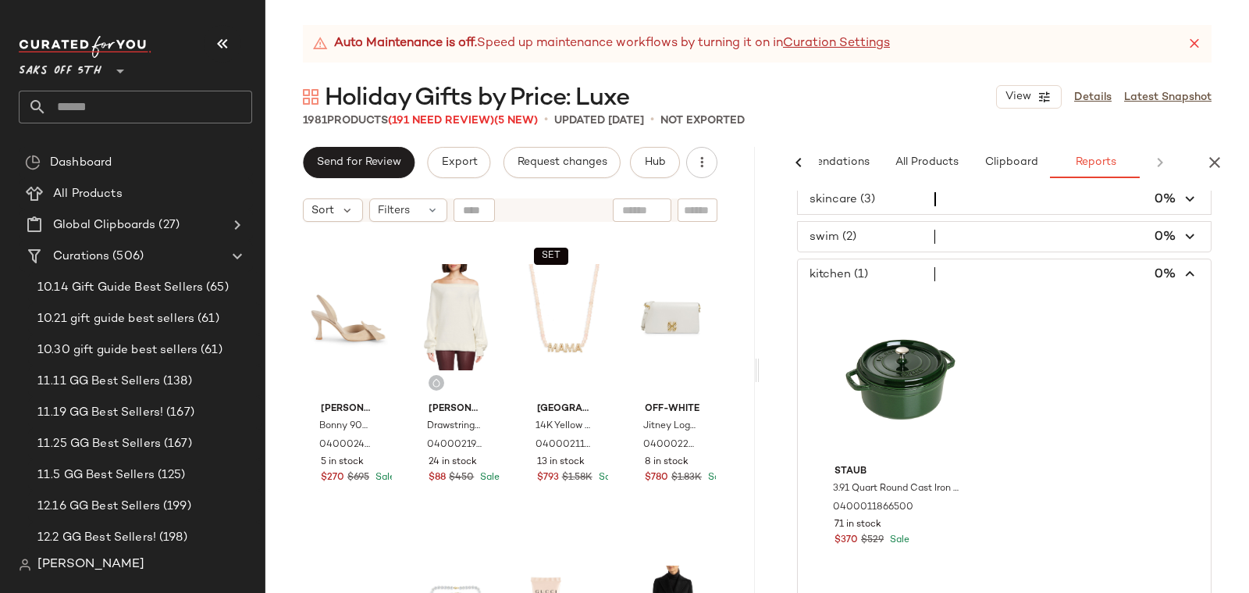
click at [856, 222] on span "button" at bounding box center [1004, 237] width 413 height 30
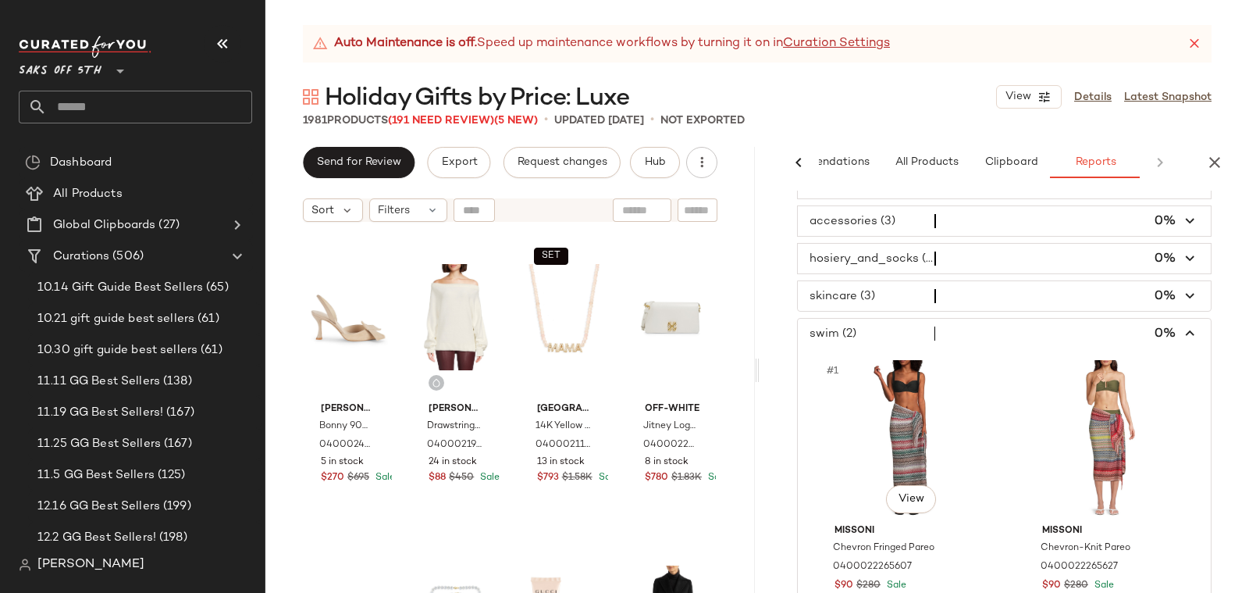
scroll to position [755, 0]
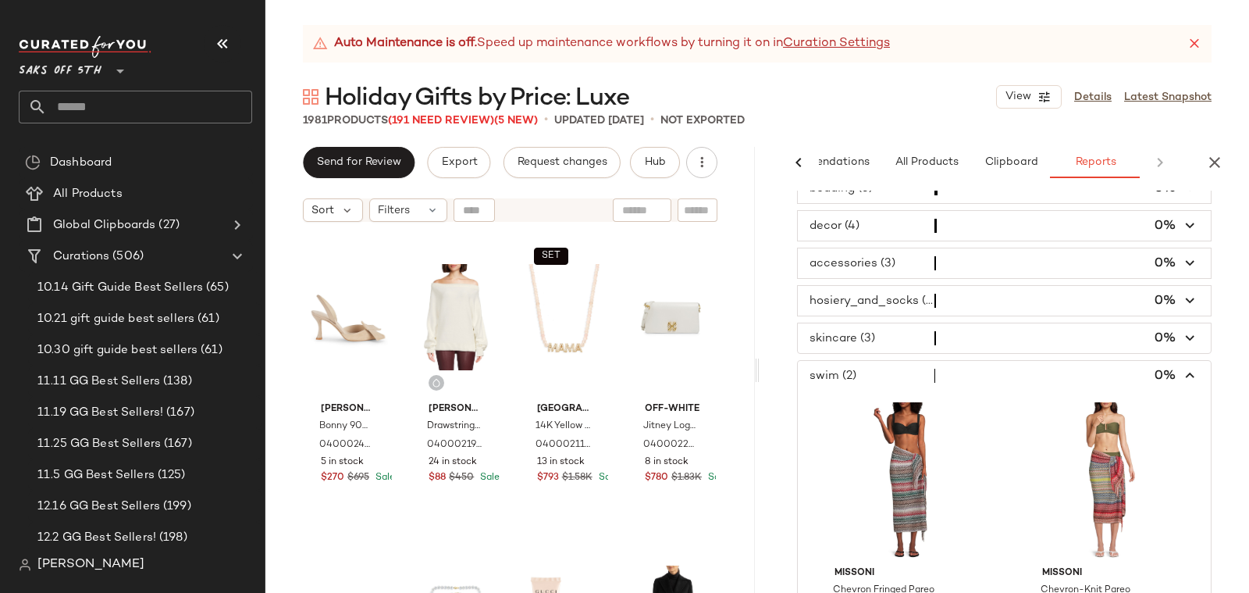
click at [863, 323] on span "button" at bounding box center [1004, 338] width 413 height 30
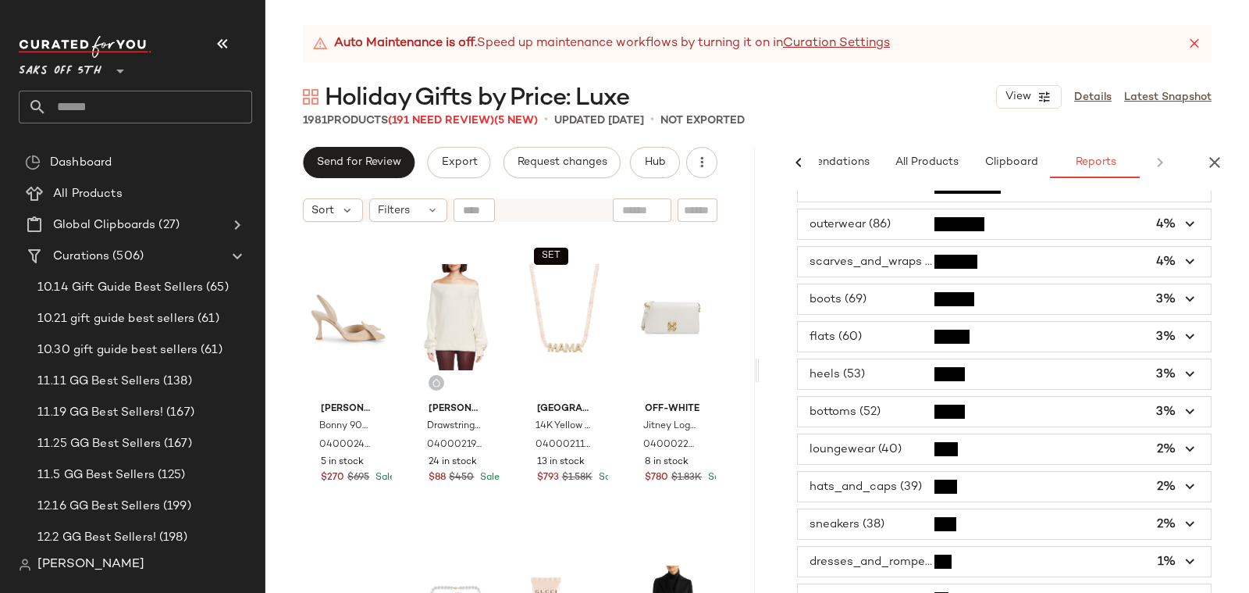
scroll to position [0, 0]
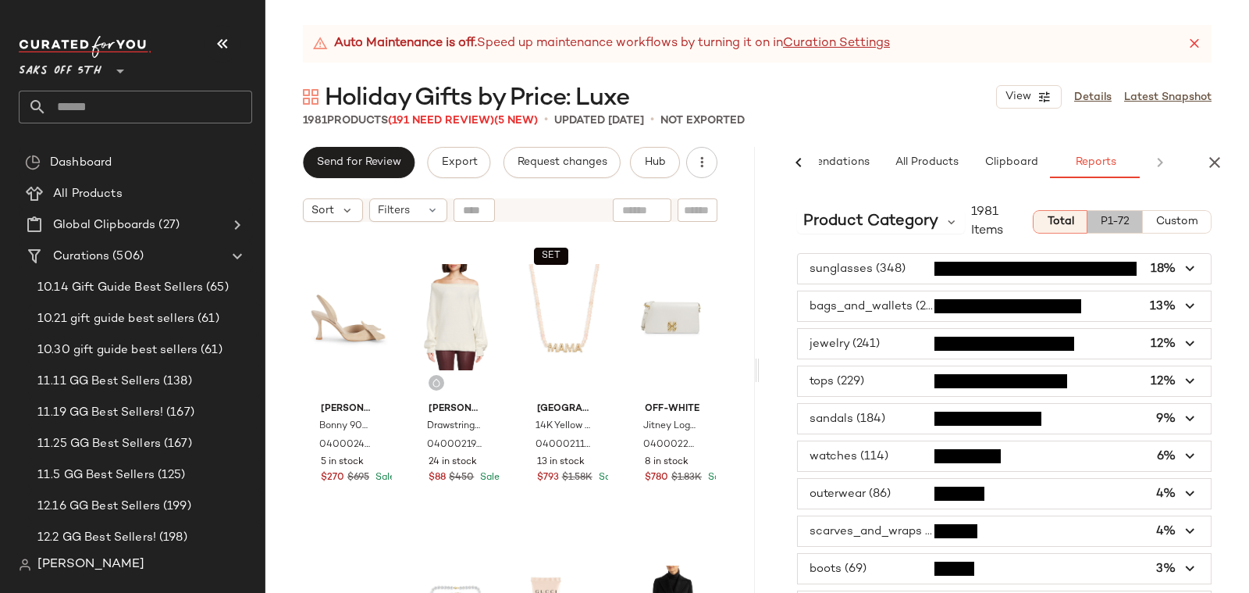
click at [1118, 233] on button "P1-72" at bounding box center [1115, 221] width 55 height 23
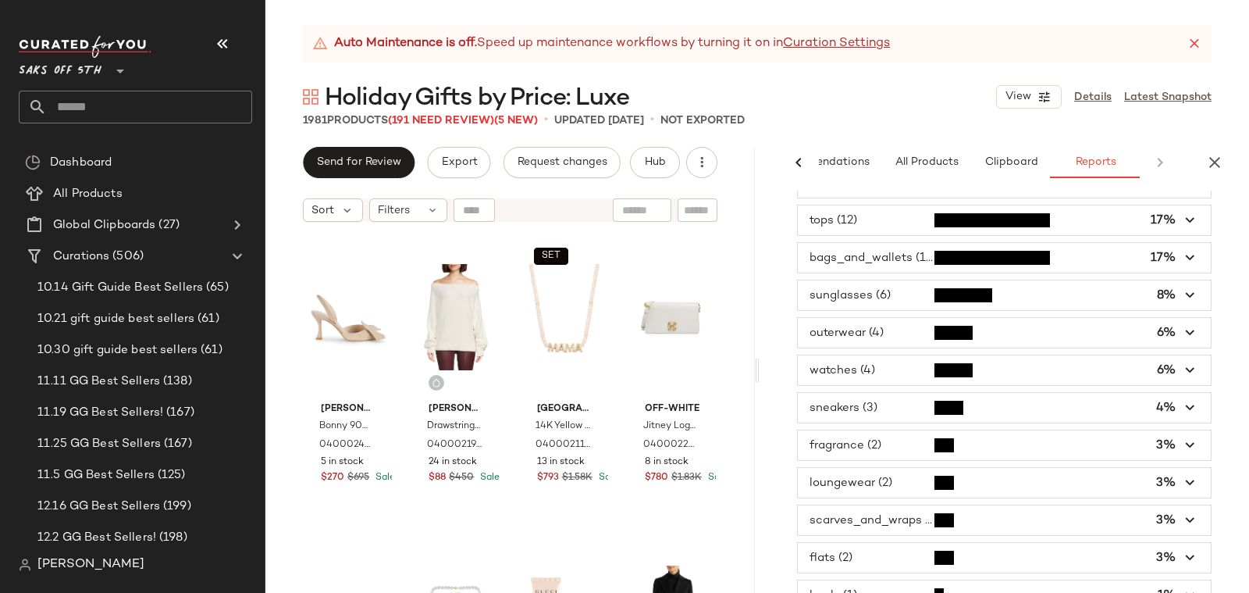
scroll to position [118, 0]
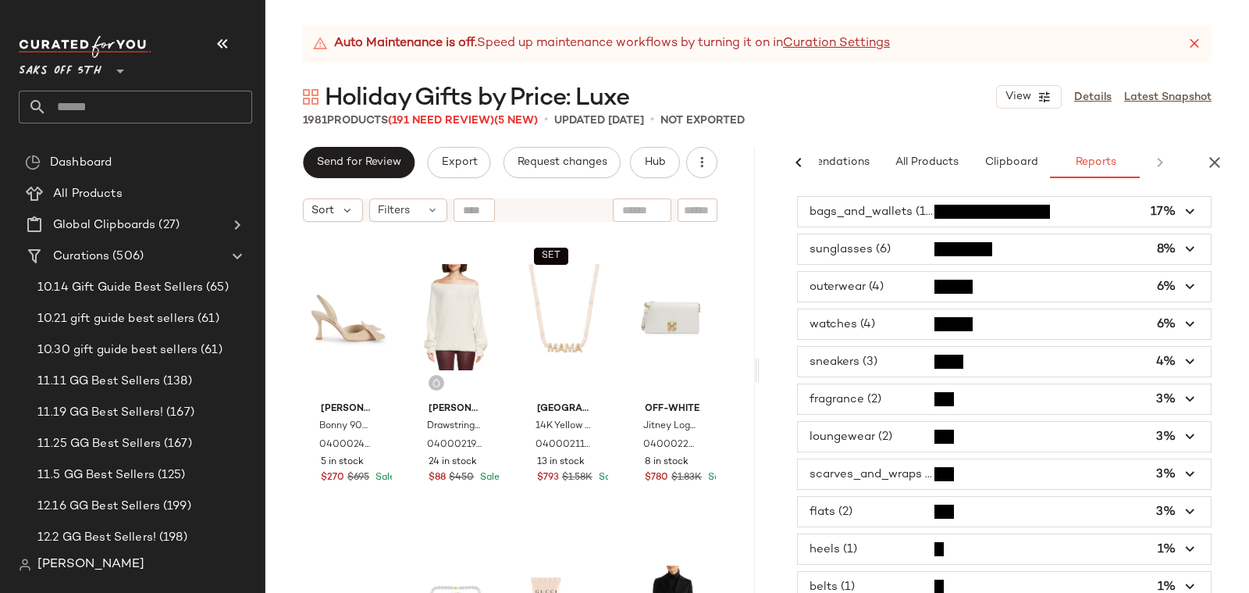
click at [915, 586] on span "button" at bounding box center [1004, 587] width 413 height 30
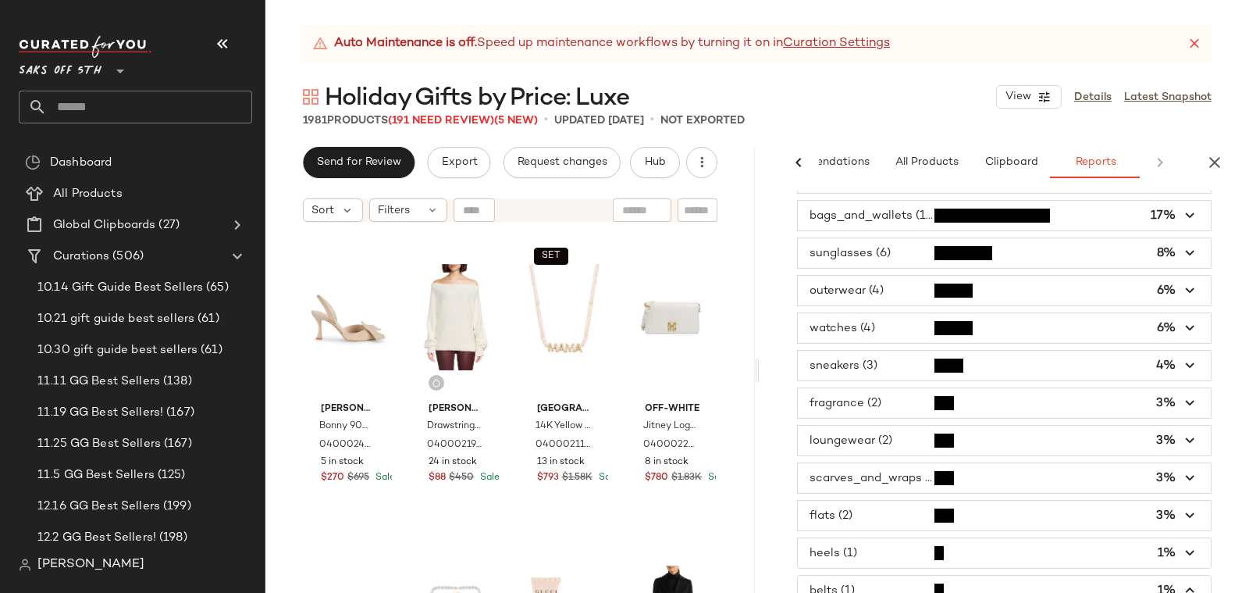
scroll to position [80, 0]
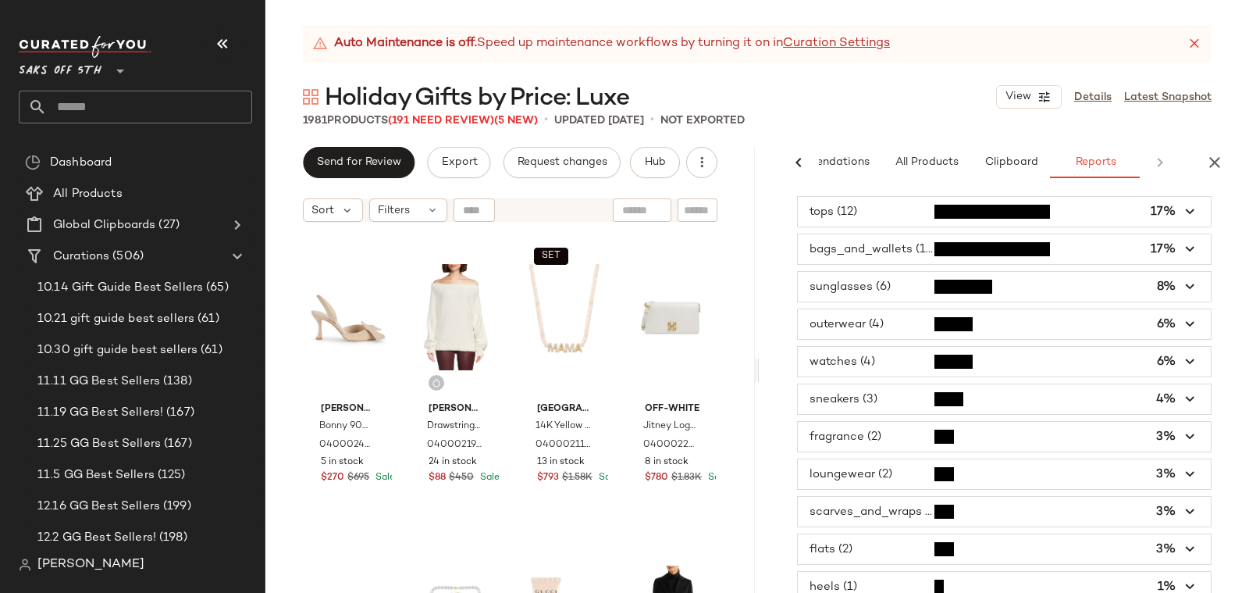
click at [882, 534] on span "button" at bounding box center [1004, 549] width 413 height 30
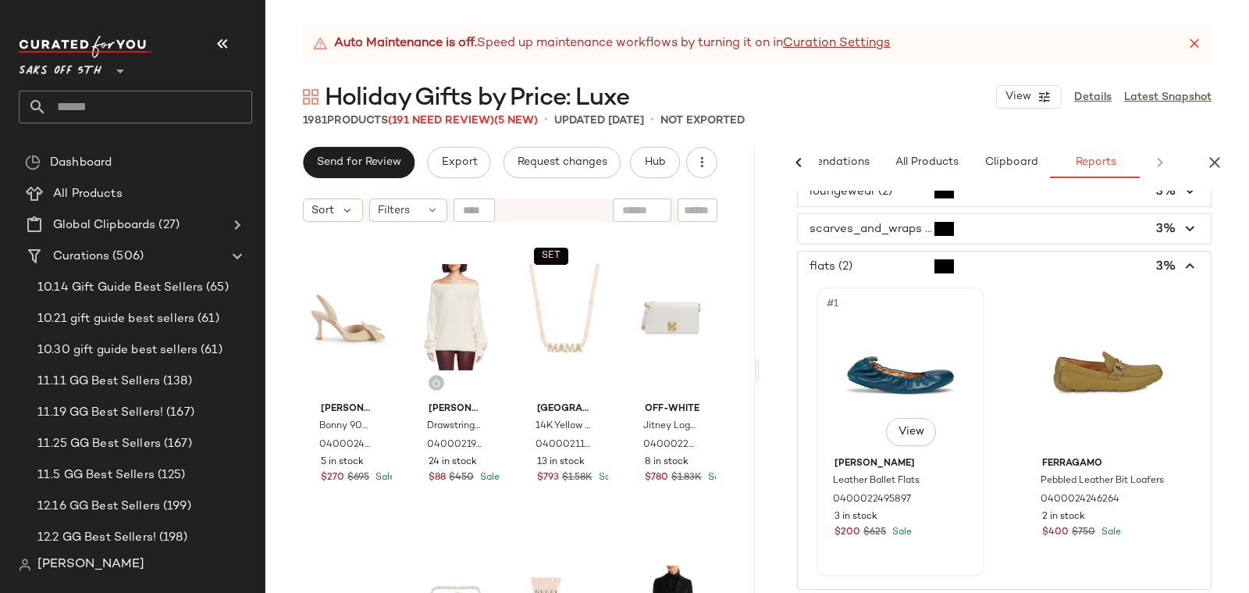
scroll to position [362, 0]
click at [857, 230] on span "button" at bounding box center [1004, 231] width 413 height 30
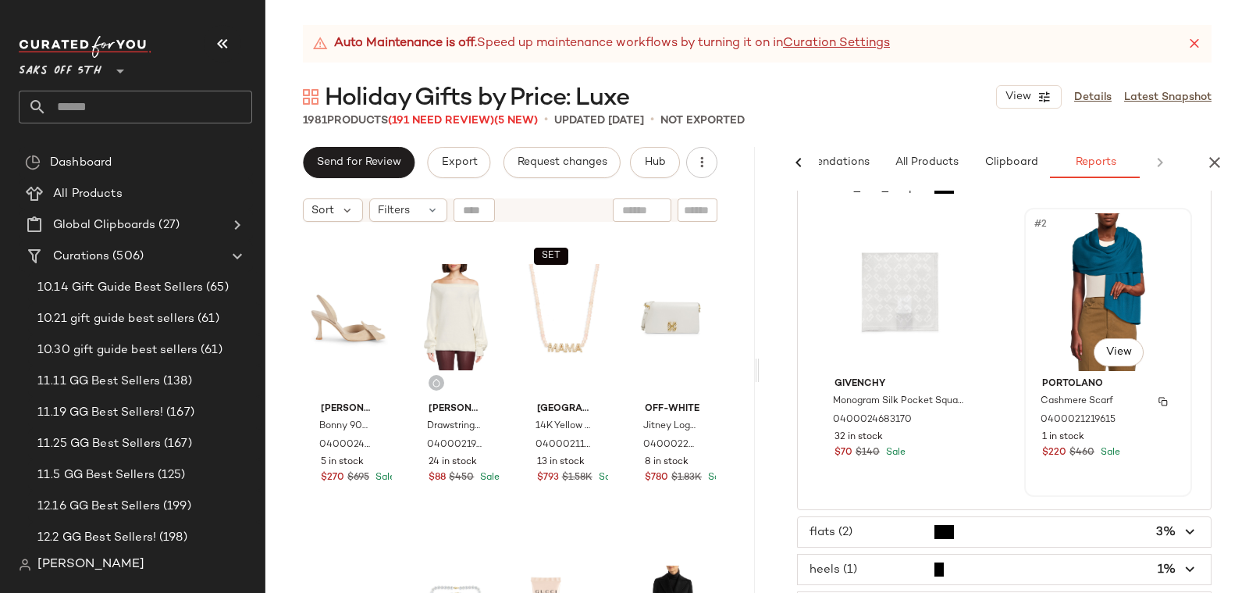
scroll to position [160, 0]
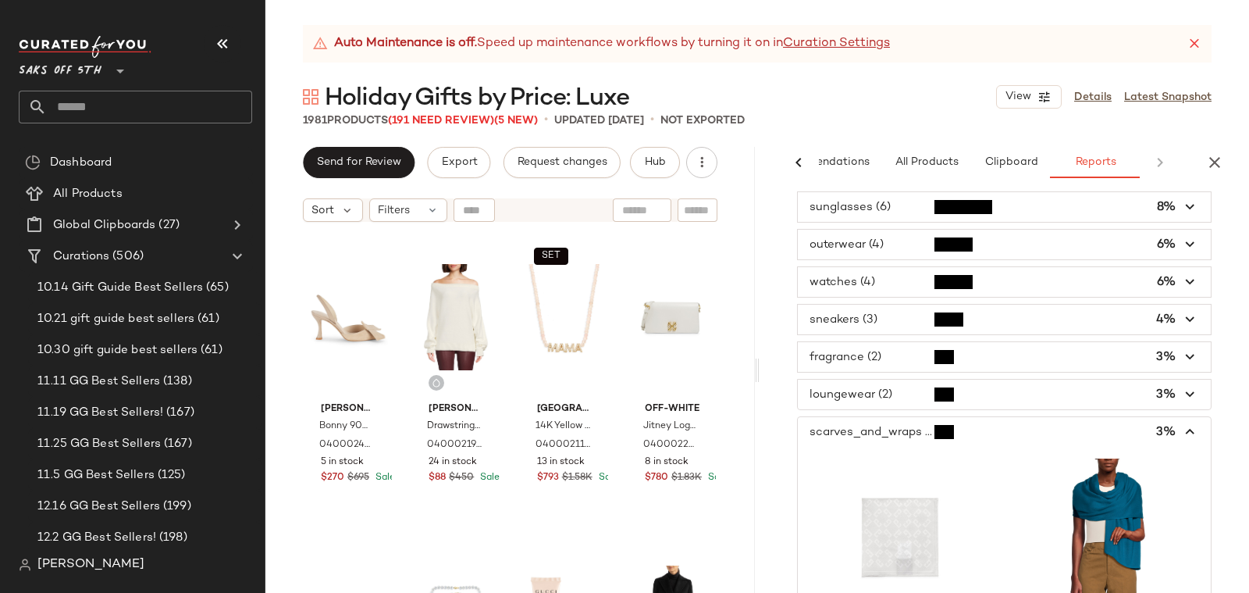
click at [829, 386] on span "button" at bounding box center [1004, 395] width 413 height 30
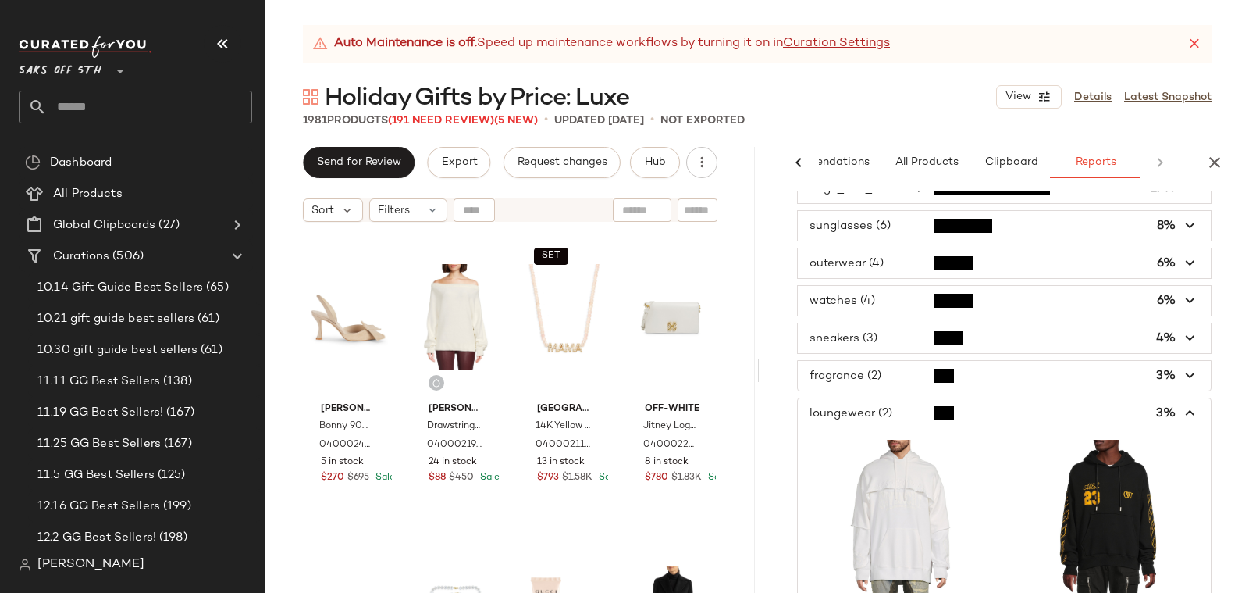
scroll to position [0, 0]
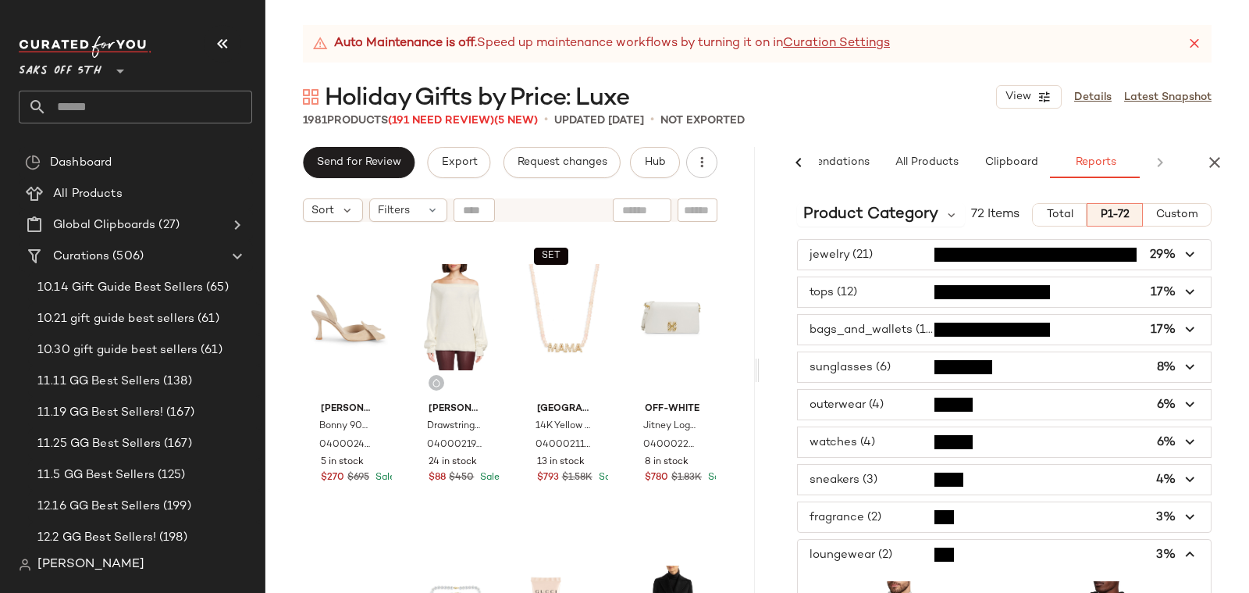
click at [843, 515] on span "button" at bounding box center [1004, 517] width 413 height 30
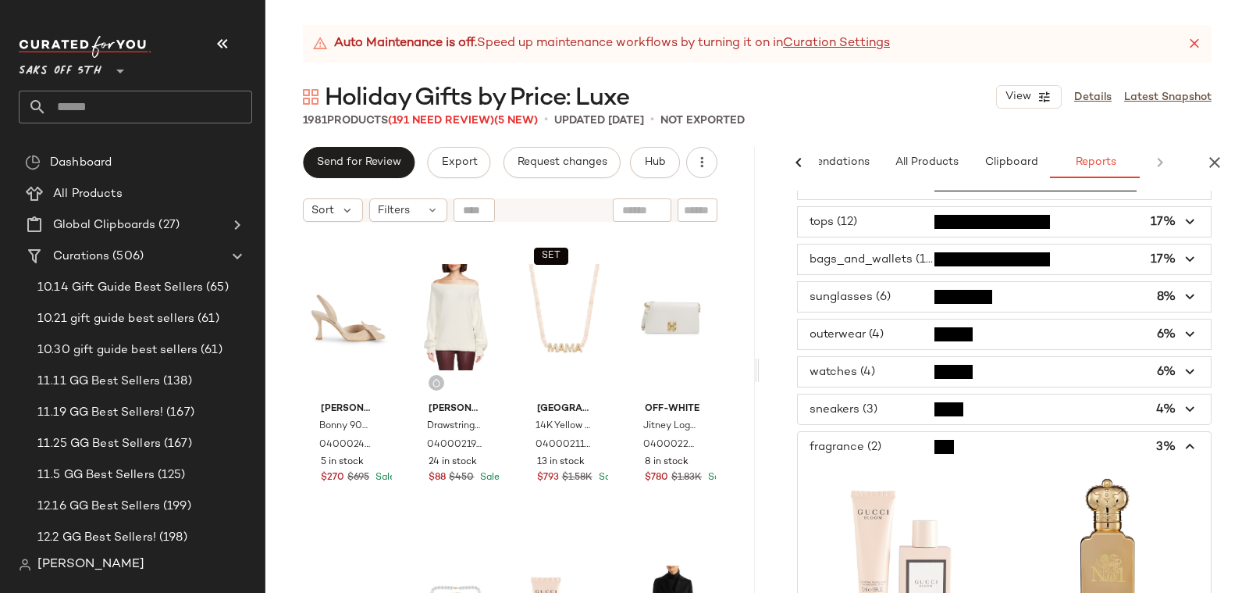
scroll to position [80, 0]
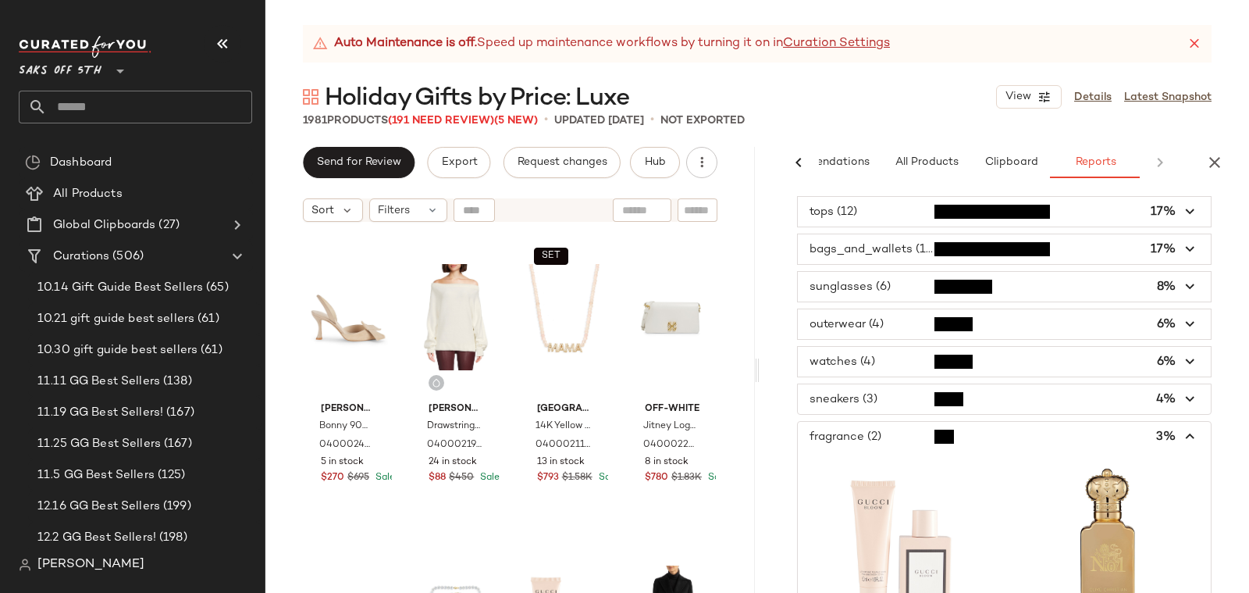
click at [879, 400] on span "button" at bounding box center [1004, 399] width 413 height 30
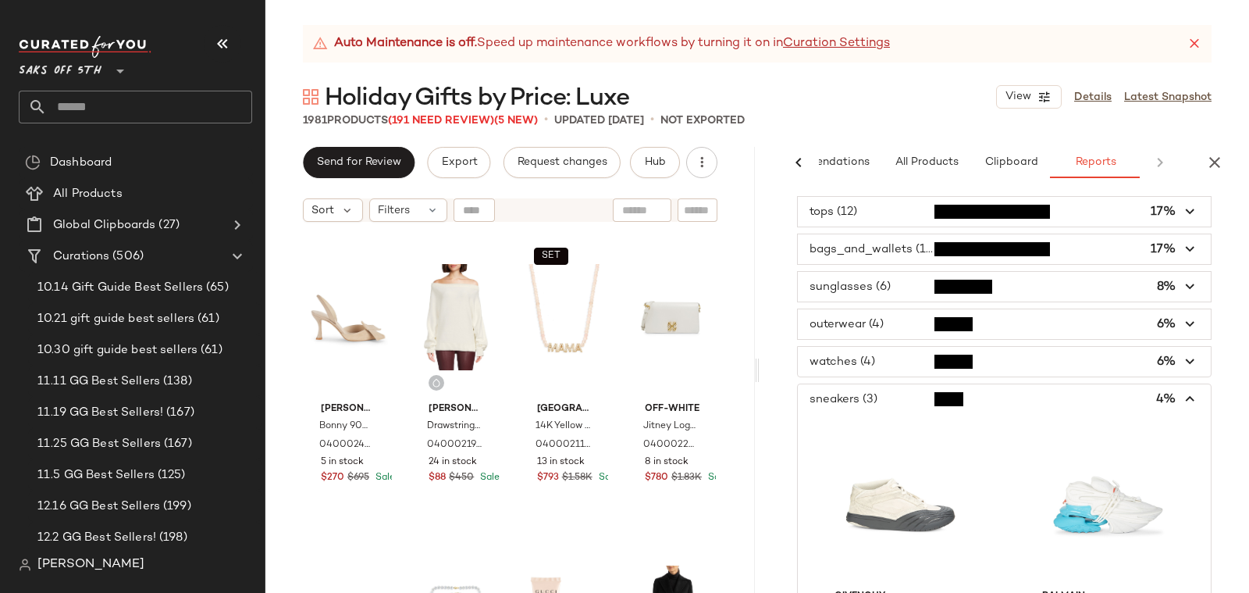
click at [864, 362] on span "button" at bounding box center [1004, 362] width 413 height 30
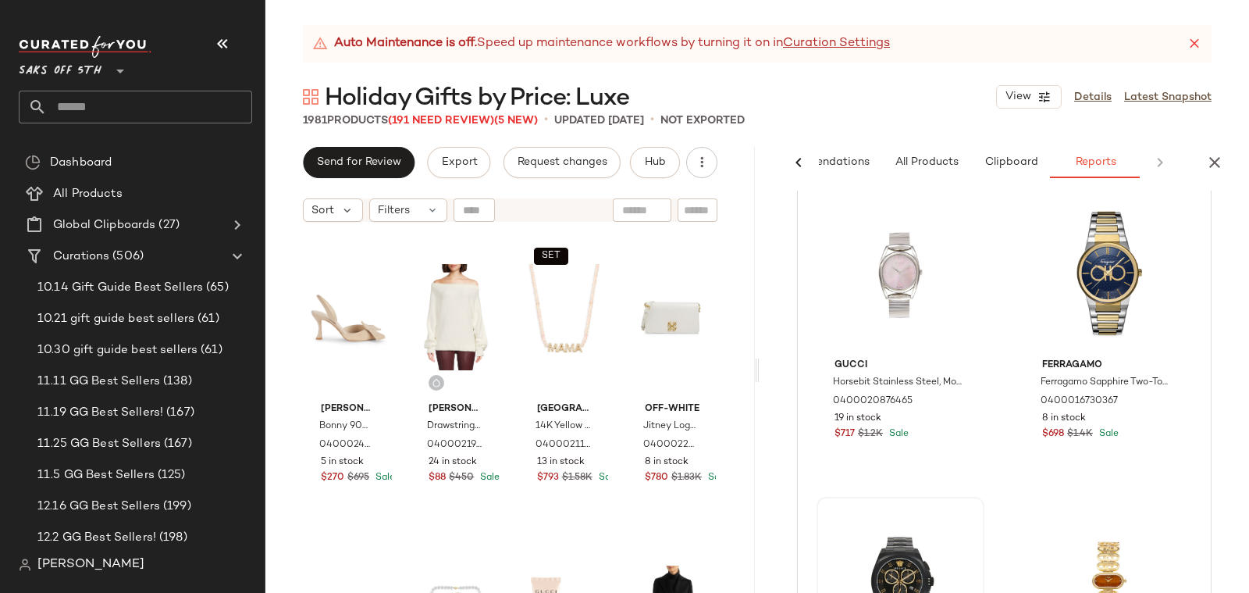
scroll to position [91, 0]
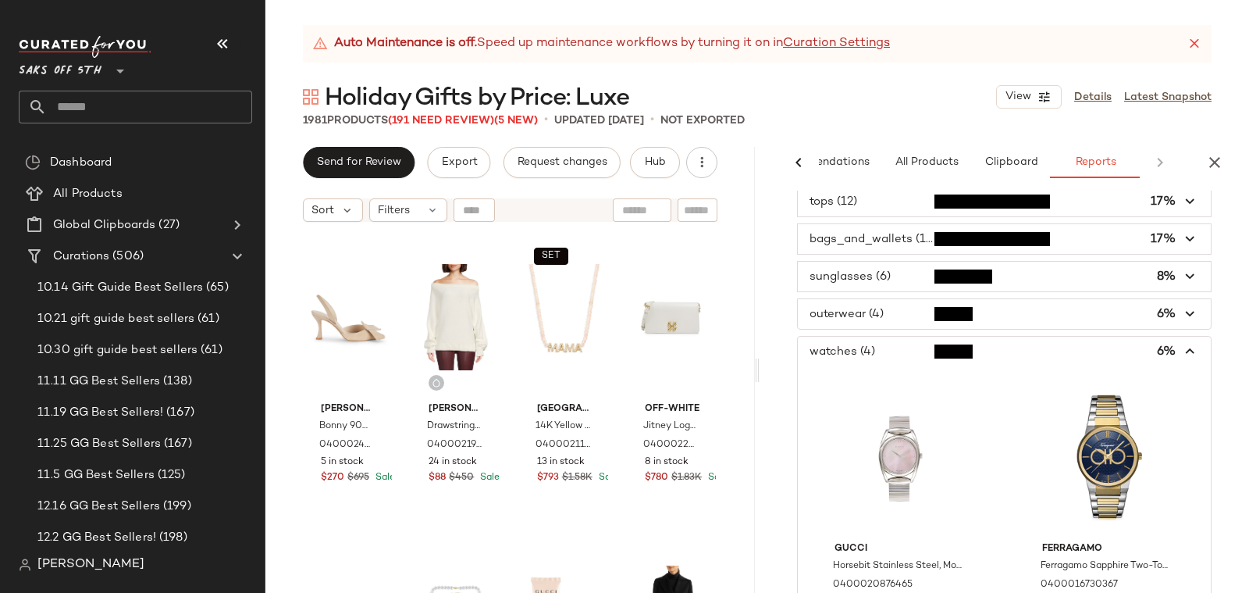
click at [836, 310] on span "button" at bounding box center [1004, 314] width 413 height 30
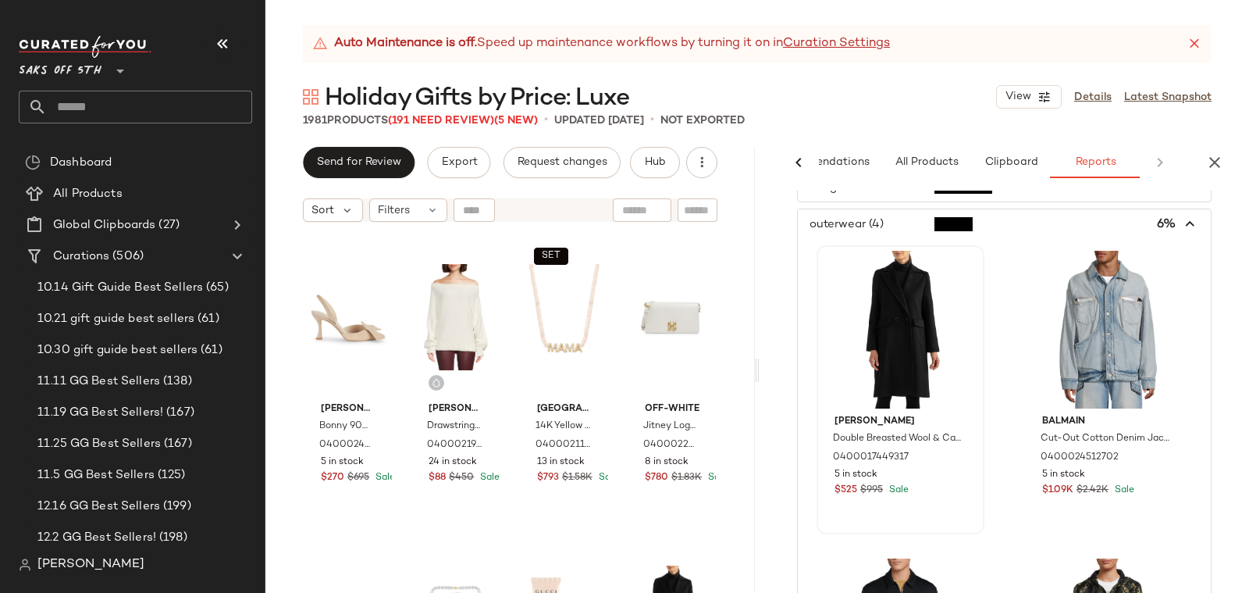
scroll to position [0, 0]
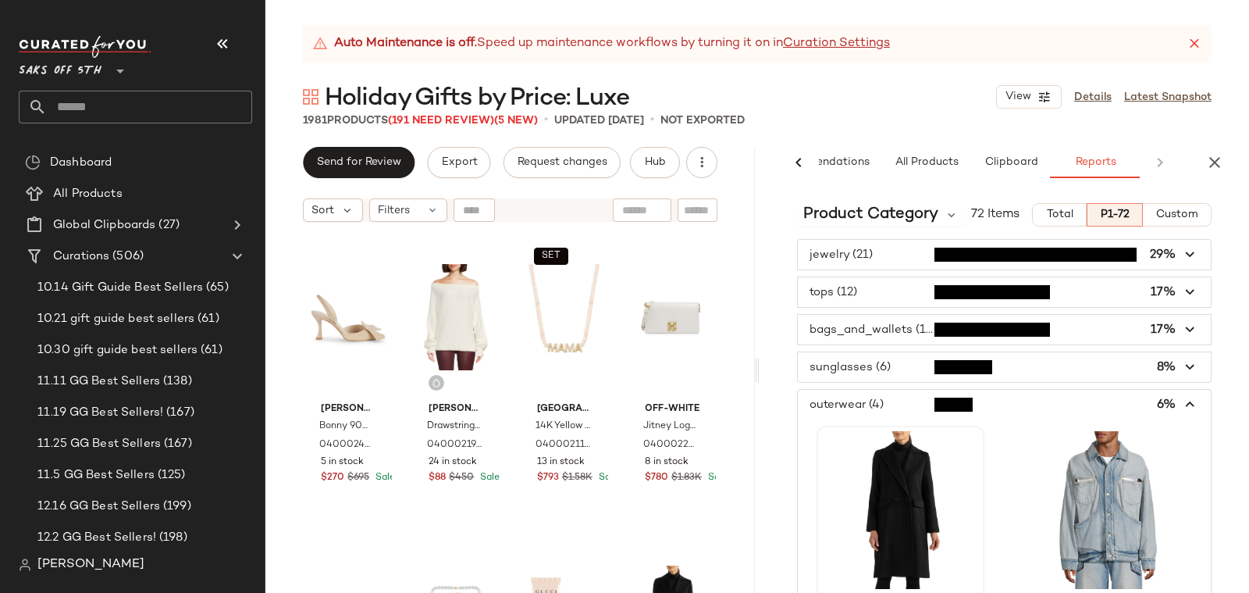
click at [863, 364] on span "button" at bounding box center [1004, 367] width 413 height 30
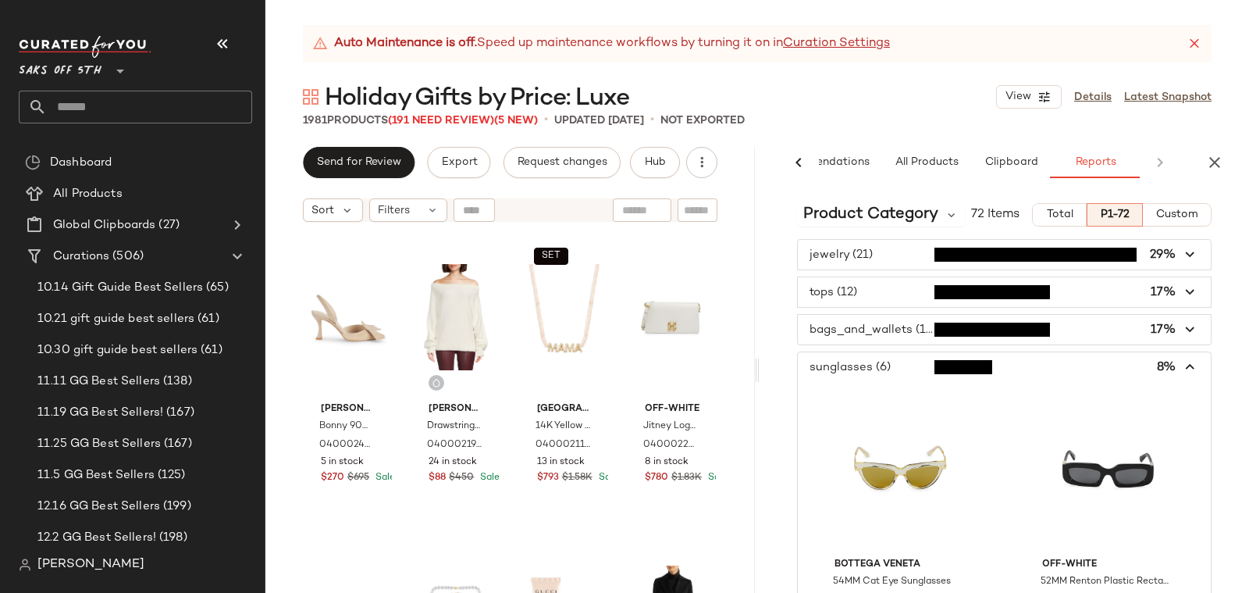
click at [867, 328] on span "button" at bounding box center [1004, 330] width 413 height 30
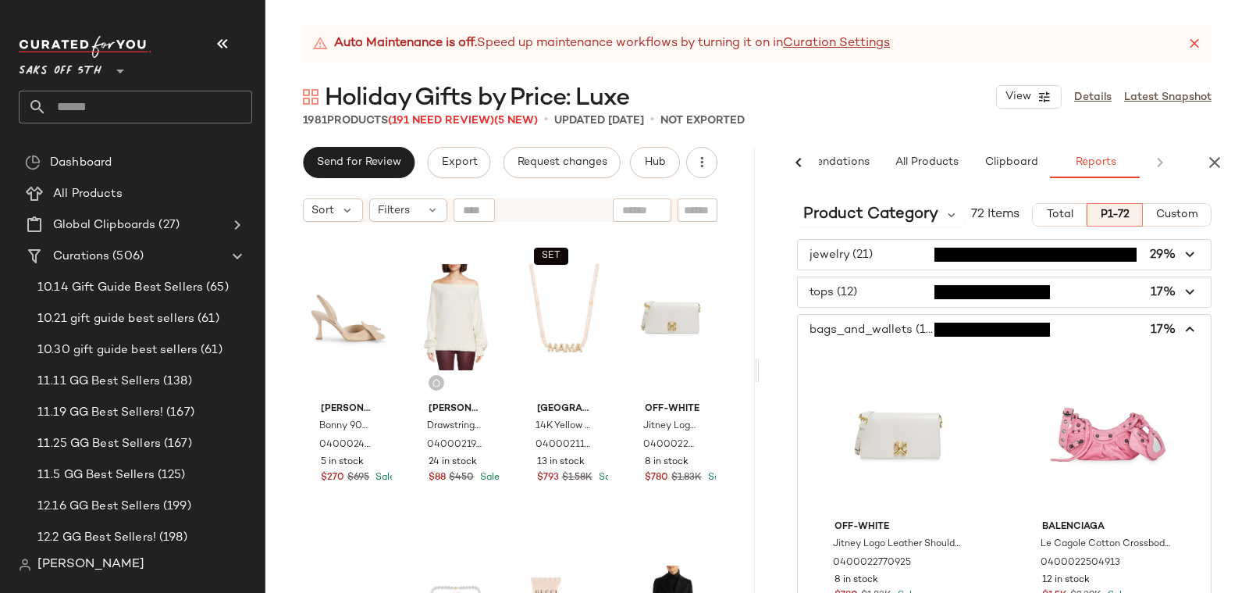
click at [883, 326] on span "button" at bounding box center [1004, 330] width 413 height 30
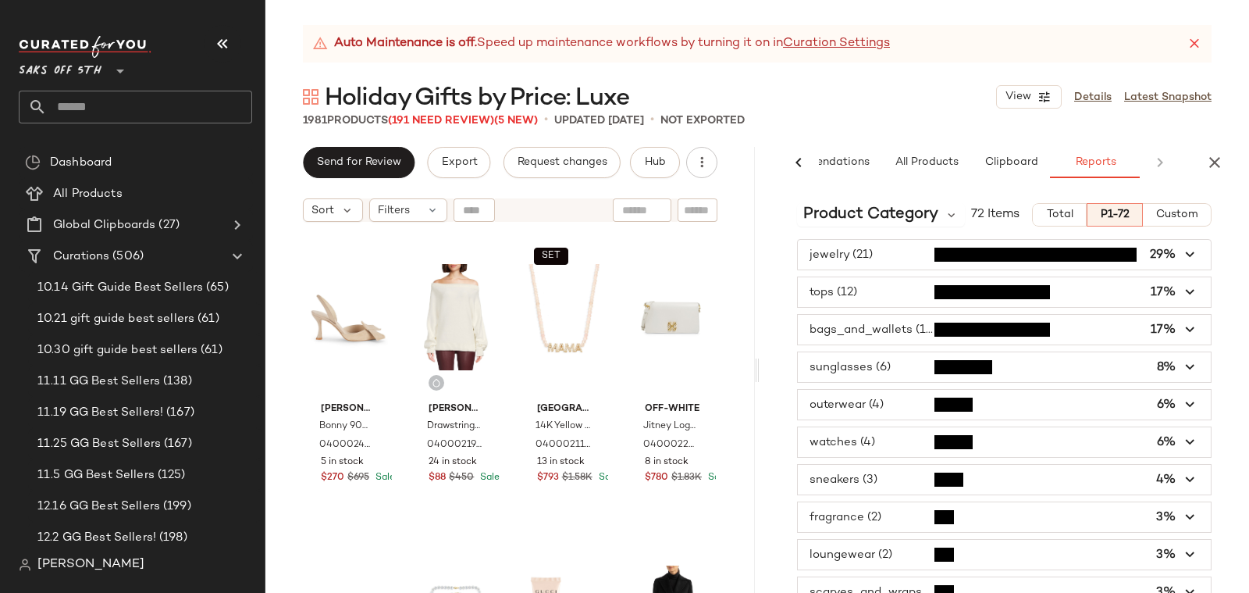
click at [848, 288] on span "button" at bounding box center [1004, 292] width 413 height 30
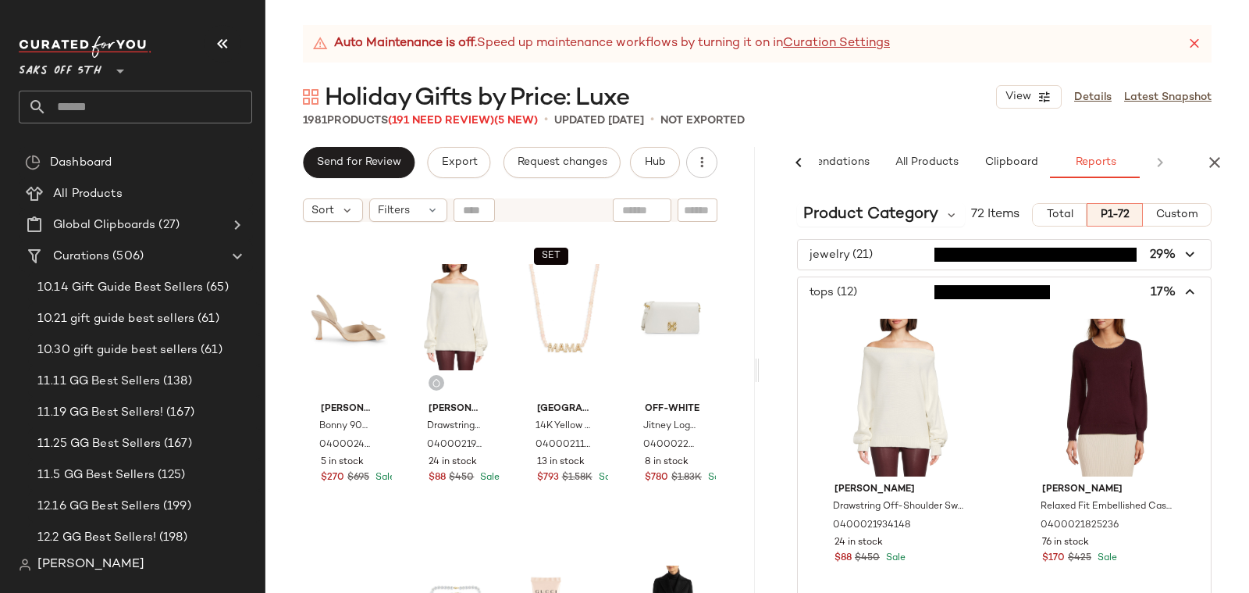
click at [841, 252] on span "button" at bounding box center [1004, 255] width 413 height 30
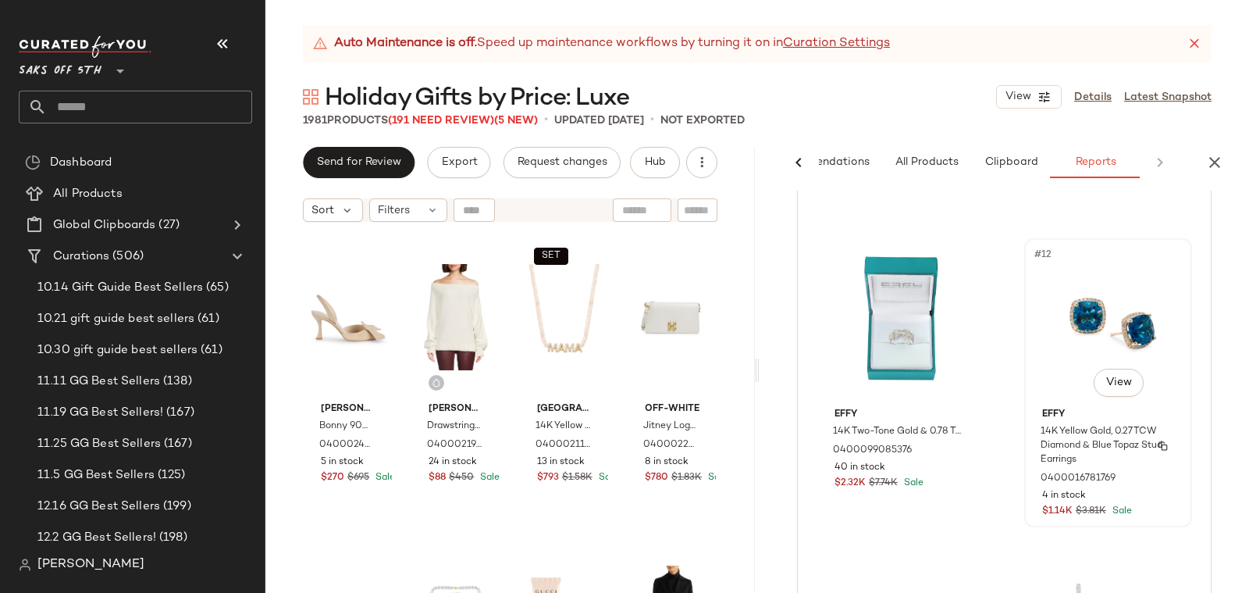
scroll to position [1577, 0]
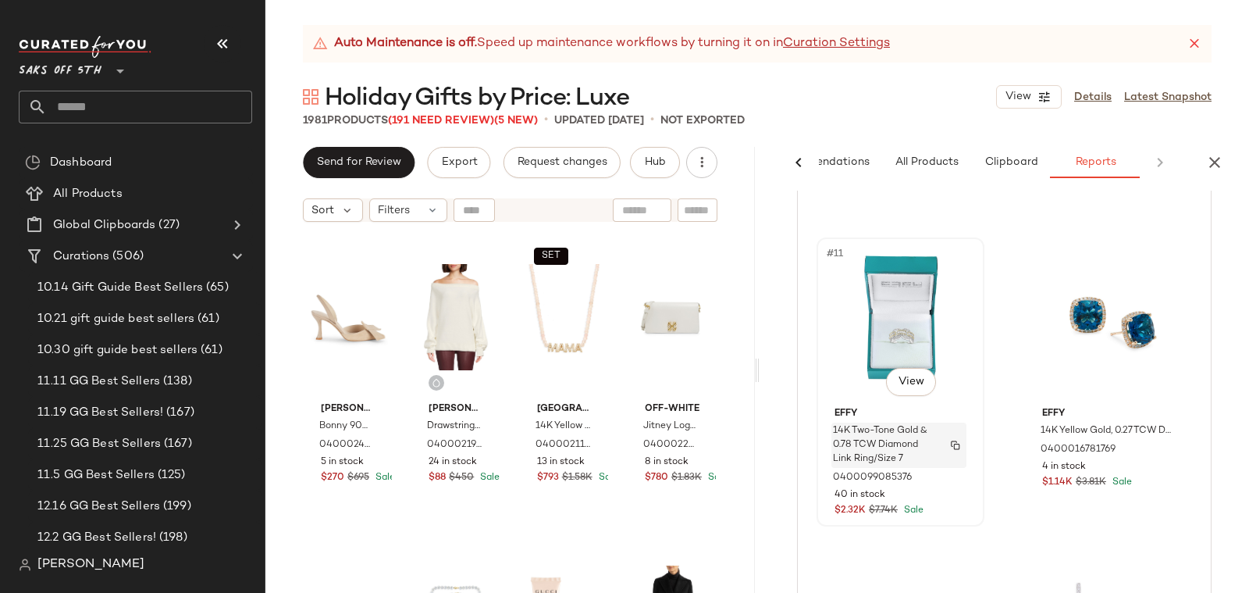
click at [878, 444] on span "14K Two-Tone Gold & 0.78 TCW Diamond Link Ring/Size 7" at bounding box center [884, 445] width 102 height 42
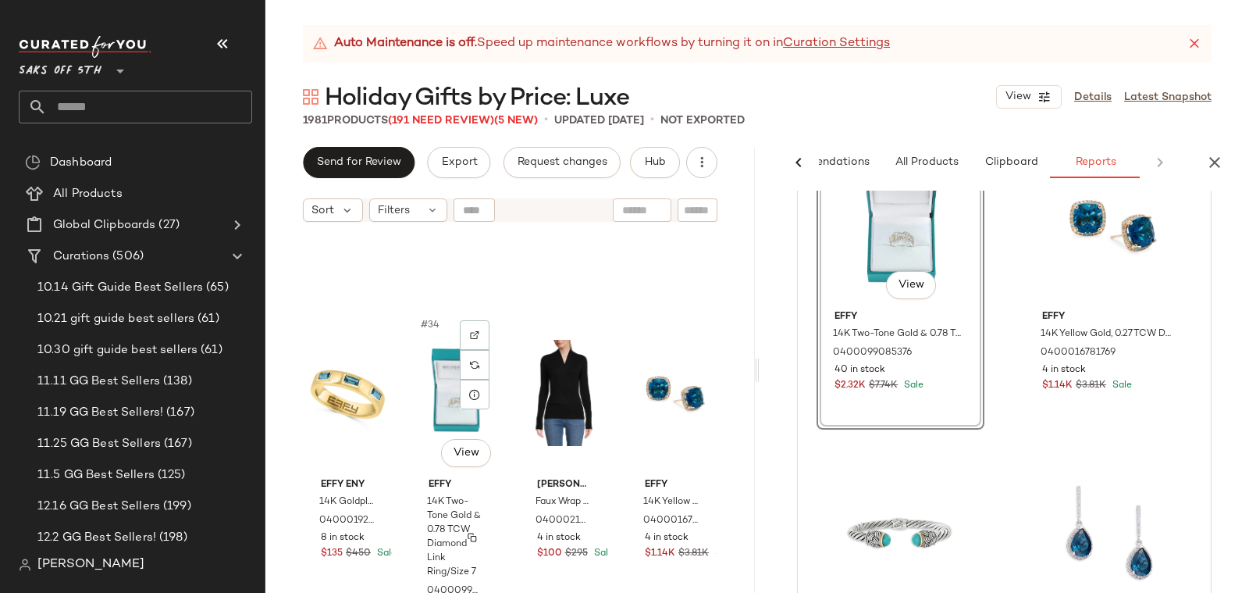
scroll to position [2437, 0]
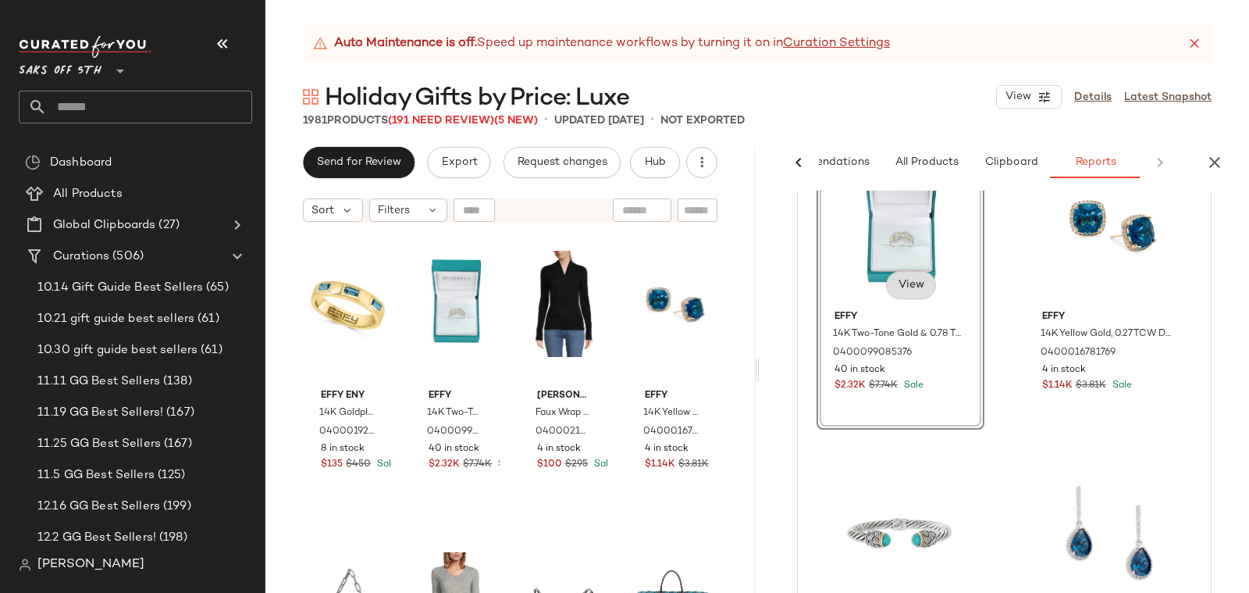
click at [911, 290] on span "View" at bounding box center [910, 285] width 27 height 12
click at [908, 279] on span "View" at bounding box center [910, 285] width 27 height 12
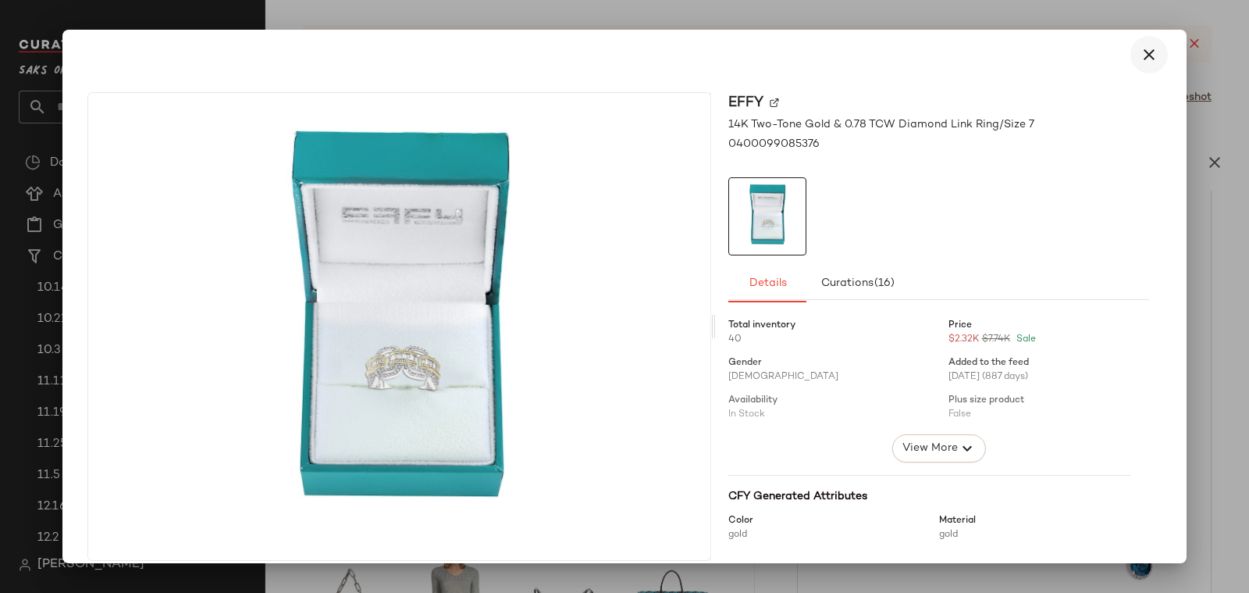
click at [1141, 58] on icon "button" at bounding box center [1149, 54] width 19 height 19
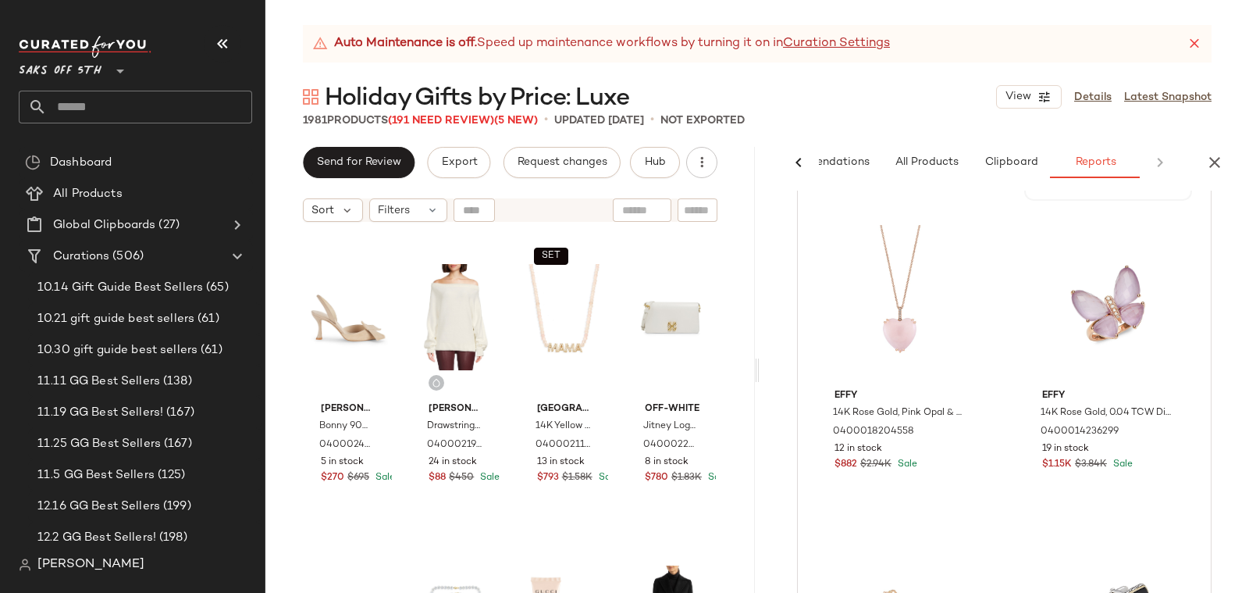
scroll to position [0, 0]
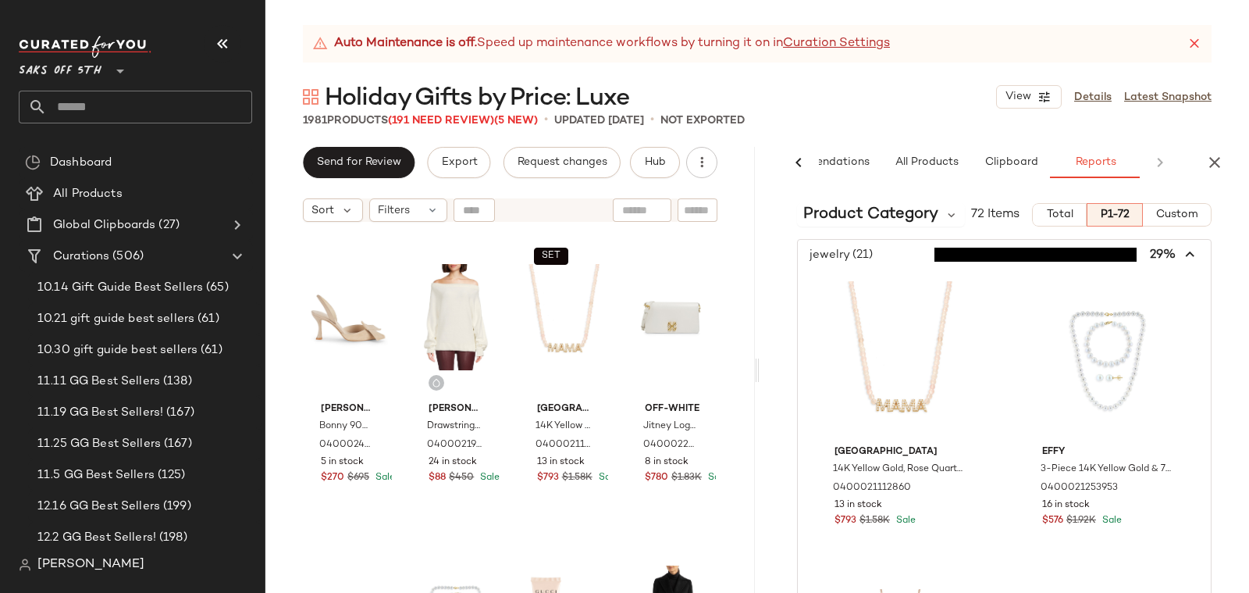
click at [1171, 258] on span "button" at bounding box center [1004, 255] width 413 height 30
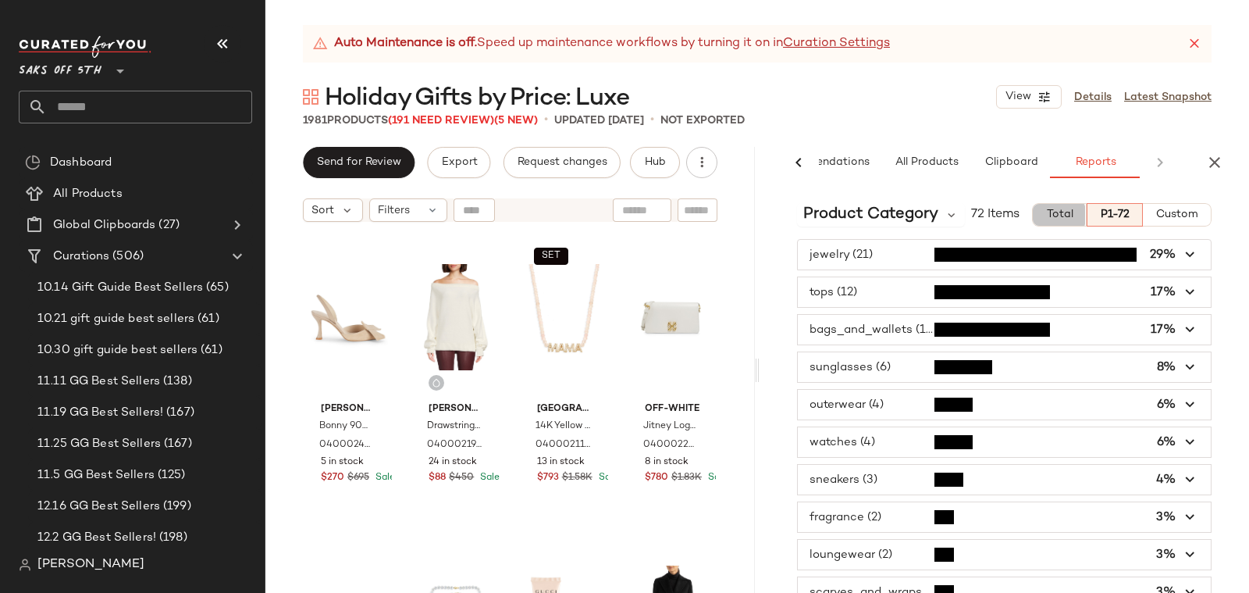
click at [1061, 216] on span "Total" at bounding box center [1059, 214] width 27 height 12
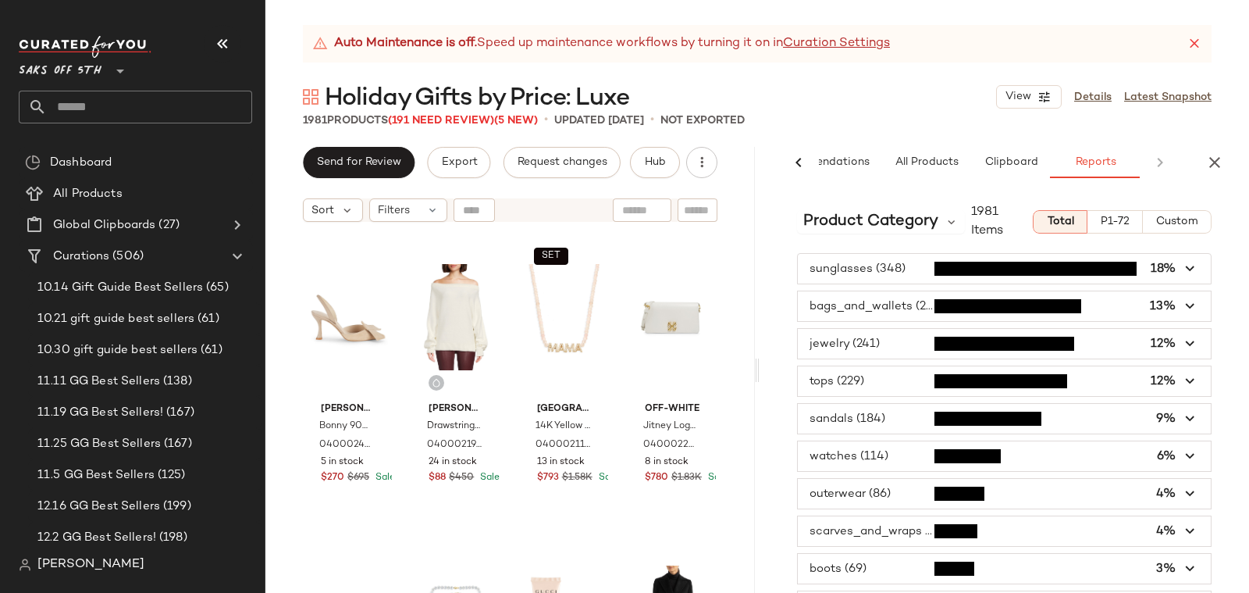
click at [861, 340] on span "button" at bounding box center [1004, 344] width 413 height 30
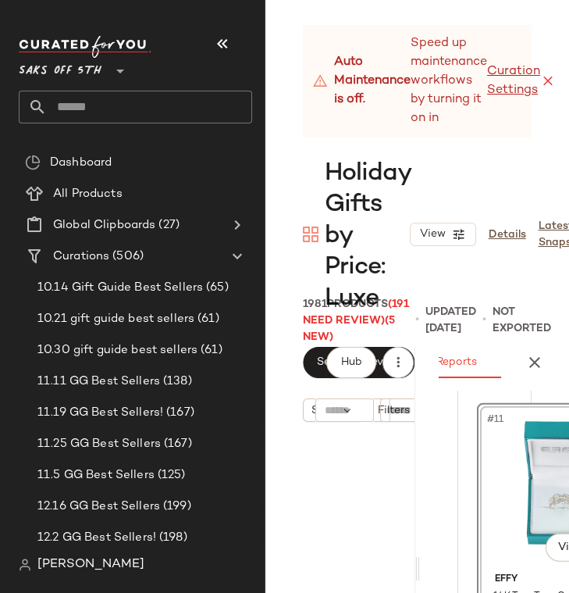
scroll to position [0, 334]
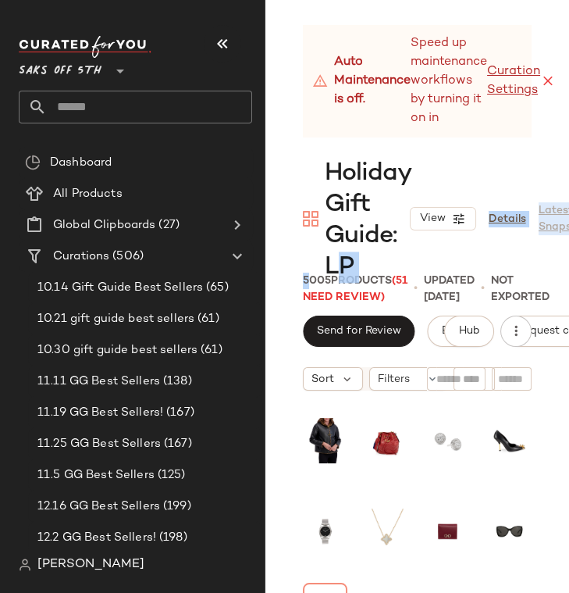
drag, startPoint x: 312, startPoint y: 272, endPoint x: 337, endPoint y: 269, distance: 26.0
click at [337, 269] on div "Auto Maintenance is off. Speed up maintenance workflows by turning it on in Cur…" at bounding box center [418, 309] width 304 height 568
click at [301, 269] on div "Holiday Gift Guide: LP View Details Latest Snapshot" at bounding box center [418, 218] width 304 height 125
drag, startPoint x: 295, startPoint y: 270, endPoint x: 340, endPoint y: 268, distance: 45.4
click at [340, 268] on div "Holiday Gift Guide: LP View Details Latest Snapshot" at bounding box center [418, 218] width 304 height 125
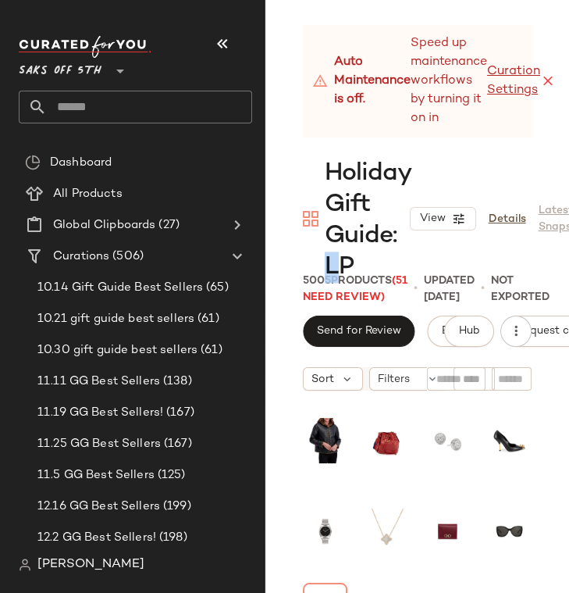
click at [340, 268] on span "Holiday Gift Guide: LP" at bounding box center [367, 220] width 85 height 125
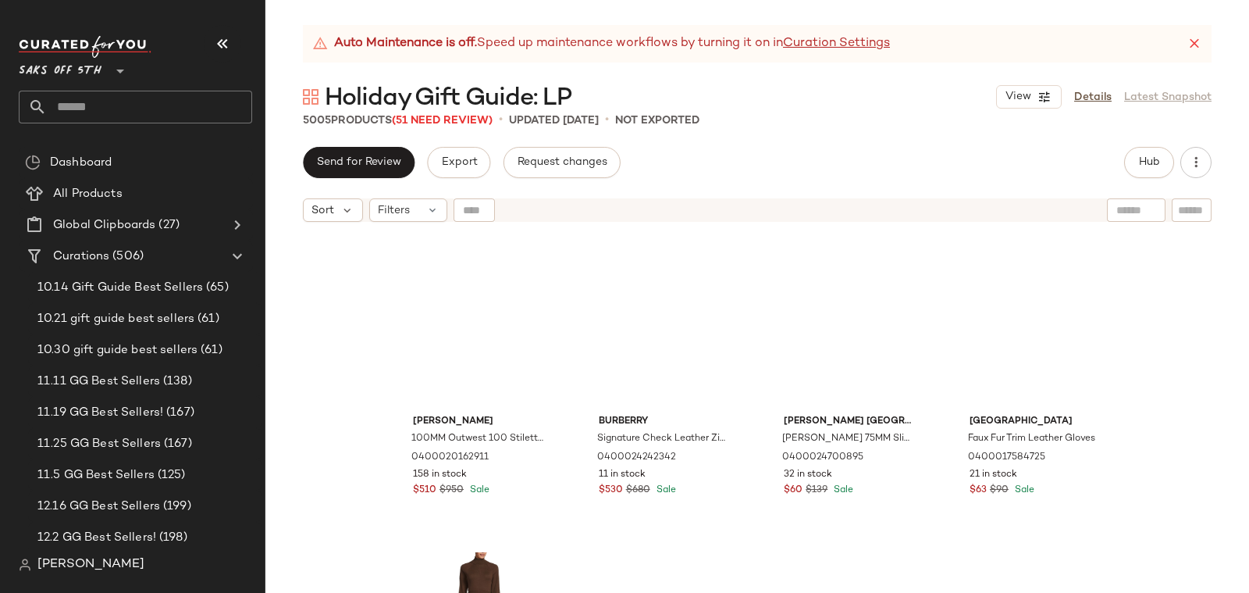
scroll to position [2411, 0]
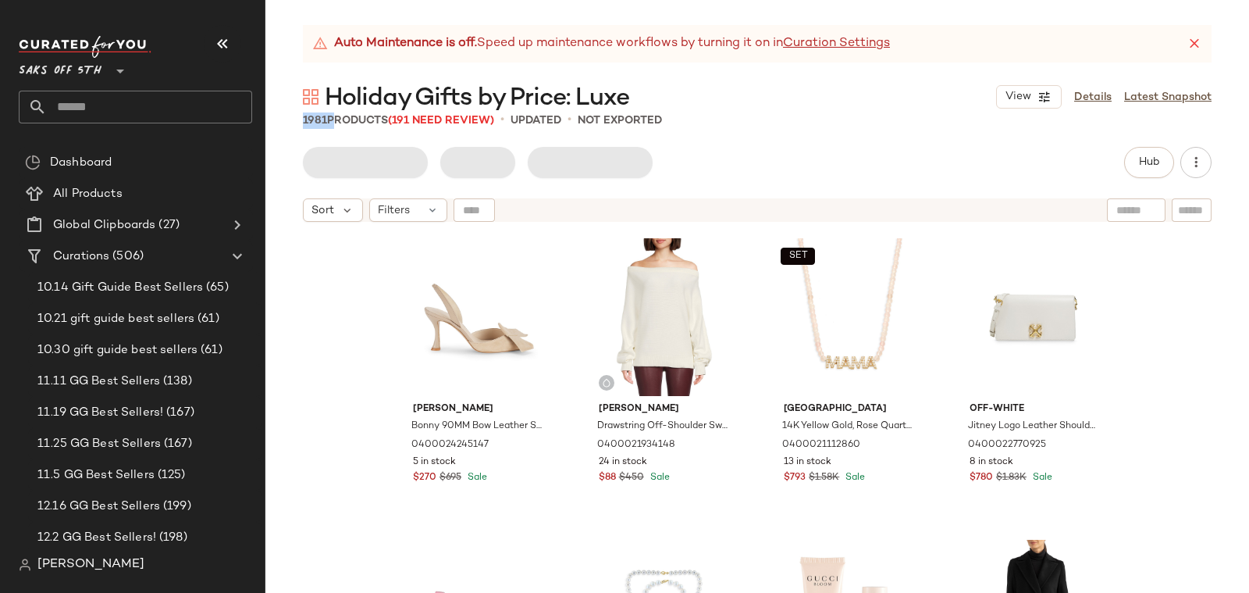
drag, startPoint x: 298, startPoint y: 120, endPoint x: 330, endPoint y: 119, distance: 32.8
click at [330, 119] on div "1981 Products (191 Need Review) • updated • Not Exported" at bounding box center [758, 120] width 984 height 16
